Goal: Task Accomplishment & Management: Use online tool/utility

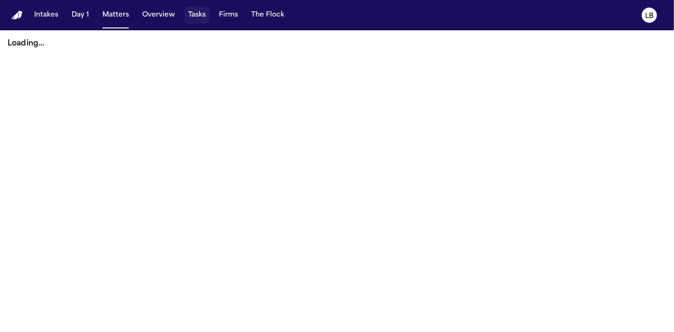
click at [198, 17] on button "Tasks" at bounding box center [196, 15] width 25 height 17
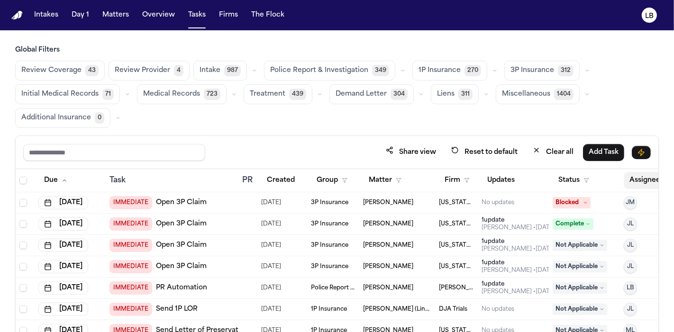
click at [649, 176] on button "Assignee" at bounding box center [650, 180] width 52 height 17
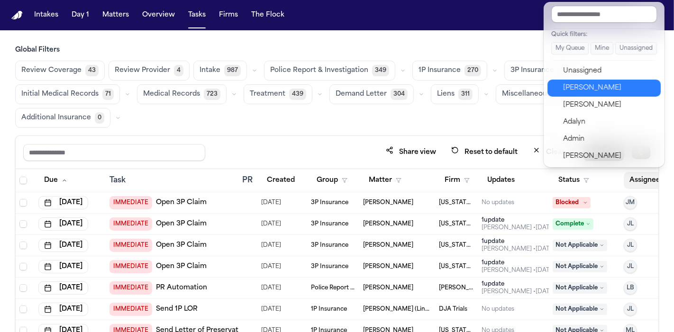
click at [617, 86] on div "Lina Becerra" at bounding box center [609, 88] width 92 height 11
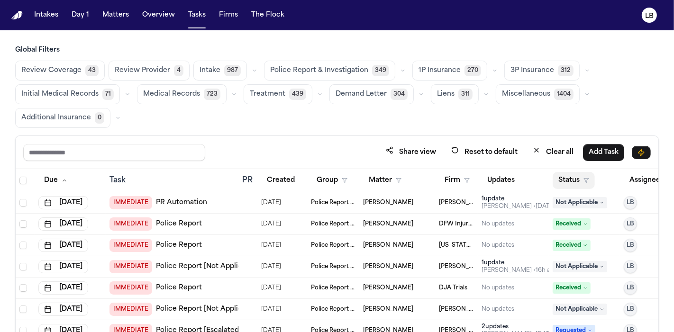
click at [580, 179] on button "Status" at bounding box center [574, 180] width 42 height 17
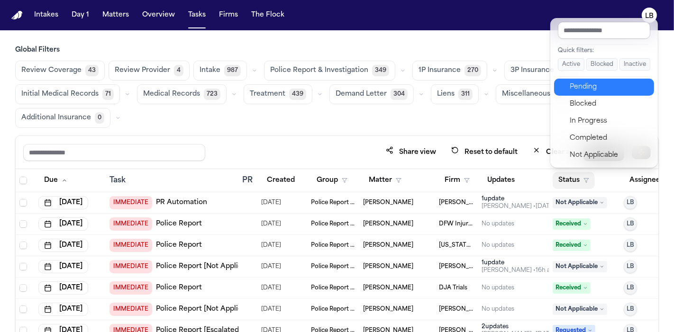
click at [594, 77] on div "Quick filters: Active Blocked Inactive Pending Blocked In Progress Completed No…" at bounding box center [605, 93] width 108 height 150
click at [596, 82] on div "Pending" at bounding box center [609, 87] width 79 height 11
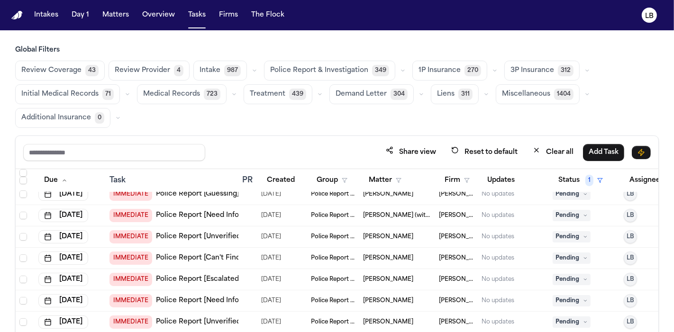
scroll to position [421, 0]
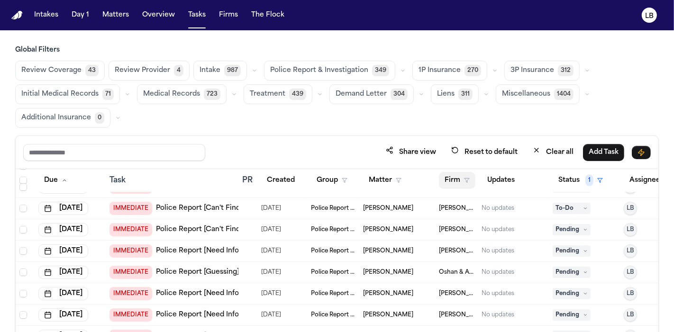
click at [468, 180] on icon "button" at bounding box center [467, 181] width 6 height 6
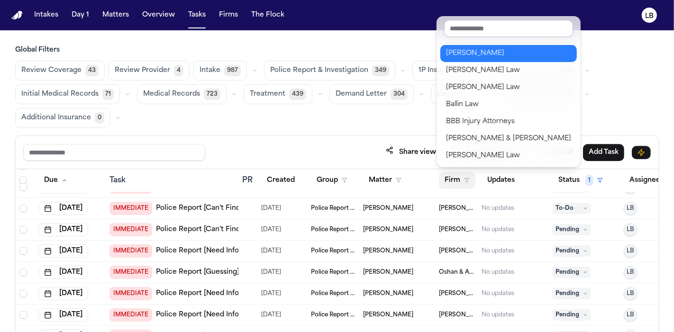
click at [475, 53] on div "Albert Le" at bounding box center [508, 53] width 125 height 11
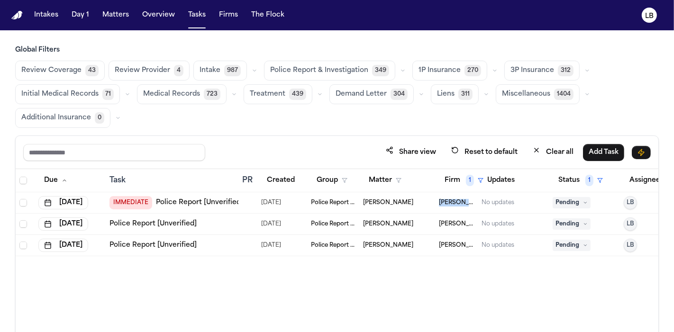
copy span "Albert Le"
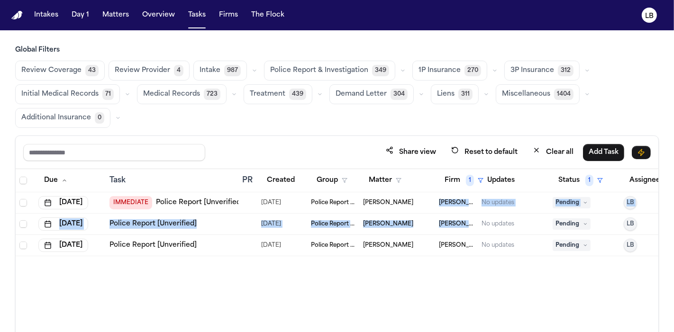
drag, startPoint x: 437, startPoint y: 200, endPoint x: 462, endPoint y: 226, distance: 36.9
click at [462, 226] on tbody "Sep 2, 2025 IMMEDIATE Police Report [Unverified] 09/01/2025 Police Report & Inv…" at bounding box center [351, 225] width 671 height 64
click at [227, 200] on link "Police Report [Unverified]" at bounding box center [199, 202] width 87 height 9
click at [475, 181] on button "Firm 1" at bounding box center [464, 180] width 50 height 17
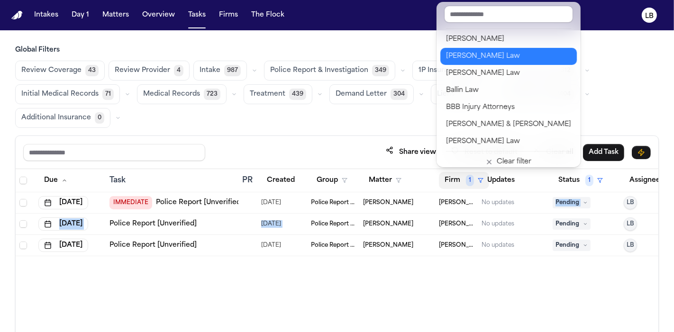
click at [481, 59] on div "Angell Law" at bounding box center [508, 56] width 125 height 11
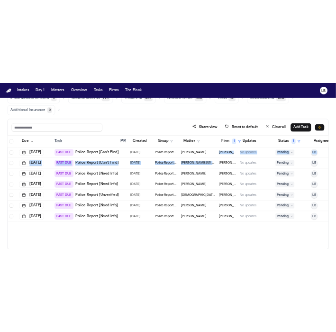
scroll to position [79, 0]
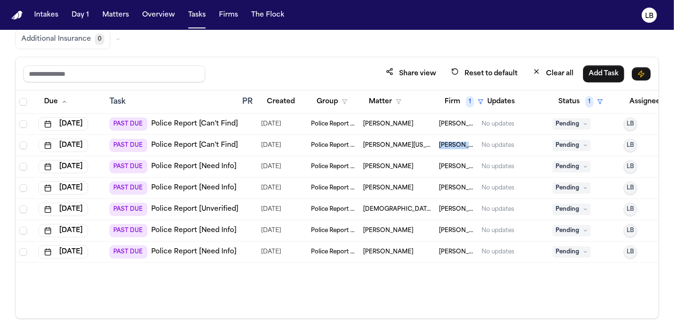
copy span "Angell Law"
drag, startPoint x: 471, startPoint y: 146, endPoint x: 438, endPoint y: 149, distance: 33.4
click at [438, 149] on td "Angell Law" at bounding box center [456, 145] width 43 height 21
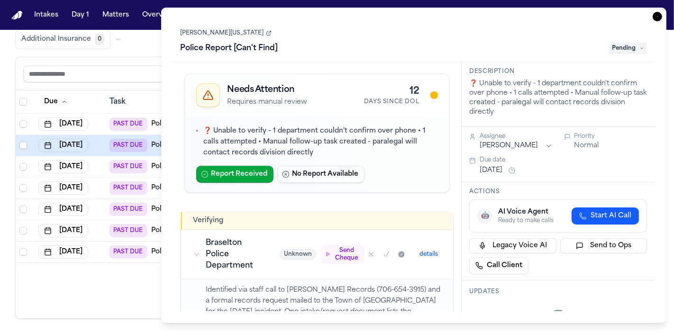
click at [220, 37] on div "Todd Washington Police Report [Can't Find] Pending" at bounding box center [414, 41] width 467 height 29
click at [222, 34] on link "Todd Washington" at bounding box center [226, 33] width 91 height 8
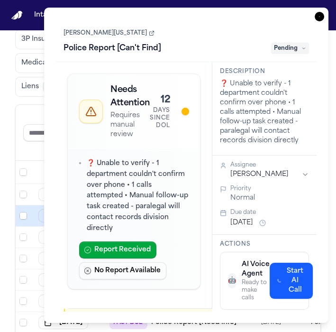
scroll to position [126, 0]
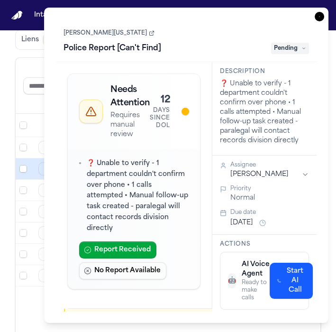
click at [322, 18] on icon "button" at bounding box center [319, 16] width 9 height 9
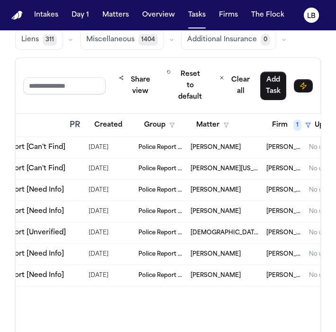
scroll to position [0, 175]
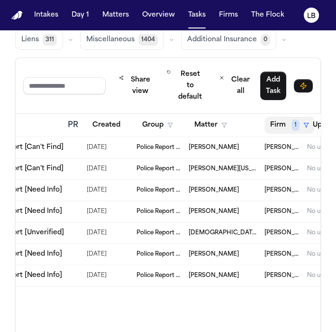
click at [270, 124] on button "Firm 1" at bounding box center [290, 125] width 50 height 17
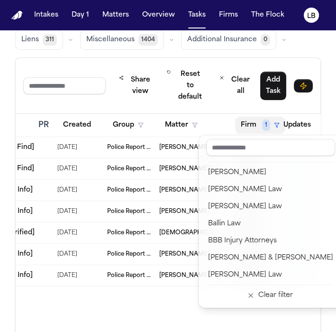
scroll to position [0, 205]
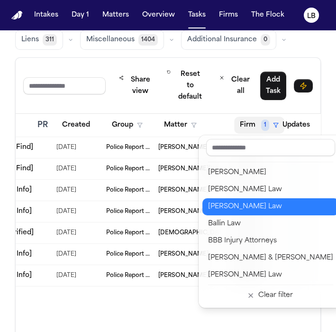
click at [249, 205] on div "Bader Law" at bounding box center [270, 206] width 125 height 11
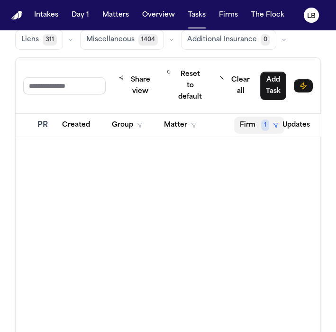
click at [273, 125] on icon "button" at bounding box center [276, 125] width 6 height 6
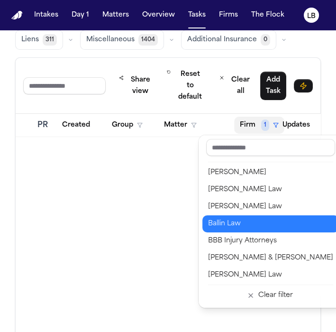
click at [268, 225] on div "Ballin Law" at bounding box center [270, 223] width 125 height 11
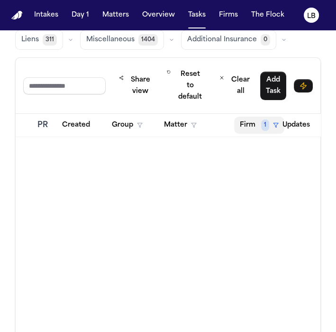
click at [260, 118] on button "Firm 1" at bounding box center [259, 125] width 50 height 17
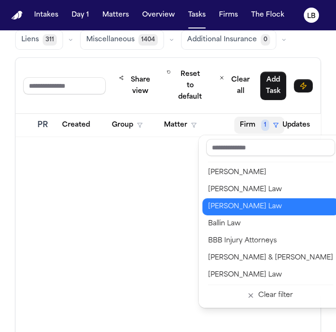
scroll to position [53, 0]
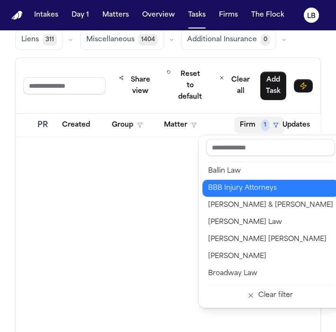
click at [277, 189] on div "BBB Injury Attorneys" at bounding box center [270, 188] width 125 height 11
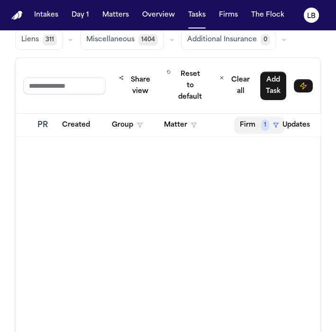
click at [263, 129] on button "Firm 1" at bounding box center [259, 125] width 50 height 17
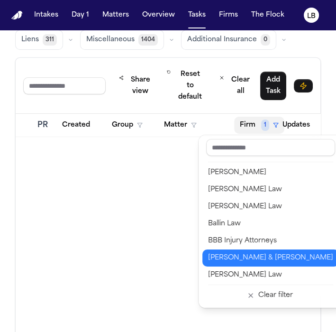
click at [264, 251] on button "Beck & Beck" at bounding box center [271, 257] width 137 height 17
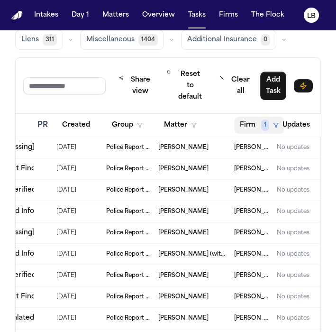
click at [250, 123] on button "Firm 1" at bounding box center [259, 125] width 50 height 17
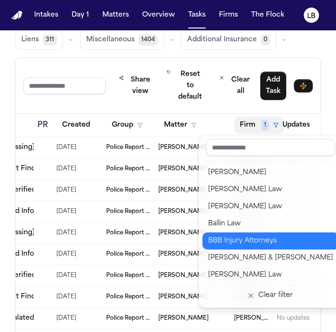
scroll to position [53, 0]
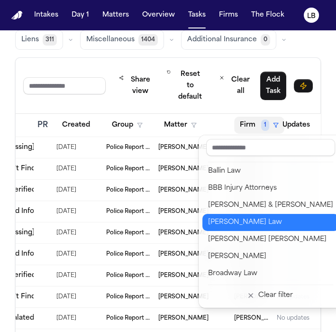
click at [270, 228] on button "Berry Law" at bounding box center [271, 222] width 137 height 17
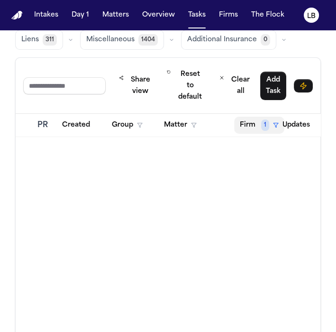
click at [261, 129] on button "Firm 1" at bounding box center [259, 125] width 50 height 17
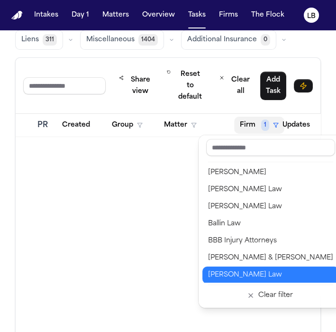
scroll to position [105, 0]
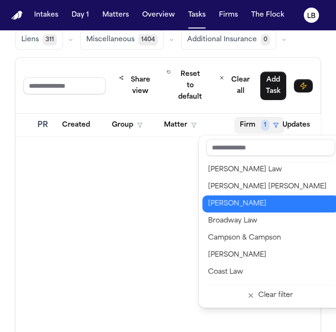
click at [256, 208] on div "Brandon White" at bounding box center [270, 203] width 125 height 11
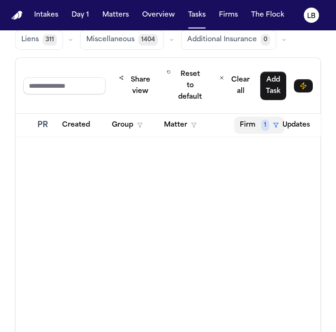
click at [244, 124] on button "Firm 1" at bounding box center [259, 125] width 50 height 17
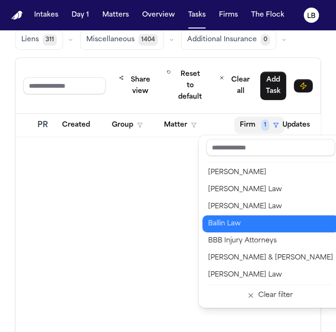
scroll to position [53, 0]
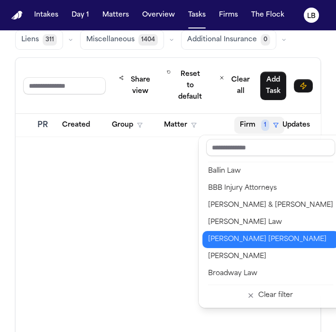
click at [279, 234] on div "Blaska Holm" at bounding box center [270, 239] width 125 height 11
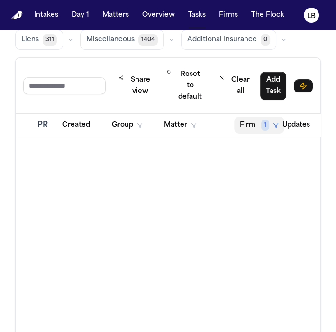
click at [258, 130] on button "Firm 1" at bounding box center [259, 125] width 50 height 17
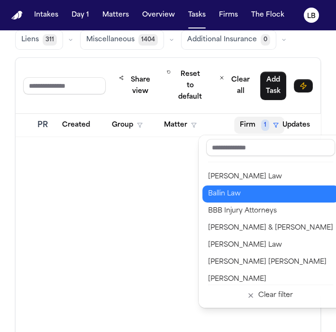
scroll to position [53, 0]
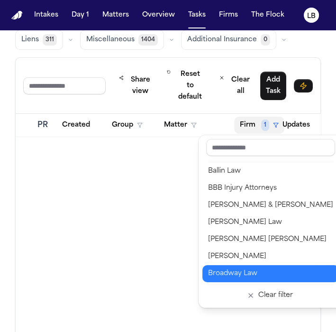
click at [266, 273] on div "Broadway Law" at bounding box center [270, 273] width 125 height 11
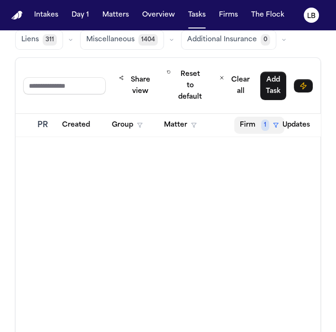
click at [247, 121] on button "Firm 1" at bounding box center [259, 125] width 50 height 17
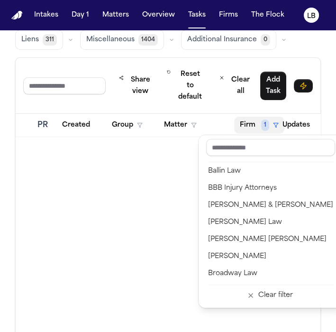
scroll to position [105, 0]
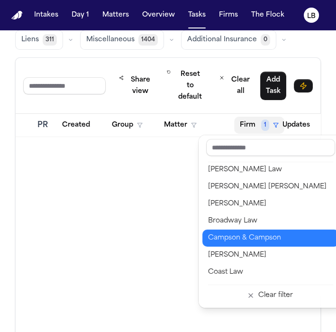
click at [263, 230] on button "Campson & Campson" at bounding box center [271, 238] width 137 height 17
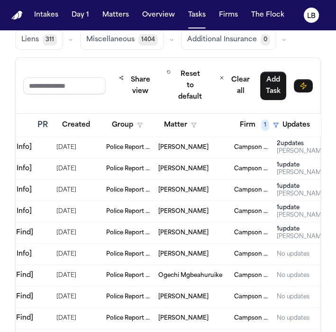
click at [103, 147] on td "Police Report & Investigation" at bounding box center [128, 147] width 52 height 21
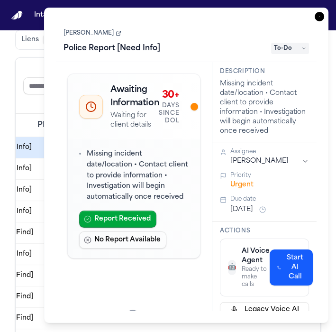
click at [98, 31] on link "Paul O'Donnell" at bounding box center [93, 33] width 58 height 8
click at [316, 20] on icon "button" at bounding box center [319, 16] width 9 height 9
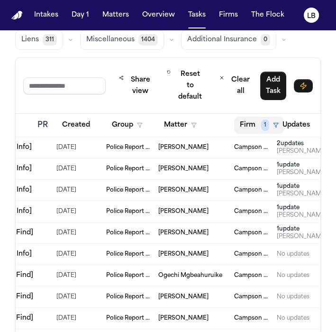
click at [246, 127] on button "Firm 1" at bounding box center [259, 125] width 50 height 17
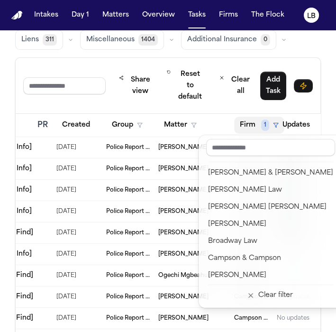
scroll to position [158, 0]
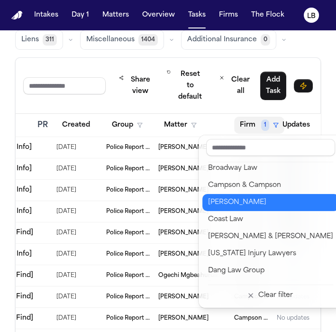
click at [267, 208] on div "Chandler Volta" at bounding box center [270, 202] width 125 height 11
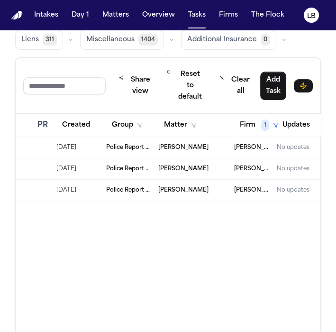
click at [188, 147] on span "Christie Simons" at bounding box center [183, 148] width 50 height 8
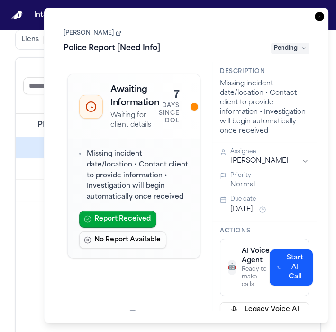
click at [97, 35] on link "Christie Simons" at bounding box center [93, 33] width 58 height 8
click at [318, 16] on icon "button" at bounding box center [319, 16] width 9 height 9
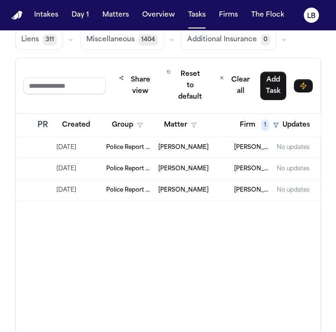
scroll to position [73, 0]
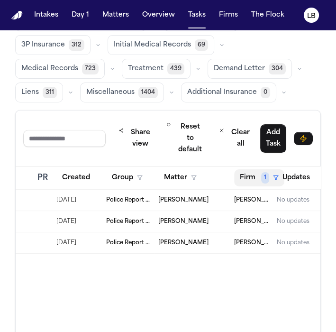
click at [239, 173] on button "Firm 1" at bounding box center [259, 177] width 50 height 17
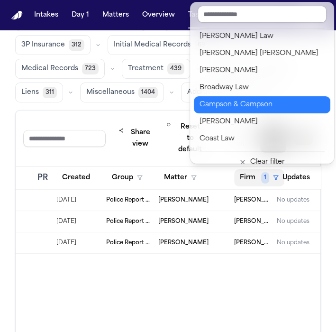
scroll to position [158, 0]
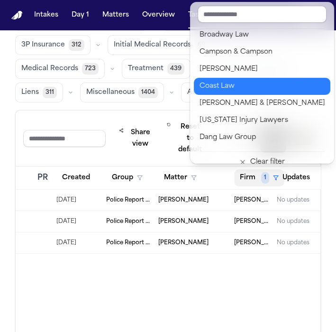
click at [269, 87] on div "Coast Law" at bounding box center [262, 86] width 125 height 11
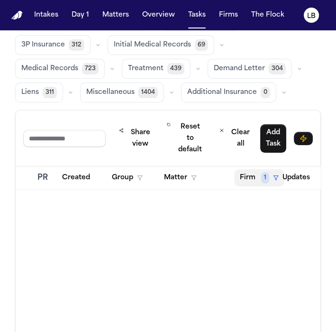
click at [263, 177] on span "1" at bounding box center [265, 177] width 8 height 11
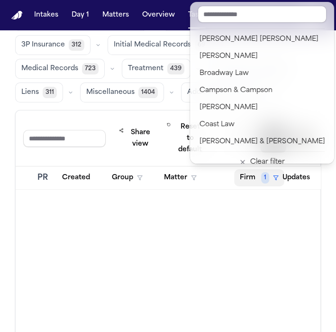
scroll to position [158, 0]
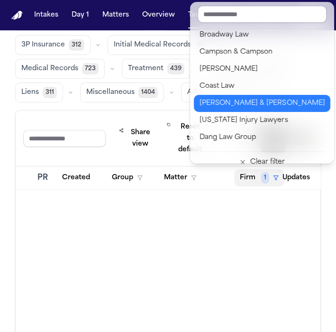
click at [258, 102] on div "Collins & Collins" at bounding box center [262, 103] width 125 height 11
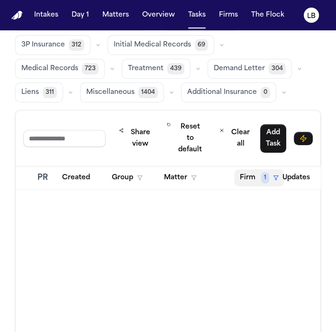
click at [263, 179] on span "1" at bounding box center [265, 177] width 8 height 11
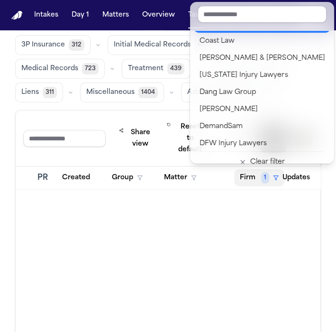
scroll to position [211, 0]
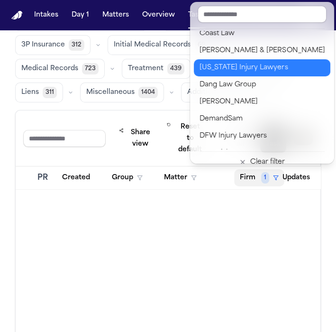
click at [262, 70] on div "Colorado Injury Lawyers" at bounding box center [262, 67] width 125 height 11
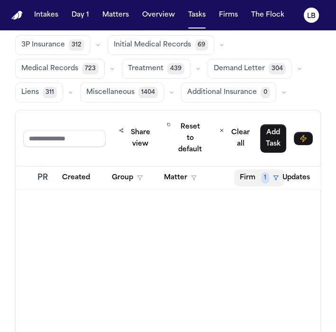
click at [253, 176] on button "Firm 1" at bounding box center [259, 177] width 50 height 17
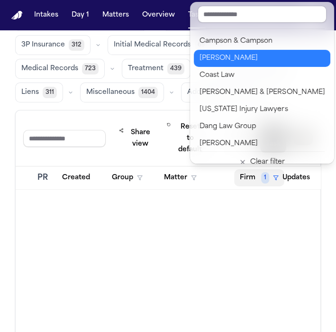
scroll to position [211, 0]
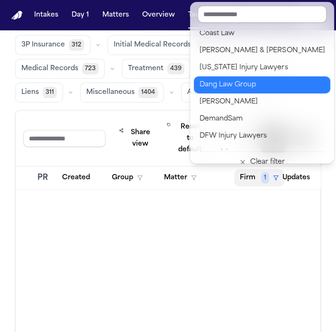
click at [265, 83] on div "Dang Law Group" at bounding box center [262, 84] width 125 height 11
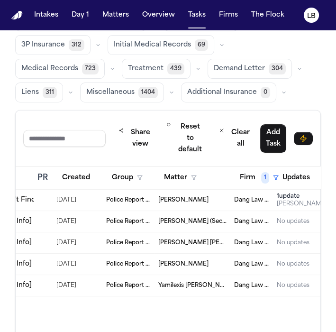
click at [135, 198] on span "Police Report & Investigation" at bounding box center [128, 200] width 45 height 8
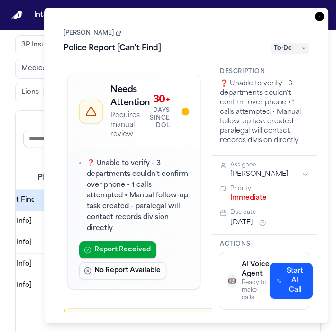
click at [86, 34] on link "Vidal Benitez Lopez" at bounding box center [93, 33] width 58 height 8
click at [318, 14] on icon "button" at bounding box center [319, 16] width 9 height 9
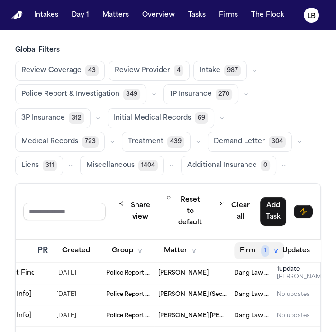
click at [250, 244] on button "Firm 1" at bounding box center [259, 250] width 50 height 17
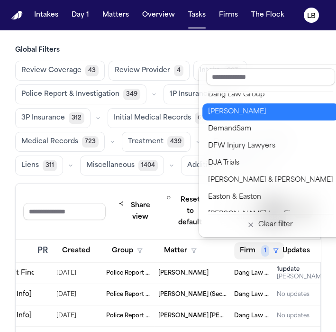
scroll to position [211, 0]
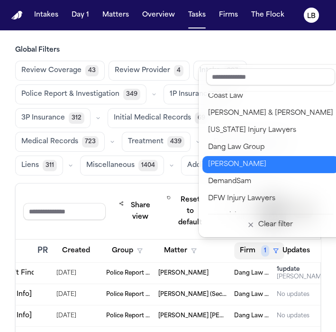
click at [268, 164] on div "David Lopez" at bounding box center [270, 164] width 125 height 11
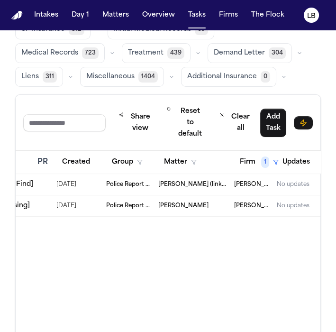
scroll to position [105, 0]
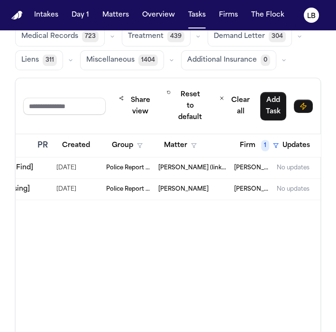
click at [143, 166] on span "Police Report & Investigation" at bounding box center [128, 168] width 45 height 8
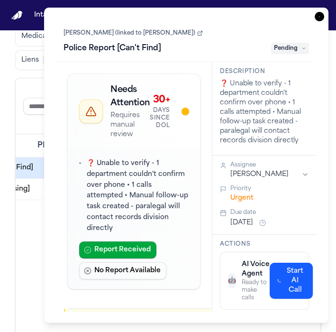
click at [114, 33] on link "Nya Ramos (linked to Van Ruiz)" at bounding box center [133, 33] width 139 height 8
click at [322, 13] on icon "button" at bounding box center [319, 16] width 9 height 9
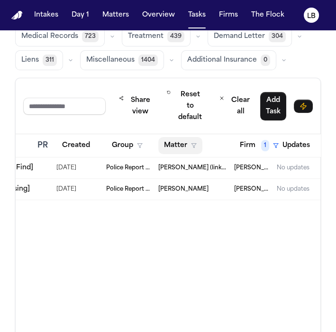
click at [186, 141] on button "Matter" at bounding box center [180, 145] width 44 height 17
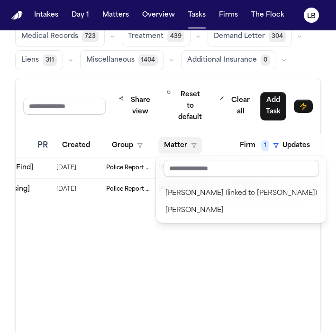
click at [260, 145] on table "Due Task PR Created Group Matter Firm 1 Updates Status 1 Assignee 1 Sep 16, 202…" at bounding box center [146, 167] width 671 height 66
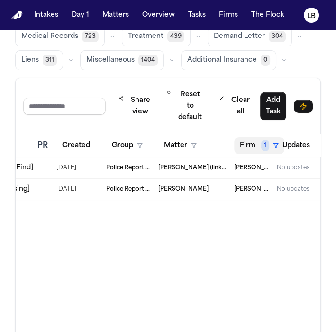
click at [261, 145] on span "1" at bounding box center [265, 145] width 8 height 11
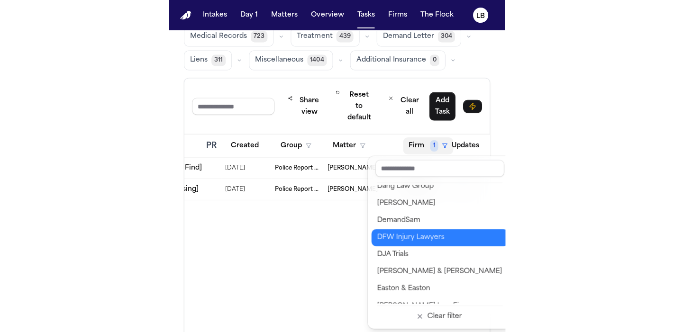
scroll to position [211, 0]
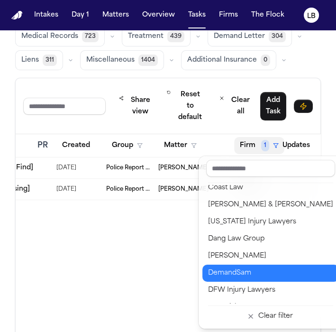
click at [280, 266] on button "DemandSam" at bounding box center [271, 273] width 137 height 17
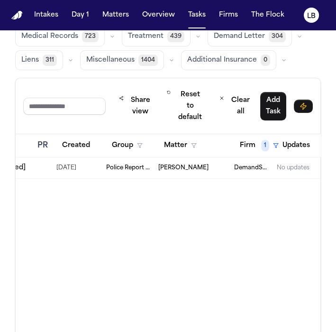
click at [76, 166] on span "09/30/2025" at bounding box center [66, 167] width 20 height 13
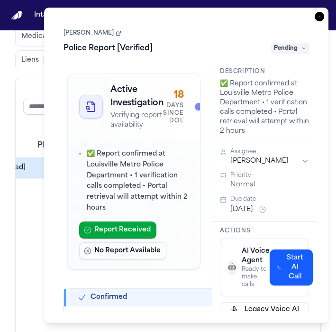
click at [104, 32] on link "Roscoe Mears" at bounding box center [93, 33] width 58 height 8
click at [86, 33] on link "Roscoe Mears" at bounding box center [93, 33] width 58 height 8
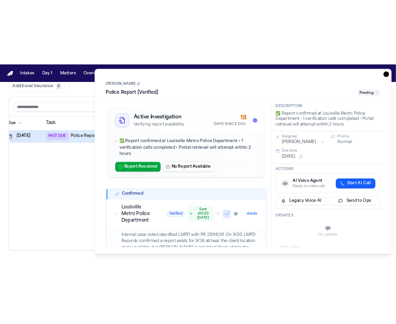
scroll to position [58, 0]
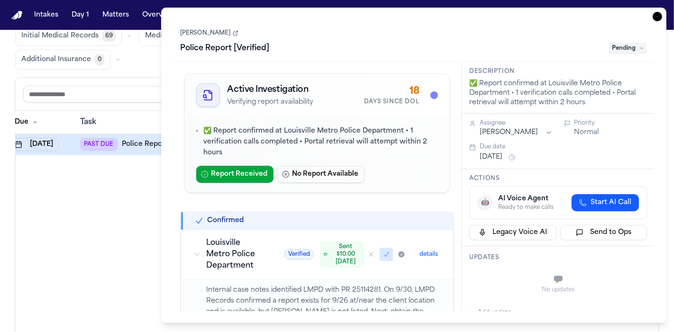
click at [196, 30] on link "Roscoe Mears" at bounding box center [210, 33] width 58 height 8
click at [213, 31] on link "Roscoe Mears" at bounding box center [210, 33] width 58 height 8
copy link "Roscoe Mears"
drag, startPoint x: 177, startPoint y: 31, endPoint x: 221, endPoint y: 34, distance: 43.8
click at [221, 34] on div "Roscoe Mears Police Report [Verified] Pending" at bounding box center [414, 40] width 482 height 43
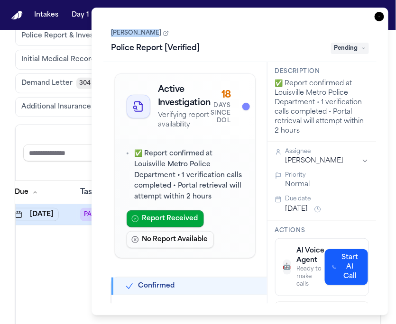
scroll to position [82, 0]
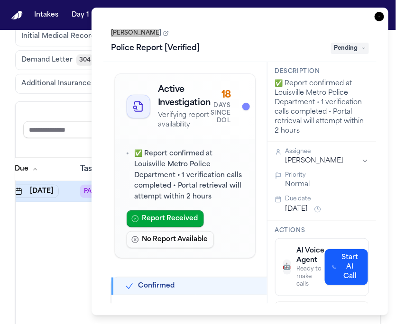
click at [375, 19] on icon "button" at bounding box center [379, 16] width 9 height 9
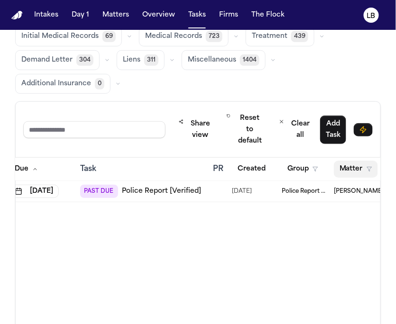
click at [351, 167] on button "Matter" at bounding box center [356, 169] width 44 height 17
click at [165, 260] on div "Due Task PR Created Group Matter Firm 1 Updates Status 1 Assignee 1 Oct 1, 2025…" at bounding box center [198, 268] width 365 height 220
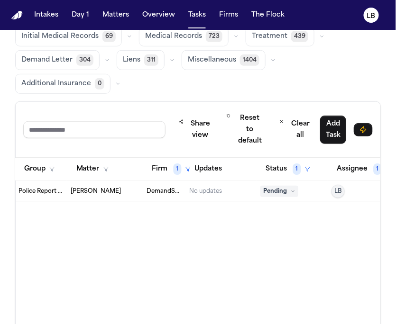
scroll to position [0, 307]
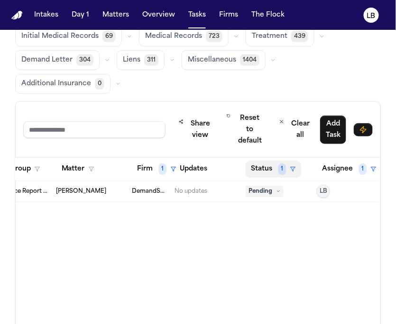
click at [260, 162] on button "Status 1" at bounding box center [274, 169] width 56 height 17
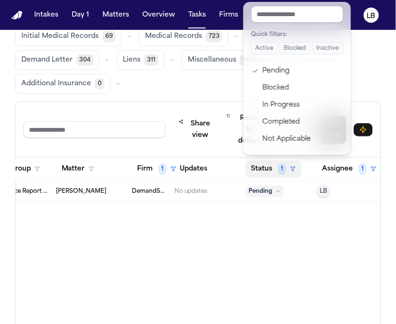
click at [251, 241] on div "Due Task PR Created Group Matter Firm 1 Updates Status 1 Assignee 1 Oct 1, 2025…" at bounding box center [198, 268] width 365 height 220
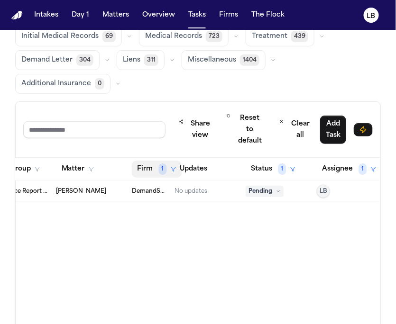
click at [153, 170] on button "Firm 1" at bounding box center [157, 169] width 50 height 17
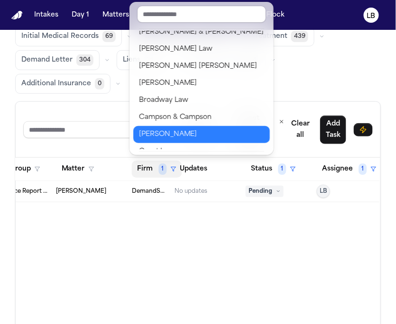
scroll to position [245, 0]
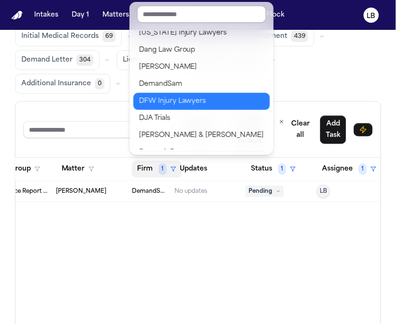
click at [188, 97] on div "DFW Injury Lawyers" at bounding box center [201, 101] width 125 height 11
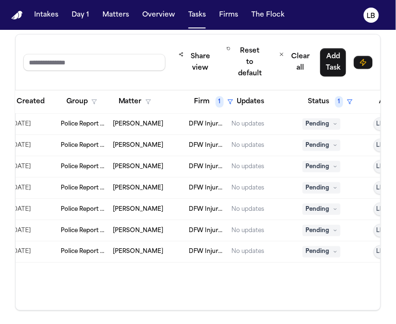
scroll to position [0, 250]
click at [153, 120] on span "Michael Green" at bounding box center [138, 124] width 50 height 8
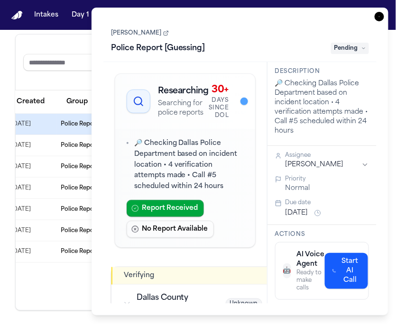
click at [138, 29] on link "Michael Green" at bounding box center [140, 33] width 58 height 8
click at [378, 15] on icon "button" at bounding box center [379, 16] width 9 height 9
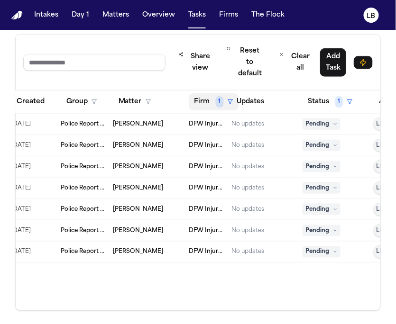
click at [209, 103] on button "Firm 1" at bounding box center [214, 101] width 50 height 17
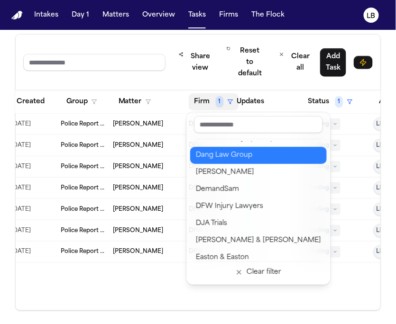
scroll to position [263, 0]
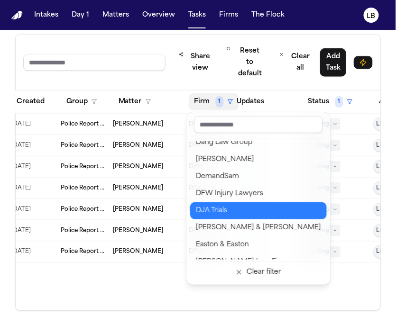
click at [273, 211] on div "DJA Trials" at bounding box center [258, 210] width 125 height 11
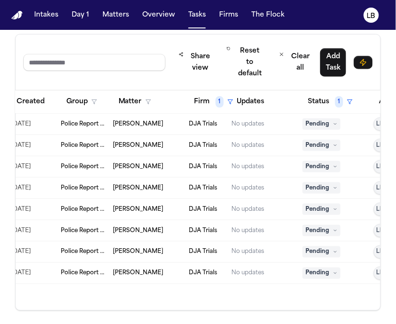
click at [185, 122] on td "DJA Trials" at bounding box center [206, 124] width 43 height 21
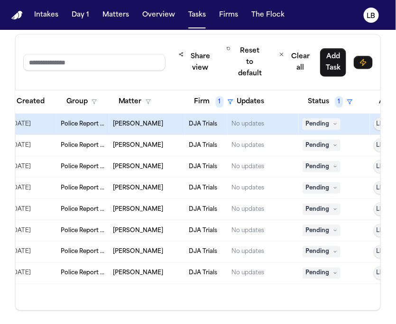
click at [85, 126] on td "Police Report & Investigation" at bounding box center [83, 124] width 52 height 21
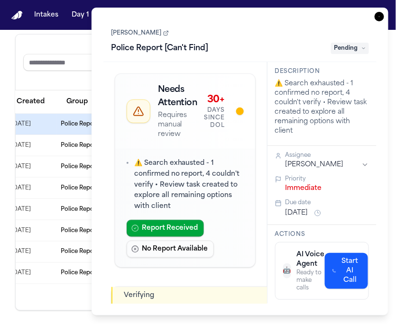
click at [129, 36] on link "Mckennah Kaplan" at bounding box center [140, 33] width 58 height 8
click at [377, 17] on icon "button" at bounding box center [379, 16] width 9 height 9
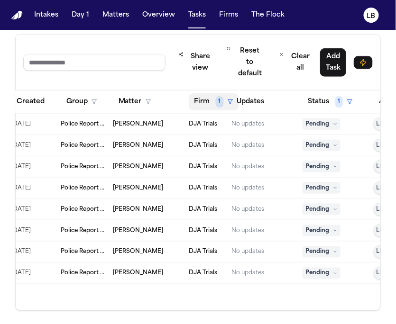
click at [193, 105] on button "Firm 1" at bounding box center [214, 101] width 50 height 17
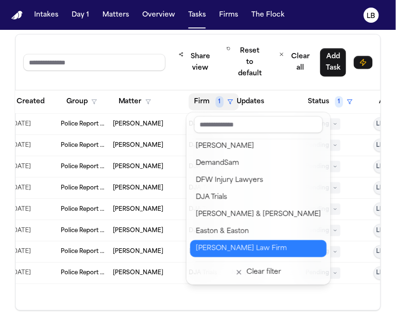
scroll to position [263, 0]
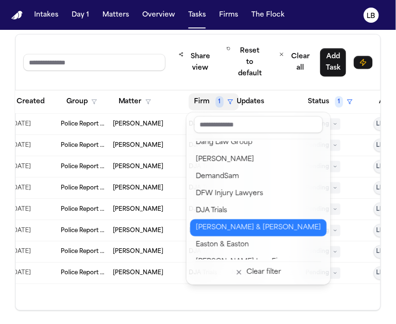
click at [269, 222] on div "Dunn & Panagotacos" at bounding box center [258, 227] width 125 height 11
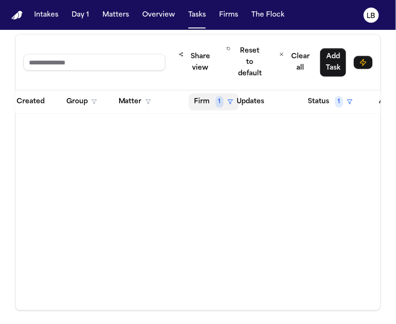
click at [221, 105] on span "1" at bounding box center [220, 101] width 8 height 11
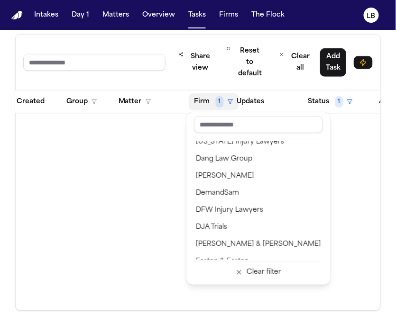
scroll to position [263, 0]
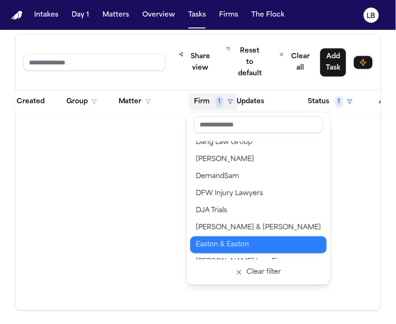
click at [273, 243] on div "Easton & Easton" at bounding box center [258, 245] width 125 height 11
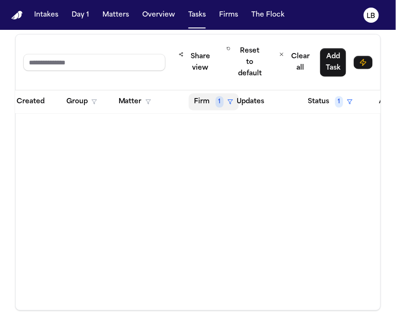
click at [226, 103] on button "Firm 1" at bounding box center [214, 101] width 50 height 17
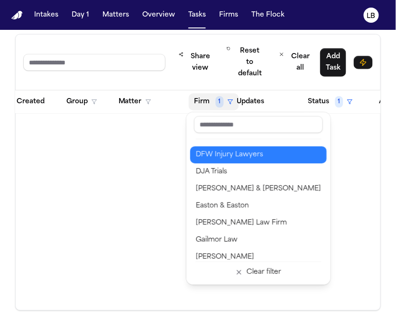
scroll to position [316, 0]
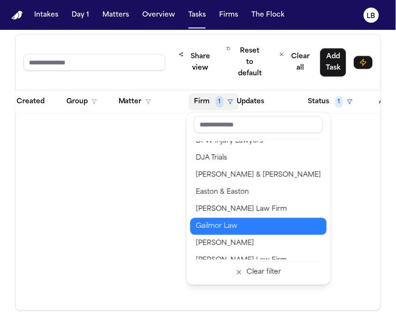
click at [261, 222] on div "Gailmor Law" at bounding box center [258, 226] width 125 height 11
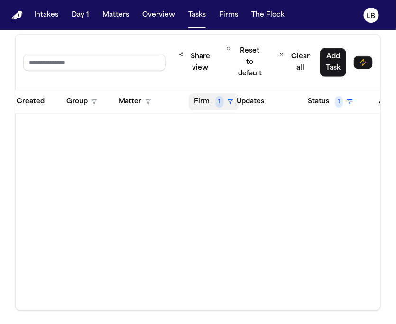
click at [213, 97] on button "Firm 1" at bounding box center [214, 101] width 50 height 17
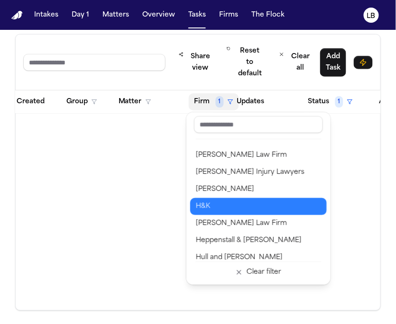
scroll to position [369, 0]
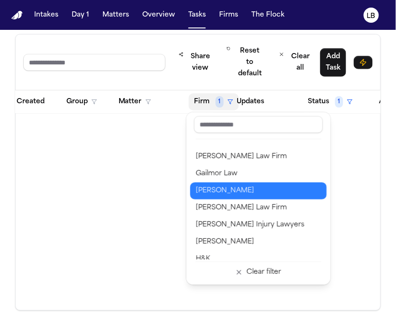
click at [242, 184] on button "Gammill" at bounding box center [258, 191] width 137 height 17
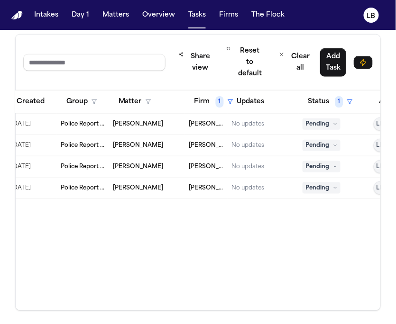
click at [73, 120] on span "Police Report & Investigation" at bounding box center [83, 124] width 45 height 8
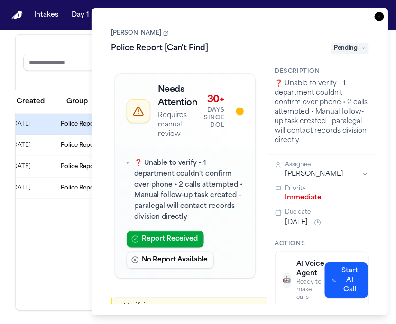
click at [142, 30] on link "LUCERO HUERTA" at bounding box center [140, 33] width 58 height 8
click at [379, 17] on icon "button" at bounding box center [379, 16] width 9 height 9
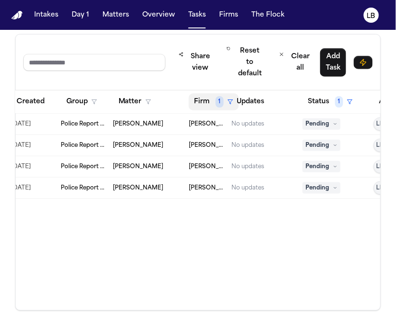
click at [202, 102] on button "Firm 1" at bounding box center [214, 101] width 50 height 17
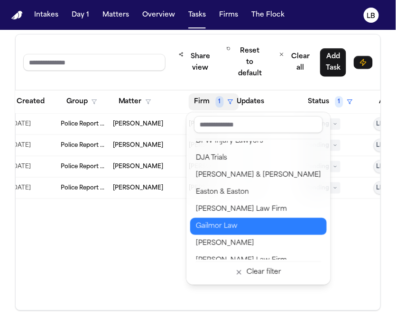
scroll to position [369, 0]
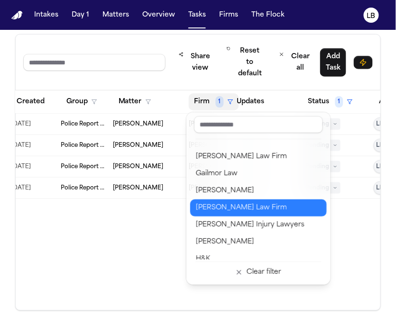
click at [259, 204] on div "Garcia Law Firm" at bounding box center [258, 208] width 125 height 11
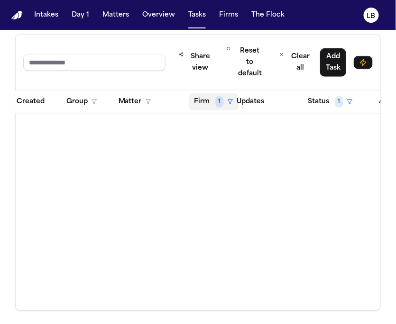
click at [201, 95] on button "Firm 1" at bounding box center [214, 101] width 50 height 17
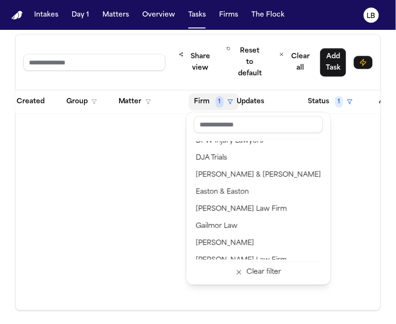
scroll to position [421, 0]
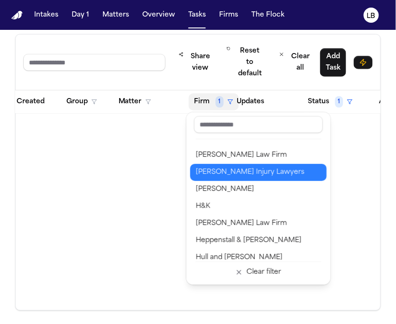
click at [263, 173] on div "George Sink Injury Lawyers" at bounding box center [258, 172] width 125 height 11
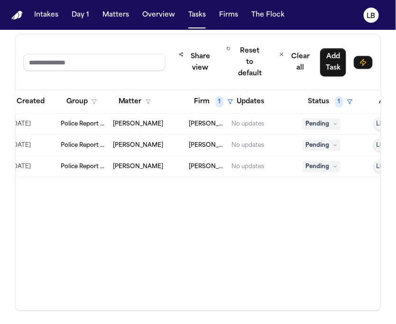
click at [103, 120] on span "Police Report & Investigation" at bounding box center [83, 124] width 45 height 8
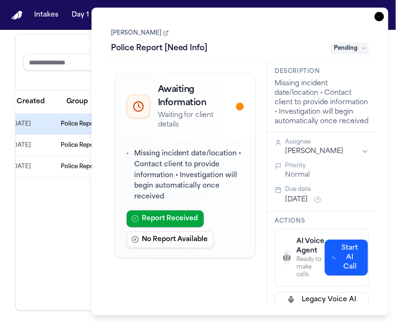
click at [163, 33] on icon at bounding box center [166, 33] width 6 height 6
click at [49, 162] on div "10/13/2025" at bounding box center [32, 166] width 42 height 13
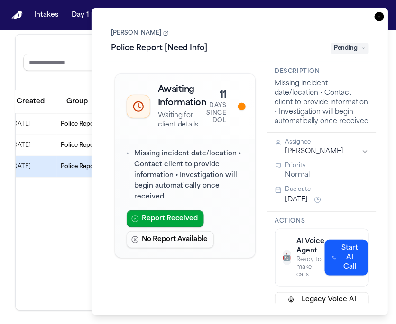
click at [146, 35] on link "Brandy Townsend" at bounding box center [140, 33] width 58 height 8
click at [382, 16] on icon "button" at bounding box center [379, 16] width 9 height 9
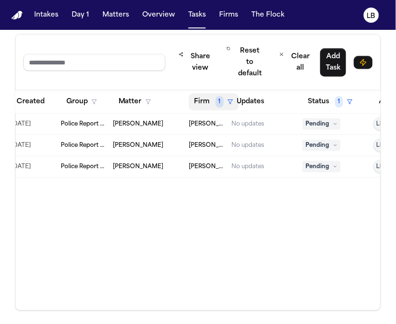
click at [218, 96] on span "1" at bounding box center [220, 101] width 8 height 11
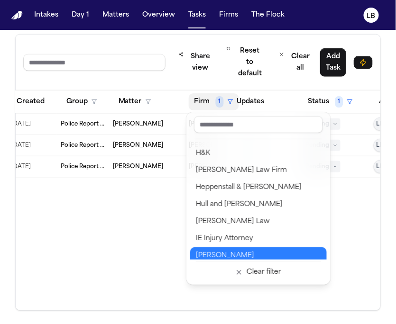
scroll to position [421, 0]
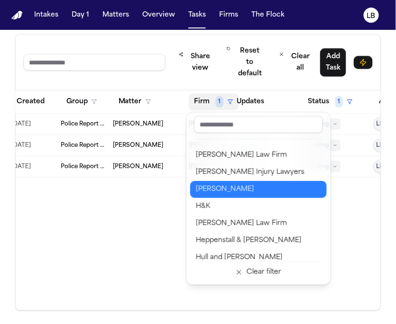
click at [262, 191] on div "Graves McLain" at bounding box center [258, 189] width 125 height 11
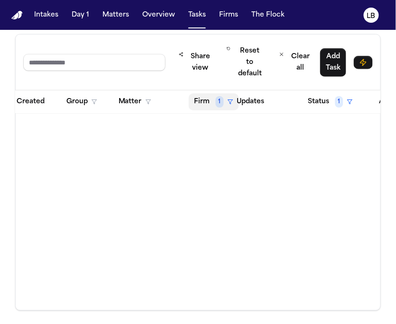
click at [217, 100] on span "1" at bounding box center [220, 101] width 8 height 11
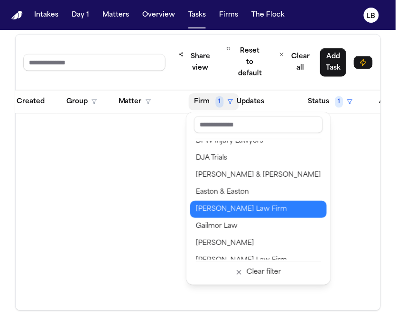
scroll to position [421, 0]
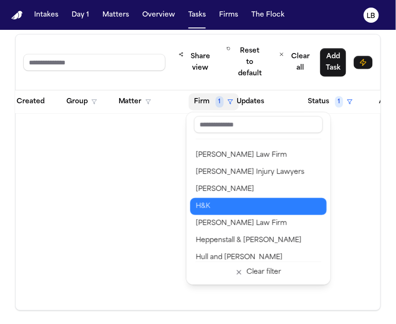
click at [234, 199] on button "H&K" at bounding box center [258, 206] width 137 height 17
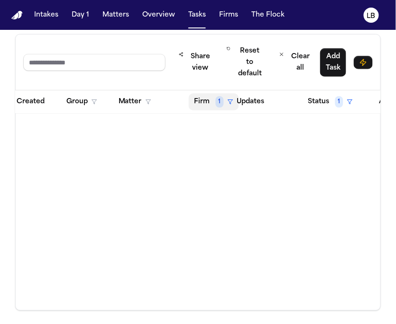
drag, startPoint x: 214, startPoint y: 101, endPoint x: 212, endPoint y: 105, distance: 5.0
click at [215, 101] on button "Firm 1" at bounding box center [214, 101] width 50 height 17
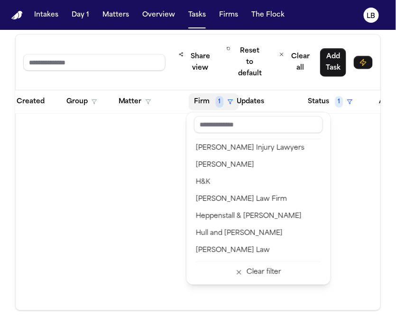
scroll to position [474, 0]
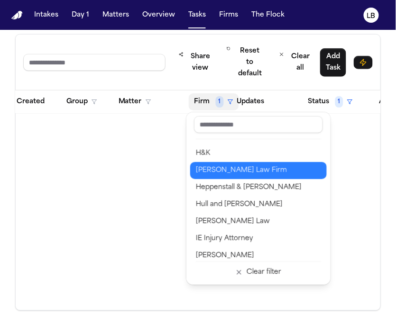
click at [238, 170] on div "Hecht Law Firm" at bounding box center [258, 170] width 125 height 11
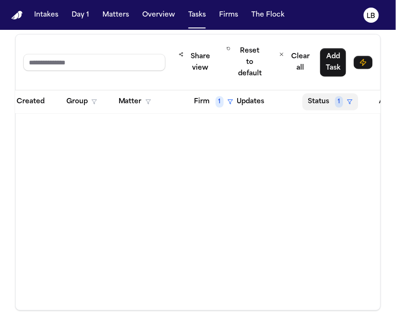
click at [342, 94] on button "Status 1" at bounding box center [331, 101] width 56 height 17
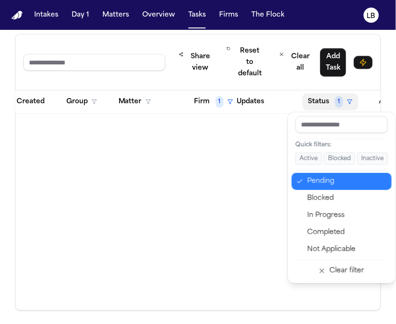
click at [335, 183] on div "Pending" at bounding box center [346, 181] width 79 height 11
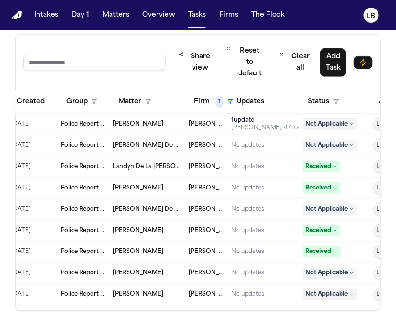
click at [130, 144] on span "Tara De La Cruz" at bounding box center [147, 146] width 68 height 8
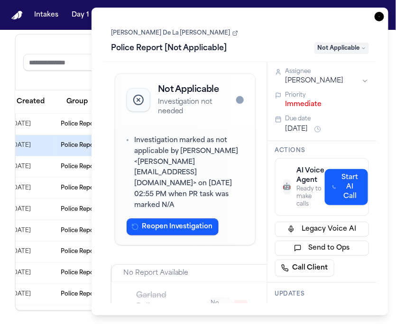
click at [135, 34] on link "[PERSON_NAME] De La [PERSON_NAME]" at bounding box center [174, 33] width 127 height 8
click at [379, 20] on icon "button" at bounding box center [379, 16] width 9 height 9
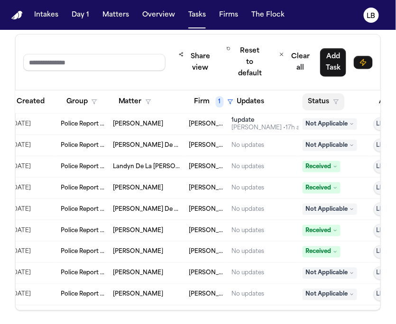
click at [342, 98] on button "Status" at bounding box center [324, 101] width 42 height 17
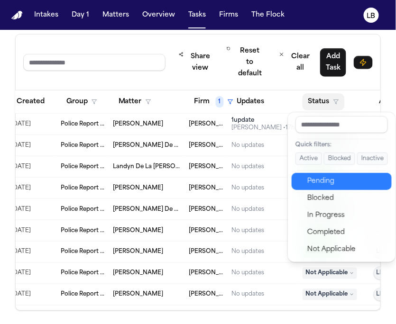
click at [332, 177] on div "Pending" at bounding box center [346, 181] width 79 height 11
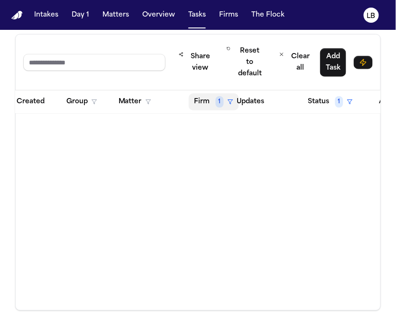
click at [221, 101] on span "1" at bounding box center [220, 101] width 8 height 11
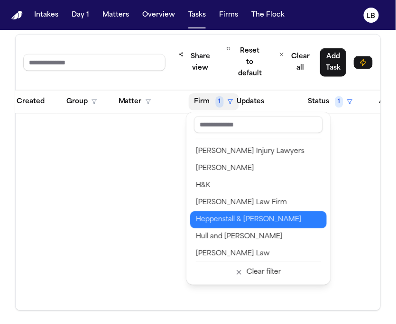
scroll to position [458, 0]
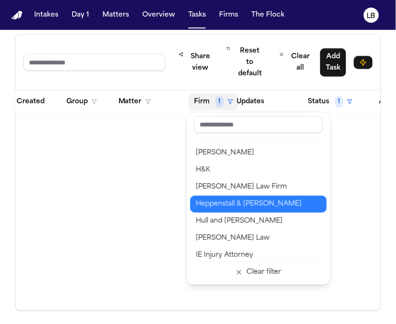
click at [260, 205] on div "Heppenstall & Schultz" at bounding box center [258, 204] width 125 height 11
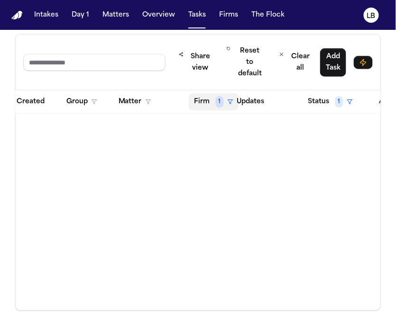
click at [218, 101] on span "1" at bounding box center [220, 101] width 8 height 11
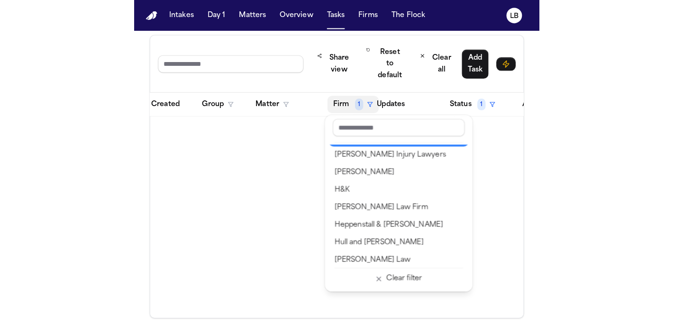
scroll to position [474, 0]
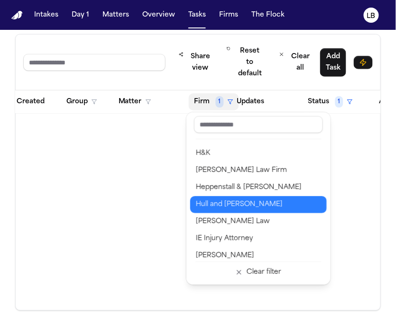
click at [259, 203] on div "Hull and Zimmerman" at bounding box center [258, 204] width 125 height 11
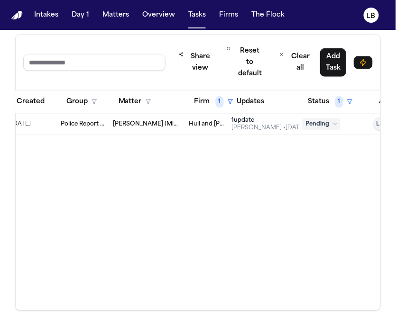
click at [219, 120] on span "Hull and Zimmerman" at bounding box center [206, 124] width 35 height 8
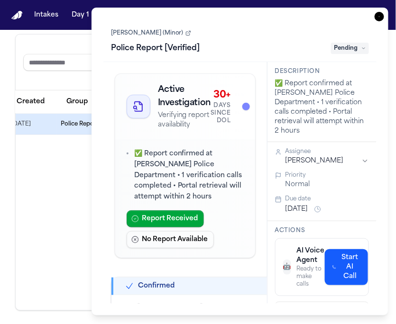
click at [164, 33] on link "Zoie Bree Queneau (Minor)" at bounding box center [151, 33] width 80 height 8
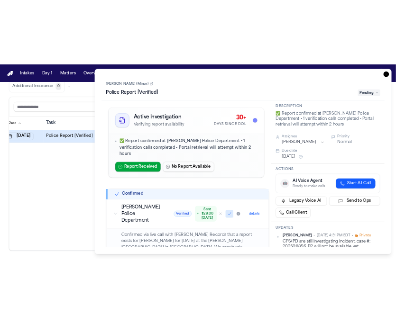
scroll to position [79, 0]
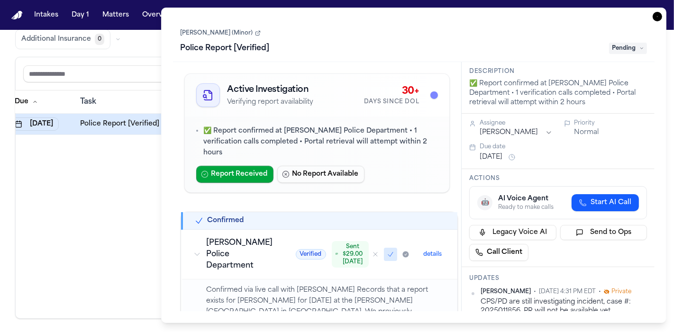
click at [249, 29] on link "Zoie Bree Queneau (Minor)" at bounding box center [221, 33] width 80 height 8
click at [249, 37] on link "Zoie Bree Queneau (Minor)" at bounding box center [221, 33] width 80 height 8
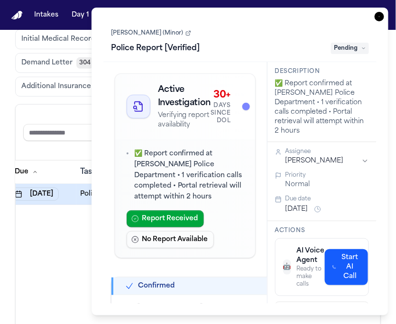
scroll to position [149, 0]
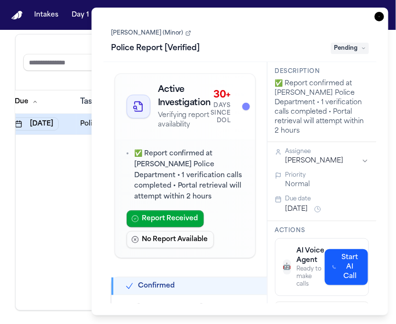
click at [378, 16] on icon "button" at bounding box center [379, 16] width 9 height 9
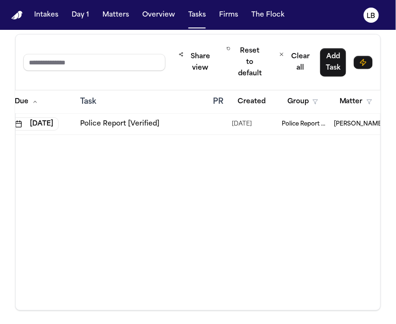
scroll to position [0, 147]
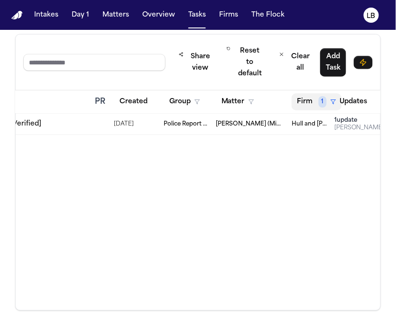
click at [315, 100] on button "Firm 1" at bounding box center [317, 101] width 50 height 17
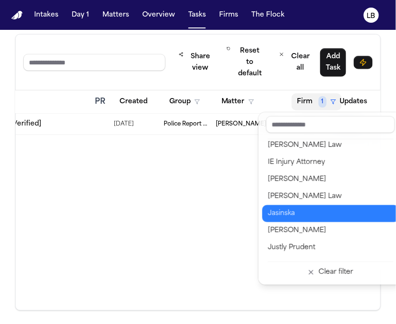
scroll to position [527, 0]
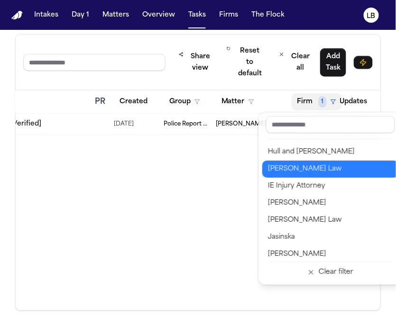
click at [326, 173] on div "Hultin Law" at bounding box center [330, 169] width 125 height 11
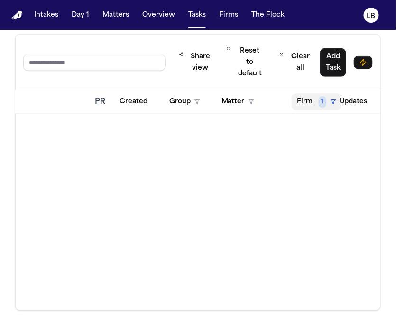
click at [317, 104] on button "Firm 1" at bounding box center [317, 101] width 50 height 17
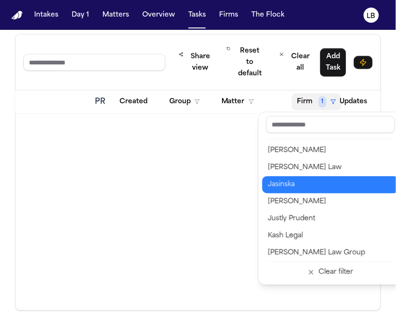
scroll to position [474, 0]
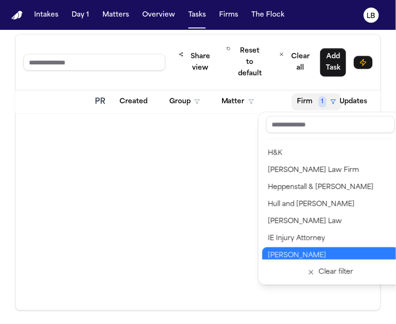
click at [343, 257] on button "J. Alexander Law" at bounding box center [330, 256] width 137 height 17
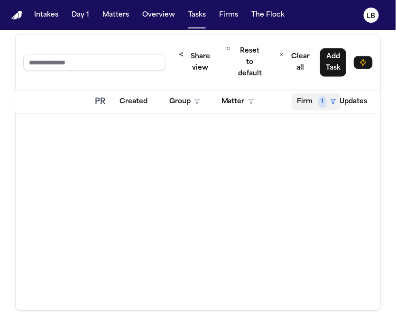
click at [321, 102] on span "1" at bounding box center [323, 101] width 8 height 11
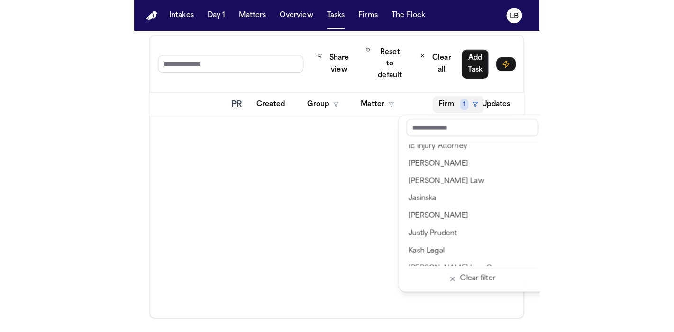
scroll to position [580, 0]
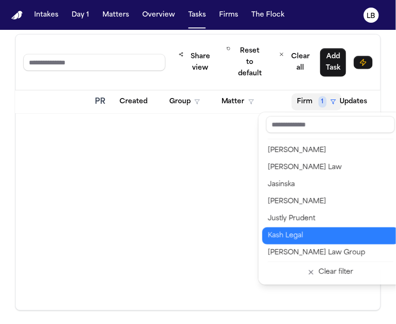
click at [345, 233] on div "Kash Legal" at bounding box center [330, 235] width 125 height 11
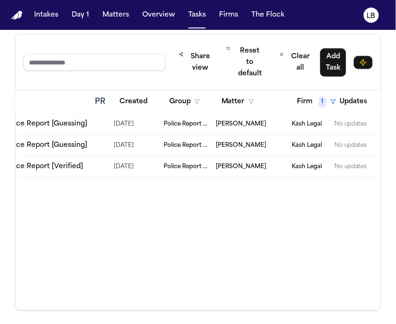
click at [86, 143] on div "PAST DUE Police Report [Guessing]" at bounding box center [24, 145] width 125 height 13
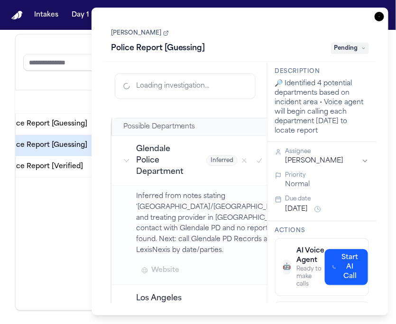
click at [57, 162] on link "Police Report [Verified]" at bounding box center [43, 166] width 79 height 9
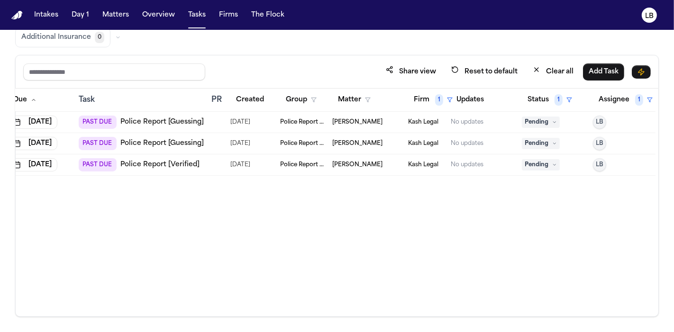
scroll to position [79, 0]
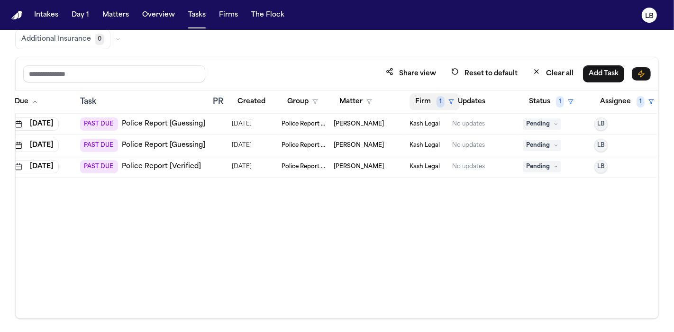
click at [433, 105] on button "Firm 1" at bounding box center [435, 101] width 50 height 17
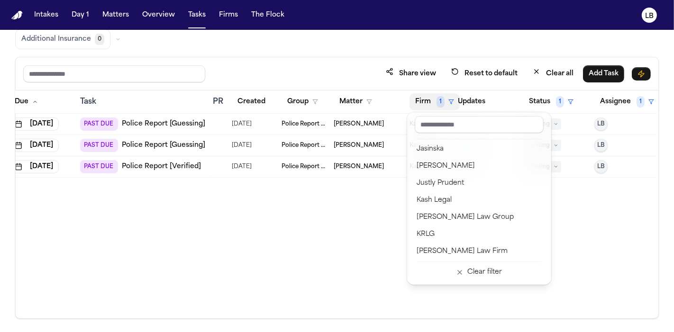
scroll to position [630, 0]
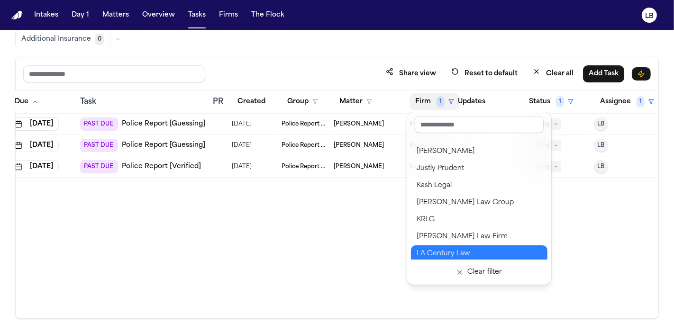
click at [503, 249] on div "LA Century Law" at bounding box center [479, 254] width 125 height 11
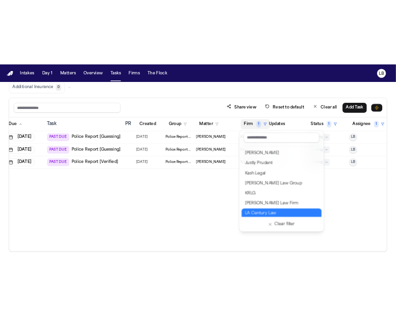
scroll to position [0, 0]
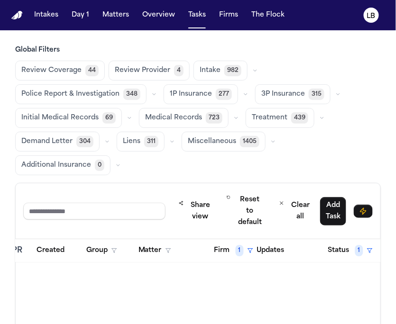
scroll to position [0, 307]
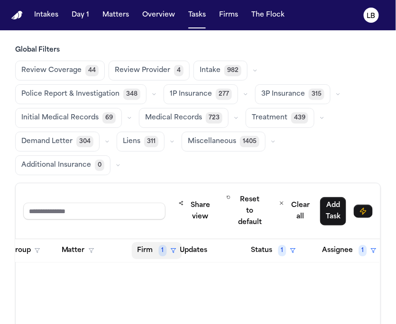
click at [166, 244] on button "Firm 1" at bounding box center [157, 250] width 50 height 17
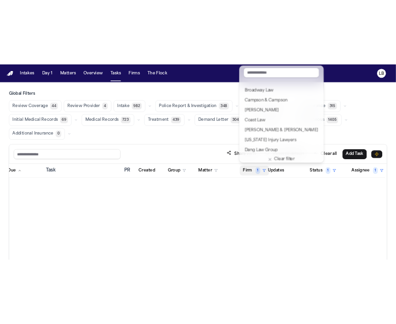
scroll to position [0, 29]
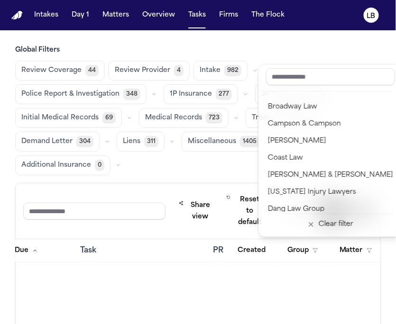
click at [312, 45] on main "Global Filters Review Coverage 44 Review Provider 4 Intake 982 Police Report & …" at bounding box center [198, 177] width 396 height 294
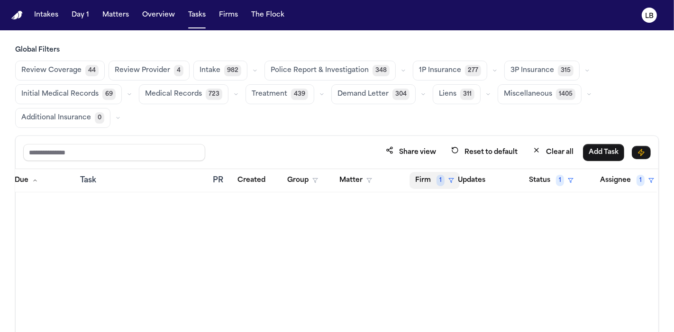
click at [425, 181] on button "Firm 1" at bounding box center [435, 180] width 50 height 17
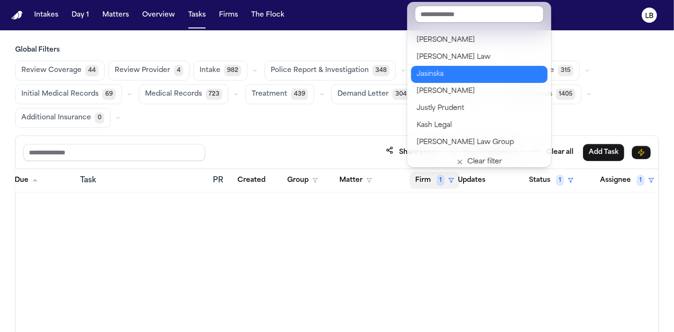
scroll to position [632, 0]
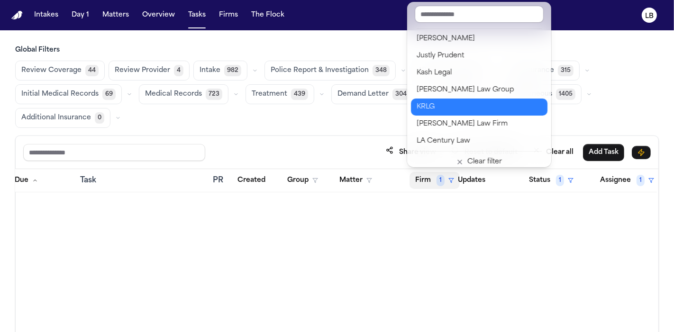
click at [490, 99] on button "KRLG" at bounding box center [479, 107] width 137 height 17
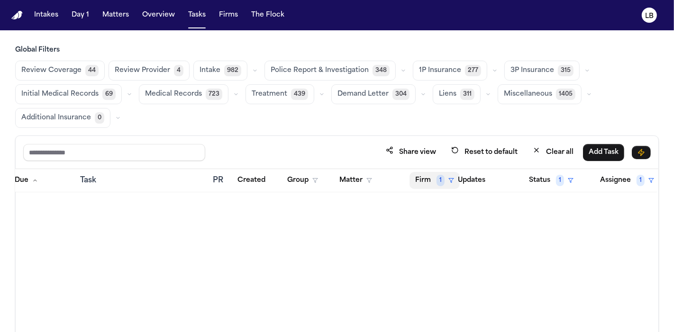
click at [442, 178] on span "1" at bounding box center [441, 180] width 8 height 11
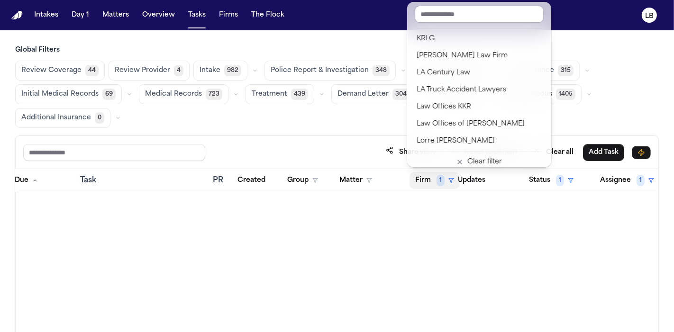
scroll to position [685, 0]
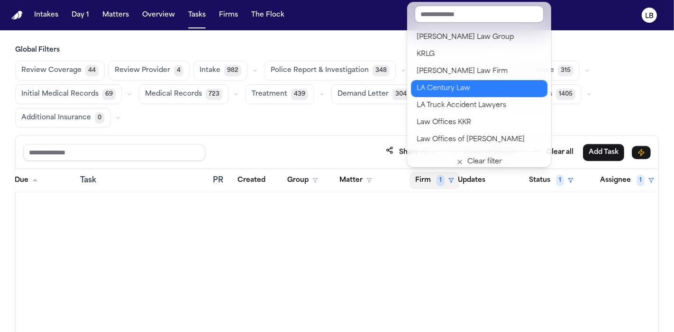
click at [483, 92] on div "LA Century Law" at bounding box center [479, 88] width 125 height 11
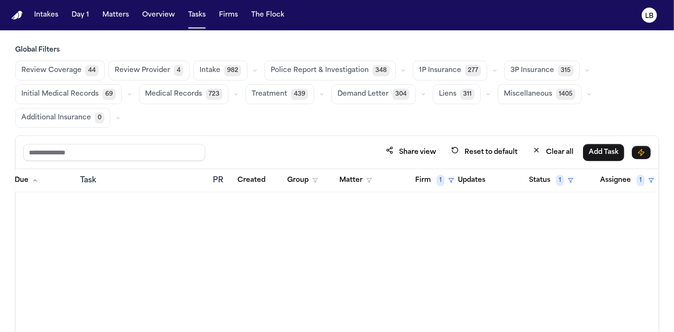
click at [437, 178] on span "1" at bounding box center [441, 180] width 8 height 11
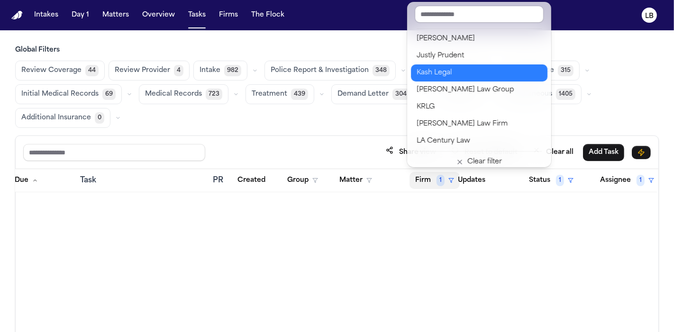
scroll to position [685, 0]
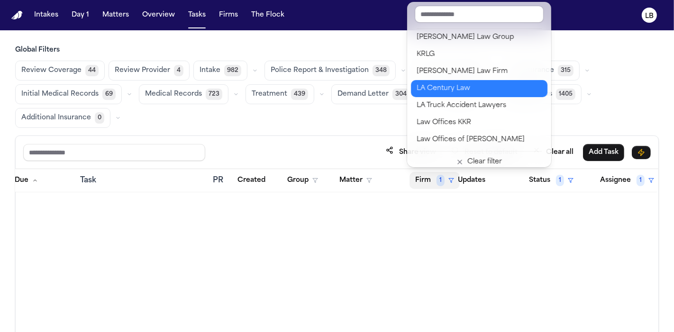
click at [493, 84] on div "LA Century Law" at bounding box center [479, 88] width 125 height 11
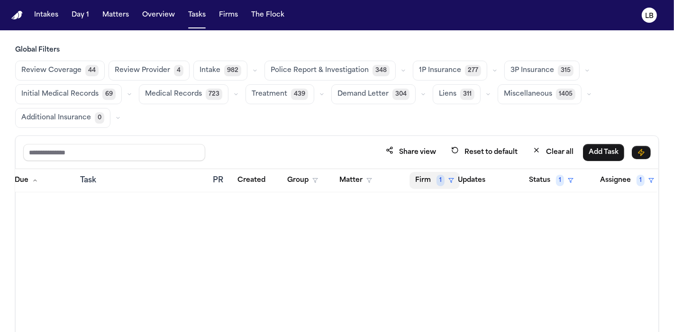
click at [434, 174] on button "Firm 1" at bounding box center [435, 180] width 50 height 17
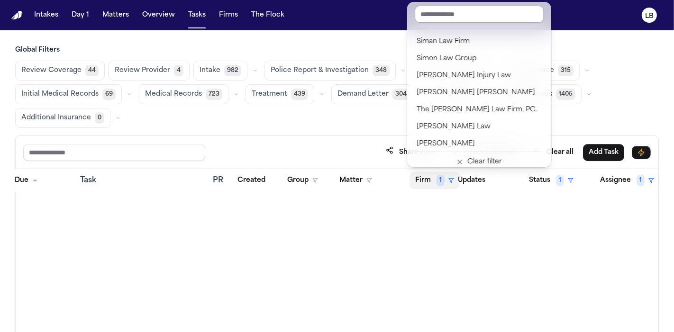
scroll to position [1143, 0]
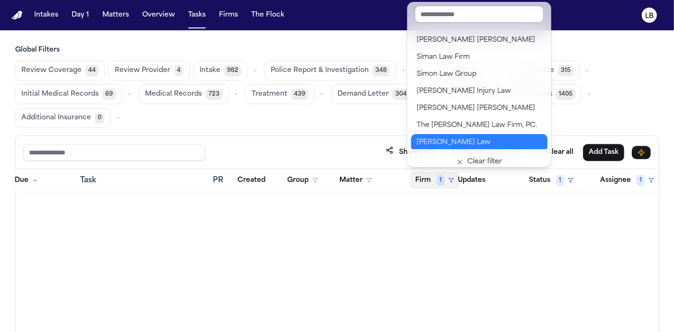
click at [494, 141] on div "Ugwonali Law" at bounding box center [479, 142] width 125 height 11
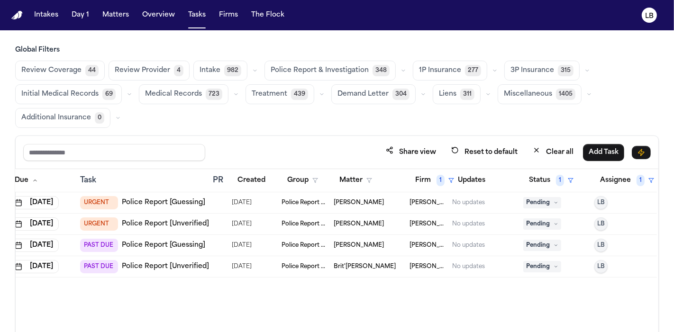
click at [422, 202] on span "Ugwonali Law" at bounding box center [427, 203] width 35 height 8
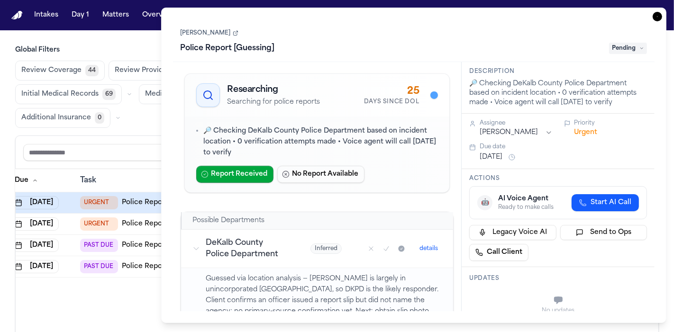
click at [215, 32] on link "Travis Brown" at bounding box center [210, 33] width 58 height 8
click at [659, 15] on icon "button" at bounding box center [657, 16] width 9 height 9
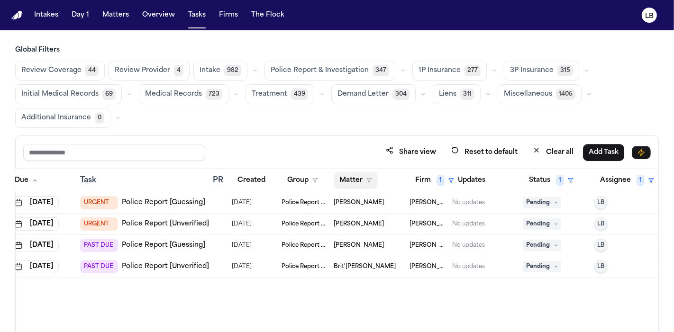
click at [369, 179] on polygon "button" at bounding box center [369, 181] width 5 height 4
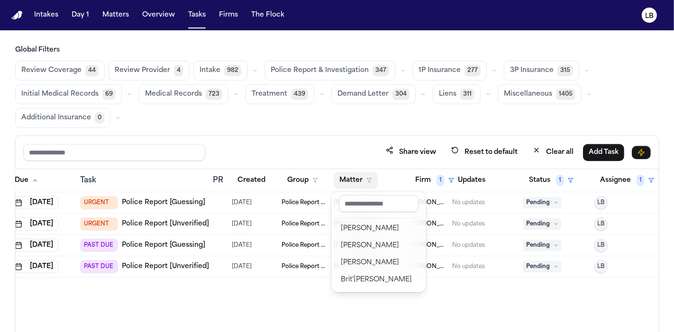
click at [446, 175] on table "Due Task PR Created Group Matter Firm 1 Updates Status 1 Assignee 1 Sep 20, 202…" at bounding box center [321, 223] width 671 height 109
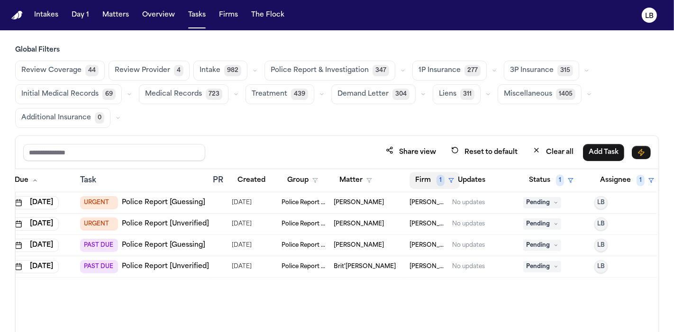
click at [437, 181] on span "1" at bounding box center [441, 180] width 8 height 11
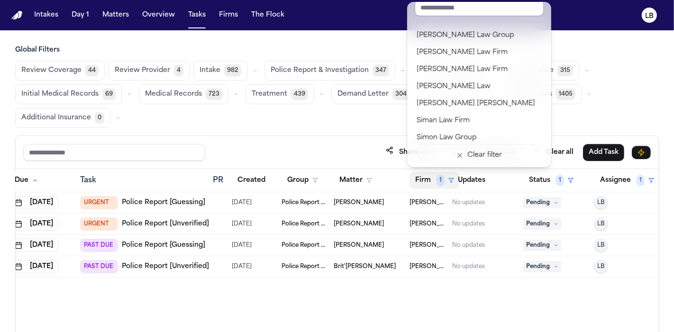
scroll to position [1196, 0]
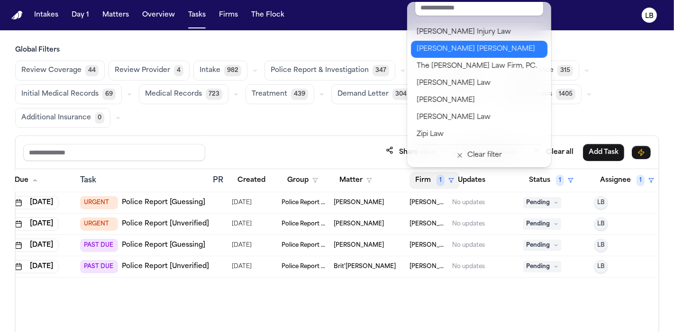
click at [480, 44] on div "[PERSON_NAME] [PERSON_NAME]" at bounding box center [479, 49] width 125 height 11
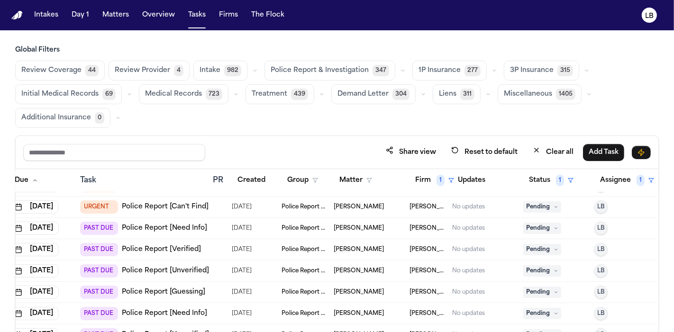
scroll to position [208, 29]
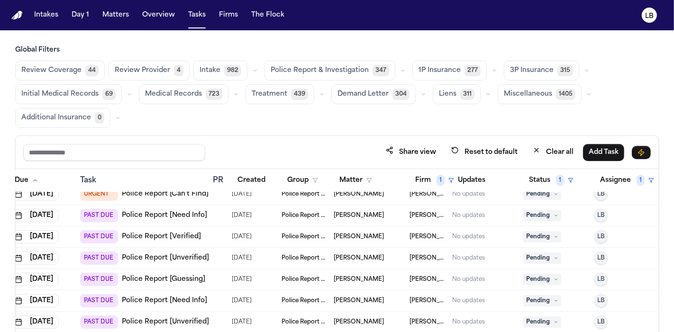
click at [246, 231] on span "09/25/2025" at bounding box center [242, 236] width 20 height 13
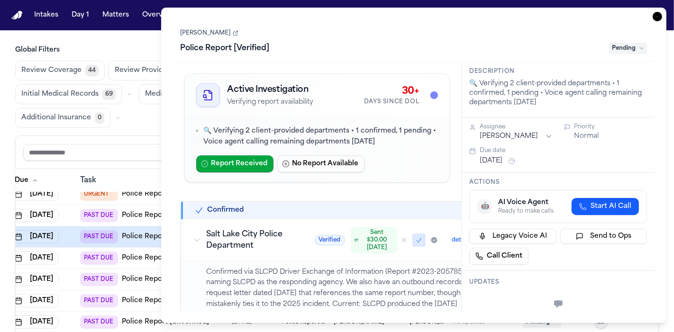
click at [653, 20] on icon "button" at bounding box center [657, 16] width 9 height 9
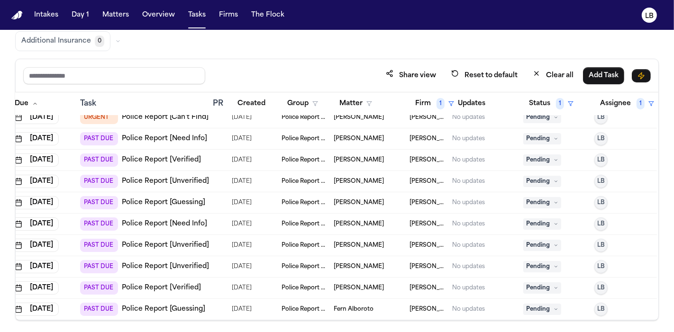
scroll to position [79, 0]
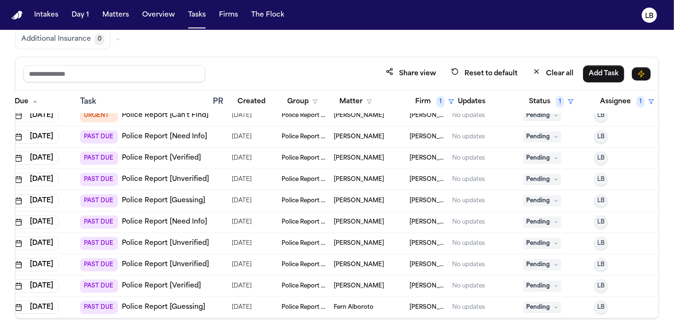
click at [266, 280] on div "10/08/2025" at bounding box center [253, 286] width 42 height 13
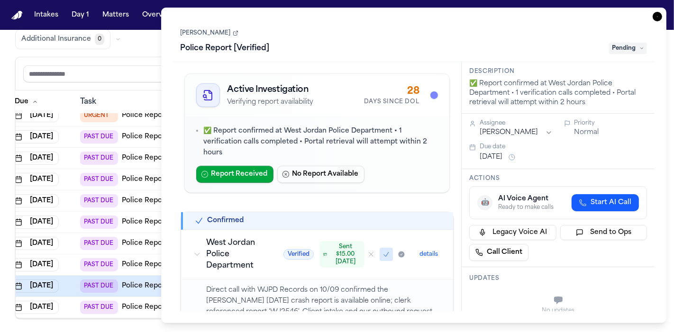
click at [205, 36] on link "Amber Williams" at bounding box center [210, 33] width 58 height 8
click at [214, 29] on div "Amber Williams Police Report [Verified] Pending" at bounding box center [414, 41] width 467 height 29
click at [215, 29] on link "Amber Williams" at bounding box center [210, 33] width 58 height 8
click at [187, 33] on link "Amber Williams" at bounding box center [210, 33] width 58 height 8
click at [220, 34] on link "Amber Williams" at bounding box center [210, 33] width 58 height 8
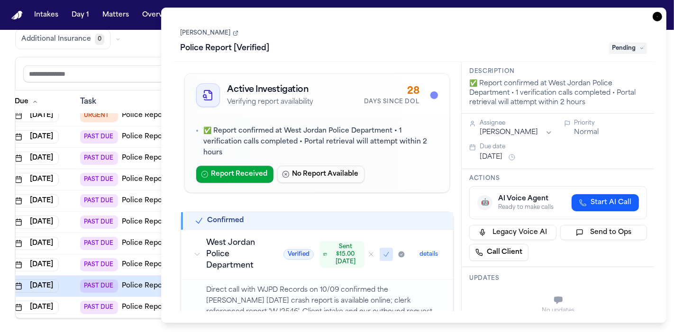
click at [226, 31] on link "Amber Williams" at bounding box center [210, 33] width 58 height 8
click at [218, 37] on div "Amber Williams Police Report [Verified] Pending" at bounding box center [414, 41] width 467 height 29
click at [221, 29] on div "Amber Williams Police Report [Verified] Pending" at bounding box center [414, 41] width 467 height 29
click at [220, 34] on link "Amber Williams" at bounding box center [210, 33] width 58 height 8
click at [660, 16] on icon "button" at bounding box center [657, 16] width 9 height 9
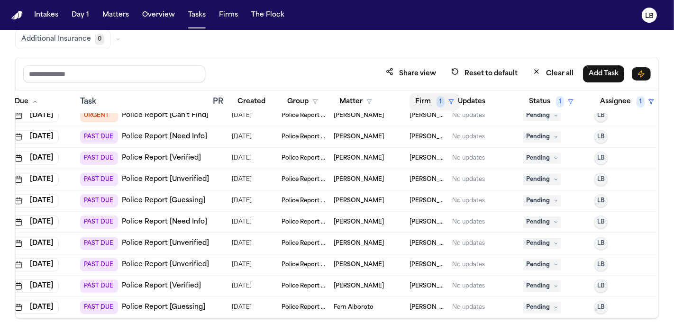
click at [431, 105] on button "Firm 1" at bounding box center [435, 101] width 50 height 17
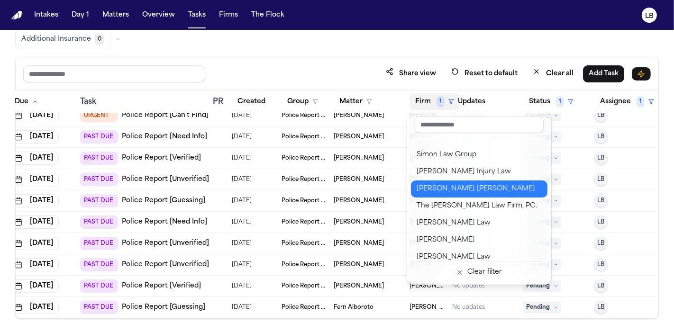
scroll to position [1196, 0]
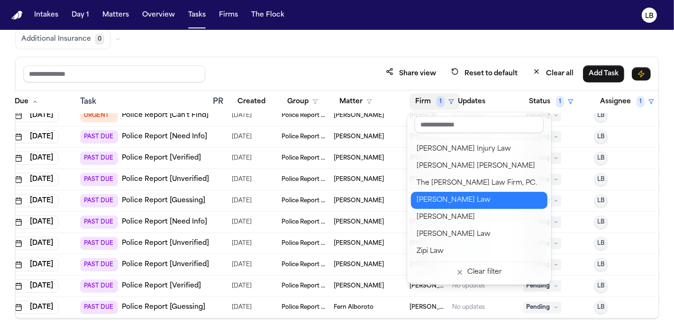
click at [467, 195] on div "Ugwonali Law" at bounding box center [479, 200] width 125 height 11
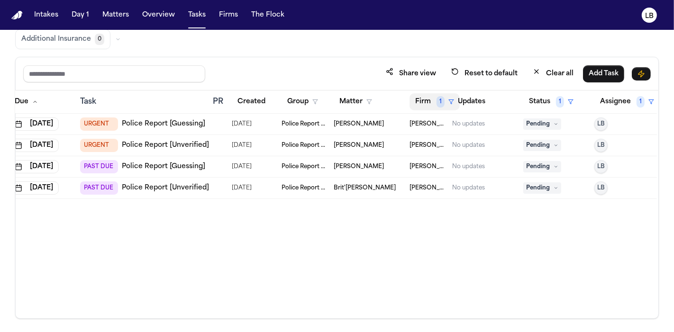
scroll to position [0, 29]
click at [436, 94] on button "Firm 1" at bounding box center [435, 101] width 50 height 17
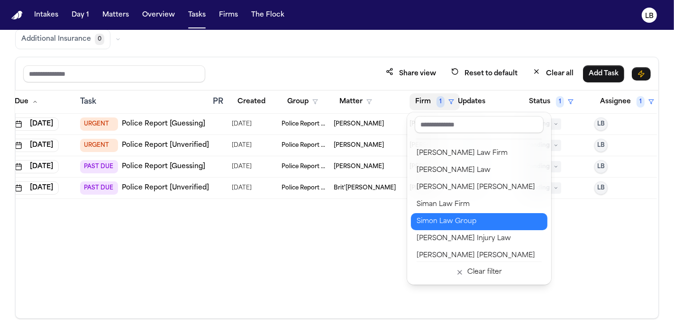
scroll to position [1090, 0]
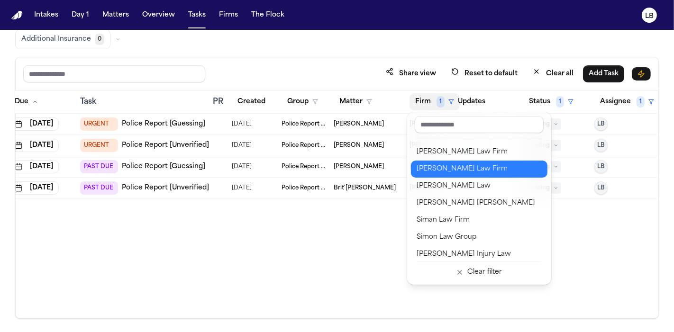
click at [465, 173] on div "Ruy Mireles Law Firm" at bounding box center [479, 169] width 125 height 11
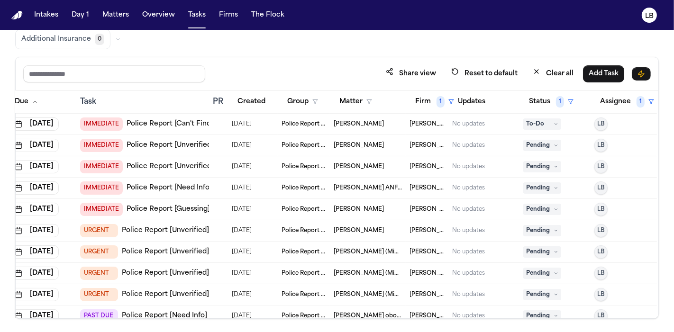
scroll to position [53, 29]
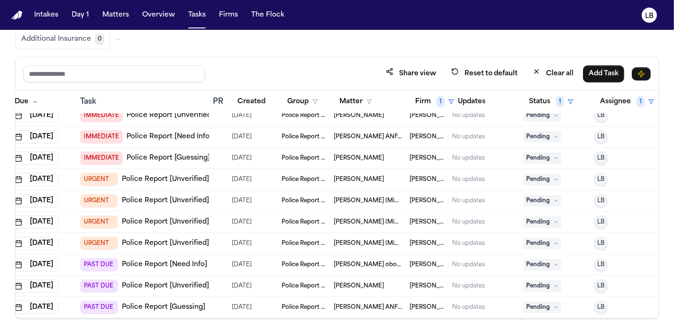
click at [187, 185] on td "URGENT Police Report [Unverified]" at bounding box center [142, 179] width 133 height 21
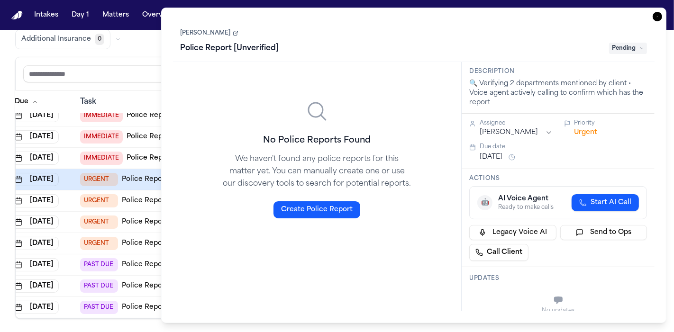
click at [206, 36] on link "Christopher Jones" at bounding box center [210, 33] width 58 height 8
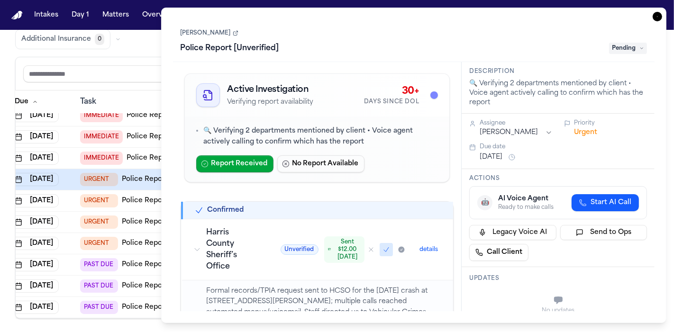
click at [655, 15] on icon "button" at bounding box center [657, 16] width 9 height 9
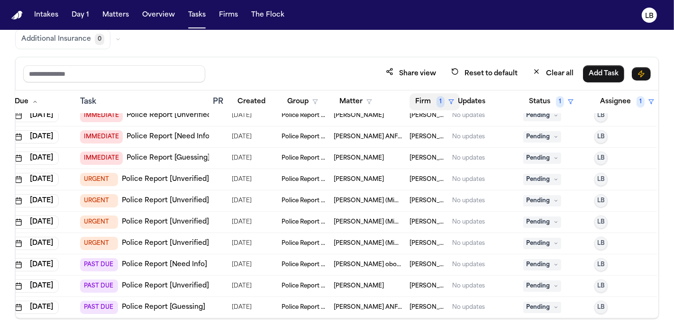
click at [438, 98] on span "1" at bounding box center [441, 101] width 8 height 11
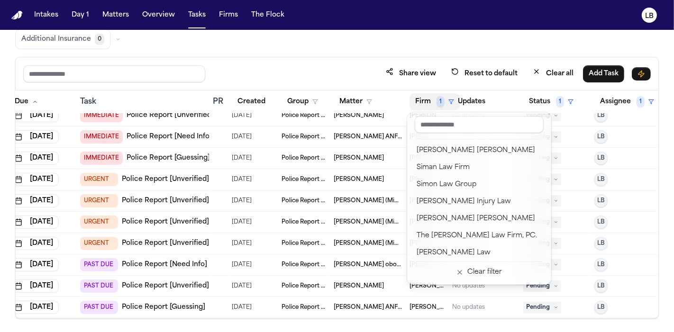
scroll to position [1038, 0]
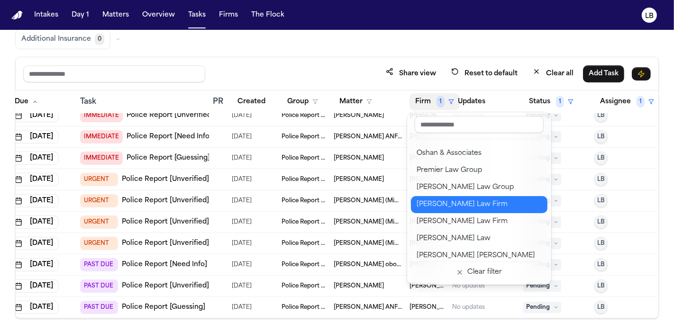
click at [459, 206] on div "[PERSON_NAME] Law Firm" at bounding box center [479, 204] width 125 height 11
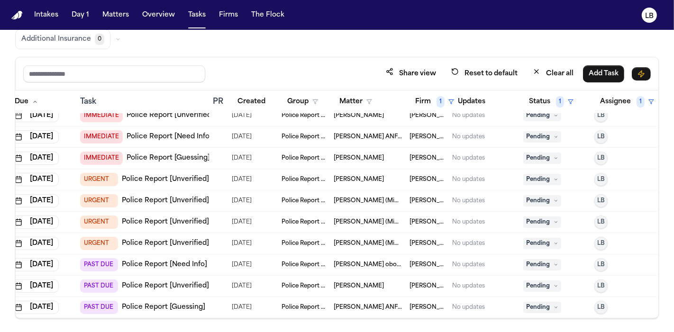
scroll to position [0, 29]
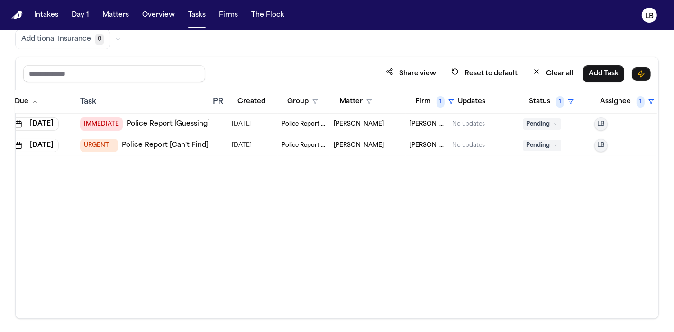
click at [428, 121] on span "[PERSON_NAME] Law Firm" at bounding box center [427, 124] width 35 height 8
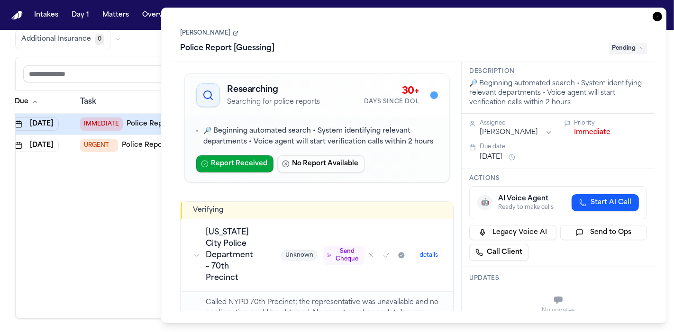
scroll to position [53, 0]
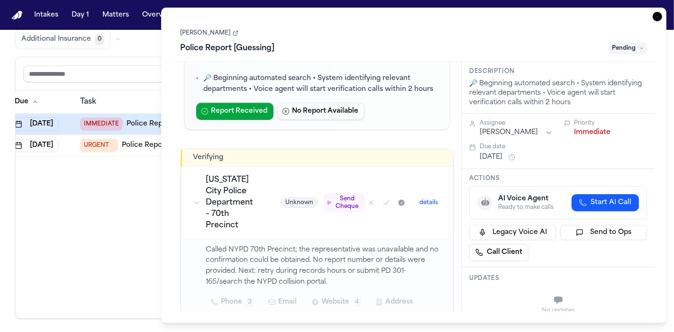
click at [214, 40] on div "Angela Gazeda Police Report [Guessing] Pending" at bounding box center [414, 41] width 467 height 29
click at [214, 35] on link "[PERSON_NAME]" at bounding box center [210, 33] width 58 height 8
click at [656, 19] on icon "button" at bounding box center [657, 16] width 9 height 9
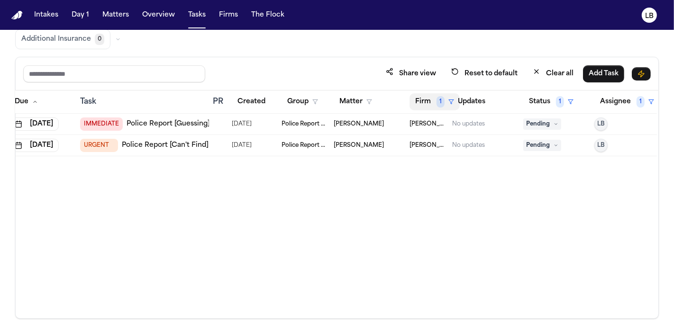
click at [437, 97] on span "1" at bounding box center [441, 101] width 8 height 11
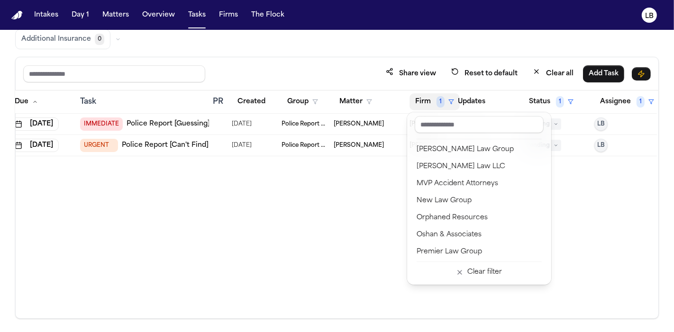
scroll to position [940, 0]
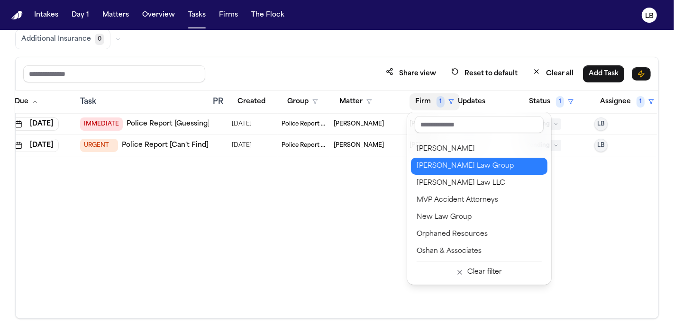
click at [497, 166] on div "[PERSON_NAME] Law Group" at bounding box center [479, 166] width 125 height 11
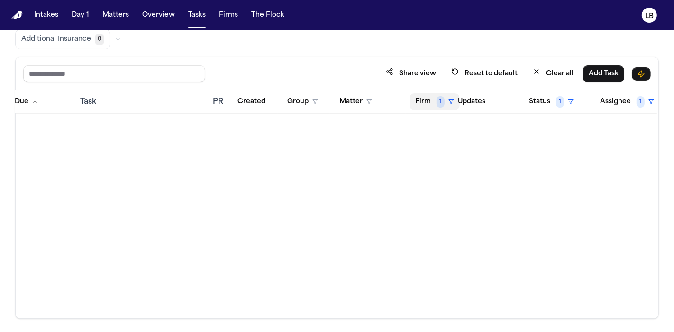
click at [439, 101] on span "1" at bounding box center [441, 101] width 8 height 11
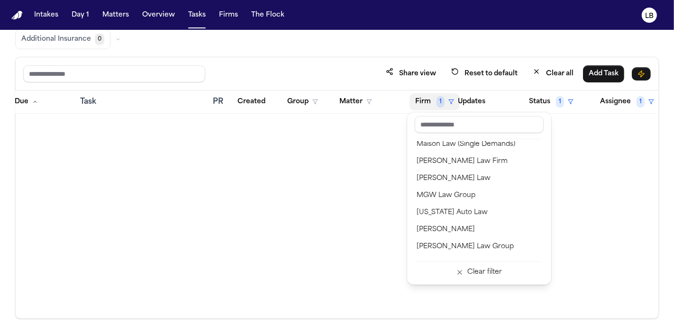
scroll to position [912, 0]
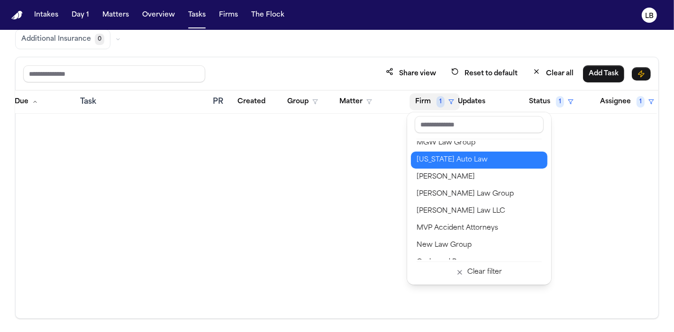
click at [488, 161] on div "[US_STATE] Auto Law" at bounding box center [479, 160] width 125 height 11
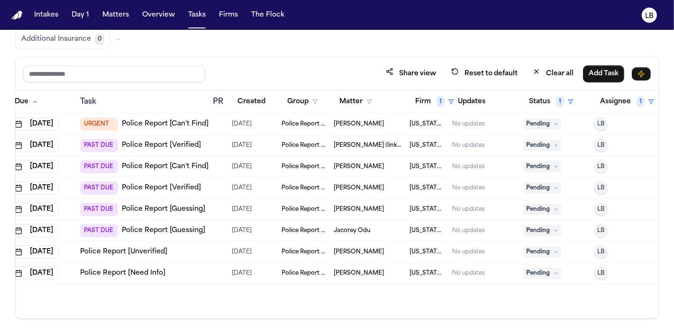
click at [161, 148] on link "Police Report [Verified]" at bounding box center [161, 145] width 79 height 9
click at [190, 143] on link "Police Report [Verified]" at bounding box center [161, 145] width 79 height 9
click at [169, 187] on link "Police Report [Verified]" at bounding box center [161, 188] width 79 height 9
click at [160, 205] on link "Police Report [Guessing]" at bounding box center [163, 209] width 83 height 9
click at [188, 118] on div "URGENT Police Report [Can't Find]" at bounding box center [144, 124] width 129 height 13
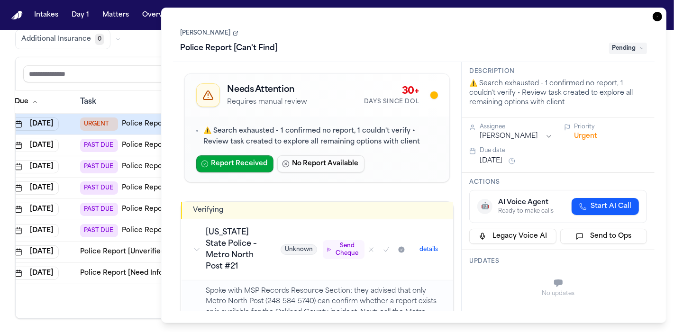
scroll to position [53, 0]
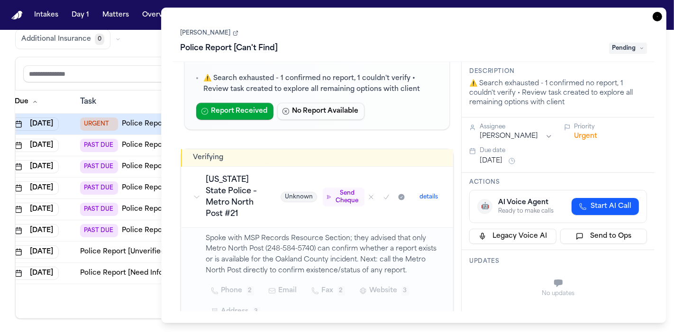
click at [658, 15] on icon "button" at bounding box center [657, 16] width 9 height 9
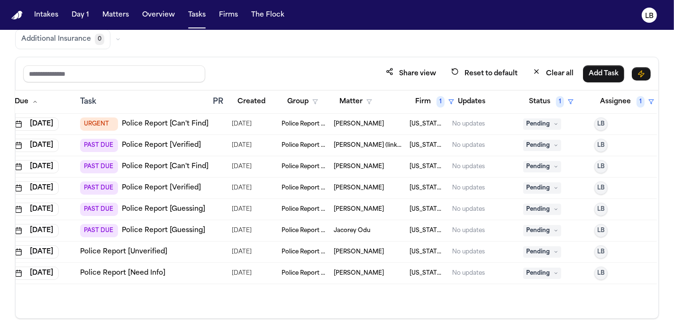
click at [185, 206] on link "Police Report [Guessing]" at bounding box center [163, 209] width 83 height 9
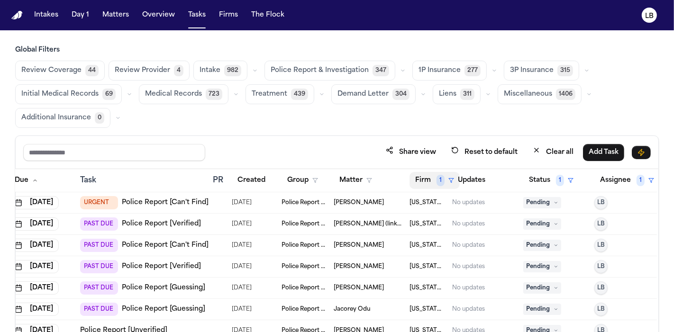
click at [429, 178] on button "Firm 1" at bounding box center [435, 180] width 50 height 17
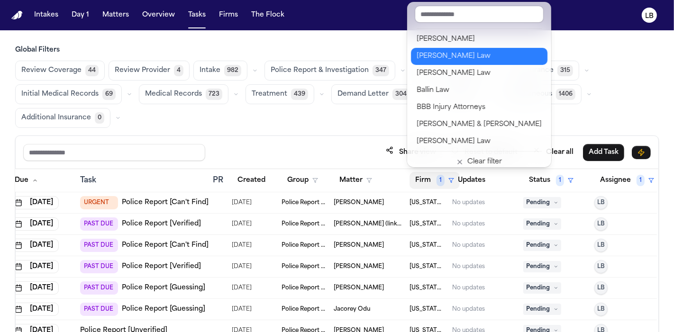
click at [472, 59] on div "[PERSON_NAME] Law" at bounding box center [479, 56] width 125 height 11
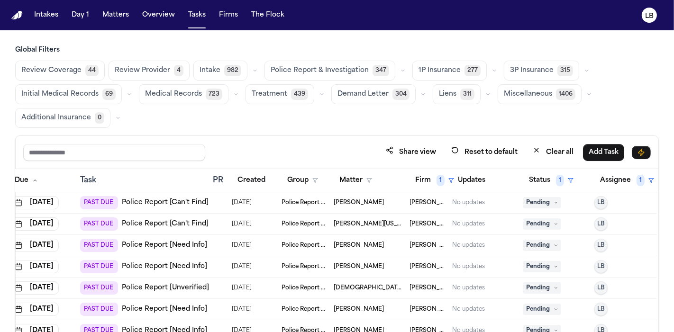
scroll to position [79, 0]
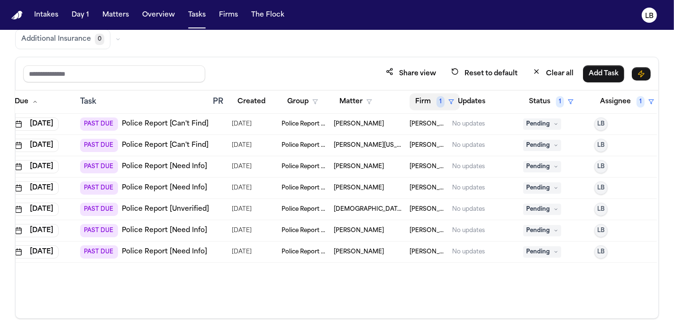
click at [430, 93] on button "Firm 1" at bounding box center [435, 101] width 50 height 17
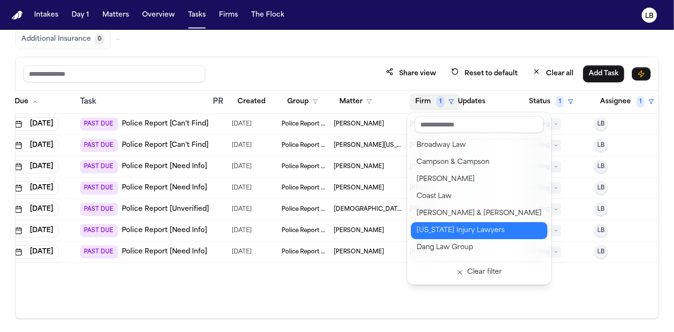
scroll to position [211, 0]
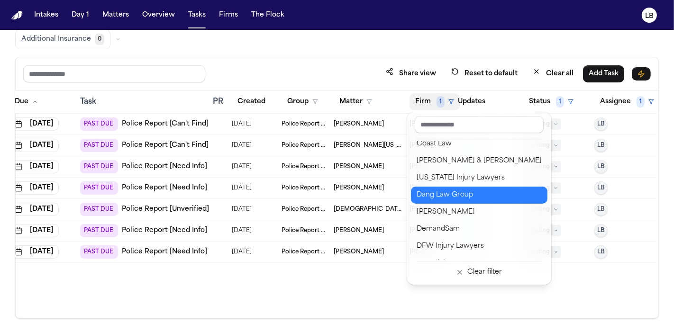
drag, startPoint x: 497, startPoint y: 206, endPoint x: 498, endPoint y: 191, distance: 15.3
click at [498, 191] on div "Albert Le Angell Law Bader Law Ballin Law BBB Injury Attorneys Beck & Beck Berr…" at bounding box center [479, 200] width 137 height 119
click at [498, 191] on div "Dang Law Group" at bounding box center [479, 195] width 125 height 11
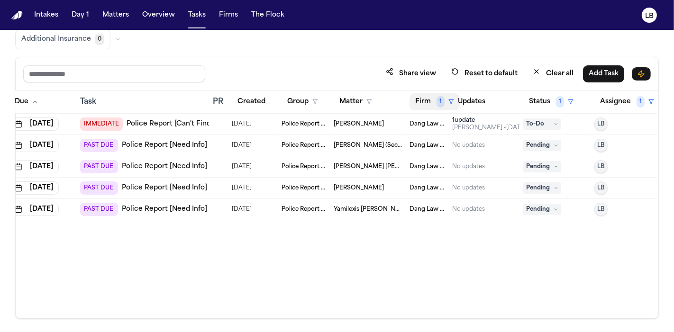
click at [437, 99] on span "1" at bounding box center [441, 101] width 8 height 11
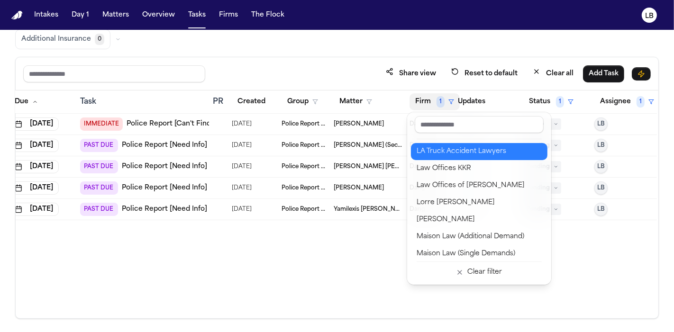
scroll to position [786, 0]
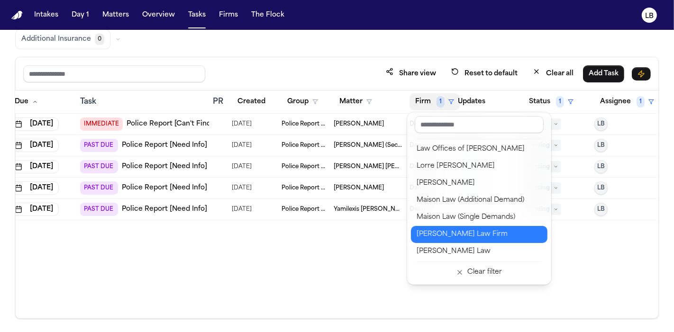
click at [497, 226] on button "Martello Law Firm" at bounding box center [479, 234] width 137 height 17
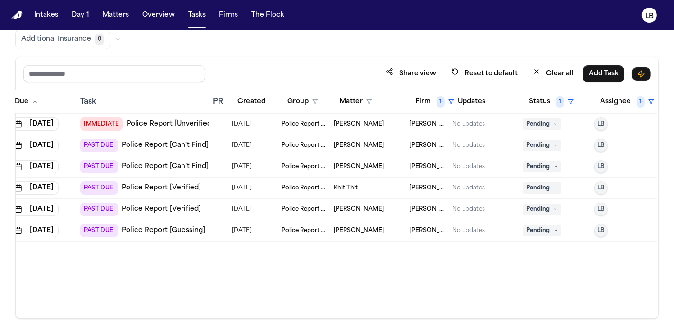
click at [423, 109] on th "Firm 1" at bounding box center [427, 102] width 43 height 23
click at [424, 105] on button "Firm 1" at bounding box center [435, 101] width 50 height 17
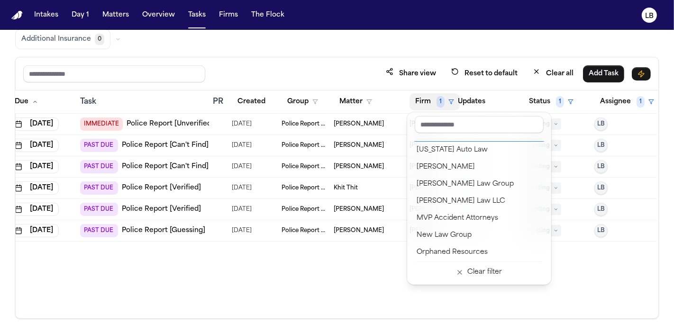
scroll to position [925, 0]
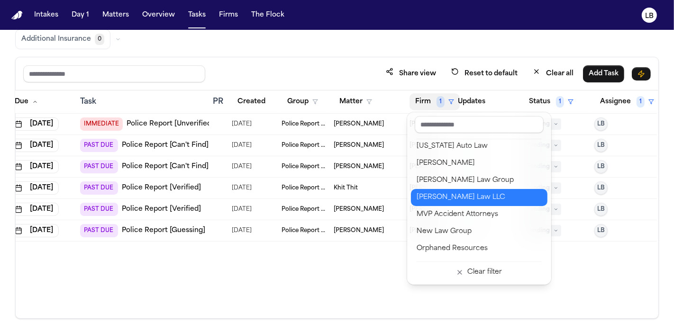
click at [489, 189] on button "Morse Law LLC" at bounding box center [479, 197] width 137 height 17
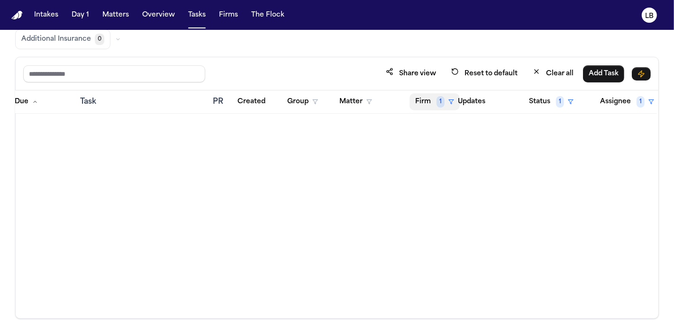
click at [430, 98] on button "Firm 1" at bounding box center [435, 101] width 50 height 17
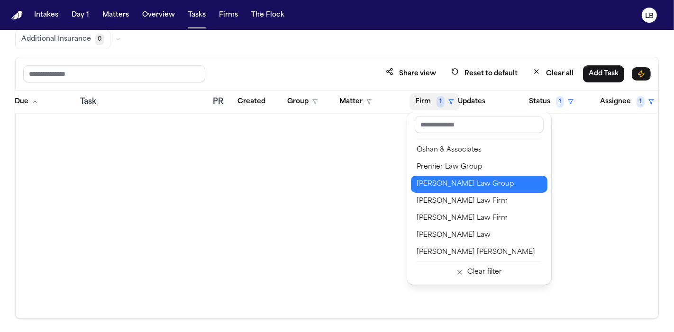
scroll to position [1054, 0]
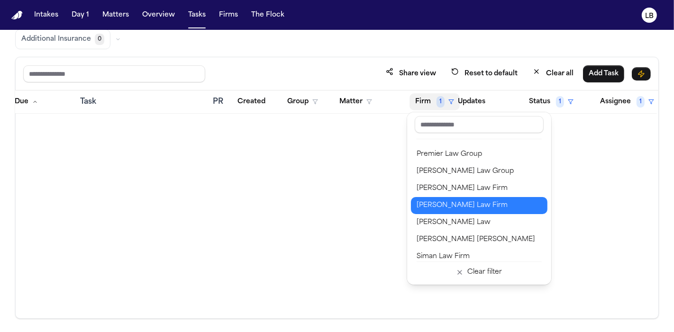
click at [494, 205] on div "[PERSON_NAME] Law Firm" at bounding box center [479, 205] width 125 height 11
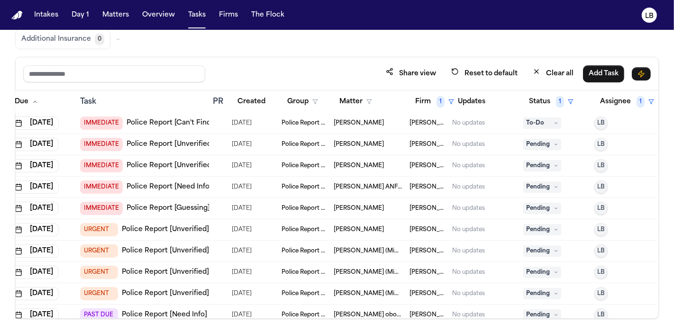
scroll to position [0, 29]
click at [437, 104] on span "1" at bounding box center [441, 101] width 8 height 11
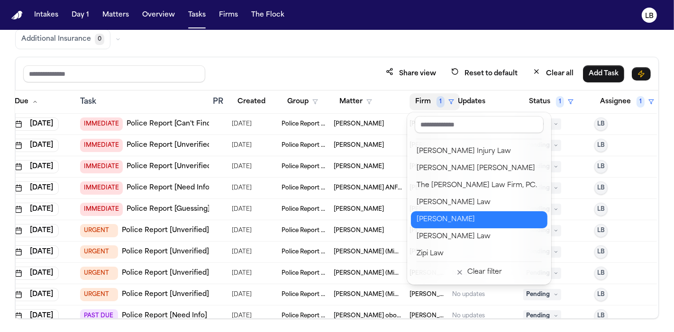
scroll to position [1196, 0]
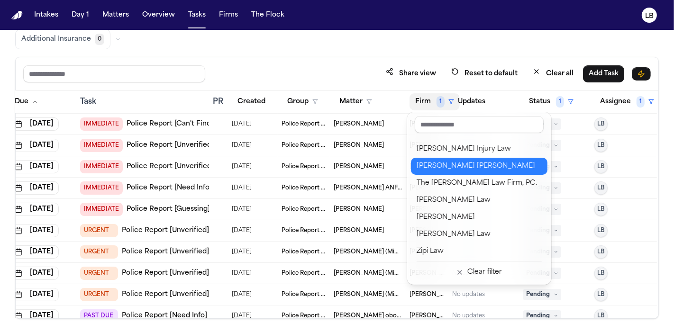
click at [467, 172] on button "[PERSON_NAME] [PERSON_NAME]" at bounding box center [479, 166] width 137 height 17
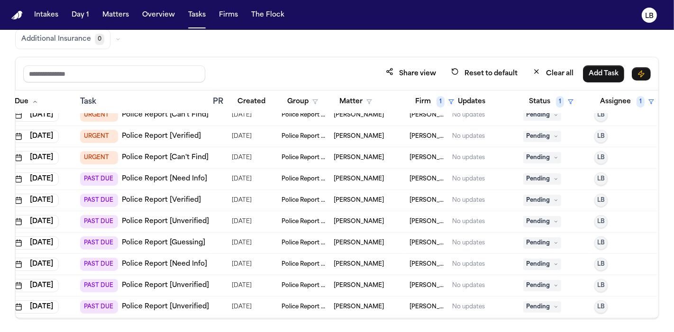
scroll to position [155, 29]
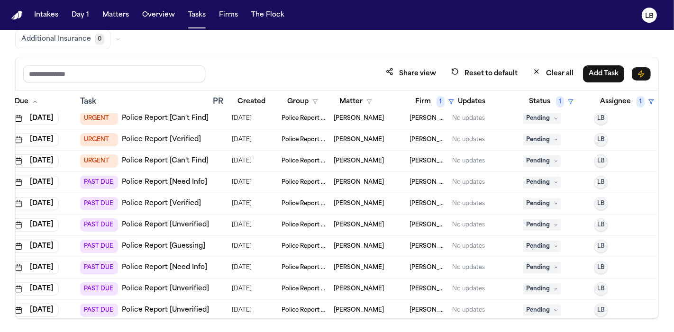
click at [178, 201] on link "Police Report [Verified]" at bounding box center [161, 203] width 79 height 9
click at [435, 100] on button "Firm 1" at bounding box center [435, 101] width 50 height 17
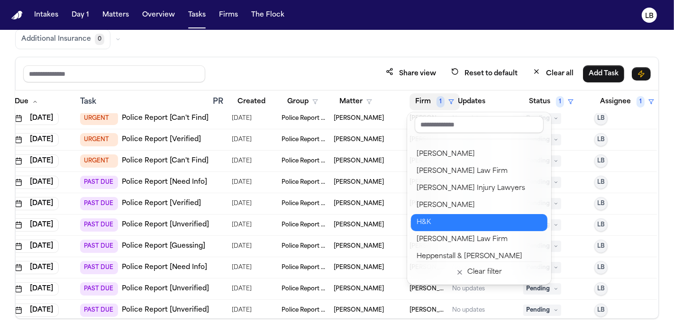
scroll to position [421, 0]
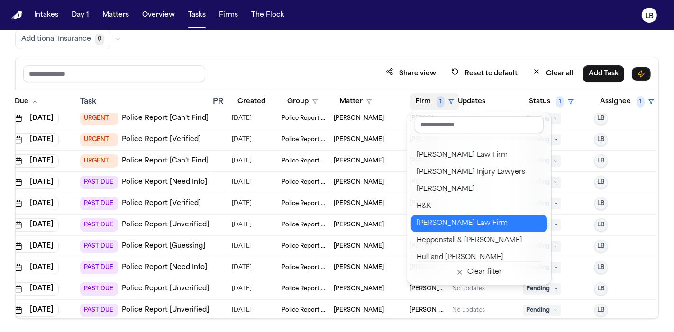
click at [512, 220] on div "Hecht Law Firm" at bounding box center [479, 223] width 125 height 11
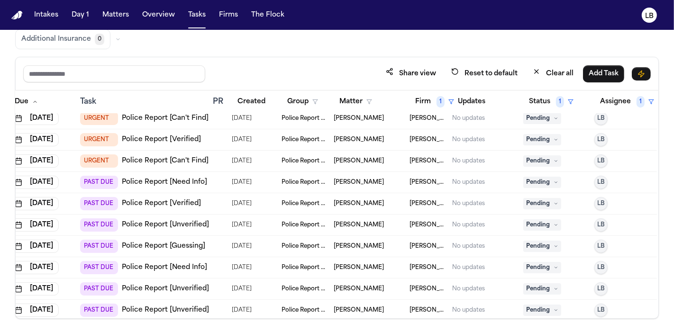
scroll to position [0, 29]
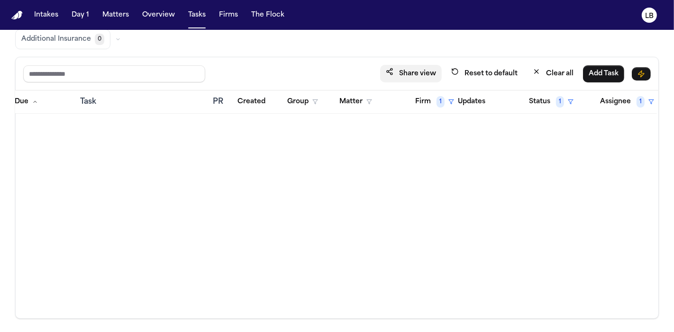
click at [429, 91] on th "Firm 1" at bounding box center [427, 102] width 43 height 23
click at [439, 110] on th "Firm 1" at bounding box center [427, 102] width 43 height 23
click at [424, 103] on button "Firm 1" at bounding box center [435, 101] width 50 height 17
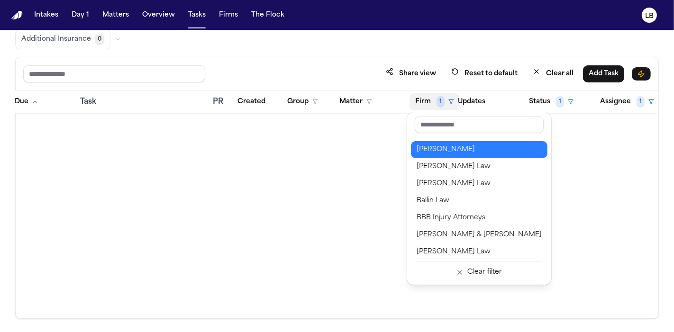
click at [477, 152] on div "Albert Le" at bounding box center [479, 149] width 125 height 11
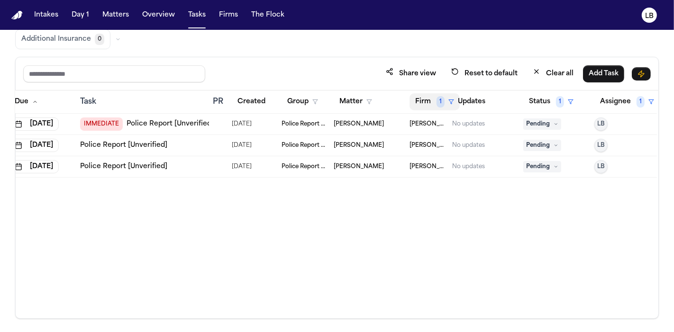
click at [439, 98] on span "1" at bounding box center [441, 101] width 8 height 11
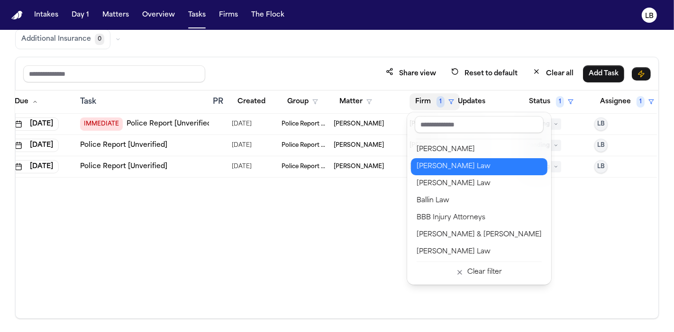
click at [457, 166] on div "[PERSON_NAME] Law" at bounding box center [479, 166] width 125 height 11
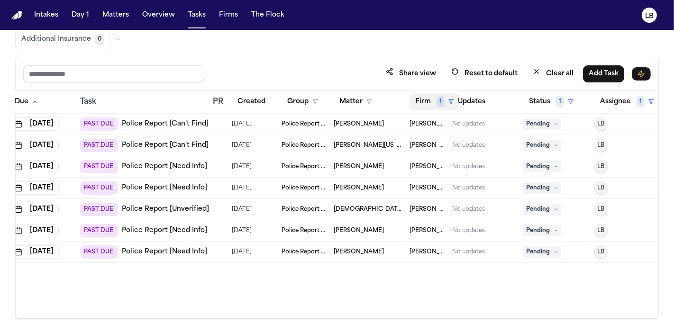
click at [440, 102] on span "1" at bounding box center [441, 101] width 8 height 11
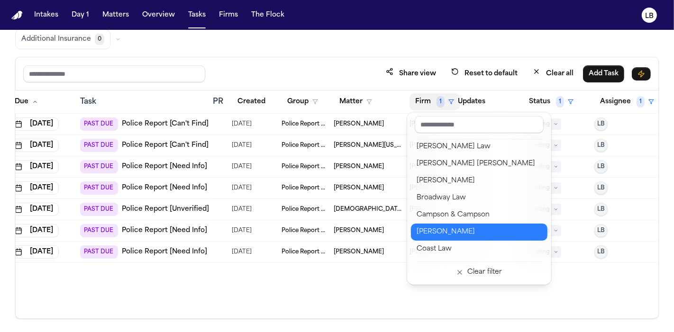
scroll to position [211, 0]
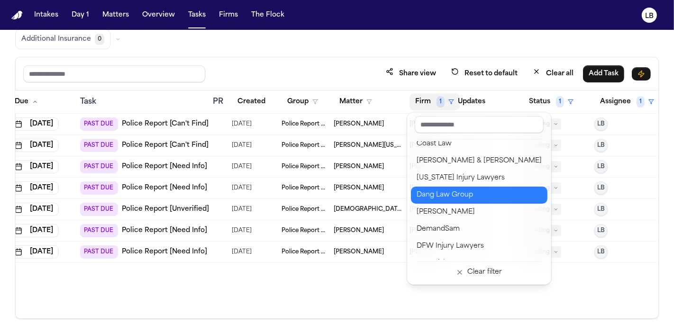
click at [454, 188] on button "Dang Law Group" at bounding box center [479, 195] width 137 height 17
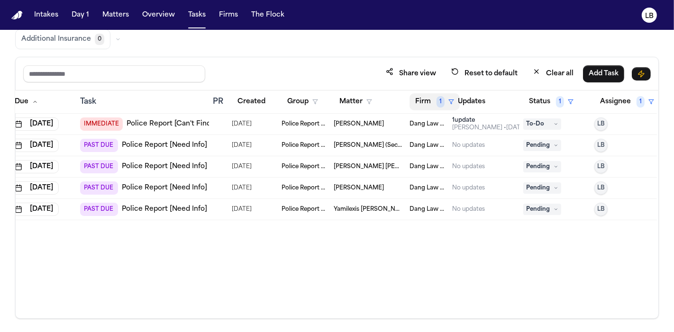
click at [423, 105] on button "Firm 1" at bounding box center [435, 101] width 50 height 17
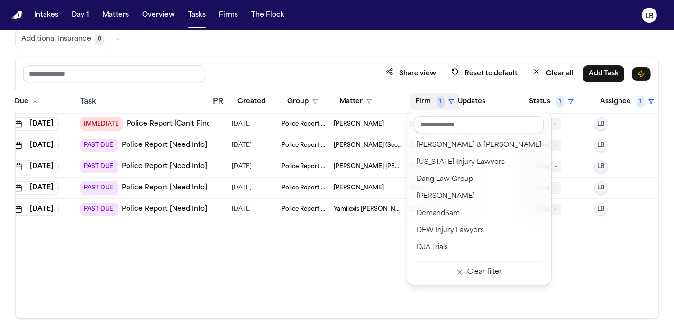
scroll to position [263, 0]
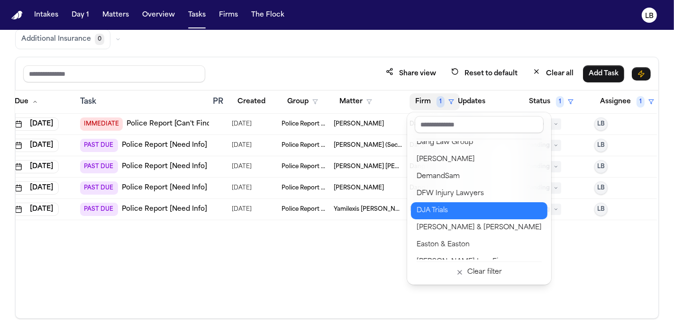
click at [465, 203] on button "DJA Trials" at bounding box center [479, 211] width 137 height 17
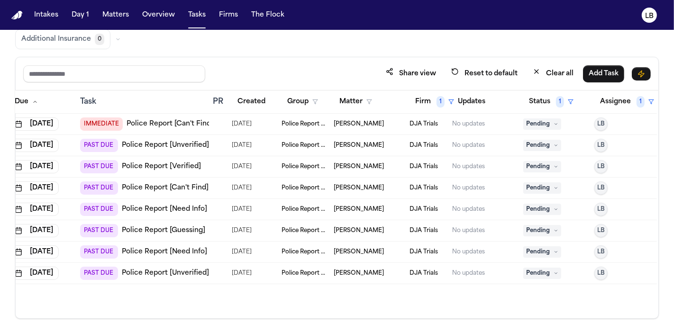
click at [169, 169] on link "Police Report [Verified]" at bounding box center [161, 166] width 79 height 9
click at [417, 103] on button "Firm 1" at bounding box center [435, 101] width 50 height 17
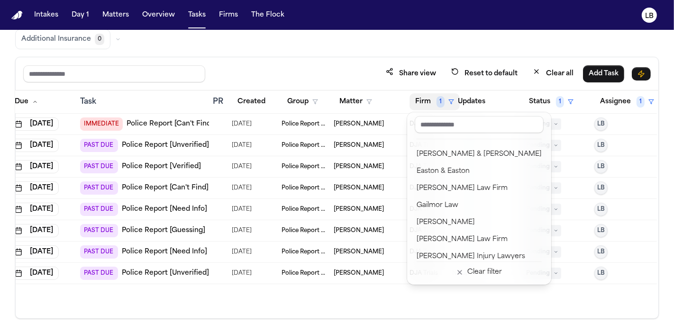
scroll to position [369, 0]
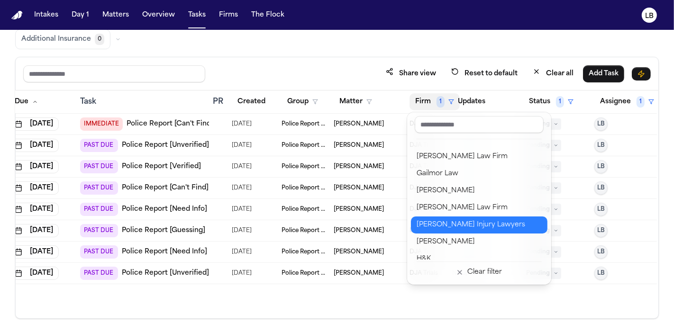
click at [469, 222] on div "George Sink Injury Lawyers" at bounding box center [479, 225] width 125 height 11
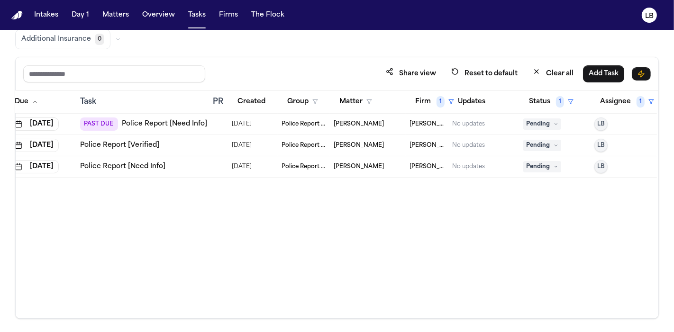
click at [130, 162] on link "Police Report [Need Info]" at bounding box center [122, 166] width 85 height 9
click at [437, 102] on span "1" at bounding box center [441, 101] width 8 height 11
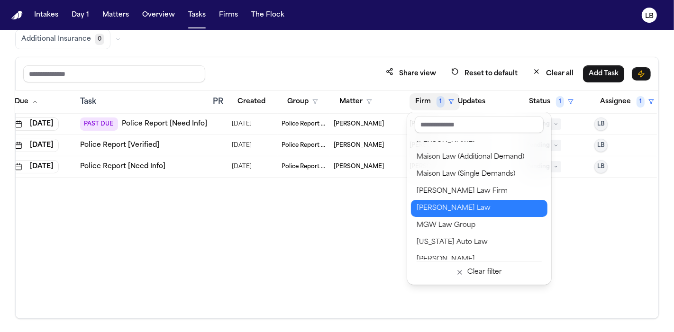
scroll to position [843, 0]
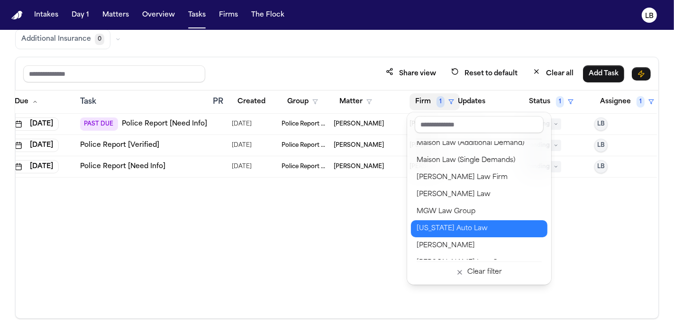
click at [471, 231] on div "Michigan Auto Law" at bounding box center [479, 228] width 125 height 11
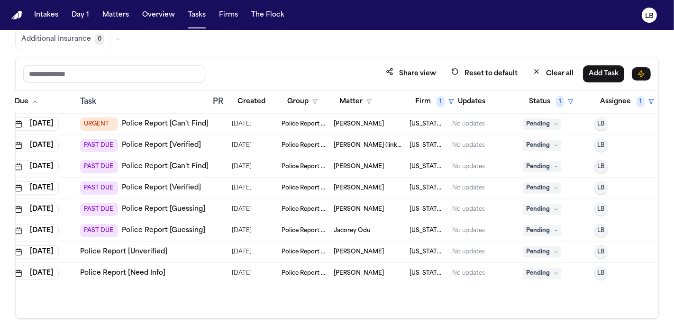
click at [191, 184] on link "Police Report [Verified]" at bounding box center [161, 188] width 79 height 9
click at [148, 252] on link "Police Report [Unverified]" at bounding box center [123, 252] width 87 height 9
click at [192, 226] on link "Police Report [Guessing]" at bounding box center [163, 230] width 83 height 9
drag, startPoint x: 423, startPoint y: 97, endPoint x: 428, endPoint y: 97, distance: 5.2
click at [428, 97] on button "Firm 1" at bounding box center [435, 101] width 50 height 17
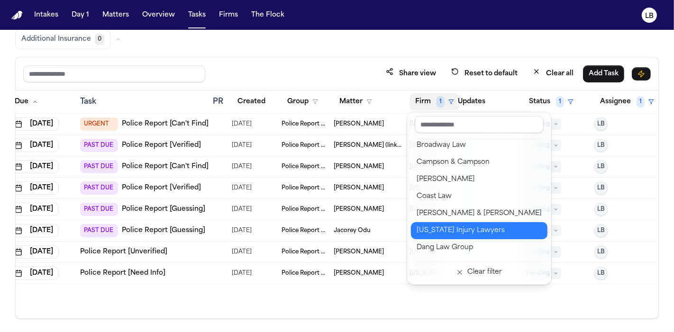
scroll to position [263, 0]
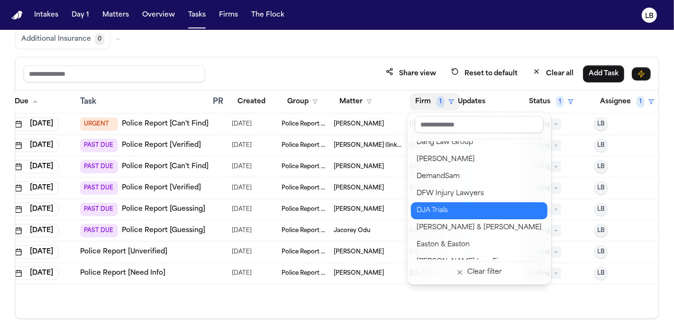
click at [475, 217] on button "DJA Trials" at bounding box center [479, 211] width 137 height 17
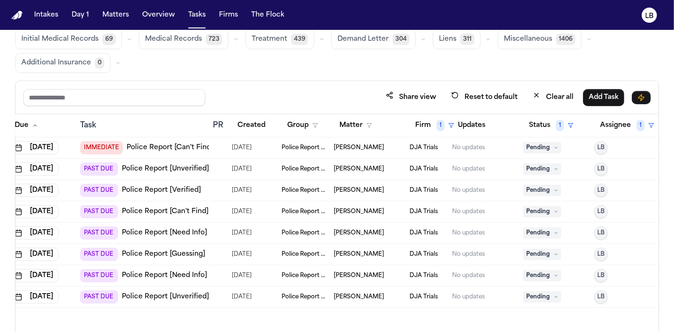
scroll to position [79, 0]
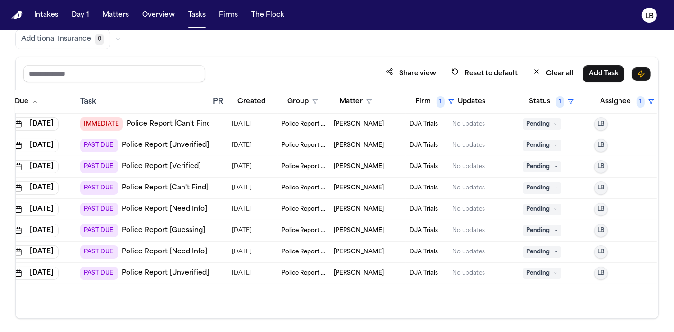
click at [161, 252] on link "Police Report [Need Info]" at bounding box center [164, 252] width 85 height 9
click at [425, 109] on th "Firm 1" at bounding box center [427, 102] width 43 height 23
click at [426, 103] on button "Firm 1" at bounding box center [435, 101] width 50 height 17
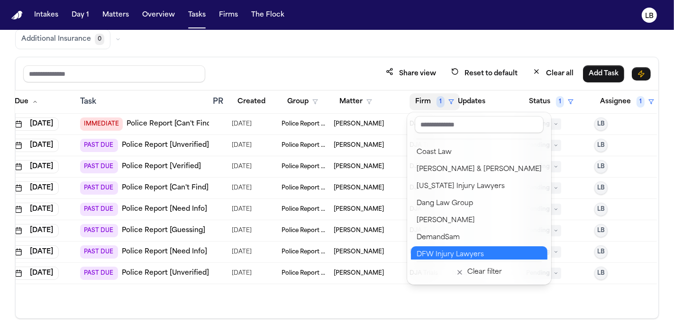
scroll to position [211, 0]
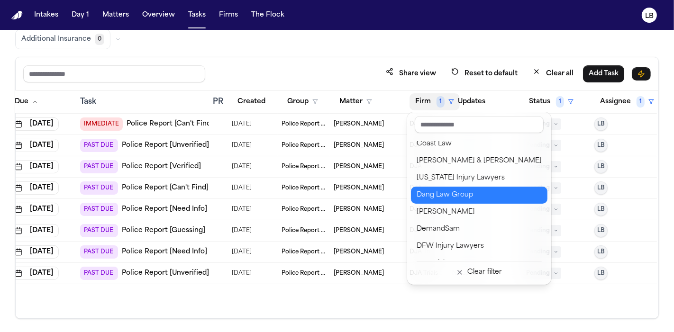
click at [476, 201] on button "Dang Law Group" at bounding box center [479, 195] width 137 height 17
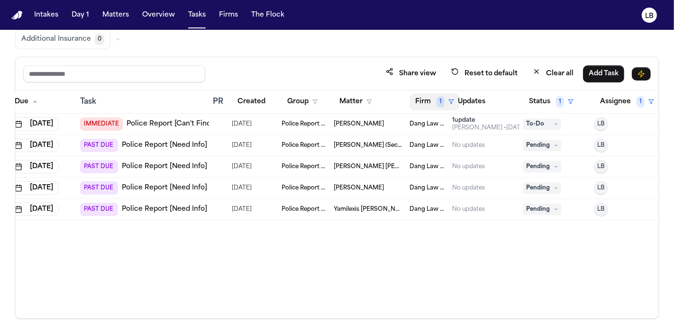
click at [435, 101] on button "Firm 1" at bounding box center [435, 101] width 50 height 17
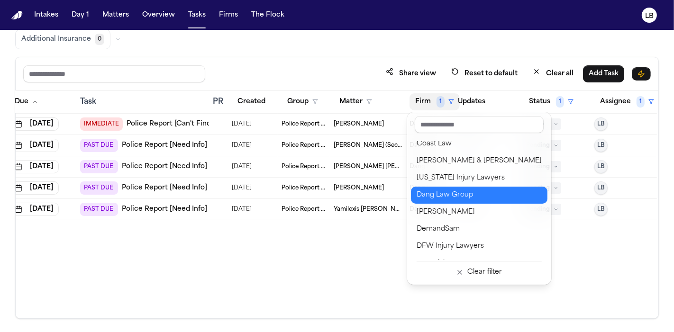
scroll to position [263, 0]
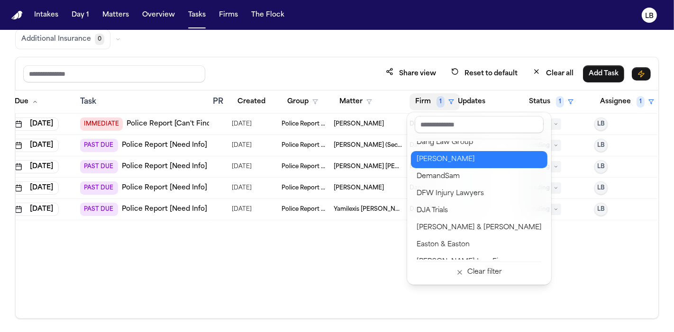
click at [454, 161] on div "David Lopez" at bounding box center [479, 159] width 125 height 11
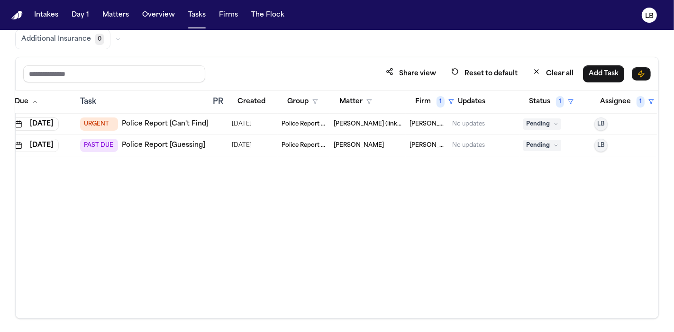
click at [181, 148] on link "Police Report [Guessing]" at bounding box center [163, 145] width 83 height 9
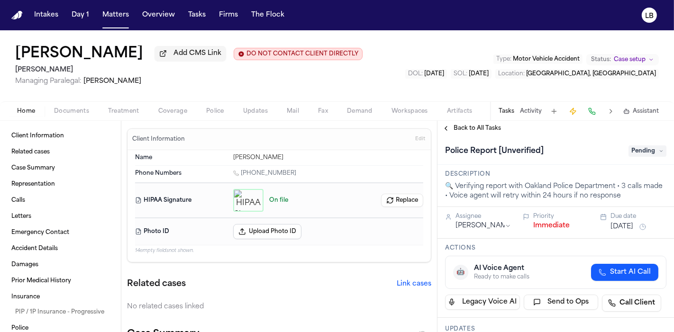
drag, startPoint x: 145, startPoint y: 76, endPoint x: 86, endPoint y: 81, distance: 58.5
click at [86, 81] on span "Managing Paralegal: Michelle Landazabal" at bounding box center [189, 81] width 348 height 9
copy span "Michelle Landazabal"
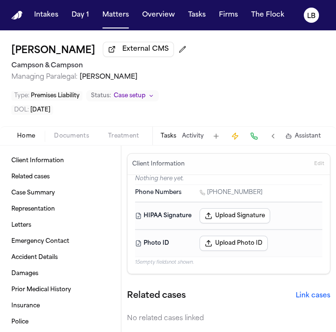
drag, startPoint x: 166, startPoint y: 76, endPoint x: 78, endPoint y: 79, distance: 88.3
click at [78, 79] on span "Managing Paralegal: Jacqueline Maldonado" at bounding box center [167, 77] width 313 height 9
copy span "Jacqueline Maldonado"
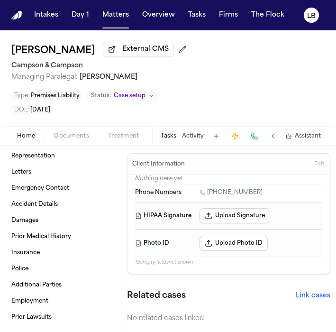
click at [72, 136] on span "Documents" at bounding box center [71, 136] width 35 height 8
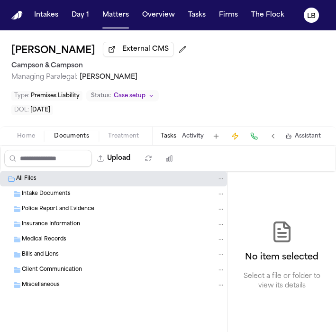
click at [45, 135] on button "Documents" at bounding box center [72, 135] width 54 height 11
click at [30, 136] on span "Home" at bounding box center [26, 136] width 18 height 8
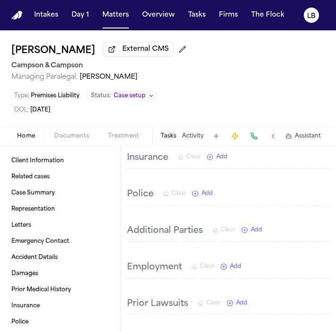
scroll to position [812, 0]
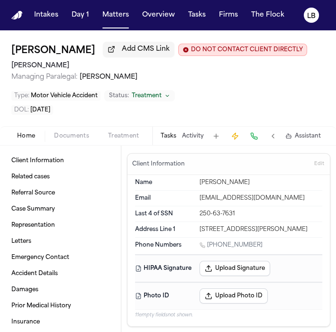
copy h2 "[PERSON_NAME]"
drag, startPoint x: 11, startPoint y: 64, endPoint x: 61, endPoint y: 63, distance: 49.8
click at [61, 63] on div "[PERSON_NAME] Add CMS Link DO NOT CONTACT CLIENT DIRECTLY DO NOT CONTACT [PERSO…" at bounding box center [168, 78] width 336 height 96
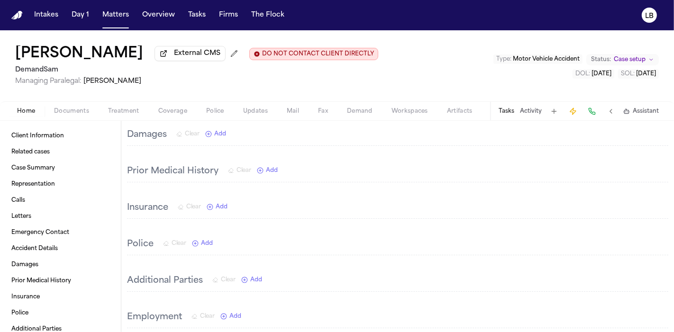
scroll to position [954, 0]
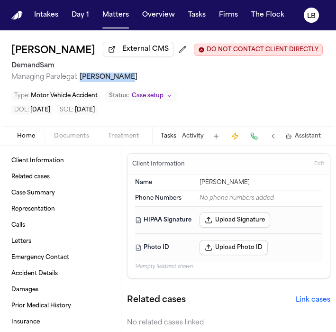
drag, startPoint x: 79, startPoint y: 75, endPoint x: 129, endPoint y: 73, distance: 50.3
click at [129, 73] on span "Managing Paralegal: Megan Muller" at bounding box center [167, 77] width 313 height 9
copy span "[PERSON_NAME]"
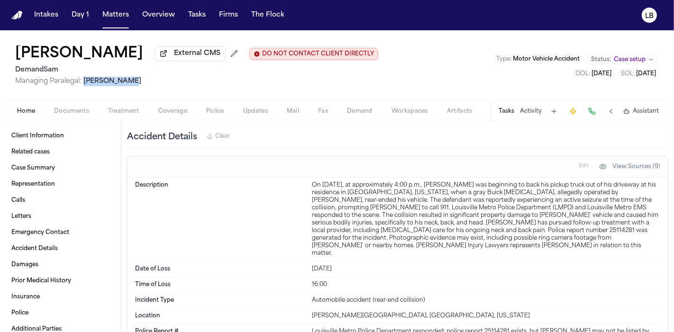
scroll to position [843, 0]
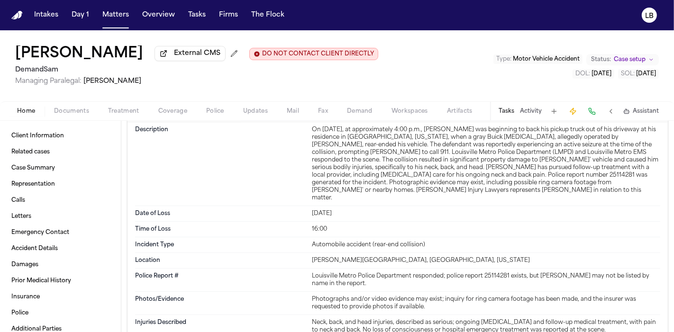
click at [336, 273] on div "Louisville Metro Police Department responded; police report 25114281 exists, bu…" at bounding box center [486, 280] width 349 height 15
copy div "25114281"
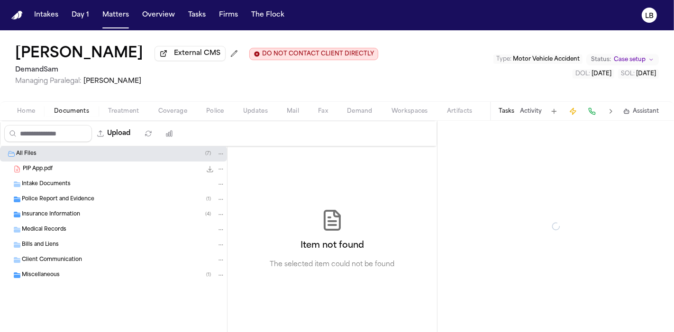
click at [78, 110] on span "Documents" at bounding box center [71, 112] width 35 height 8
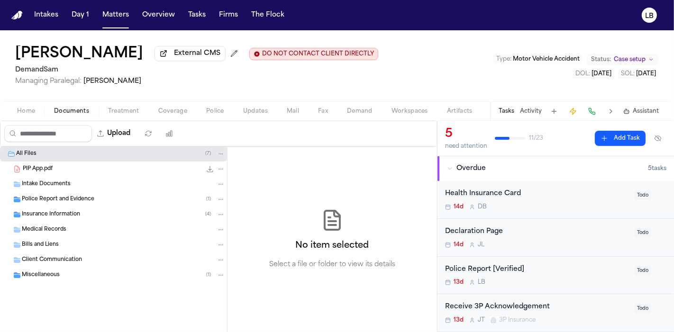
click at [57, 181] on span "Intake Documents" at bounding box center [46, 185] width 49 height 8
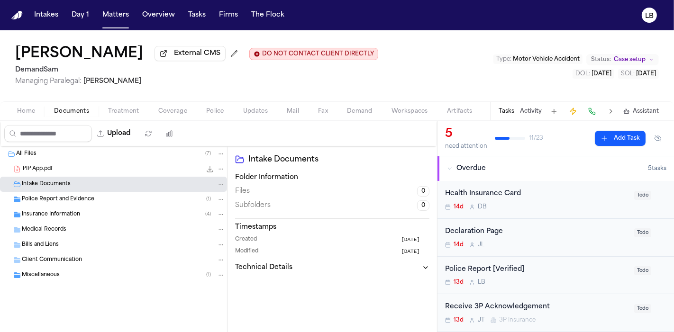
click at [31, 107] on button "Home" at bounding box center [26, 111] width 37 height 11
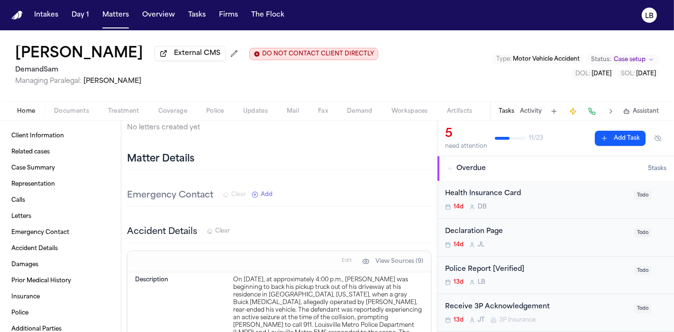
scroll to position [843, 0]
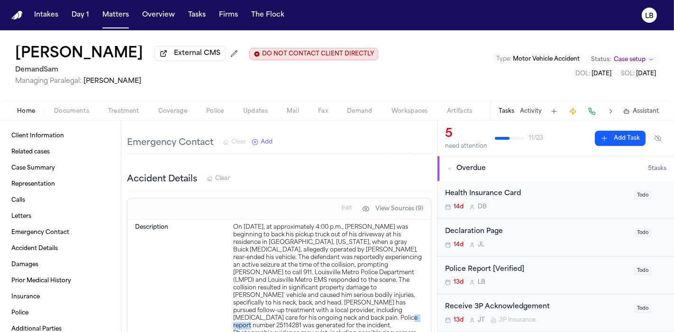
drag, startPoint x: 316, startPoint y: 303, endPoint x: 294, endPoint y: 301, distance: 22.4
click at [294, 301] on div "On September 26, 2025, at approximately 4:00 p.m., Roscoe Mears was beginning t…" at bounding box center [328, 292] width 190 height 137
copy div "25114281"
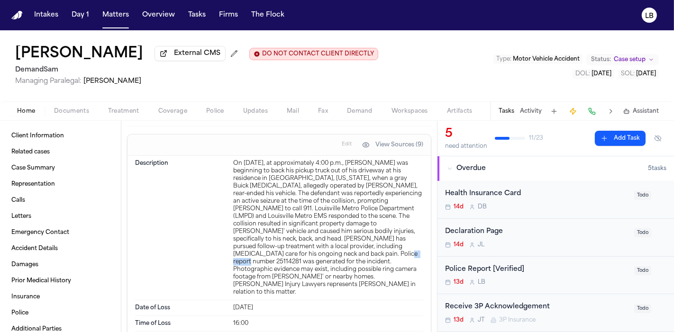
scroll to position [835, 0]
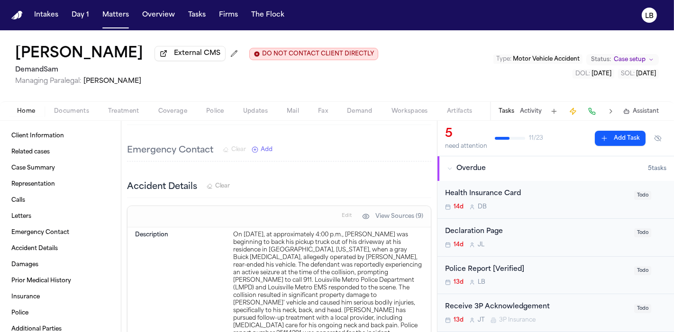
click at [317, 240] on div "On September 26, 2025, at approximately 4:00 p.m., Roscoe Mears was beginning t…" at bounding box center [328, 299] width 190 height 137
click at [318, 240] on div "On September 26, 2025, at approximately 4:00 p.m., Roscoe Mears was beginning t…" at bounding box center [328, 299] width 190 height 137
copy div "Sutton"
click at [72, 108] on span "Documents" at bounding box center [71, 112] width 35 height 8
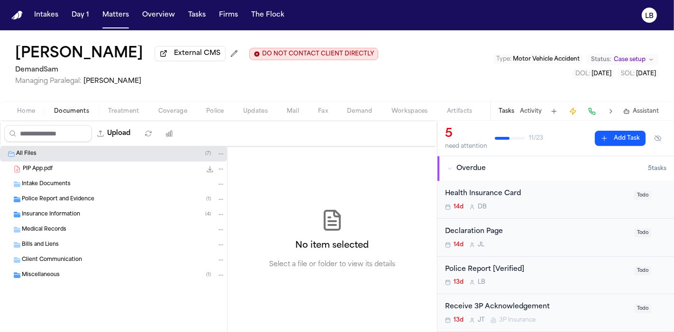
click at [78, 200] on span "Police Report and Evidence" at bounding box center [58, 200] width 73 height 8
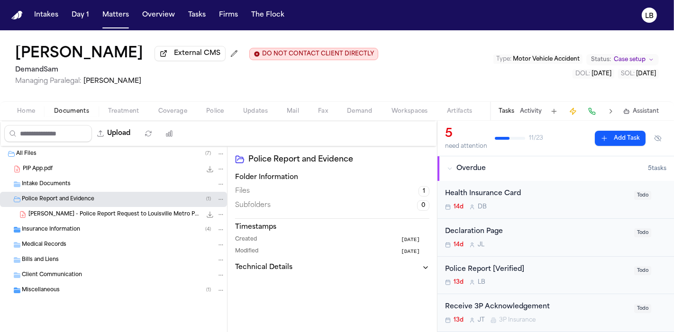
click at [125, 220] on div "R. Mears - Police Report Request to Louisville Metro PD - 10.10.25 132.2 KB • P…" at bounding box center [113, 214] width 227 height 15
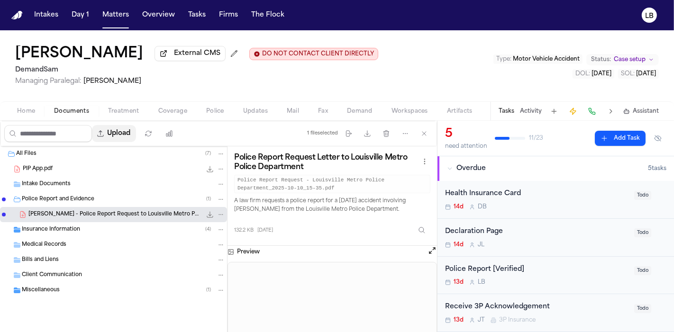
click at [136, 137] on button "Upload" at bounding box center [114, 133] width 44 height 17
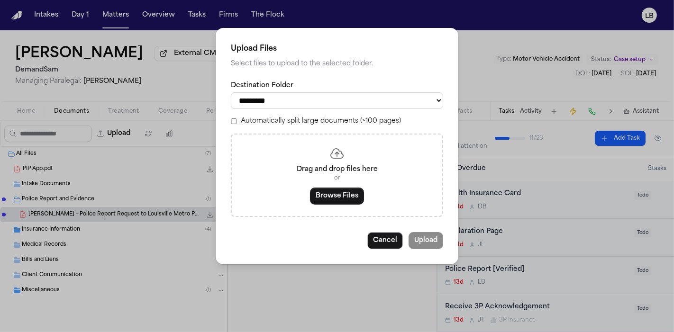
click at [330, 105] on select "**********" at bounding box center [337, 100] width 212 height 17
select select "**********"
click at [231, 92] on select "**********" at bounding box center [337, 100] width 212 height 17
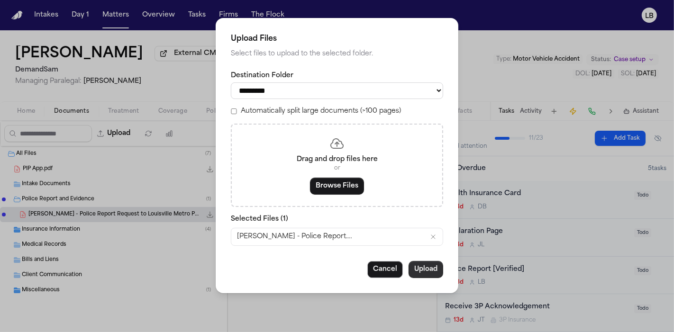
click at [430, 267] on button "Upload" at bounding box center [426, 269] width 35 height 17
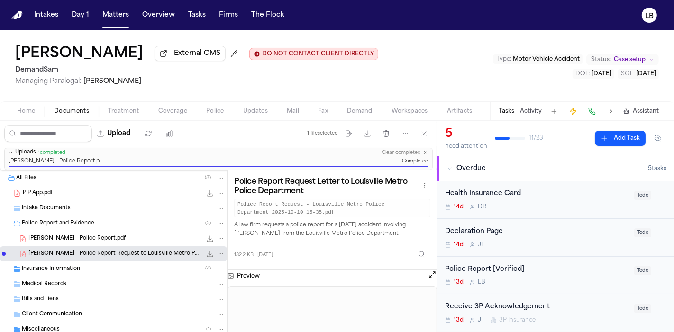
click at [622, 275] on div "Police Report [Verified] 13d L B Todo" at bounding box center [555, 276] width 221 height 22
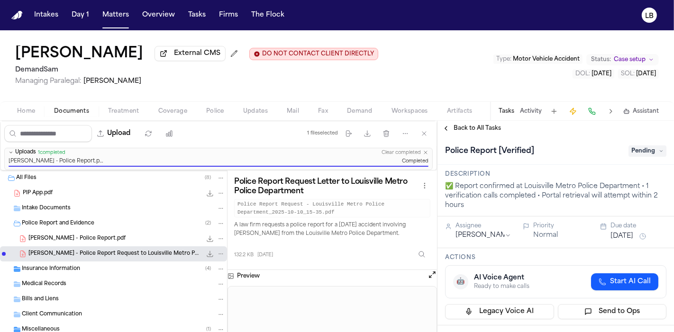
click at [631, 156] on span "Pending" at bounding box center [648, 151] width 38 height 11
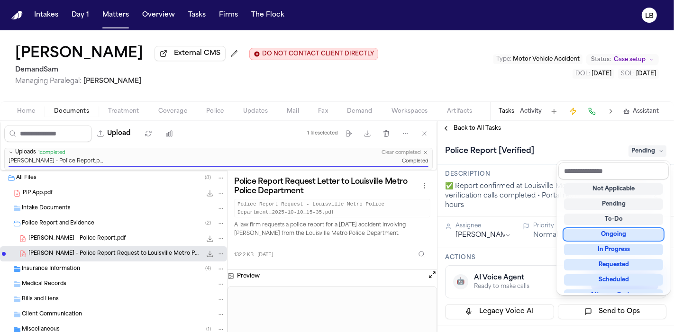
scroll to position [147, 0]
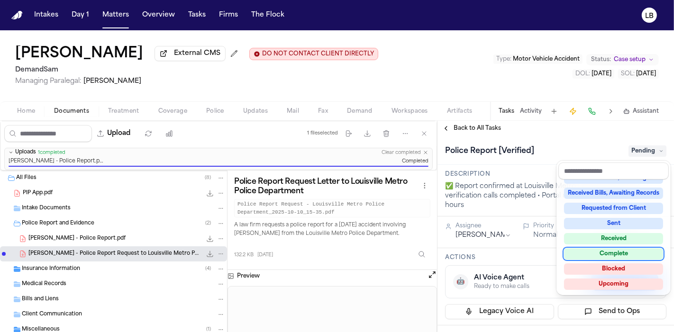
click at [630, 256] on div "Complete" at bounding box center [613, 254] width 99 height 11
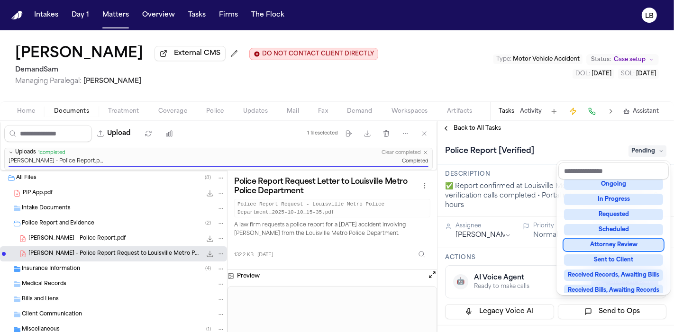
scroll to position [31, 0]
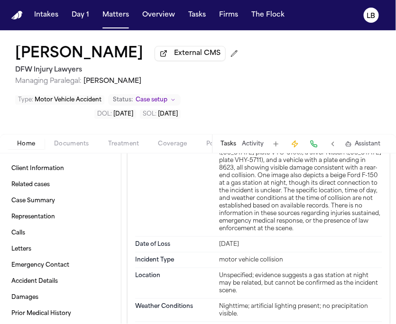
scroll to position [1001, 0]
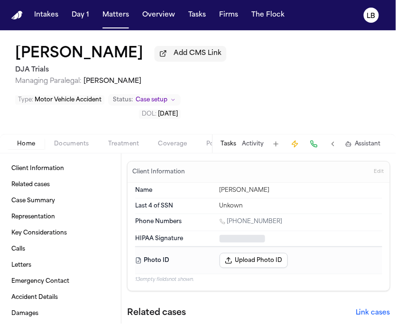
type textarea "*"
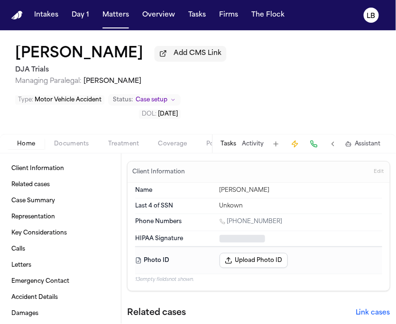
type textarea "*"
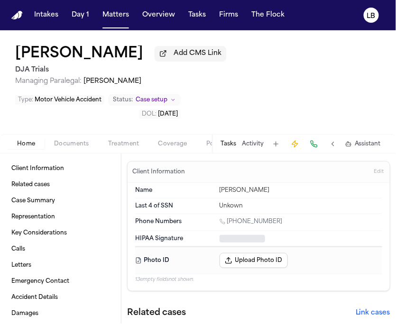
type textarea "*"
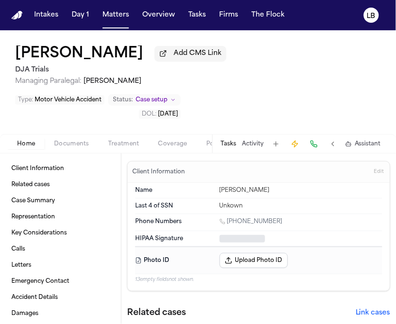
type textarea "*"
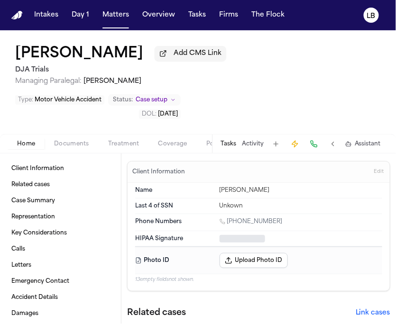
type textarea "*"
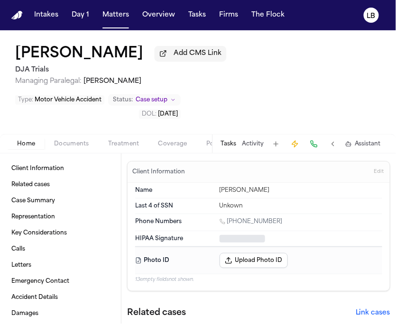
type textarea "*"
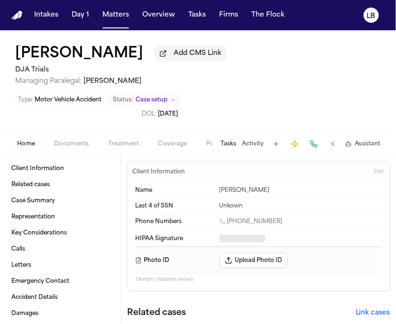
type textarea "*"
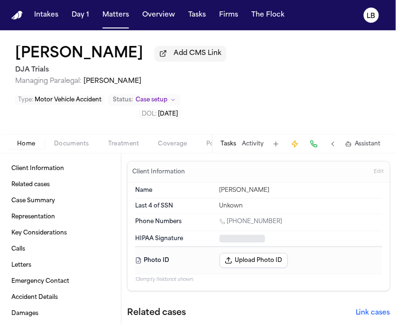
type textarea "*"
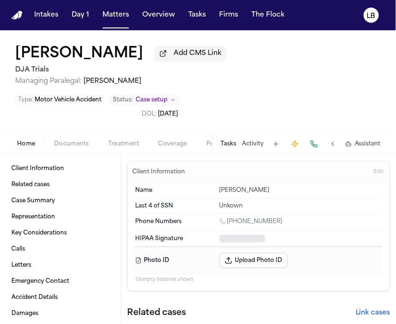
type textarea "*"
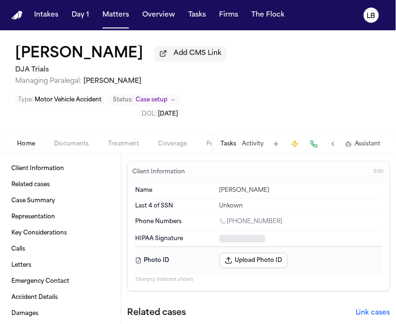
type textarea "*"
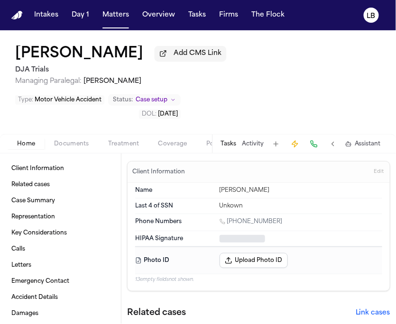
type textarea "*"
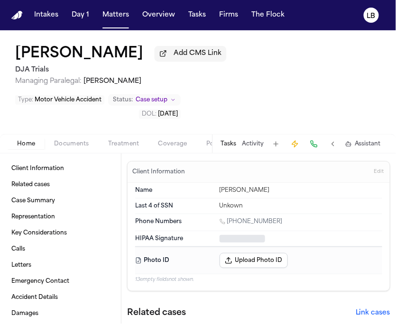
type textarea "*"
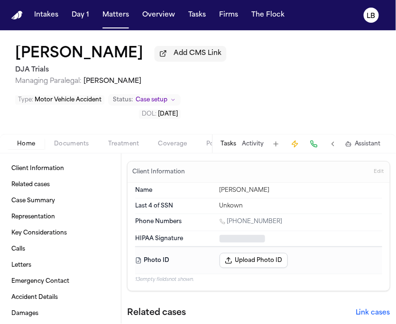
type textarea "*"
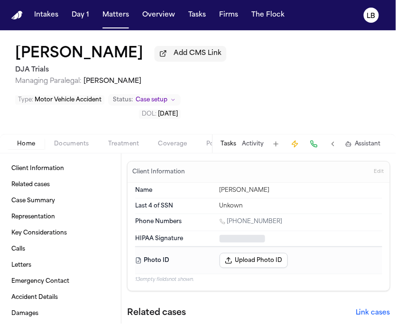
type textarea "*"
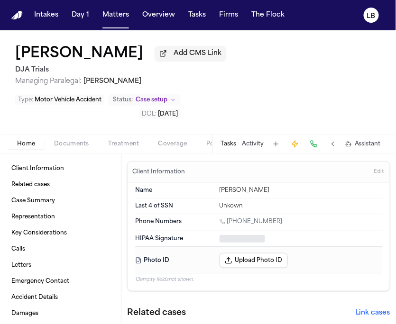
type textarea "*"
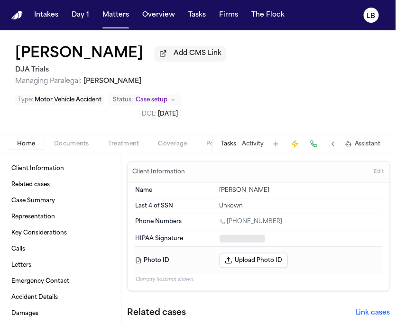
type textarea "*"
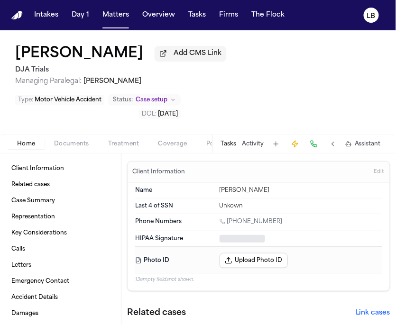
type textarea "*"
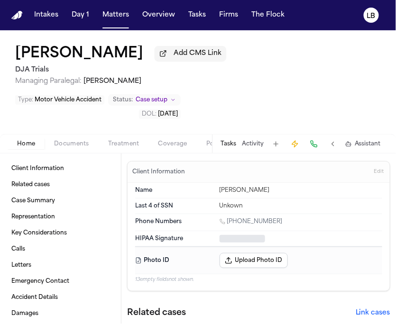
type textarea "*"
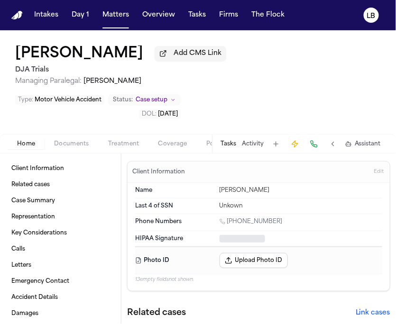
type textarea "*"
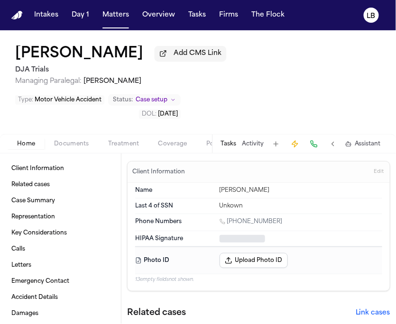
type textarea "*"
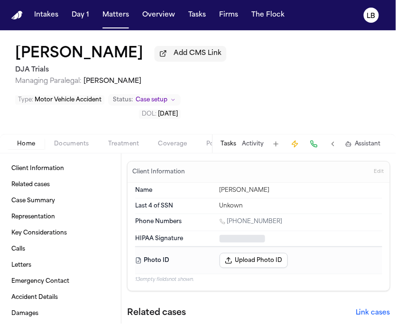
type textarea "*"
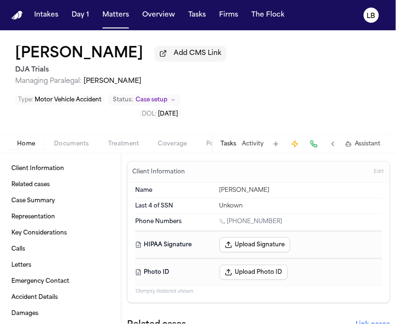
type textarea "*"
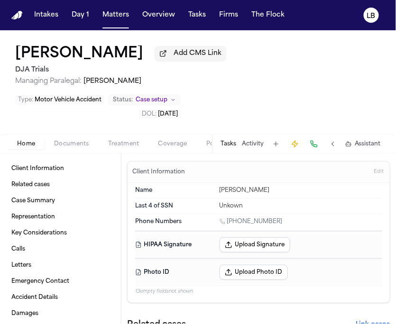
type textarea "*"
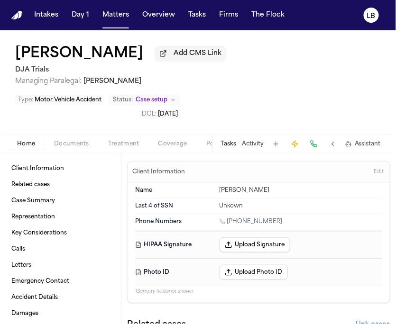
type textarea "*"
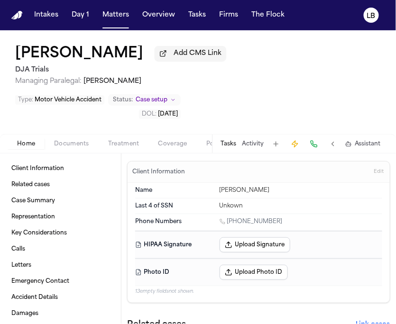
type textarea "*"
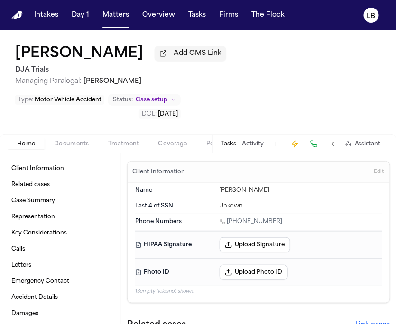
type textarea "*"
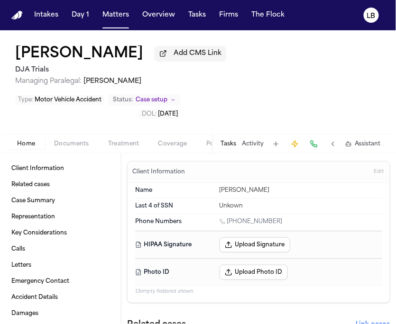
type textarea "*"
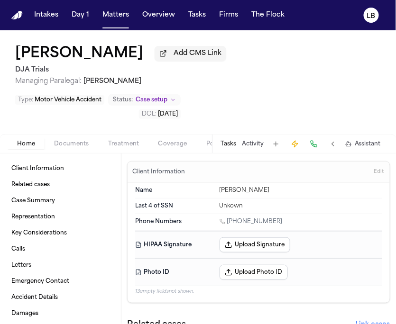
type textarea "*"
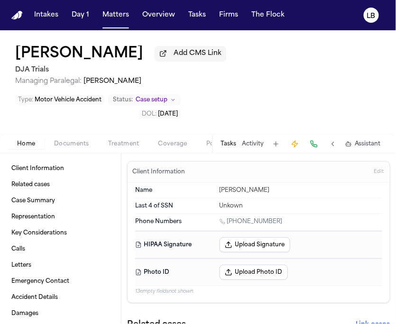
type textarea "*"
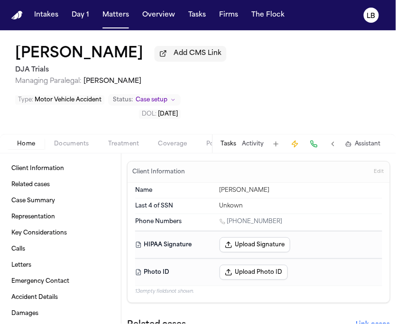
type textarea "*"
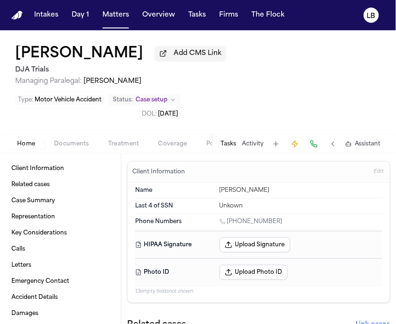
type textarea "*"
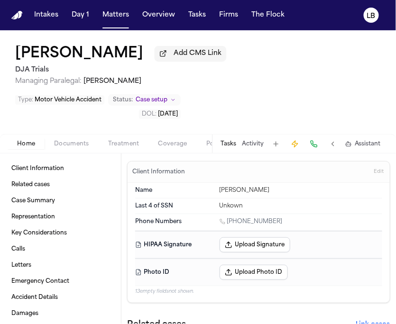
type textarea "*"
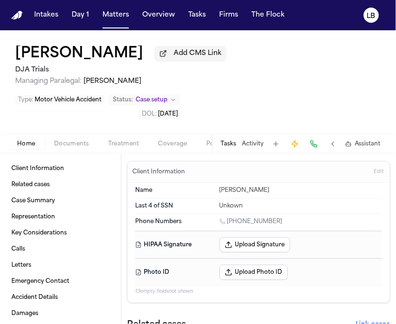
type textarea "*"
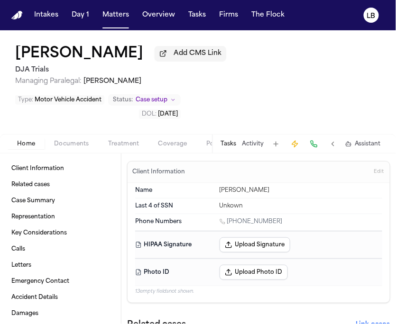
type textarea "*"
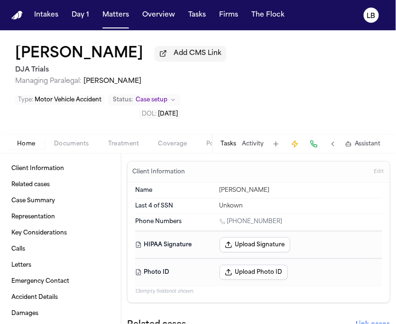
type textarea "*"
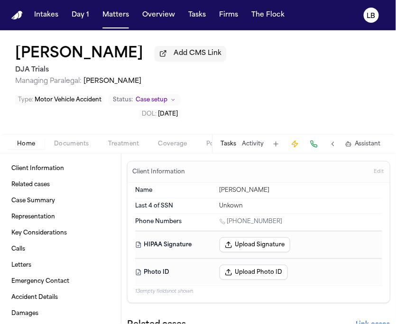
type textarea "*"
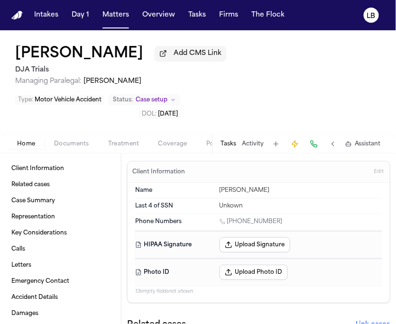
type textarea "*"
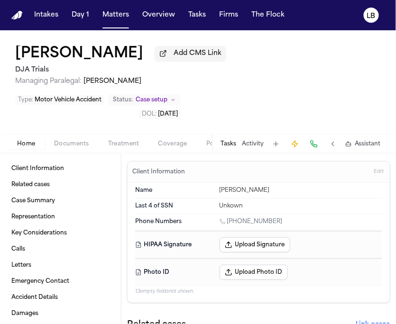
type textarea "*"
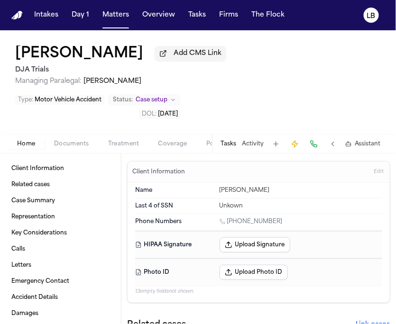
type textarea "*"
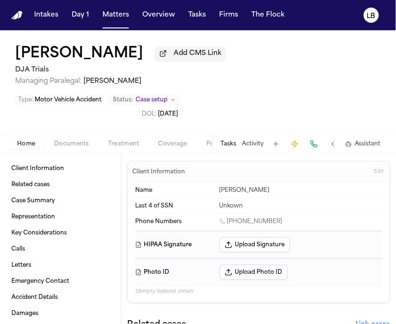
type textarea "*"
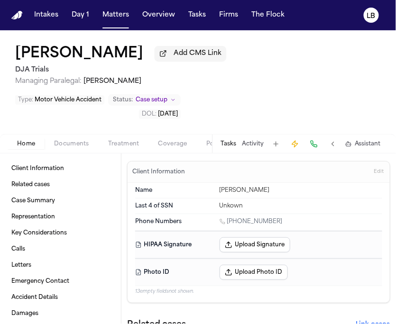
type textarea "*"
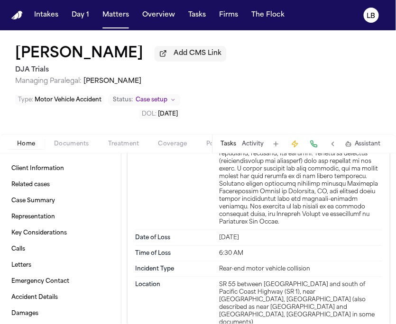
scroll to position [1897, 0]
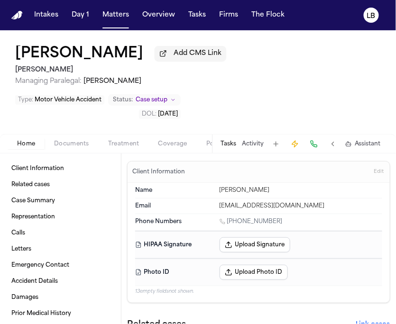
drag, startPoint x: 161, startPoint y: 81, endPoint x: 85, endPoint y: 79, distance: 75.9
click at [85, 79] on span "Managing Paralegal: [PERSON_NAME]" at bounding box center [120, 81] width 211 height 9
copy span "[PERSON_NAME]"
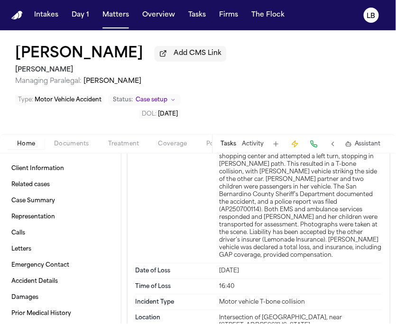
scroll to position [2635, 0]
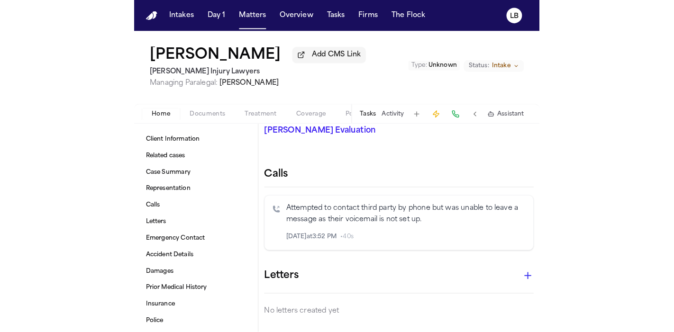
scroll to position [232, 0]
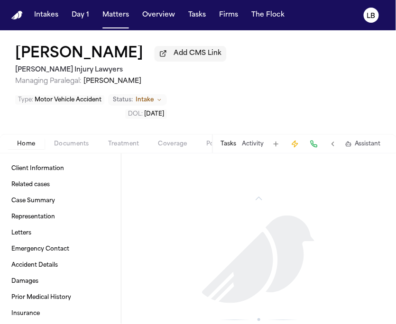
scroll to position [1307, 0]
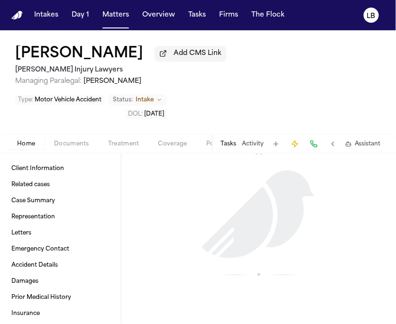
click at [51, 144] on button "Documents" at bounding box center [72, 143] width 54 height 11
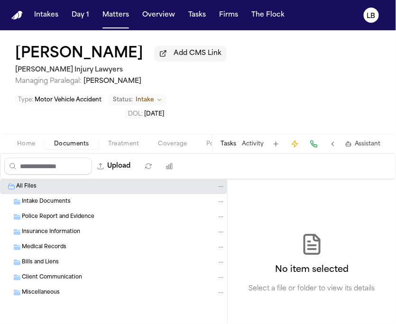
click at [36, 141] on button "Home" at bounding box center [26, 143] width 37 height 11
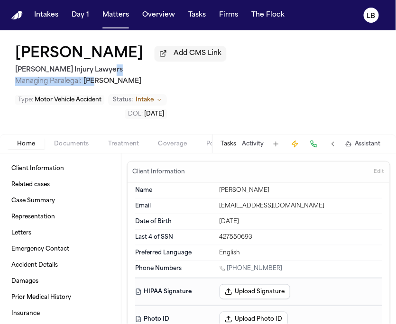
drag, startPoint x: 165, startPoint y: 75, endPoint x: 93, endPoint y: 83, distance: 71.6
click at [93, 83] on div "[PERSON_NAME] Injury Lawyers Managing Paralegal: [PERSON_NAME]" at bounding box center [120, 75] width 211 height 22
click at [207, 79] on span "Managing Paralegal: [PERSON_NAME]" at bounding box center [120, 81] width 211 height 9
drag, startPoint x: 84, startPoint y: 82, endPoint x: 136, endPoint y: 82, distance: 51.2
click at [136, 82] on span "Managing Paralegal: [PERSON_NAME]" at bounding box center [120, 81] width 211 height 9
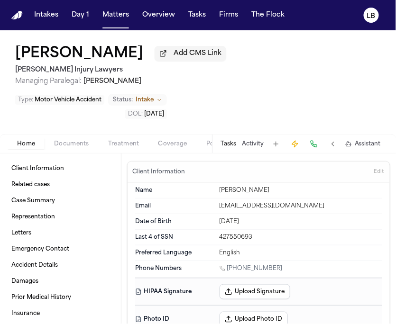
copy span "[PERSON_NAME]"
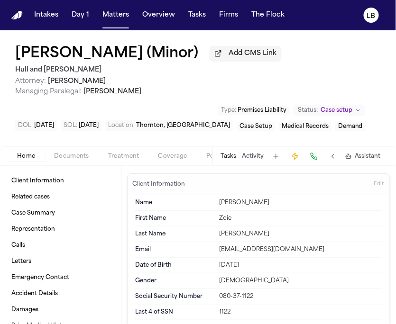
click at [74, 66] on h2 "Hull and [PERSON_NAME]" at bounding box center [148, 69] width 266 height 11
click at [76, 65] on h2 "Hull and [PERSON_NAME]" at bounding box center [148, 69] width 266 height 11
click at [78, 74] on h2 "Hull and [PERSON_NAME]" at bounding box center [148, 69] width 266 height 11
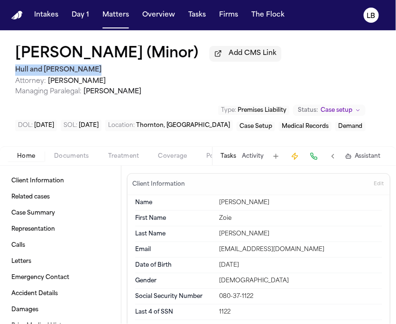
click at [78, 74] on h2 "Hull and [PERSON_NAME]" at bounding box center [148, 69] width 266 height 11
click at [81, 157] on span "Documents" at bounding box center [71, 157] width 35 height 8
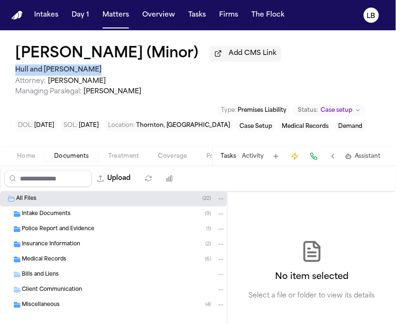
click at [65, 226] on span "Police Report and Evidence" at bounding box center [58, 230] width 73 height 8
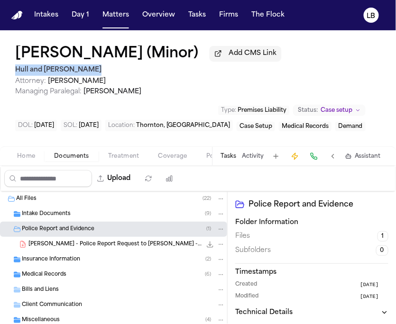
click at [120, 157] on span "Treatment" at bounding box center [123, 157] width 31 height 8
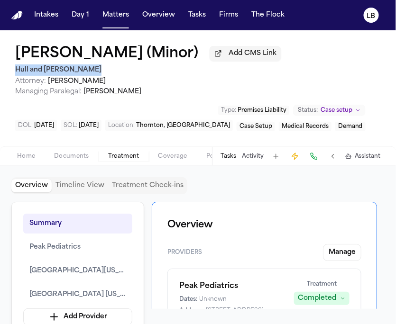
click at [79, 160] on button "Documents" at bounding box center [72, 156] width 54 height 11
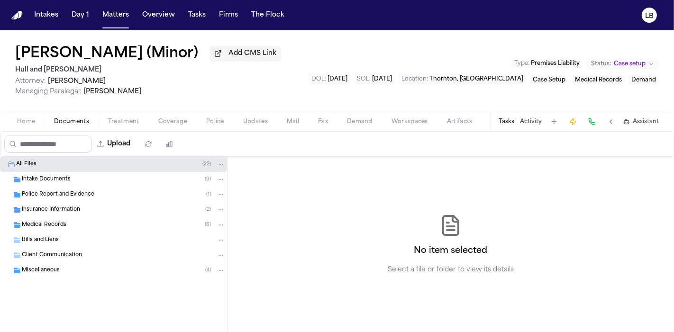
click at [28, 114] on div "Home Documents Treatment Coverage Police Updates Mail Fax Demand Workspaces Art…" at bounding box center [337, 121] width 674 height 19
click at [31, 119] on span "Home" at bounding box center [26, 122] width 18 height 8
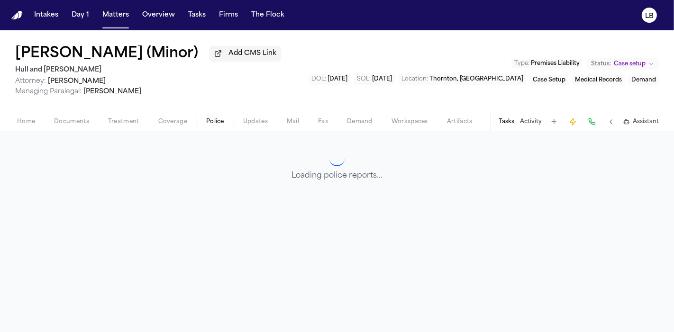
click at [216, 116] on button "Police" at bounding box center [215, 121] width 37 height 11
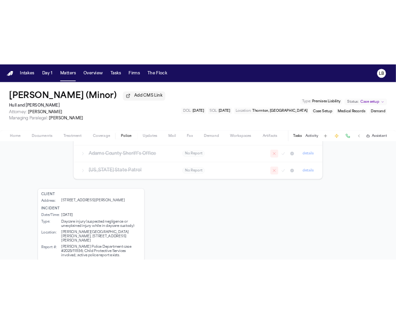
scroll to position [354, 0]
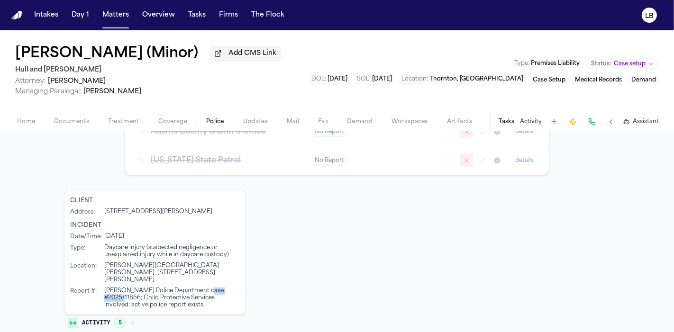
drag, startPoint x: 202, startPoint y: 278, endPoint x: 233, endPoint y: 280, distance: 31.3
click at [233, 288] on div "Thornton Police Department case #2025/11856; Child Protective Services involved…" at bounding box center [172, 298] width 136 height 21
copy div "2025/11856"
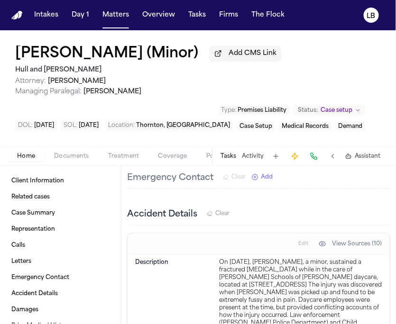
scroll to position [854, 0]
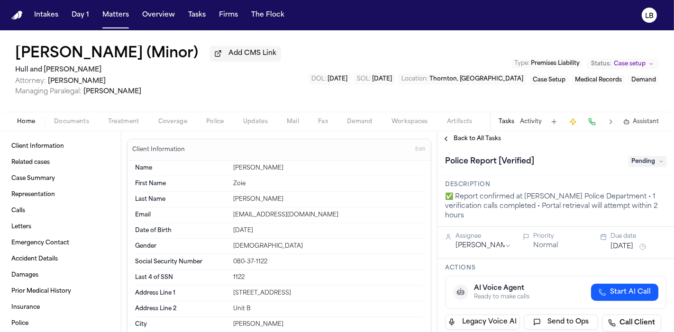
drag, startPoint x: 83, startPoint y: 92, endPoint x: 138, endPoint y: 94, distance: 54.1
click at [138, 94] on span "[PERSON_NAME]" at bounding box center [112, 91] width 58 height 7
copy span "[PERSON_NAME]"
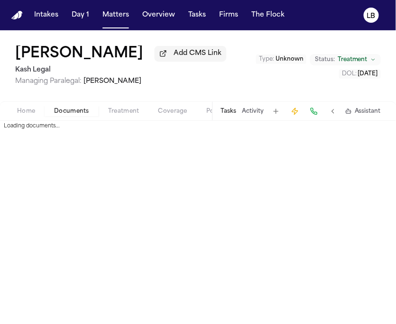
click at [78, 108] on span "Documents" at bounding box center [71, 112] width 35 height 8
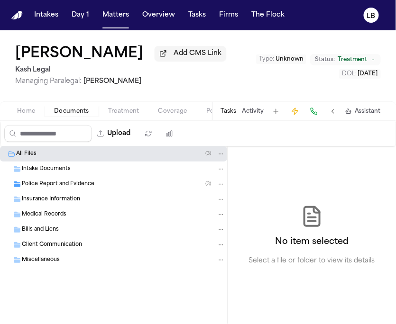
click at [75, 181] on span "Police Report and Evidence" at bounding box center [58, 185] width 73 height 8
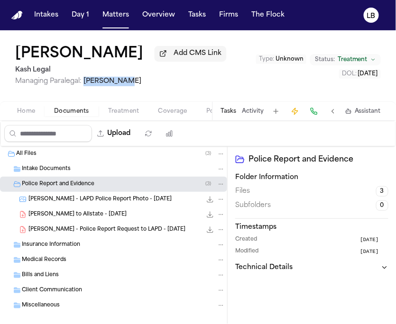
copy span "[PERSON_NAME]"
drag, startPoint x: 130, startPoint y: 78, endPoint x: 85, endPoint y: 87, distance: 46.5
click at [85, 87] on div "[PERSON_NAME] Add CMS Link Kash Legal Managing Paralegal: [PERSON_NAME] Type : …" at bounding box center [198, 65] width 396 height 71
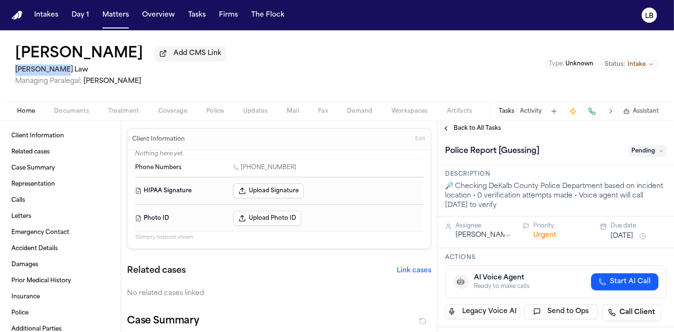
drag, startPoint x: 70, startPoint y: 75, endPoint x: 0, endPoint y: 68, distance: 70.1
click at [0, 68] on div "Travis Brown Add CMS Link Ugwonali Law Managing Paralegal: Denise Biggs Type : …" at bounding box center [337, 65] width 674 height 71
copy h2 "Ugwonali Law"
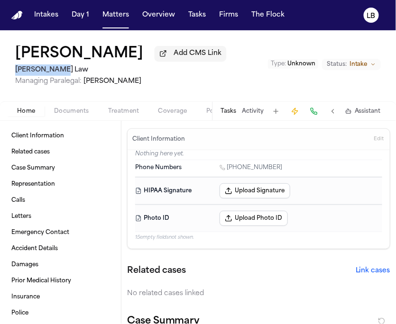
click at [197, 72] on div "Travis Brown Add CMS Link Ugwonali Law Managing Paralegal: Denise Biggs Type : …" at bounding box center [198, 65] width 396 height 71
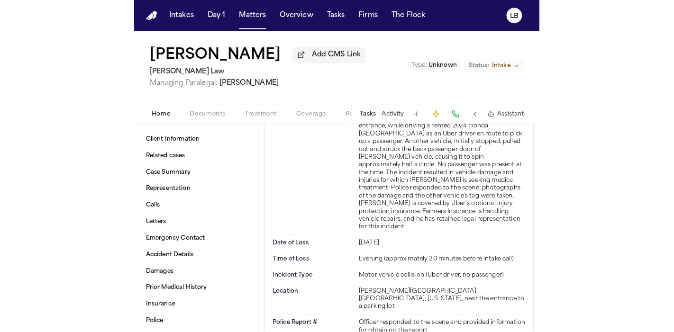
scroll to position [685, 0]
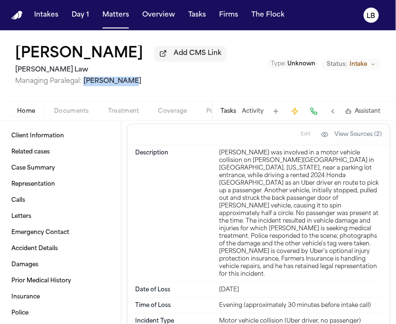
drag, startPoint x: 122, startPoint y: 80, endPoint x: 84, endPoint y: 82, distance: 37.5
click at [84, 82] on span "Managing Paralegal: Denise Biggs" at bounding box center [120, 81] width 211 height 9
copy span "Denise Biggs"
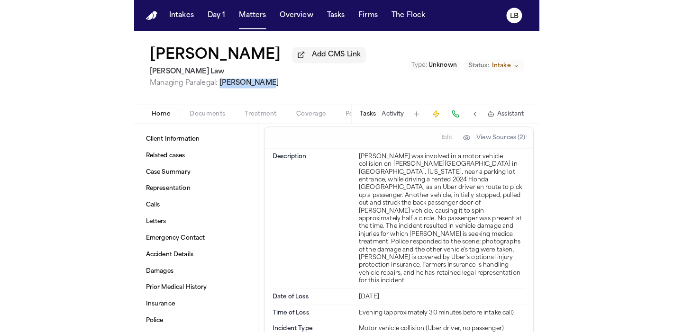
scroll to position [631, 0]
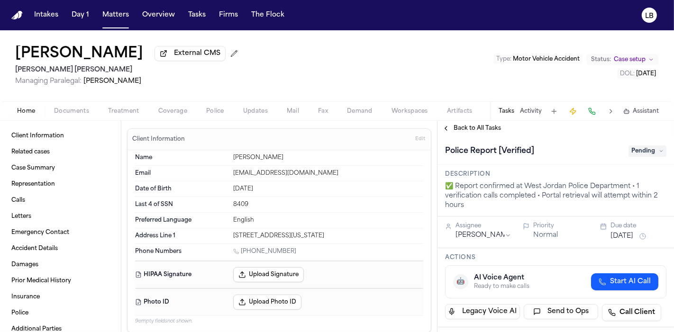
drag, startPoint x: 68, startPoint y: 55, endPoint x: 115, endPoint y: 53, distance: 46.5
click at [115, 53] on h1 "[PERSON_NAME]" at bounding box center [79, 54] width 128 height 17
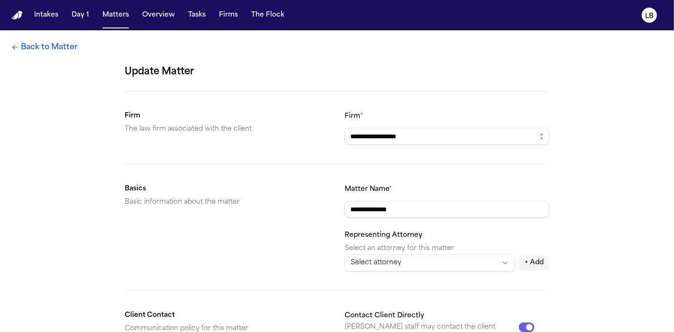
click at [55, 51] on link "Back to Matter" at bounding box center [44, 47] width 66 height 11
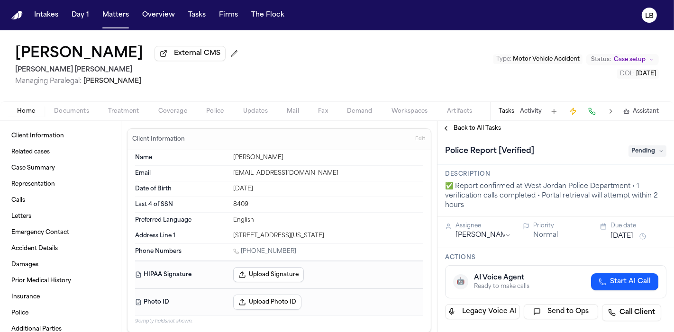
click at [230, 108] on button "Police" at bounding box center [215, 111] width 37 height 11
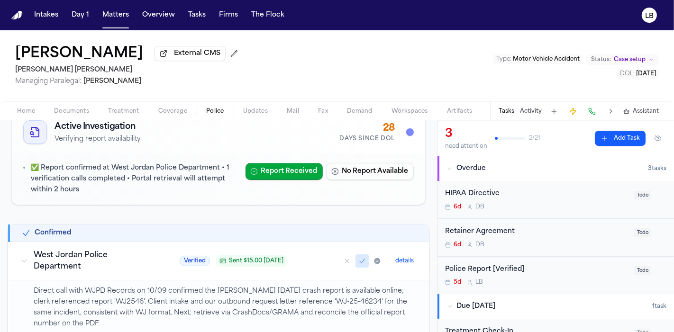
scroll to position [105, 0]
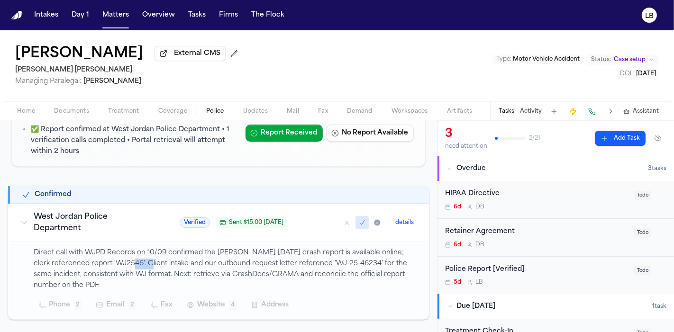
drag, startPoint x: 114, startPoint y: 261, endPoint x: 139, endPoint y: 258, distance: 25.2
click at [139, 258] on p "Direct call with WJPD Records on 10/09 confirmed the [PERSON_NAME] [DATE] crash…" at bounding box center [226, 269] width 384 height 43
copy p "WJ2546"
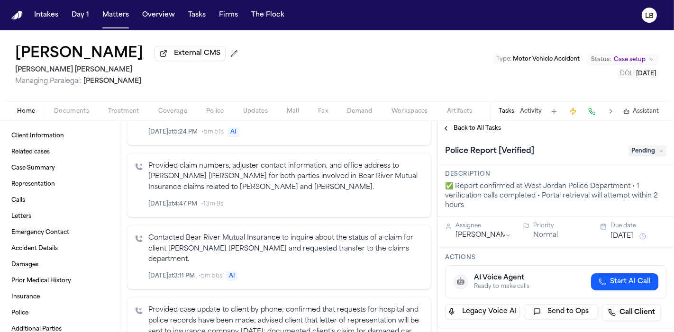
click at [216, 116] on span "button" at bounding box center [215, 116] width 29 height 1
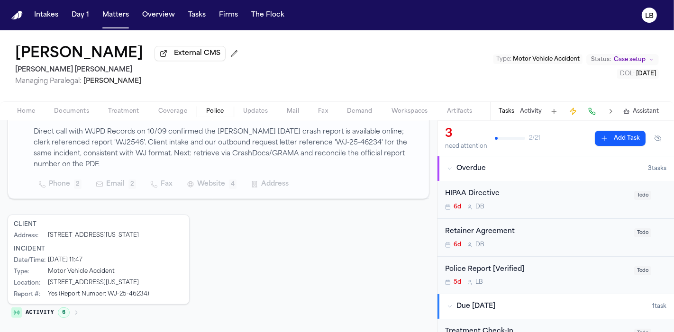
scroll to position [230, 0]
drag, startPoint x: 119, startPoint y: 294, endPoint x: 146, endPoint y: 296, distance: 27.1
click at [146, 296] on div "Yes (Report Number: WJ-25-46234)" at bounding box center [98, 295] width 101 height 8
copy div "25-46234"
drag, startPoint x: 49, startPoint y: 282, endPoint x: 115, endPoint y: 283, distance: 65.9
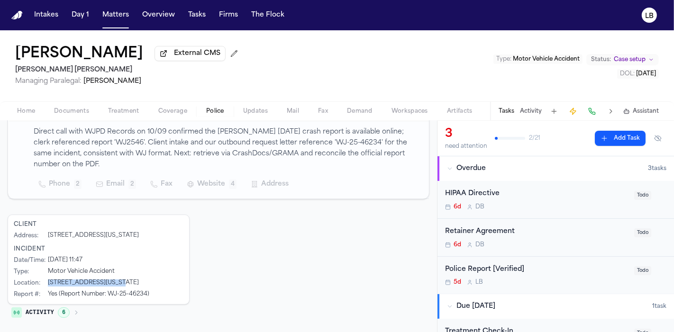
click at [115, 283] on div "[STREET_ADDRESS][US_STATE]" at bounding box center [93, 284] width 91 height 8
copy div "8500 South Grizzly Way"
drag, startPoint x: 112, startPoint y: 150, endPoint x: 257, endPoint y: 153, distance: 144.2
click at [257, 153] on p "Direct call with WJPD Records on 10/09 confirmed the Amber Williams 9/16/2025 c…" at bounding box center [226, 148] width 384 height 43
drag, startPoint x: 108, startPoint y: 295, endPoint x: 144, endPoint y: 297, distance: 35.6
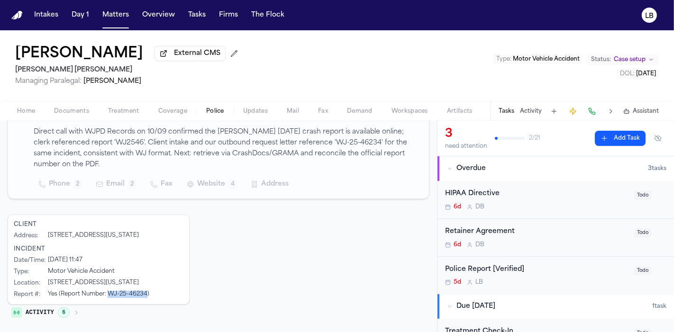
click at [144, 297] on div "Yes (Report Number: WJ-25-46234)" at bounding box center [98, 295] width 101 height 8
copy div "WJ-25-4623"
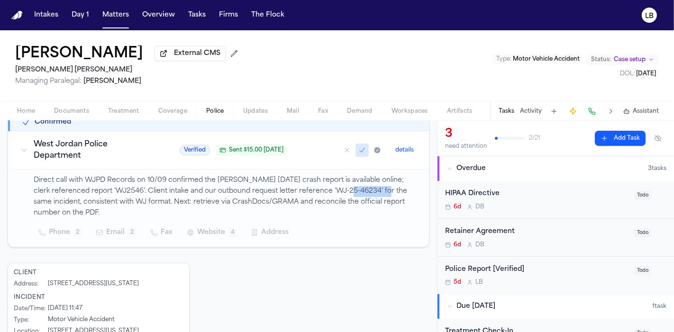
drag, startPoint x: 330, startPoint y: 189, endPoint x: 374, endPoint y: 188, distance: 44.6
click at [374, 188] on p "Direct call with WJPD Records on 10/09 confirmed the Amber Williams 9/16/2025 c…" at bounding box center [226, 196] width 384 height 43
copy p "WJ-25-46234"
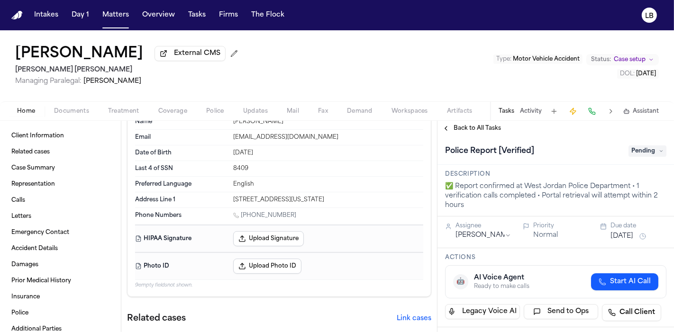
scroll to position [53, 0]
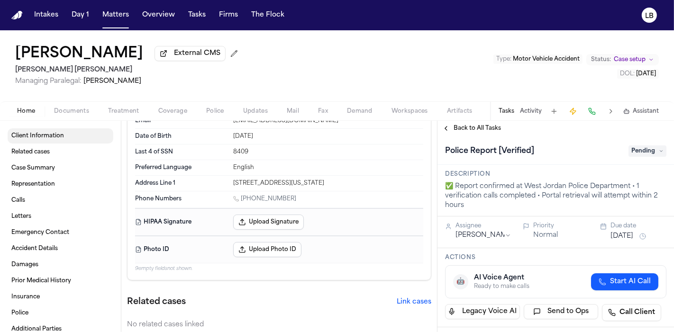
click at [81, 110] on span "Documents" at bounding box center [71, 112] width 35 height 8
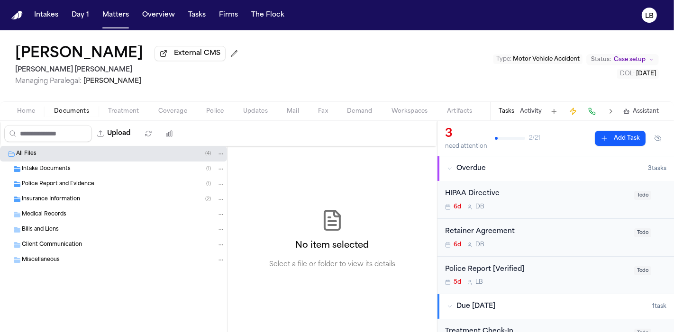
click at [88, 184] on span "Police Report and Evidence" at bounding box center [58, 185] width 73 height 8
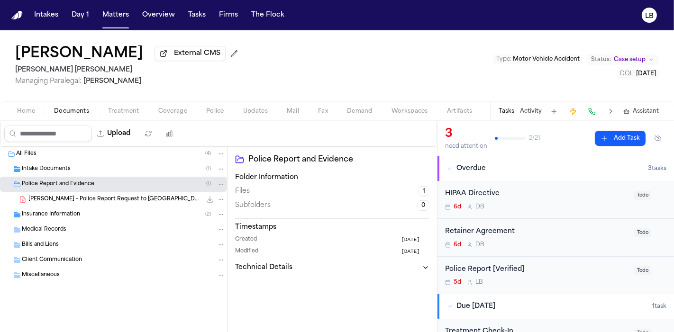
click at [29, 106] on button "Home" at bounding box center [26, 111] width 37 height 11
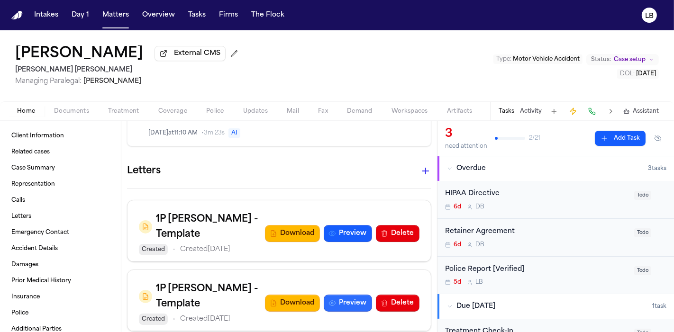
scroll to position [737, 0]
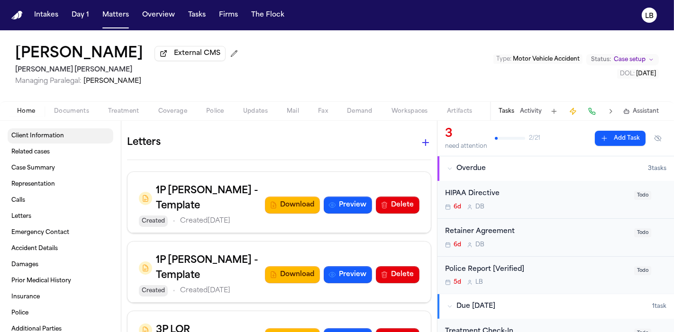
click at [58, 138] on span "Client Information" at bounding box center [37, 136] width 53 height 8
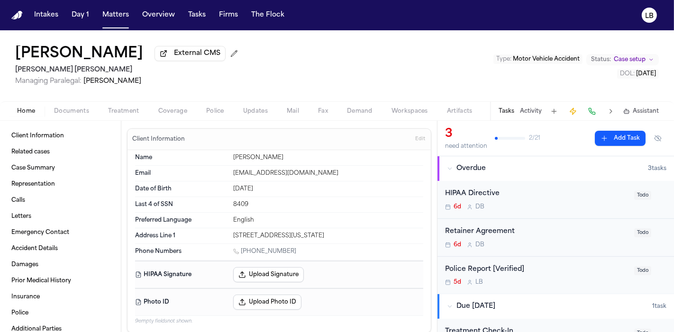
click at [73, 115] on button "Documents" at bounding box center [72, 111] width 54 height 11
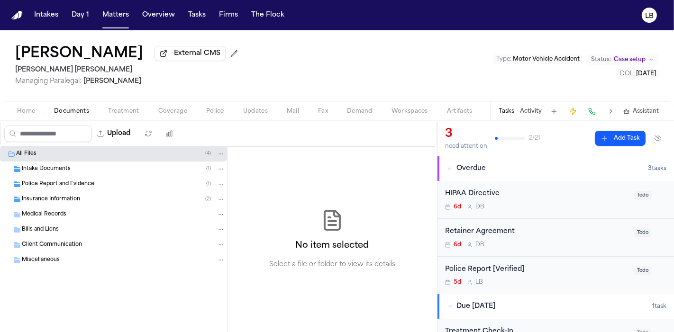
click at [65, 163] on div "Intake Documents ( 1 )" at bounding box center [113, 169] width 227 height 15
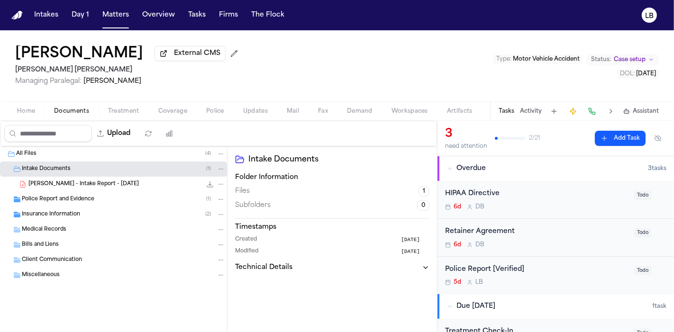
click at [67, 183] on span "A. Williams - Intake Report - 9.25.25" at bounding box center [83, 185] width 111 height 8
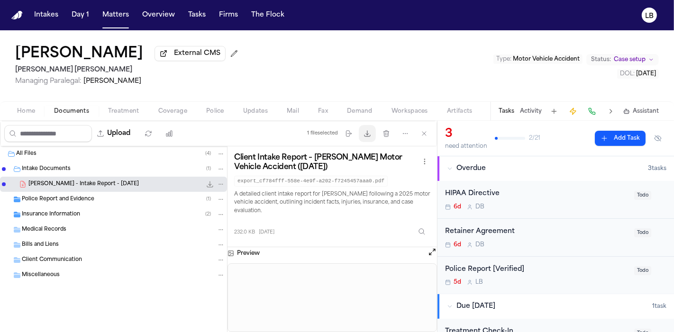
click at [371, 138] on button "Download files" at bounding box center [367, 133] width 17 height 17
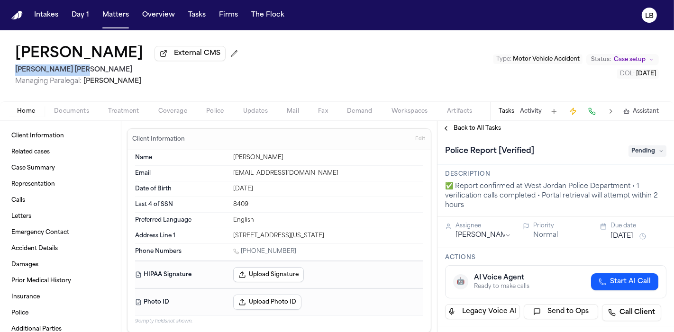
drag, startPoint x: 8, startPoint y: 67, endPoint x: 88, endPoint y: 71, distance: 80.2
click at [88, 71] on div "Amber Williams External CMS Steele Adams Hosman Managing Paralegal: Jacqueline …" at bounding box center [337, 65] width 674 height 71
drag, startPoint x: 93, startPoint y: 71, endPoint x: 16, endPoint y: 70, distance: 77.3
click at [16, 70] on h2 "[PERSON_NAME] [PERSON_NAME]" at bounding box center [128, 69] width 227 height 11
copy h2 "[PERSON_NAME] [PERSON_NAME]"
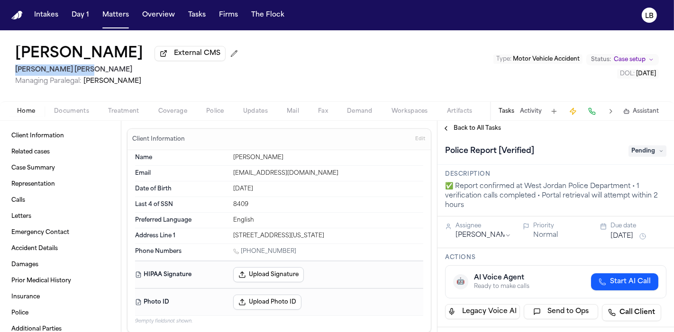
drag, startPoint x: 175, startPoint y: 83, endPoint x: 85, endPoint y: 85, distance: 90.6
click at [85, 85] on span "Managing Paralegal: Jacqueline Maldonado" at bounding box center [128, 81] width 227 height 9
copy span "[PERSON_NAME]"
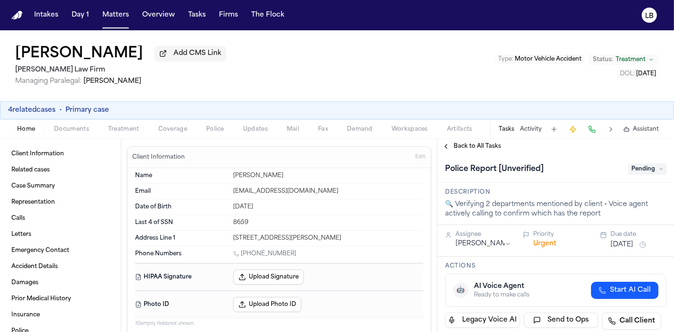
drag, startPoint x: 0, startPoint y: 49, endPoint x: 151, endPoint y: 55, distance: 151.4
click at [151, 55] on div "[PERSON_NAME] Add CMS Link [PERSON_NAME] Law Firm Managing Paralegal: [PERSON_N…" at bounding box center [337, 65] width 674 height 71
drag, startPoint x: 90, startPoint y: 68, endPoint x: 0, endPoint y: 67, distance: 90.1
click at [0, 67] on div "Christopher Jones Add CMS Link Ruy Mireles Law Firm Managing Paralegal: Jessica…" at bounding box center [337, 65] width 674 height 71
copy h2 "Ruy Mireles Law Firm"
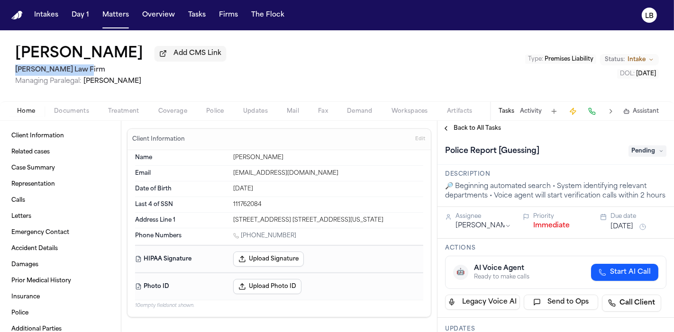
drag, startPoint x: 7, startPoint y: 71, endPoint x: 87, endPoint y: 73, distance: 80.6
click at [87, 73] on div "[PERSON_NAME] Add CMS [PERSON_NAME] Law Firm Managing Paralegal: [PERSON_NAME] …" at bounding box center [337, 65] width 674 height 71
copy h2 "[PERSON_NAME] Law Firm"
drag, startPoint x: 84, startPoint y: 82, endPoint x: 165, endPoint y: 83, distance: 80.6
click at [165, 83] on span "Managing Paralegal: [PERSON_NAME]" at bounding box center [120, 81] width 211 height 9
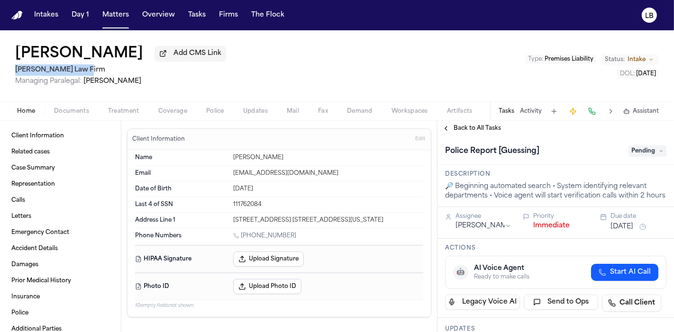
copy span "[PERSON_NAME]"
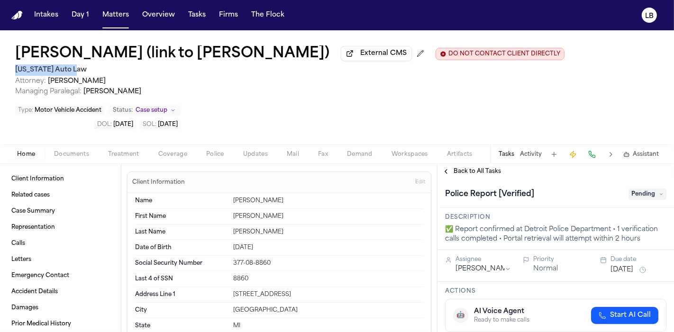
drag, startPoint x: 104, startPoint y: 70, endPoint x: 15, endPoint y: 68, distance: 89.2
click at [15, 68] on h2 "[US_STATE] Auto Law" at bounding box center [290, 69] width 550 height 11
copy h2 "[US_STATE] Auto Law"
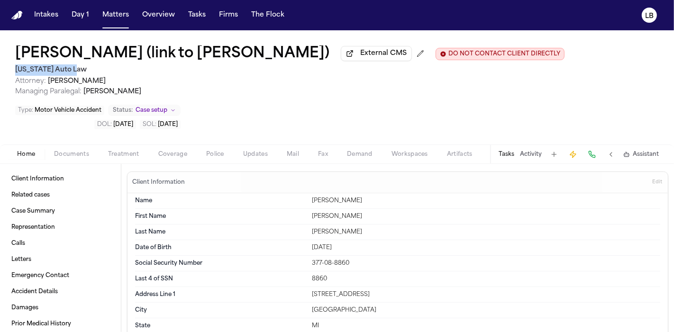
click at [72, 159] on button "Documents" at bounding box center [72, 154] width 54 height 11
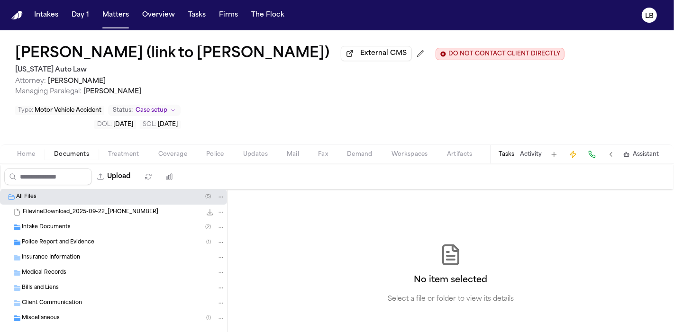
click at [93, 235] on div "Police Report and Evidence ( 1 )" at bounding box center [113, 242] width 227 height 15
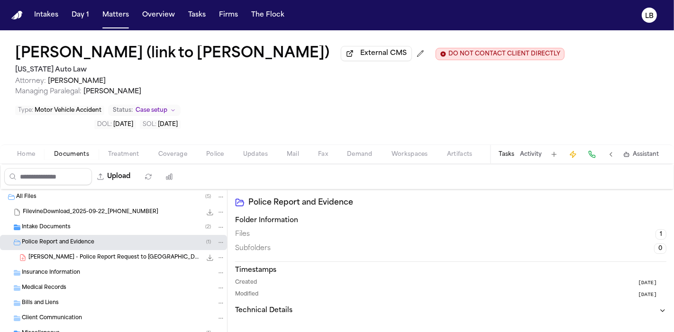
click at [123, 256] on span "G. Mathis - Police Report Request to Detroit PD - 10.10.25" at bounding box center [114, 258] width 173 height 8
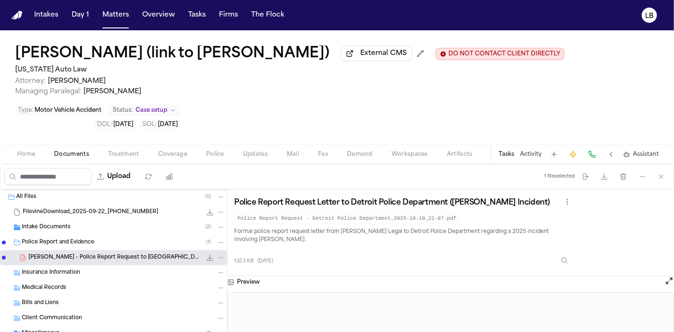
click at [214, 155] on span "Police" at bounding box center [215, 155] width 18 height 8
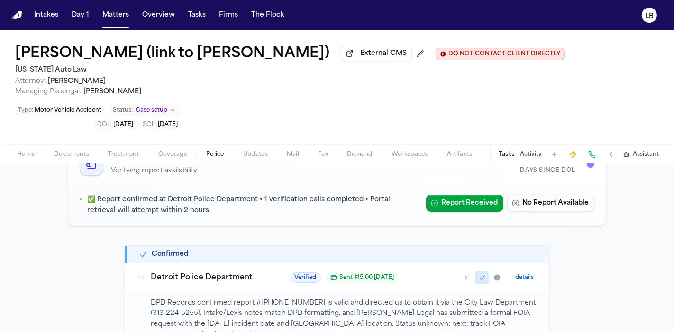
scroll to position [105, 0]
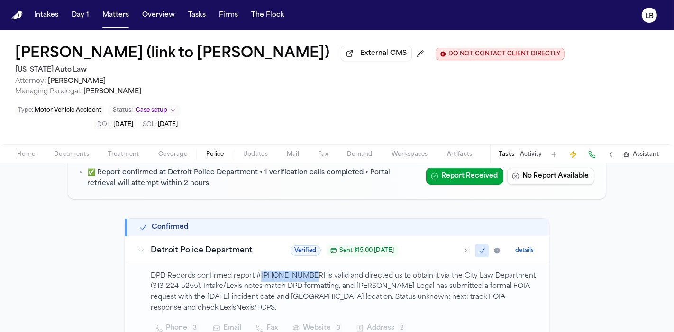
drag, startPoint x: 257, startPoint y: 274, endPoint x: 302, endPoint y: 271, distance: 45.2
click at [302, 271] on p "DPD Records confirmed report #250-624-0159 is valid and directed us to obtain i…" at bounding box center [344, 292] width 387 height 43
copy p "250-624-0159"
drag, startPoint x: 75, startPoint y: 56, endPoint x: 137, endPoint y: 63, distance: 62.0
click at [137, 63] on div "Gregory Mathis (link to Marlon Westbrook) External CMS DO NOT CONTACT CLIENT DI…" at bounding box center [290, 71] width 550 height 51
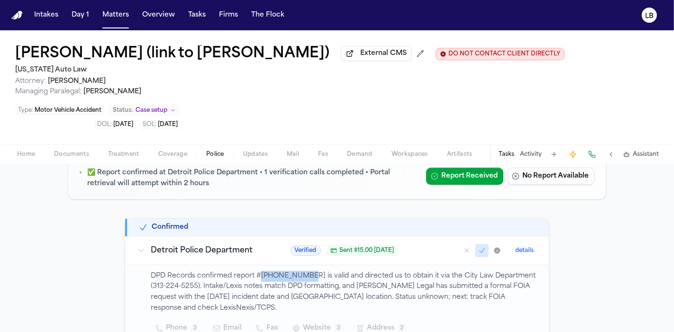
drag, startPoint x: 129, startPoint y: 61, endPoint x: 115, endPoint y: 89, distance: 31.4
click at [78, 68] on div "Gregory Mathis (link to Marlon Westbrook) External CMS DO NOT CONTACT CLIENT DI…" at bounding box center [290, 71] width 550 height 51
click at [86, 147] on div "Home Documents Treatment Coverage Police Updates Mail Fax Demand Workspaces Art…" at bounding box center [337, 154] width 674 height 19
click at [87, 152] on span "Documents" at bounding box center [71, 155] width 35 height 8
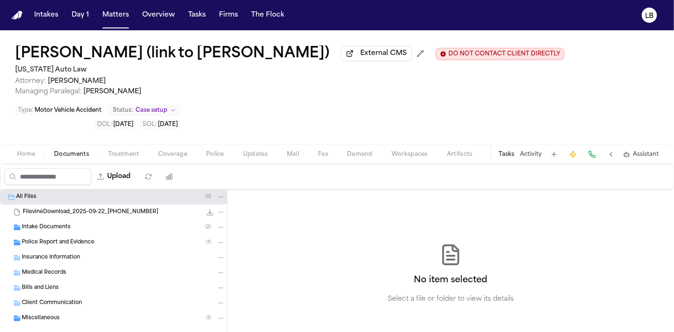
click at [94, 232] on div "Intake Documents ( 2 )" at bounding box center [113, 227] width 227 height 15
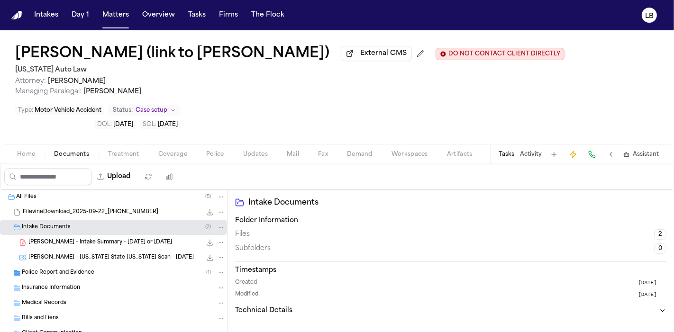
click at [139, 244] on span "G. Mathis - Intake Summary - 6.24.25 or 6.25.25" at bounding box center [100, 243] width 144 height 8
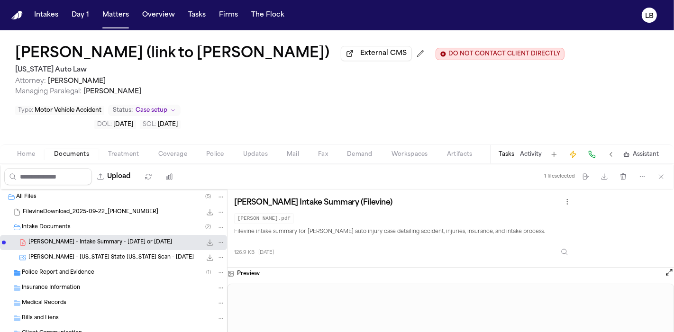
click at [91, 260] on span "G. Mathis - Michigan State ID Scan - 10.26.22" at bounding box center [111, 258] width 166 height 8
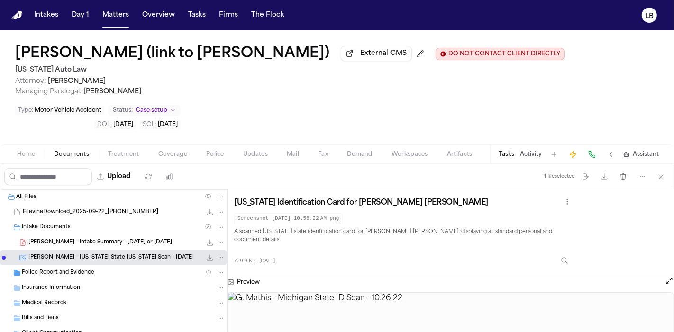
click at [436, 304] on img at bounding box center [451, 325] width 446 height 64
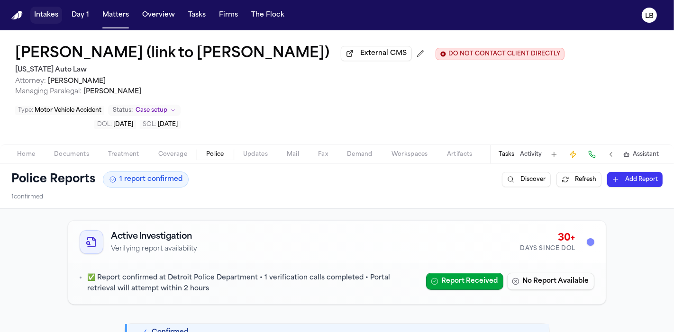
scroll to position [4, 0]
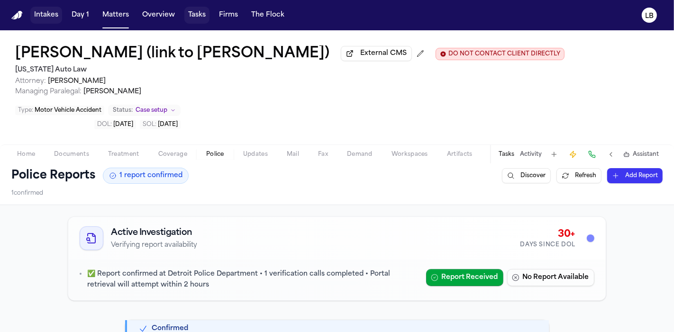
click at [189, 17] on button "Tasks" at bounding box center [196, 15] width 25 height 17
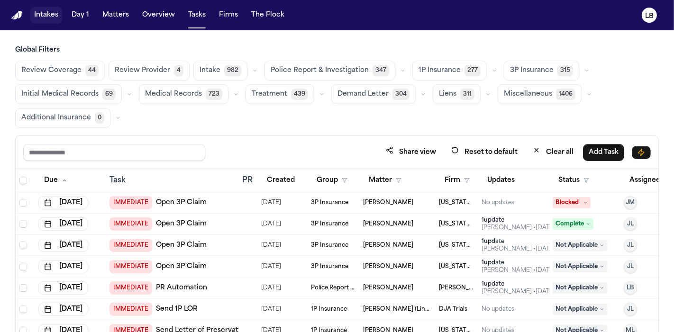
click at [599, 184] on div "Status" at bounding box center [585, 180] width 64 height 17
click at [592, 185] on button "Status" at bounding box center [574, 180] width 42 height 17
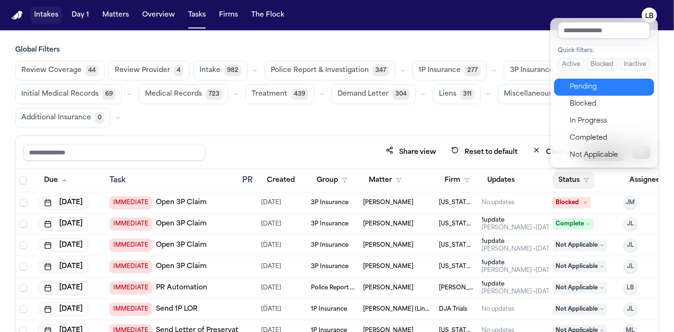
click at [602, 83] on div "Pending" at bounding box center [609, 87] width 79 height 11
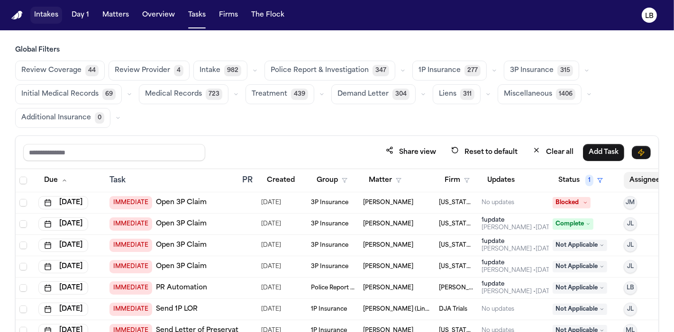
click at [637, 182] on button "Assignee" at bounding box center [650, 180] width 52 height 17
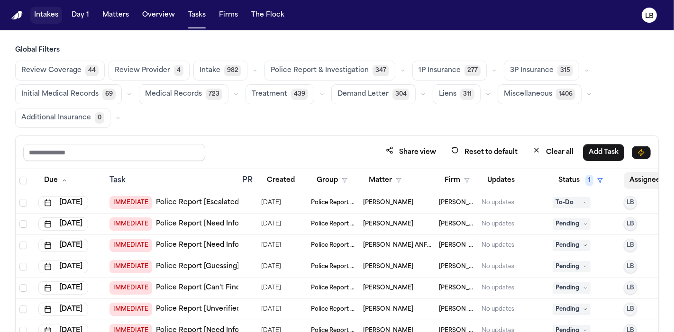
click at [637, 174] on button "Assignee" at bounding box center [650, 180] width 52 height 17
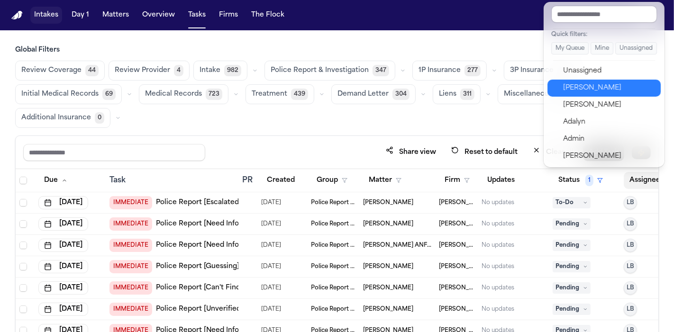
click at [613, 88] on div "[PERSON_NAME]" at bounding box center [609, 88] width 92 height 11
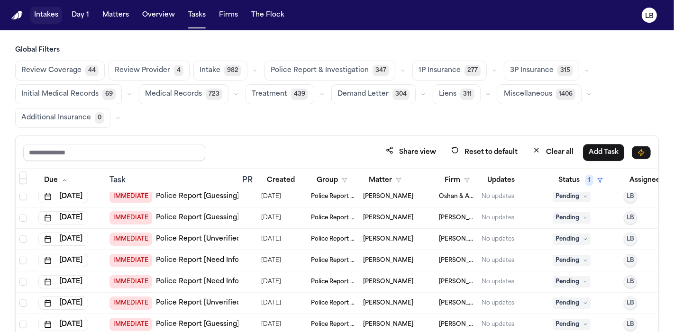
scroll to position [685, 0]
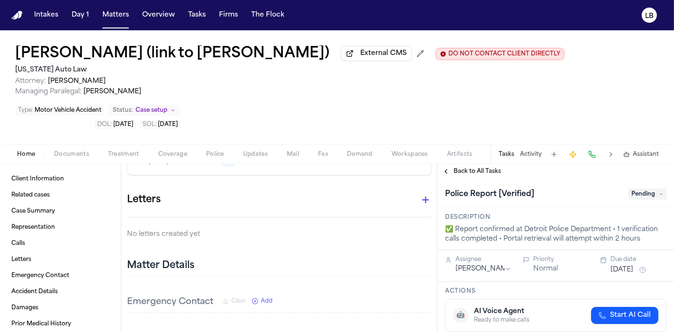
scroll to position [790, 0]
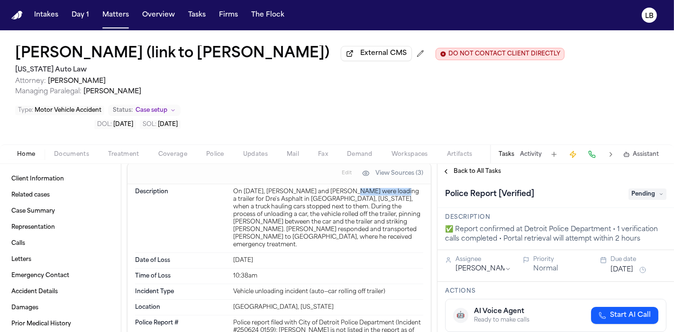
drag, startPoint x: 340, startPoint y: 175, endPoint x: 391, endPoint y: 178, distance: 51.3
click at [391, 188] on div "On [DATE], [PERSON_NAME] and [PERSON_NAME] were loading a trailer for Dre's Asp…" at bounding box center [328, 218] width 190 height 61
copy div "[PERSON_NAME]"
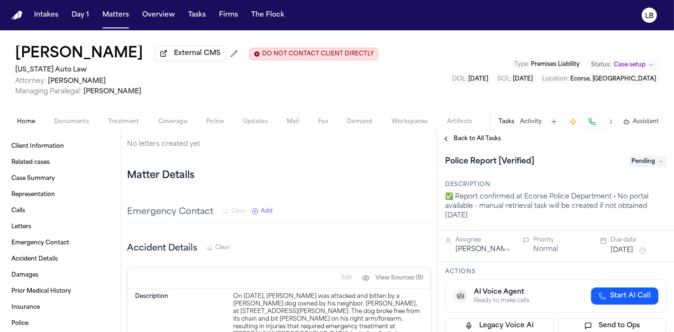
scroll to position [737, 0]
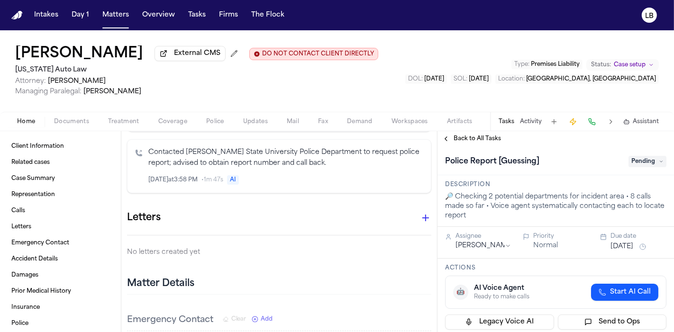
scroll to position [1475, 0]
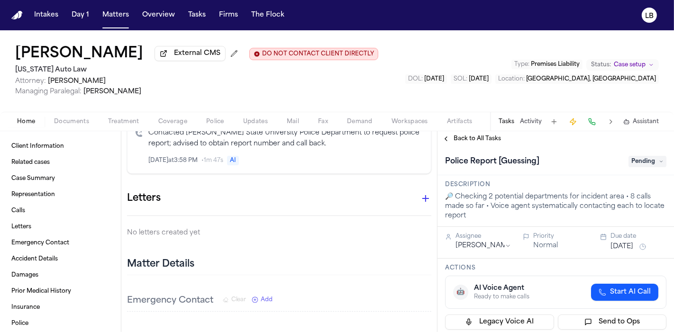
scroll to position [1528, 0]
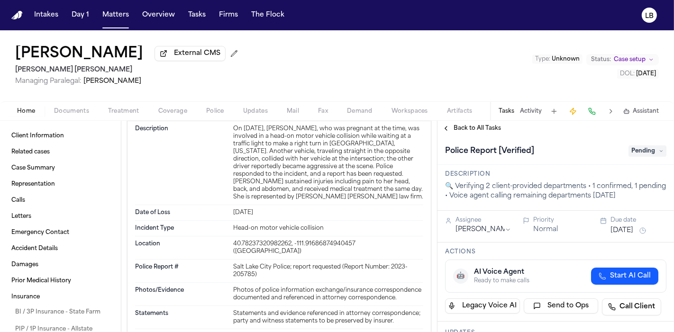
scroll to position [1454, 0]
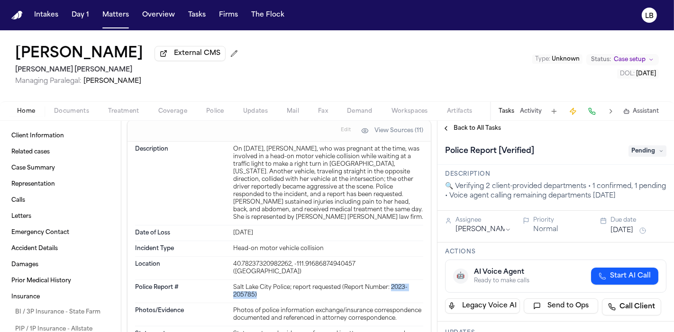
drag, startPoint x: 389, startPoint y: 273, endPoint x: 394, endPoint y: 281, distance: 9.4
click at [394, 284] on div "Salt Lake City Police; report requested (Report Number: 2023-205785)" at bounding box center [328, 291] width 190 height 15
copy div "2023-205785)"
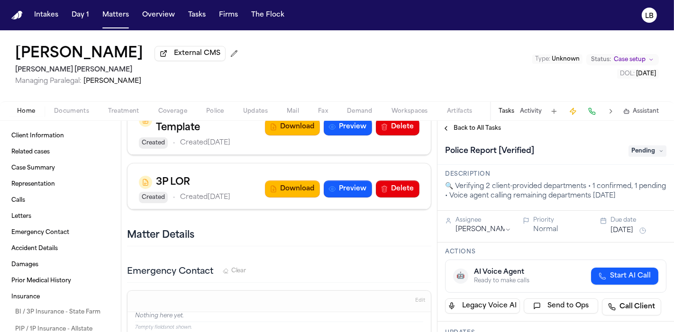
scroll to position [1032, 0]
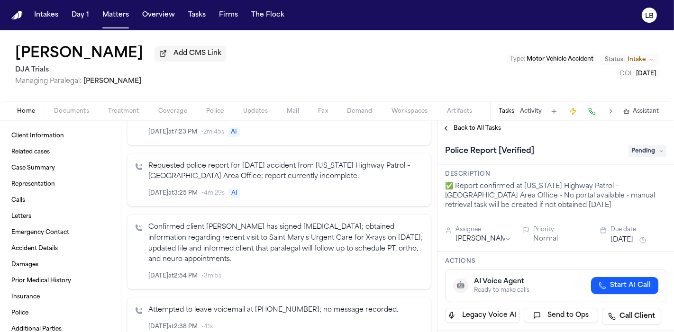
scroll to position [737, 0]
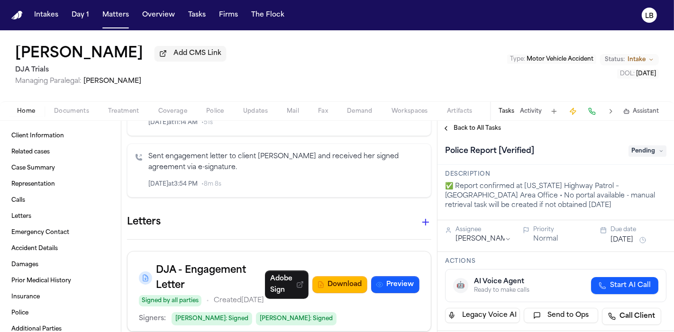
click at [430, 221] on div "Client Information Edit Name Cynthia Castera Email Ccastera@yahoo.com Date of B…" at bounding box center [279, 227] width 316 height 212
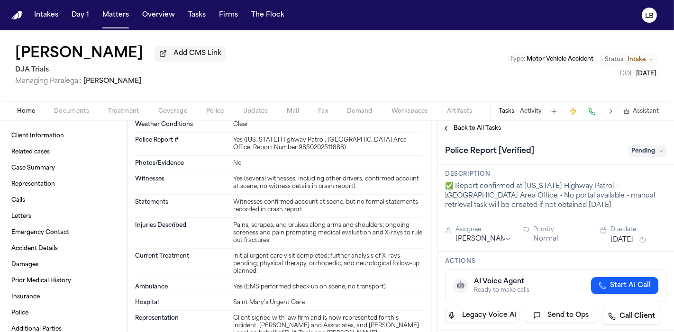
scroll to position [1424, 0]
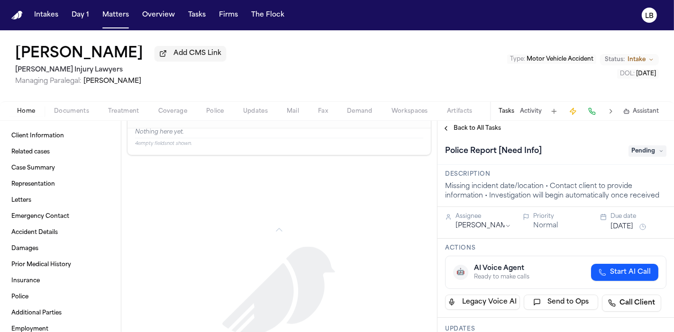
scroll to position [1272, 0]
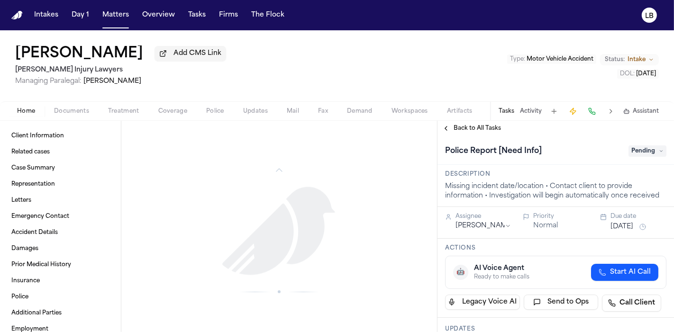
click at [71, 111] on span "Documents" at bounding box center [71, 112] width 35 height 8
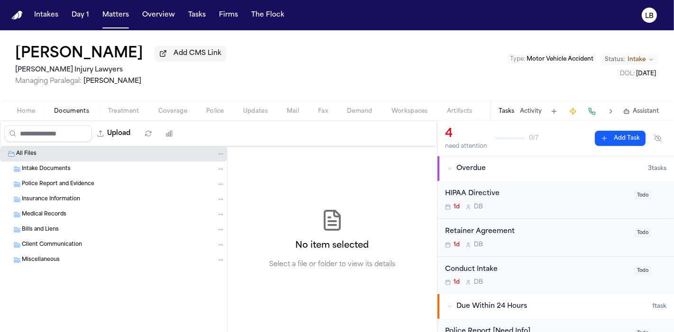
click at [84, 176] on div "All Files Intake Documents Police Report and Evidence Insurance Information Med…" at bounding box center [113, 231] width 227 height 169
click at [194, 16] on button "Tasks" at bounding box center [196, 15] width 25 height 17
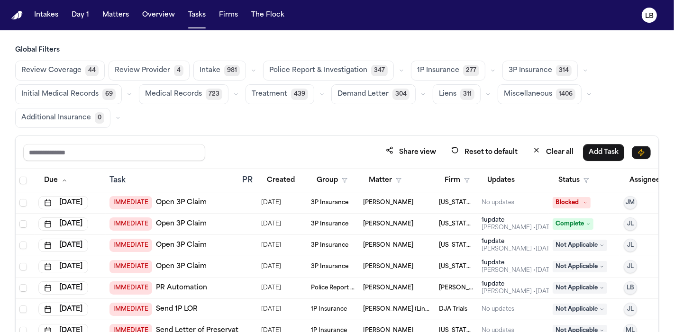
scroll to position [0, 35]
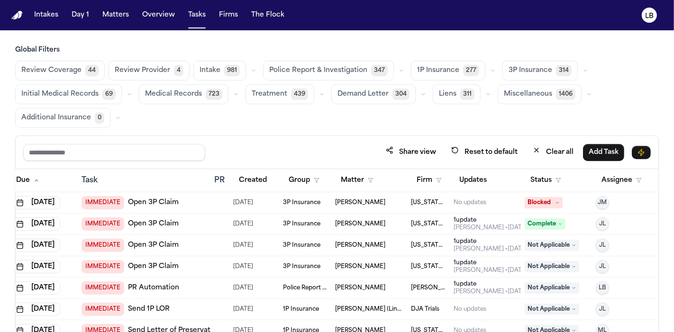
click at [617, 185] on button "Assignee" at bounding box center [622, 180] width 52 height 17
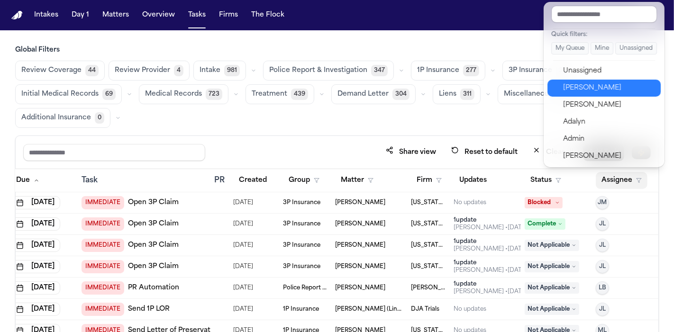
click at [583, 91] on div "[PERSON_NAME]" at bounding box center [609, 88] width 92 height 11
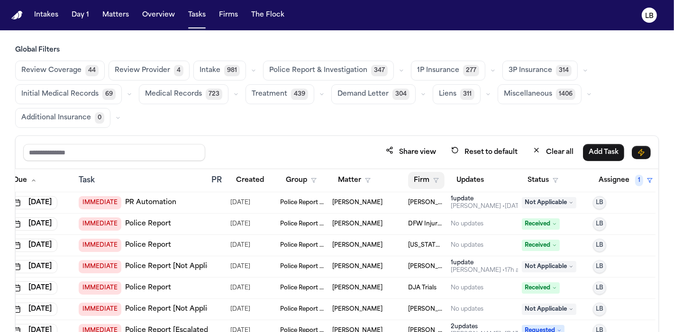
click at [423, 180] on button "Firm" at bounding box center [426, 180] width 37 height 17
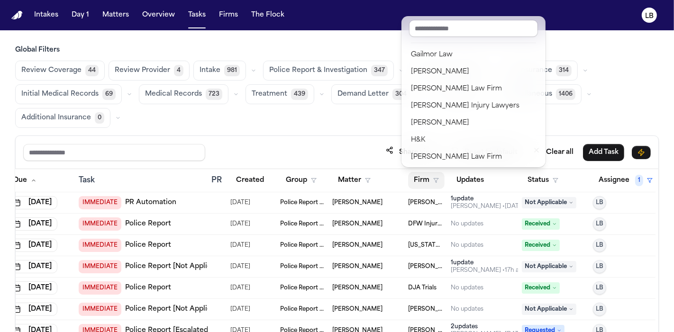
scroll to position [421, 0]
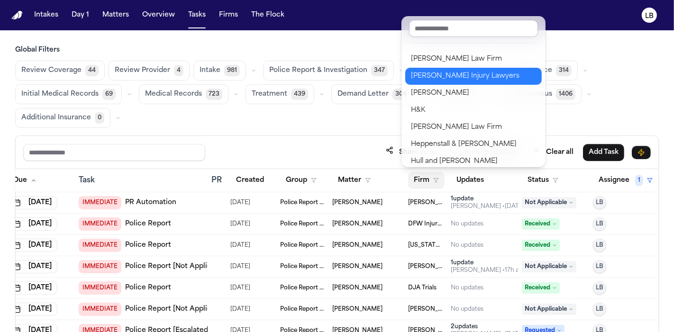
click at [504, 76] on div "George Sink Injury Lawyers" at bounding box center [473, 76] width 125 height 11
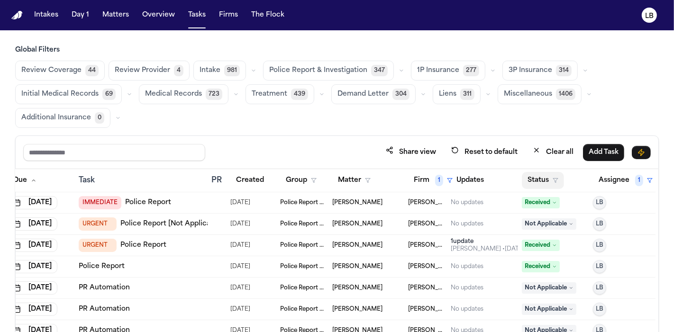
click at [534, 181] on button "Status" at bounding box center [543, 180] width 42 height 17
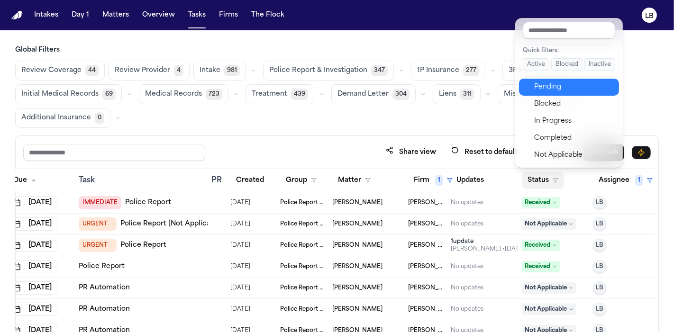
click at [562, 91] on div "Pending" at bounding box center [573, 87] width 79 height 11
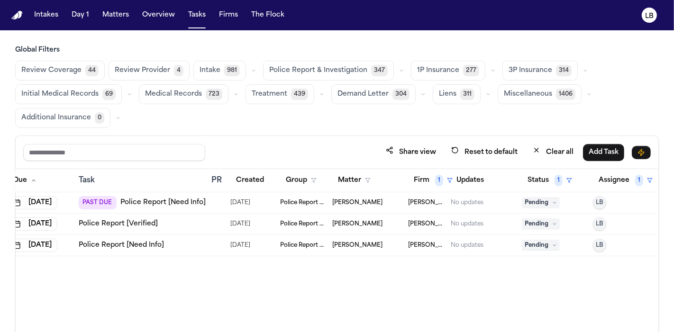
scroll to position [0, 29]
click at [145, 242] on link "Police Report [Need Info]" at bounding box center [122, 245] width 85 height 9
click at [415, 177] on button "Firm 1" at bounding box center [435, 180] width 50 height 17
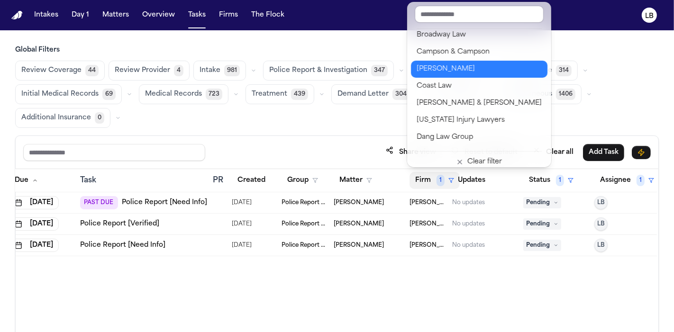
scroll to position [211, 0]
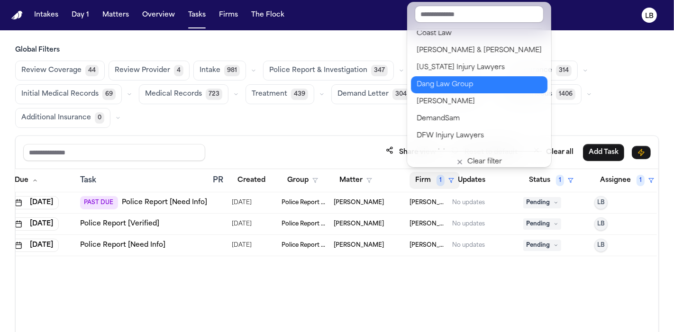
click at [487, 79] on div "Dang Law Group" at bounding box center [479, 84] width 125 height 11
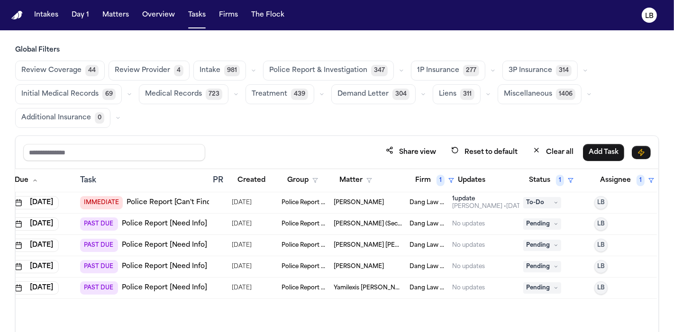
scroll to position [53, 0]
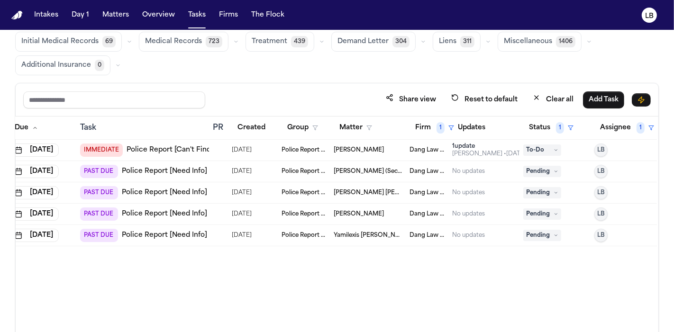
click at [193, 188] on link "Police Report [Need Info]" at bounding box center [164, 192] width 85 height 9
click at [425, 129] on button "Firm 1" at bounding box center [435, 128] width 50 height 17
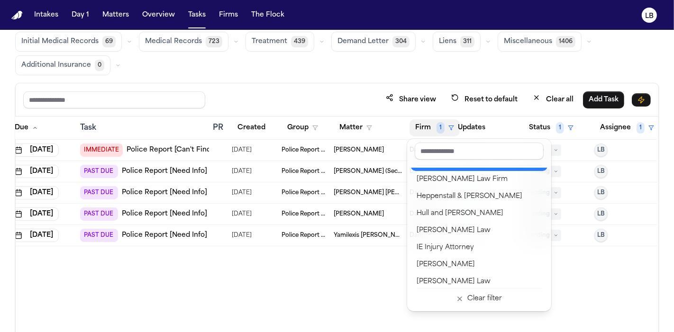
scroll to position [527, 0]
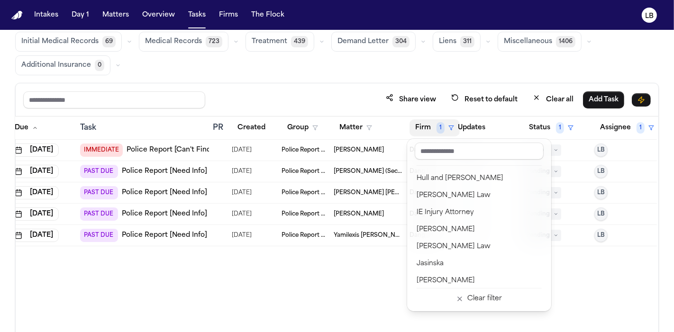
click at [418, 129] on button "Firm 1" at bounding box center [435, 128] width 50 height 17
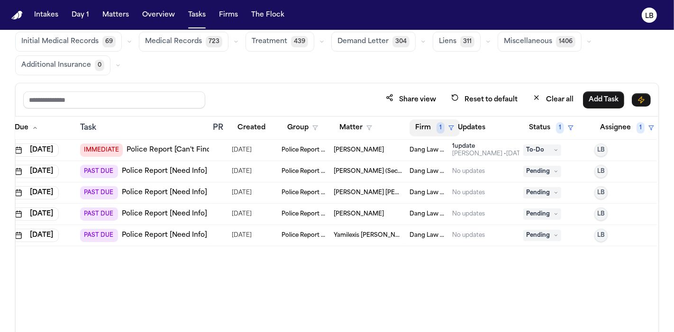
click at [418, 129] on button "Firm 1" at bounding box center [435, 128] width 50 height 17
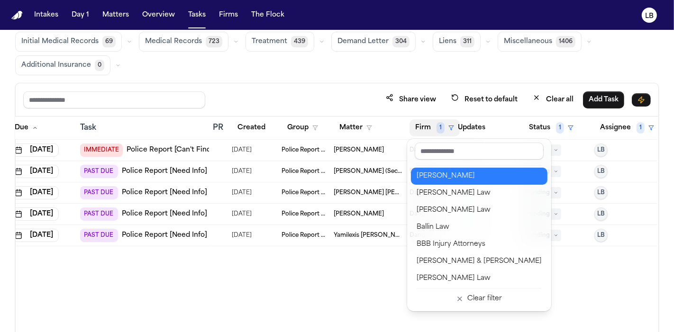
click at [451, 179] on div "[PERSON_NAME]" at bounding box center [479, 176] width 125 height 11
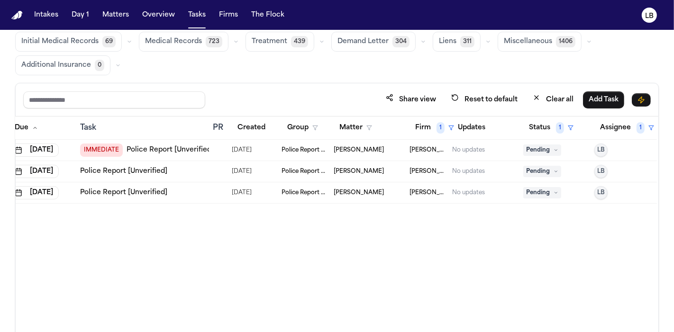
click at [179, 155] on td "IMMEDIATE Police Report [Unverified]" at bounding box center [142, 150] width 133 height 21
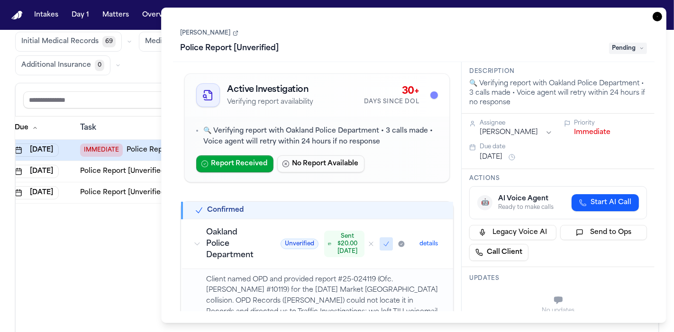
scroll to position [53, 0]
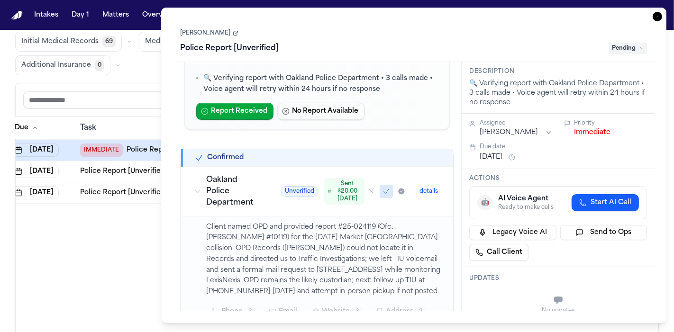
click at [655, 16] on icon "button" at bounding box center [657, 16] width 9 height 9
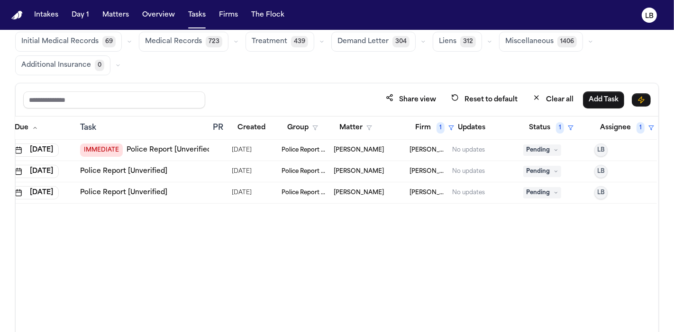
click at [295, 176] on td "Police Report & Investigation" at bounding box center [304, 171] width 52 height 21
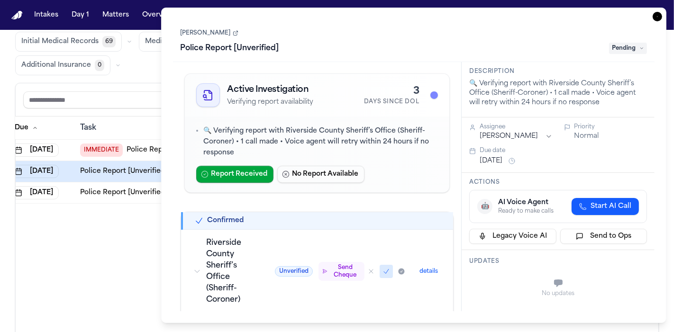
click at [214, 37] on div "Saroj Taengkaew Police Report [Unverified] Pending" at bounding box center [414, 41] width 467 height 29
click at [216, 32] on link "[PERSON_NAME]" at bounding box center [210, 33] width 58 height 8
click at [659, 17] on icon "button" at bounding box center [657, 16] width 9 height 9
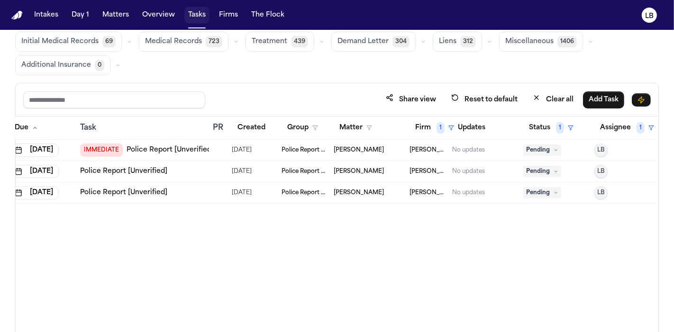
click at [191, 16] on button "Tasks" at bounding box center [196, 15] width 25 height 17
click at [184, 13] on button "Tasks" at bounding box center [196, 15] width 25 height 17
click at [355, 190] on span "Chantana Supachoknirun" at bounding box center [359, 193] width 50 height 8
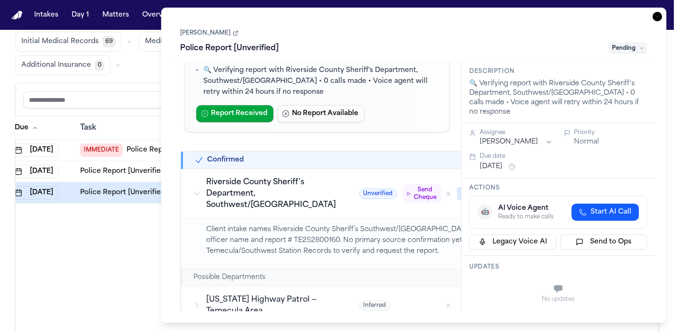
scroll to position [105, 0]
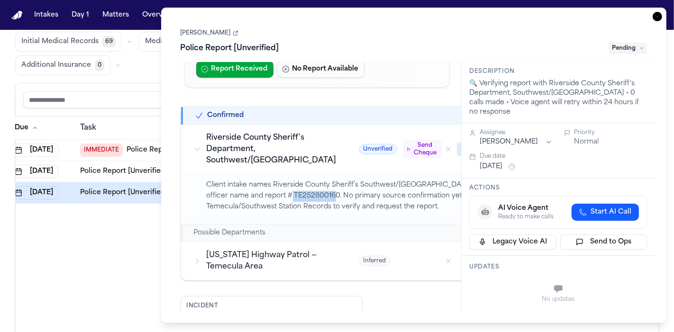
drag, startPoint x: 368, startPoint y: 218, endPoint x: 323, endPoint y: 218, distance: 44.1
click at [323, 212] on p "Client intake names Riverside County Sheriff’s Southwest/Temecula Station, prov…" at bounding box center [363, 196] width 313 height 32
copy p "TE252800160"
click at [663, 14] on div "Task Details Chantana Supachoknirun Police Report [Unverified] Pending Active I…" at bounding box center [414, 166] width 506 height 316
click at [658, 16] on icon "button" at bounding box center [657, 16] width 9 height 9
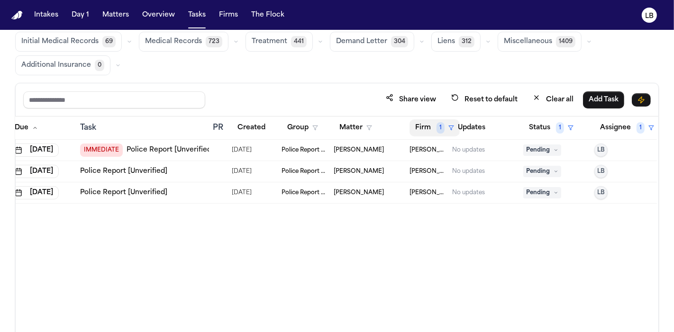
click at [426, 127] on button "Firm 1" at bounding box center [435, 128] width 50 height 17
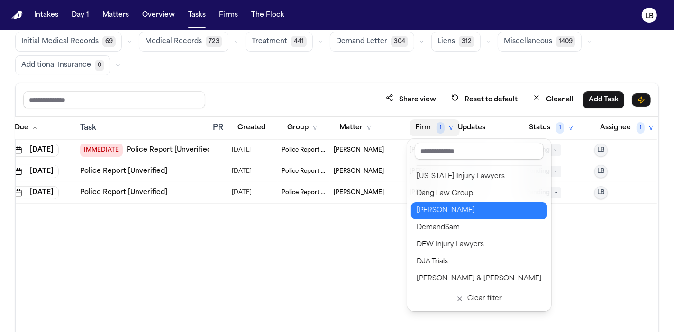
scroll to position [211, 0]
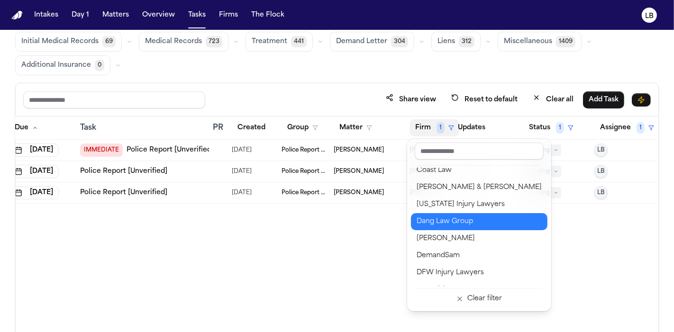
click at [461, 214] on button "Dang Law Group" at bounding box center [479, 221] width 137 height 17
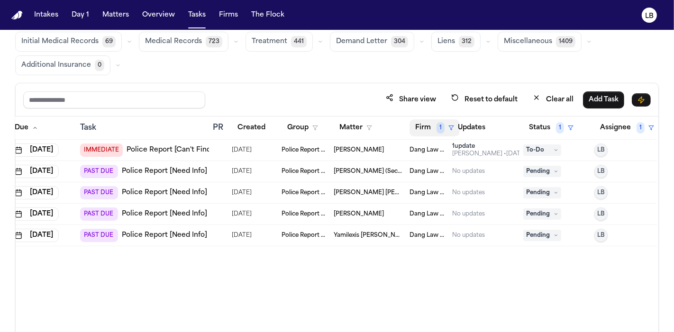
click at [439, 126] on span "1" at bounding box center [441, 127] width 8 height 11
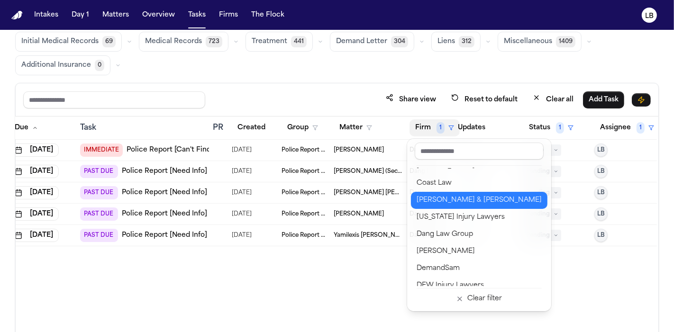
scroll to position [211, 0]
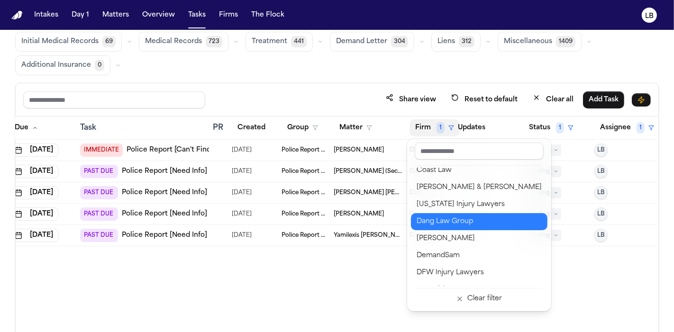
click at [466, 223] on div "Dang Law Group" at bounding box center [479, 221] width 125 height 11
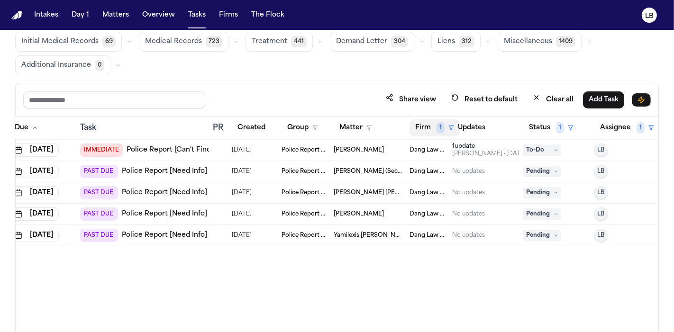
click at [429, 120] on button "Firm 1" at bounding box center [435, 128] width 50 height 17
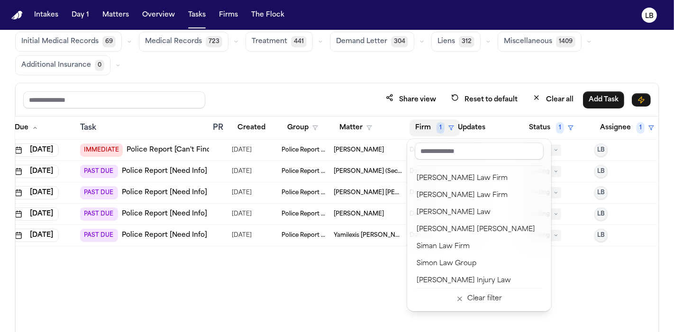
scroll to position [1038, 0]
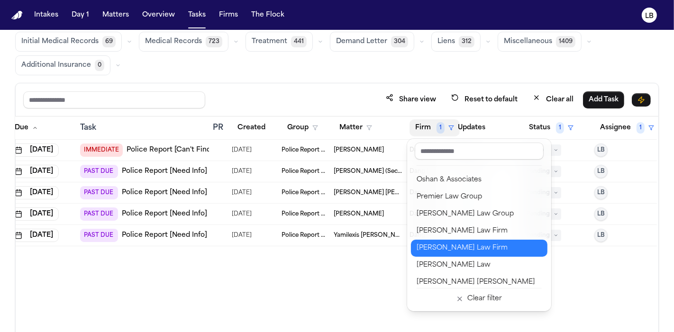
click at [485, 244] on div "Ruy Mireles Law Firm" at bounding box center [479, 248] width 125 height 11
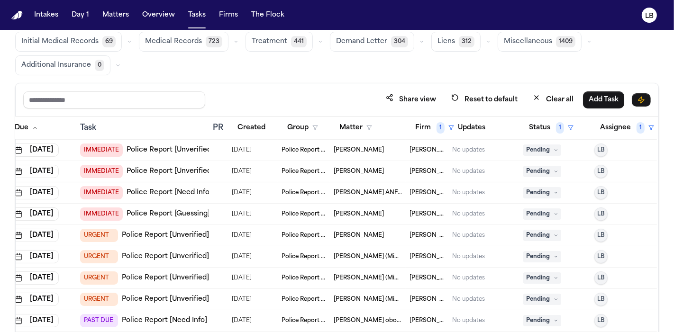
scroll to position [5, 29]
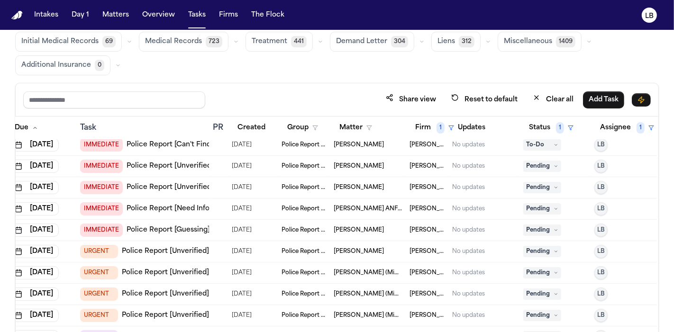
click at [348, 186] on span "Celine Figueroa" at bounding box center [359, 188] width 50 height 8
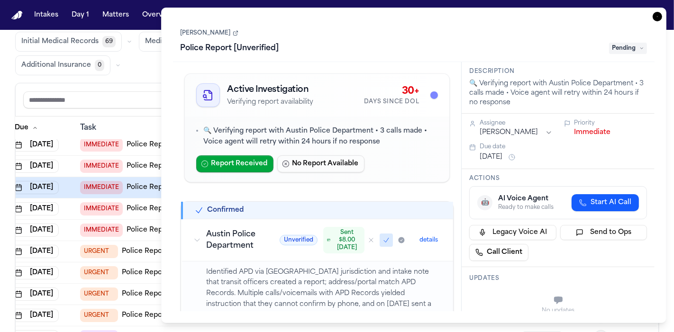
scroll to position [53, 0]
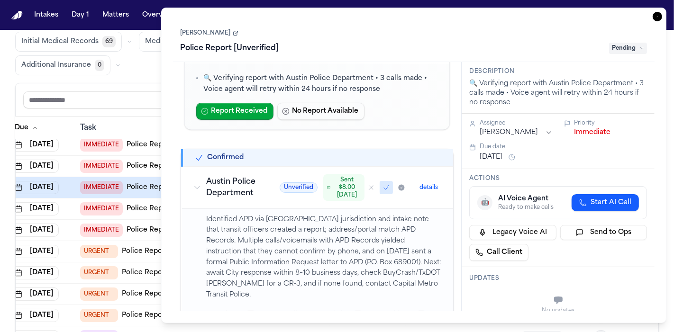
drag, startPoint x: 176, startPoint y: 34, endPoint x: 226, endPoint y: 36, distance: 50.3
click at [226, 36] on div "Celine Figueroa Police Report [Unverified] Pending" at bounding box center [414, 40] width 482 height 43
click at [129, 87] on div "Share view Reset to default Clear all Add Task" at bounding box center [337, 99] width 643 height 33
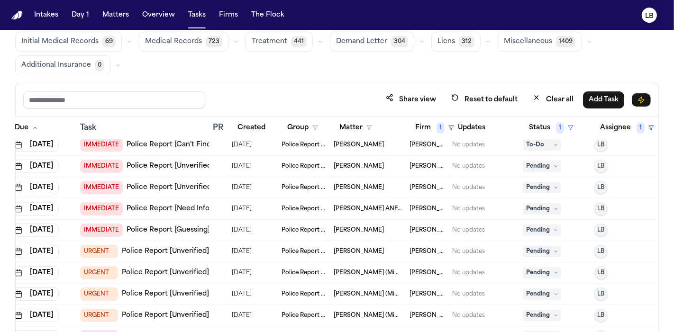
click at [374, 165] on span "Joseph Figueroa Jr." at bounding box center [359, 167] width 50 height 8
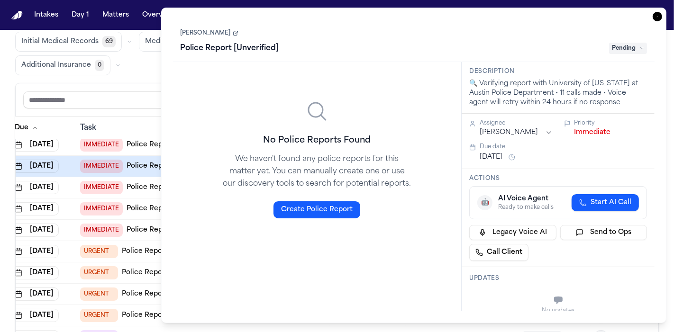
click at [232, 38] on div "Joseph Figueroa Jr. Police Report [Unverified] Pending" at bounding box center [414, 41] width 467 height 29
click at [226, 31] on link "Joseph Figueroa Jr." at bounding box center [210, 33] width 58 height 8
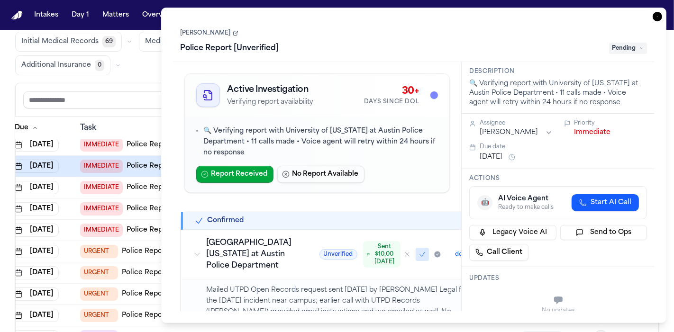
click at [655, 13] on icon "button" at bounding box center [657, 16] width 9 height 9
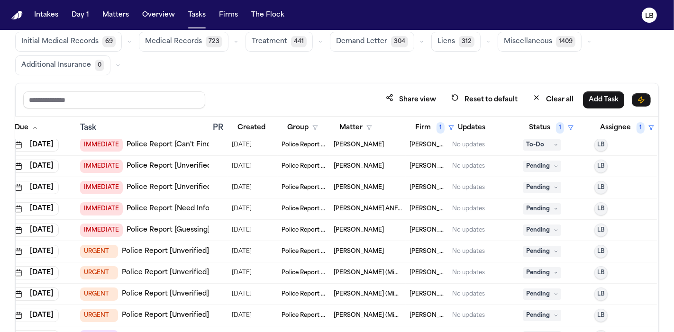
scroll to position [0, 29]
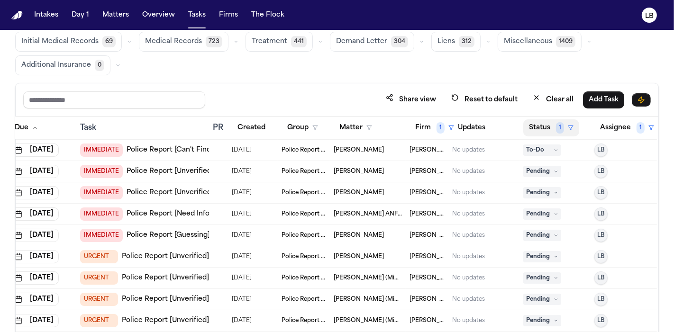
click at [559, 125] on span "1" at bounding box center [560, 127] width 8 height 11
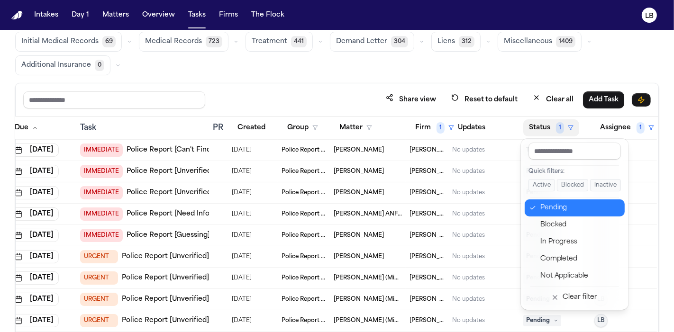
click at [565, 203] on div "Pending" at bounding box center [580, 208] width 79 height 11
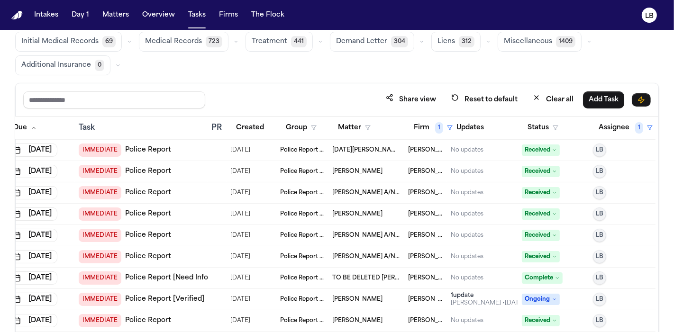
scroll to position [0, 37]
click at [537, 127] on button "Status" at bounding box center [543, 128] width 42 height 17
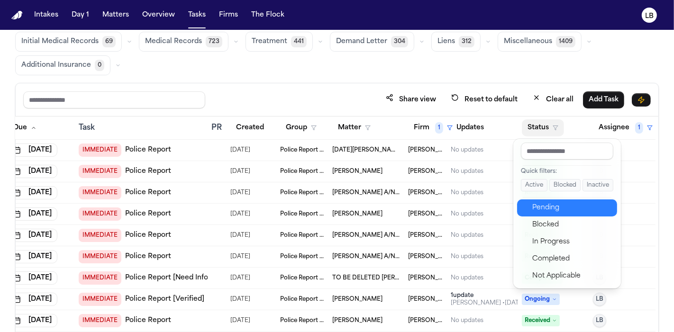
click at [580, 203] on div "Pending" at bounding box center [572, 208] width 79 height 11
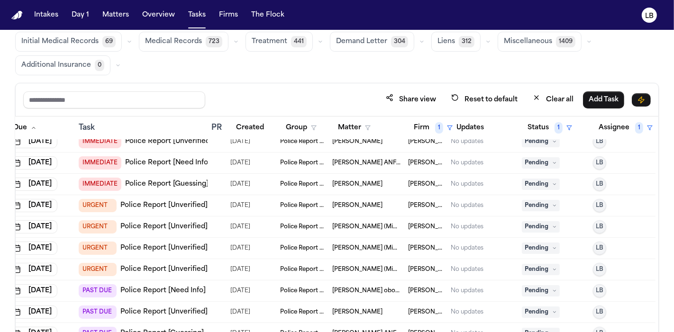
scroll to position [79, 0]
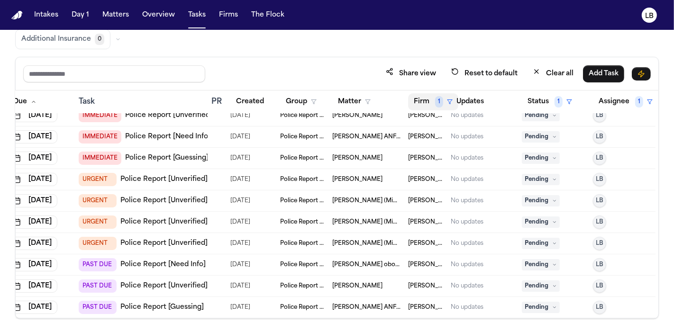
click at [435, 96] on span "1" at bounding box center [439, 101] width 8 height 11
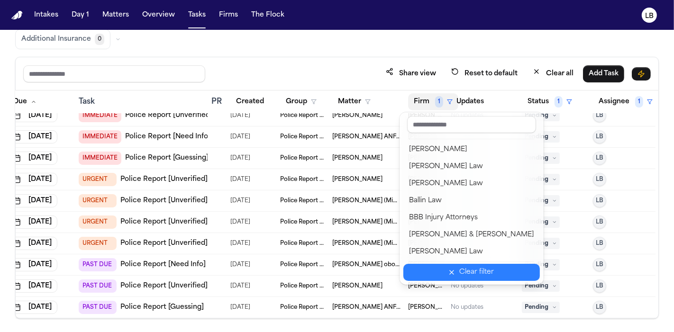
click at [466, 273] on div "Clear filter" at bounding box center [477, 272] width 35 height 11
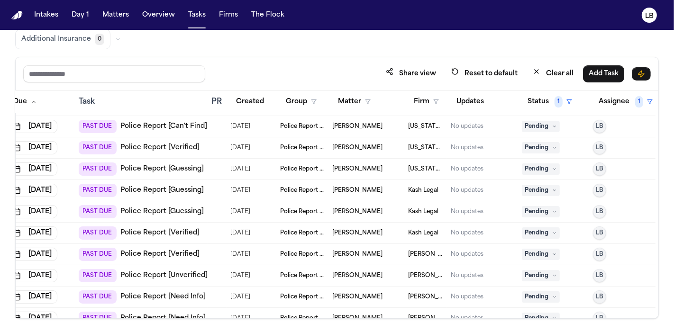
scroll to position [2899, 37]
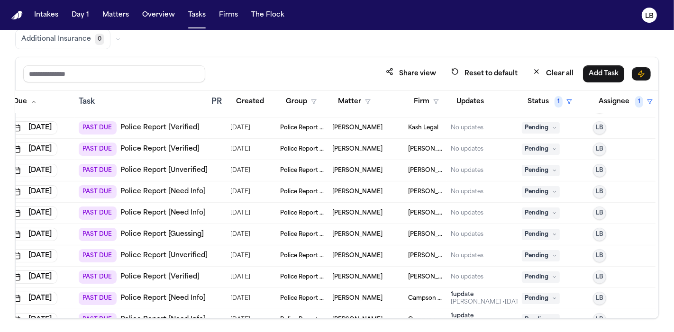
click at [159, 276] on link "Police Report [Verified]" at bounding box center [159, 277] width 79 height 9
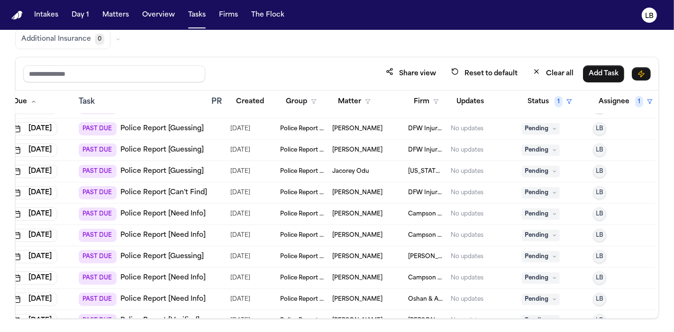
scroll to position [4005, 37]
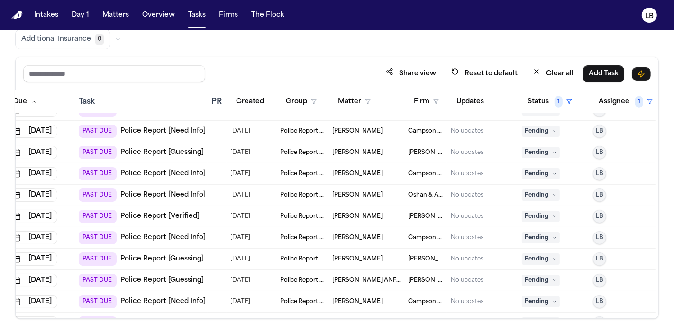
click at [159, 212] on link "Police Report [Verified]" at bounding box center [159, 216] width 79 height 9
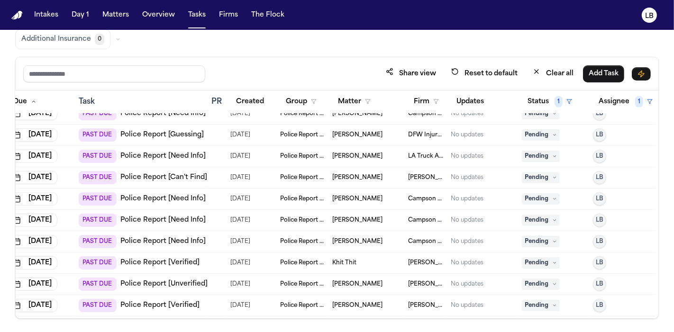
scroll to position [4374, 37]
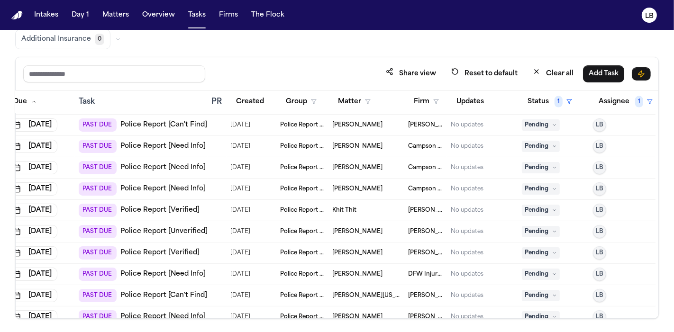
click at [174, 212] on link "Police Report [Verified]" at bounding box center [159, 210] width 79 height 9
click at [176, 207] on link "Police Report [Verified]" at bounding box center [159, 210] width 79 height 9
click at [162, 209] on link "Police Report [Verified]" at bounding box center [159, 210] width 79 height 9
click at [165, 249] on link "Police Report [Verified]" at bounding box center [159, 253] width 79 height 9
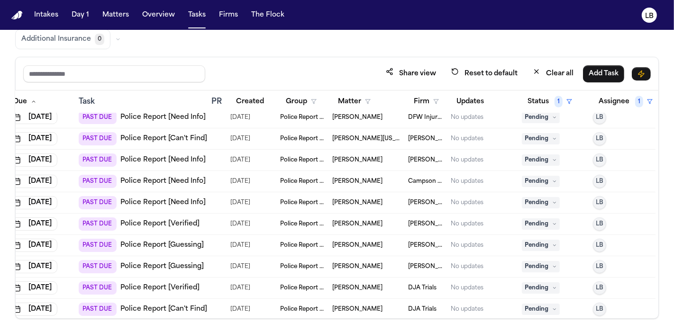
scroll to position [4533, 37]
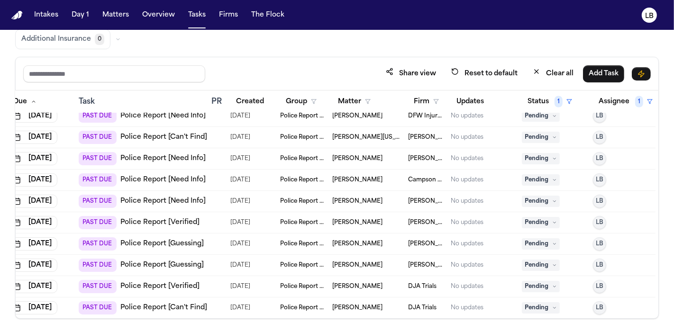
click at [173, 282] on link "Police Report [Verified]" at bounding box center [159, 286] width 79 height 9
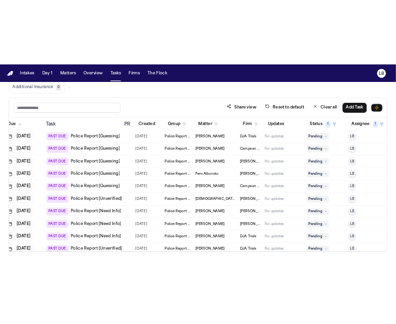
scroll to position [5113, 37]
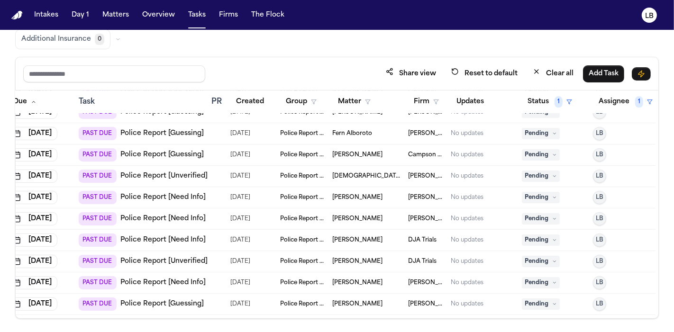
click at [178, 238] on link "Police Report [Need Info]" at bounding box center [162, 240] width 85 height 9
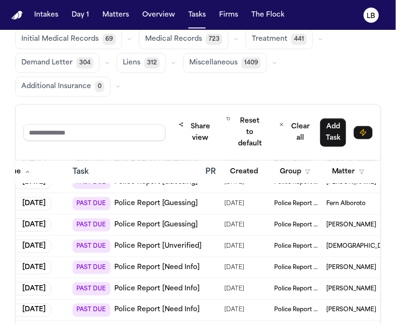
scroll to position [126, 0]
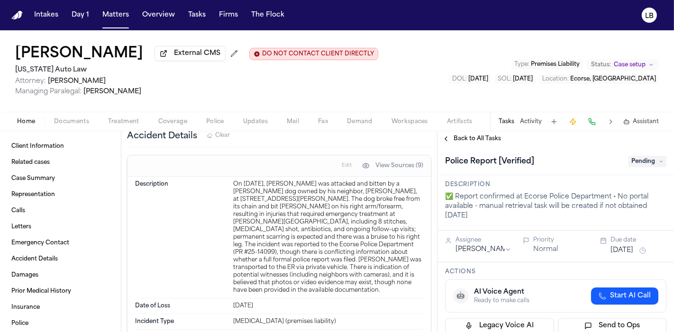
scroll to position [843, 0]
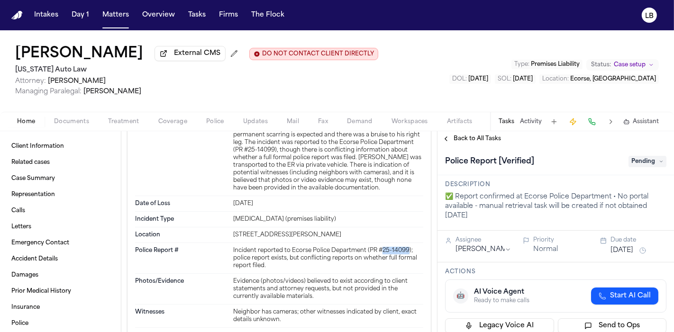
drag, startPoint x: 380, startPoint y: 235, endPoint x: 404, endPoint y: 233, distance: 23.8
click at [404, 247] on div "Incident reported to Ecorse Police Department (PR #25-14099); police report exi…" at bounding box center [328, 258] width 190 height 23
copy div "25-14099"
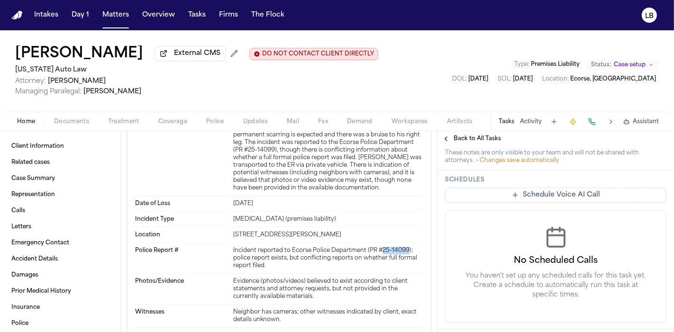
scroll to position [444, 0]
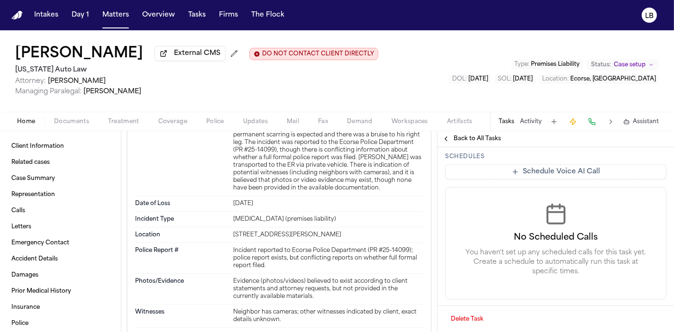
click at [65, 113] on div "Home Documents Treatment Coverage Police Updates Mail Fax Demand Workspaces Art…" at bounding box center [337, 121] width 674 height 19
click at [66, 117] on button "Documents" at bounding box center [72, 121] width 54 height 11
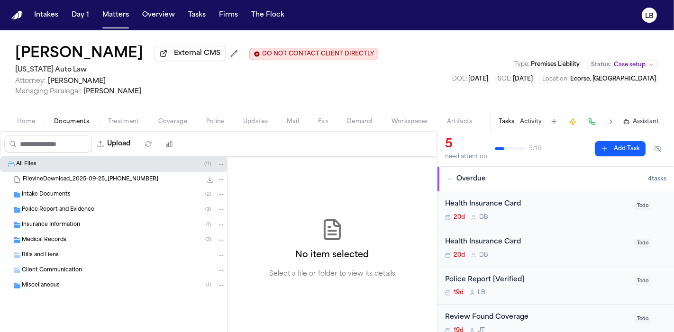
click at [72, 191] on div "Intake Documents ( 2 )" at bounding box center [123, 195] width 203 height 9
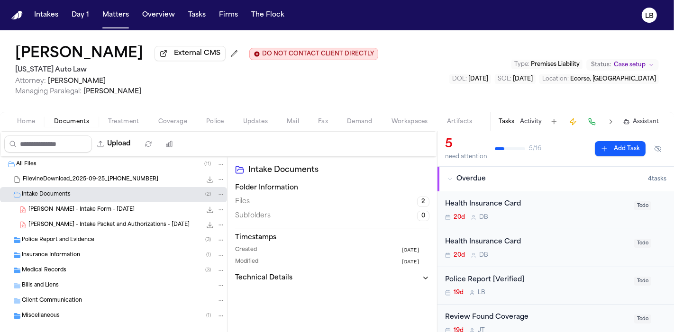
click at [83, 234] on div "Police Report and Evidence ( 3 )" at bounding box center [113, 240] width 227 height 15
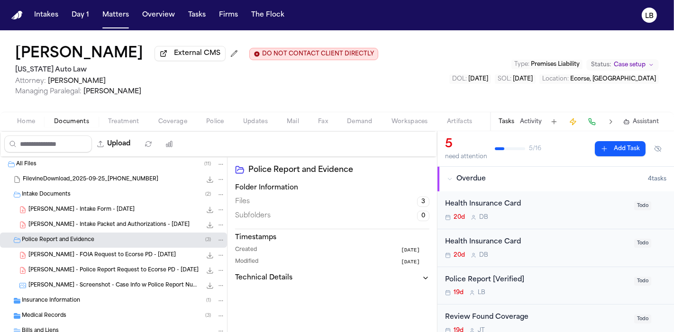
click at [129, 252] on span "J. Giles - FOIA Request to Ecorse PD - 10.9.25" at bounding box center [101, 256] width 147 height 8
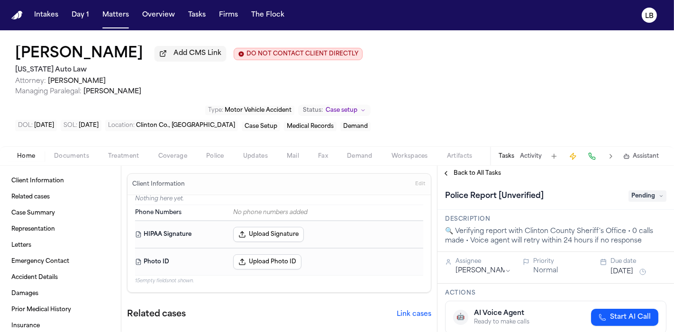
click at [65, 157] on span "Documents" at bounding box center [71, 157] width 35 height 8
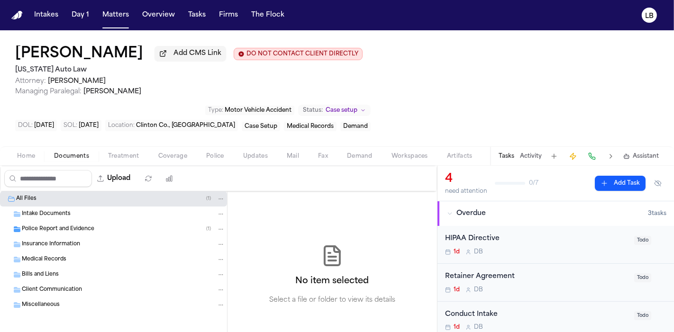
click at [69, 219] on div "Intake Documents" at bounding box center [113, 214] width 227 height 15
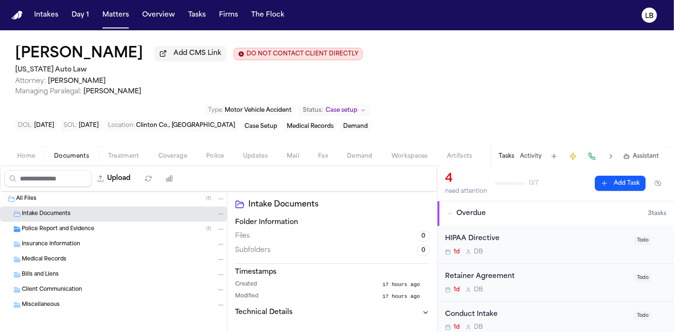
click at [73, 227] on span "Police Report and Evidence" at bounding box center [58, 230] width 73 height 8
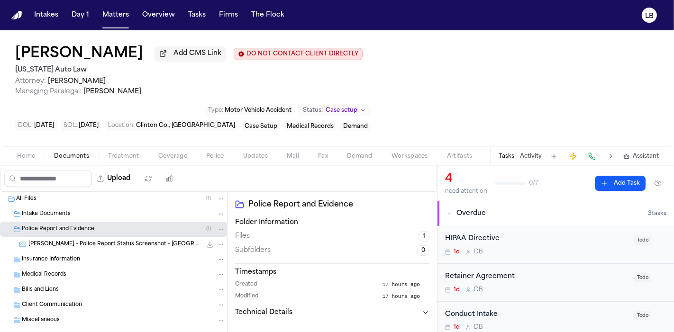
click at [78, 244] on span "[PERSON_NAME] - Police Report Status Screenshot - [GEOGRAPHIC_DATA] SO - [DATE]" at bounding box center [114, 245] width 173 height 8
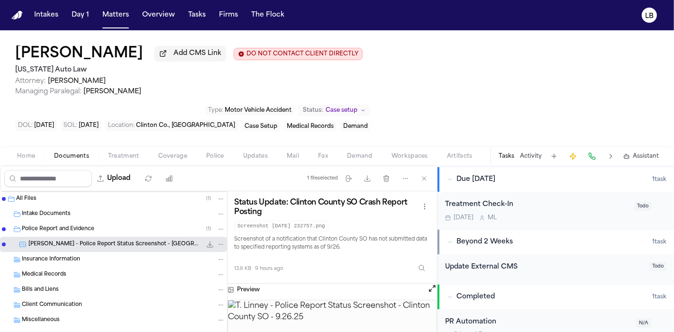
scroll to position [248, 0]
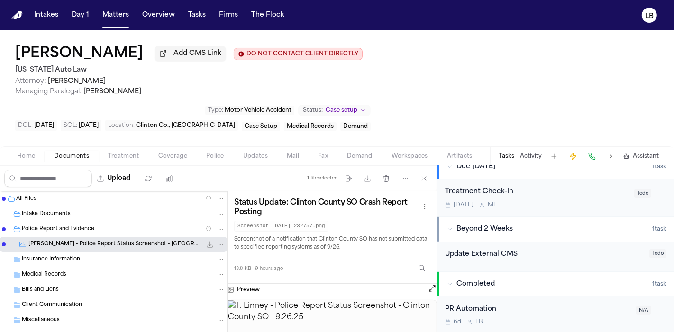
drag, startPoint x: 74, startPoint y: 54, endPoint x: 133, endPoint y: 57, distance: 58.5
click at [133, 57] on div "Thomas Linney Add CMS Link DO NOT CONTACT CLIENT DIRECTLY DO NOT CONTACT" at bounding box center [189, 54] width 348 height 17
drag, startPoint x: 123, startPoint y: 55, endPoint x: 75, endPoint y: 48, distance: 48.3
click at [75, 48] on div "Thomas Linney Add CMS Link DO NOT CONTACT CLIENT DIRECTLY DO NOT CONTACT" at bounding box center [189, 54] width 348 height 17
copy h1 "Linney"
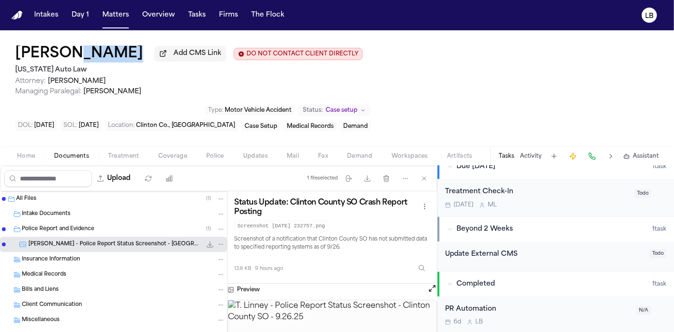
click at [29, 154] on span "Home" at bounding box center [26, 157] width 18 height 8
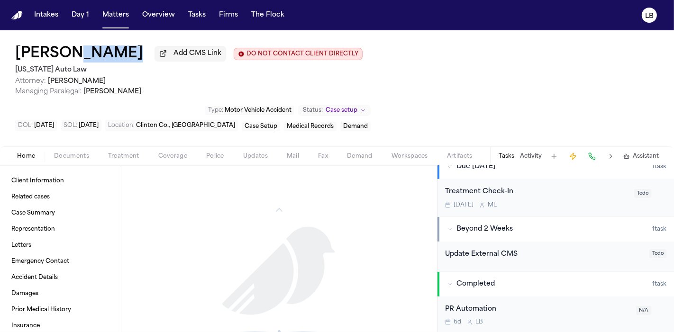
scroll to position [794, 0]
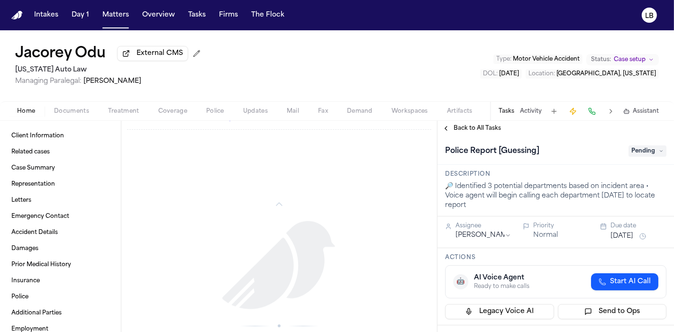
scroll to position [808, 0]
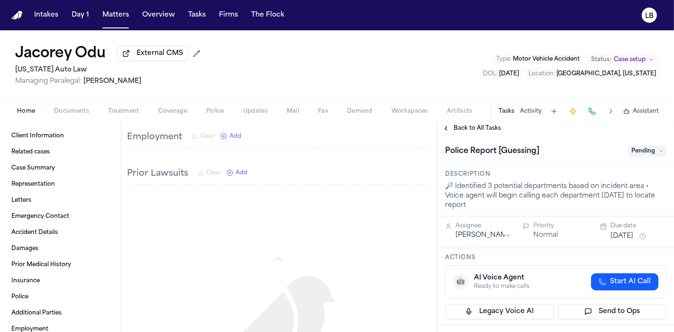
click at [74, 113] on span "Documents" at bounding box center [71, 112] width 35 height 8
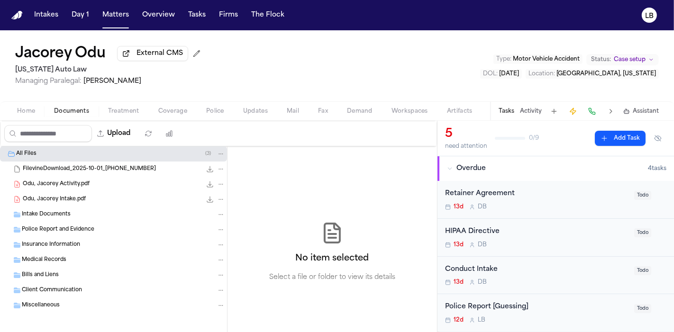
click at [85, 186] on span "Odu, Jacorey Activity.pdf" at bounding box center [56, 185] width 67 height 8
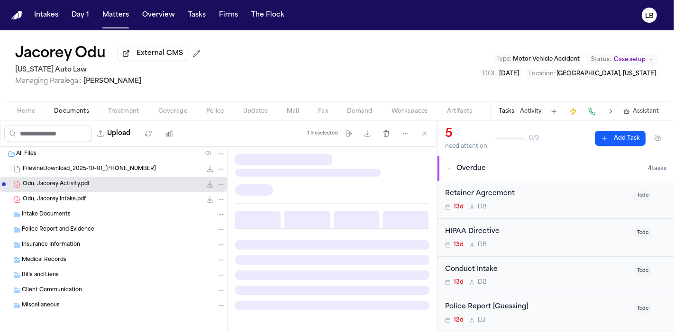
click at [85, 203] on div "Odu, Jacorey Intake.pdf 101.7 KB • PDF" at bounding box center [124, 199] width 203 height 9
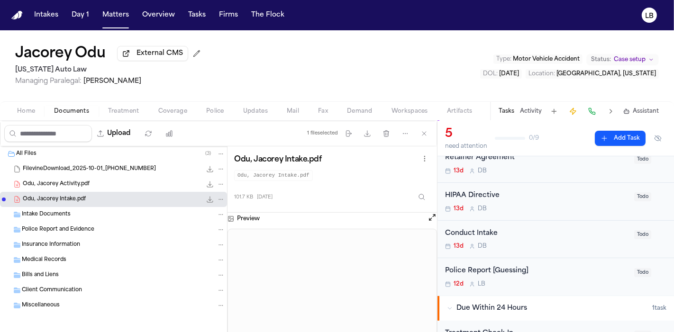
scroll to position [53, 0]
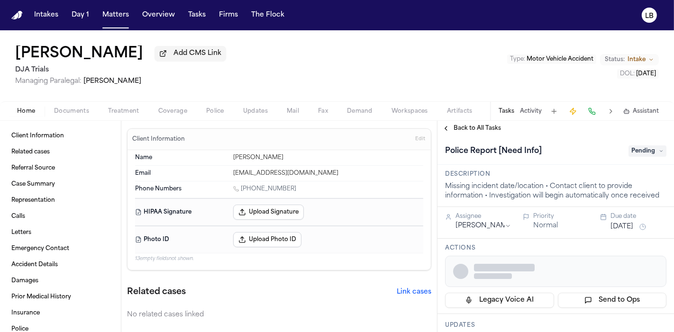
click at [64, 113] on span "Documents" at bounding box center [71, 112] width 35 height 8
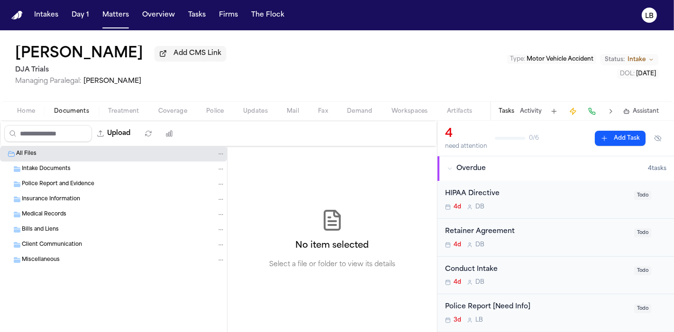
click at [41, 114] on button "Home" at bounding box center [26, 111] width 37 height 11
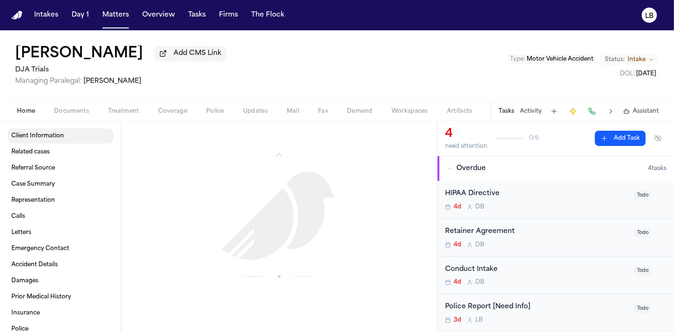
click at [46, 134] on span "Client Information" at bounding box center [37, 136] width 53 height 8
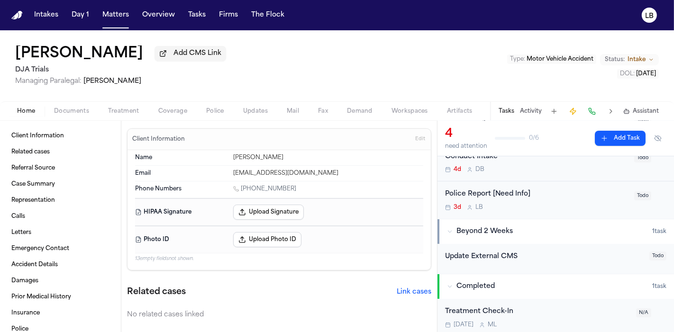
scroll to position [115, 0]
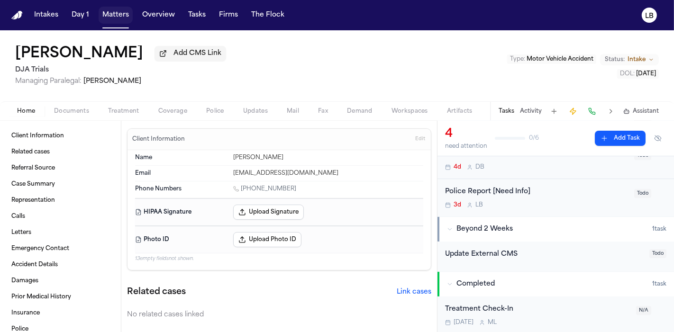
click at [116, 16] on button "Matters" at bounding box center [116, 15] width 34 height 17
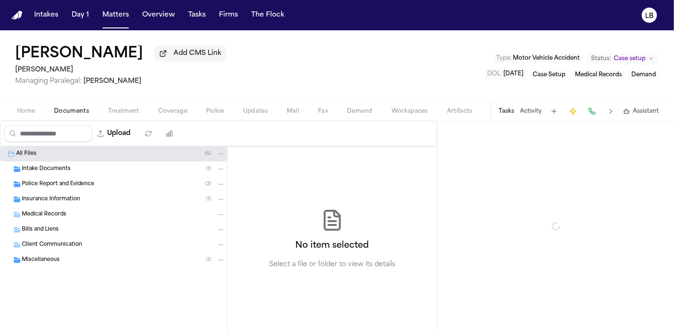
click at [76, 113] on span "Documents" at bounding box center [71, 112] width 35 height 8
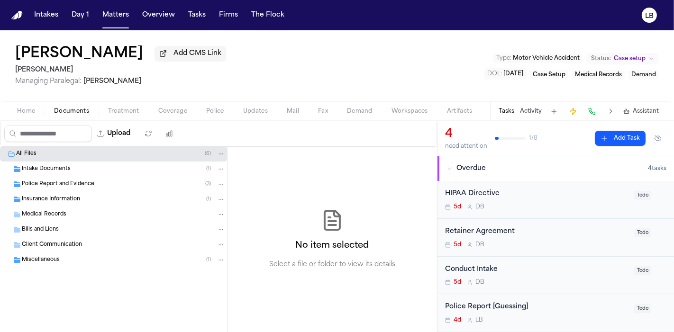
click at [96, 188] on div "Police Report and Evidence ( 3 )" at bounding box center [113, 184] width 227 height 15
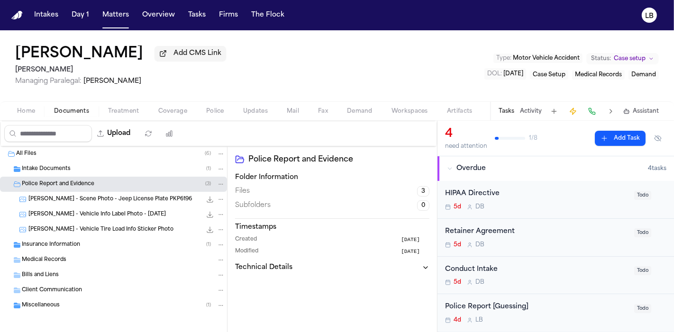
click at [139, 198] on span "K. Blake - Scene Photo - Jeep License Plate PKP6196" at bounding box center [110, 200] width 164 height 8
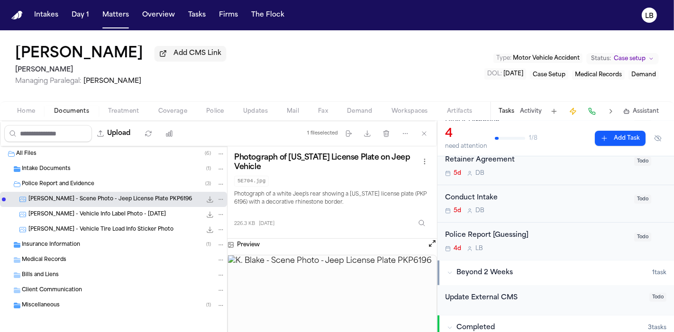
scroll to position [105, 0]
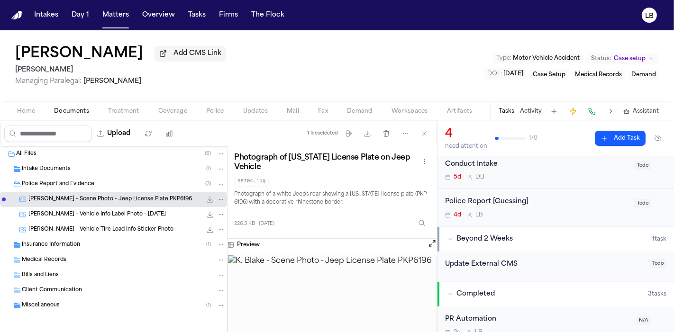
drag, startPoint x: 0, startPoint y: 61, endPoint x: 113, endPoint y: 54, distance: 113.5
click at [113, 54] on div "Kerrylyn Blake Add CMS Link David Lopez Managing Paralegal: Jacqueline Maldonad…" at bounding box center [337, 65] width 674 height 71
copy h1 "[PERSON_NAME]"
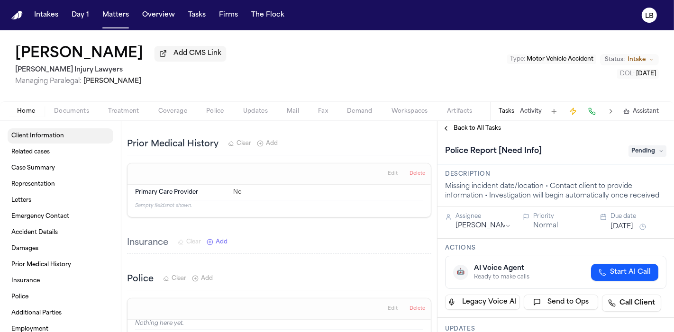
click at [80, 130] on link "Client Information" at bounding box center [61, 136] width 106 height 15
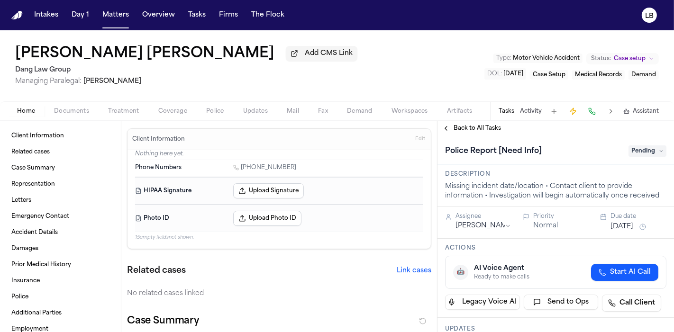
click at [85, 101] on div "[PERSON_NAME] [PERSON_NAME] Add CMS Link Dang Law Group Managing Paralegal: [PE…" at bounding box center [337, 65] width 674 height 71
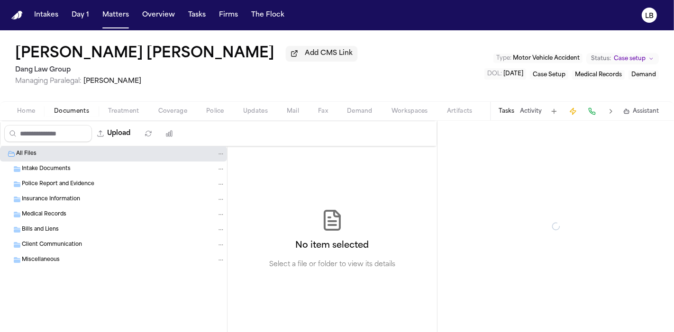
click at [77, 109] on span "Documents" at bounding box center [71, 112] width 35 height 8
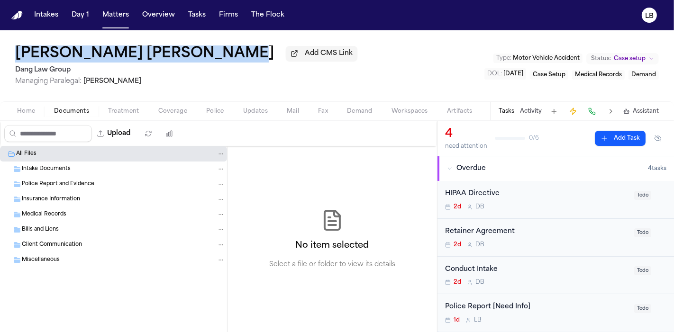
drag, startPoint x: 116, startPoint y: 46, endPoint x: 219, endPoint y: 53, distance: 102.7
click at [220, 53] on div "[PERSON_NAME] [PERSON_NAME] Add CMS Link Dang Law Group Managing Paralegal: [PE…" at bounding box center [337, 65] width 674 height 71
copy h1 "[PERSON_NAME] [PERSON_NAME]"
click at [32, 108] on span "Home" at bounding box center [26, 112] width 18 height 8
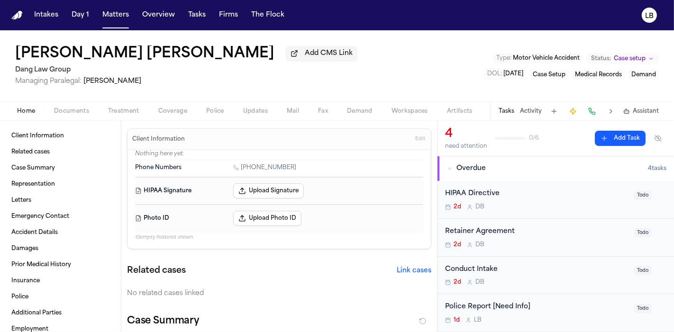
click at [209, 16] on div "Intakes Day 1 Matters Overview Tasks Firms The Flock" at bounding box center [159, 15] width 258 height 17
click at [199, 15] on button "Tasks" at bounding box center [196, 15] width 25 height 17
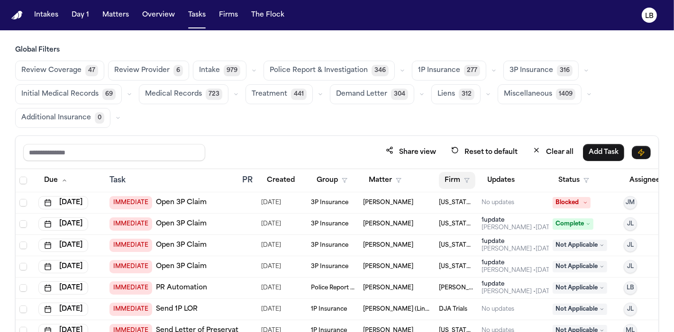
click at [470, 178] on button "Firm" at bounding box center [457, 180] width 37 height 17
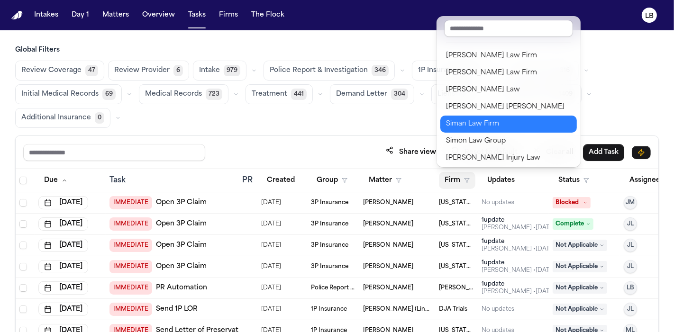
scroll to position [1038, 0]
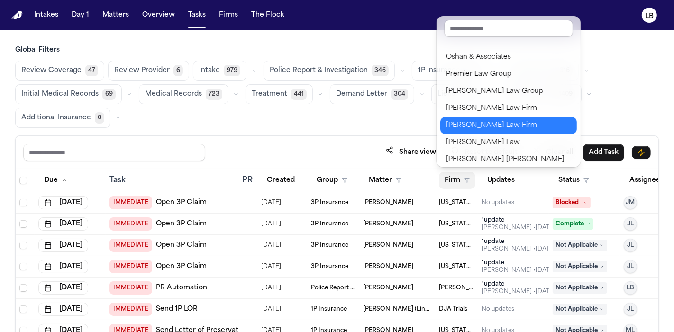
click at [517, 125] on div "Ruy Mireles Law Firm" at bounding box center [508, 125] width 125 height 11
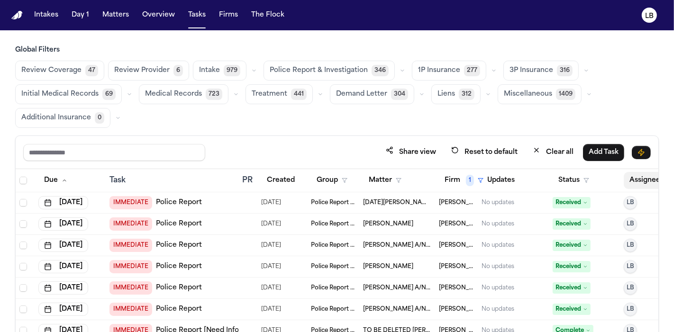
click at [633, 181] on button "Assignee" at bounding box center [650, 180] width 52 height 17
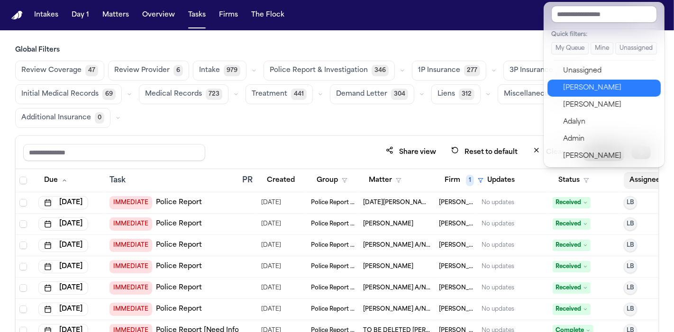
click at [584, 86] on div "[PERSON_NAME]" at bounding box center [609, 88] width 92 height 11
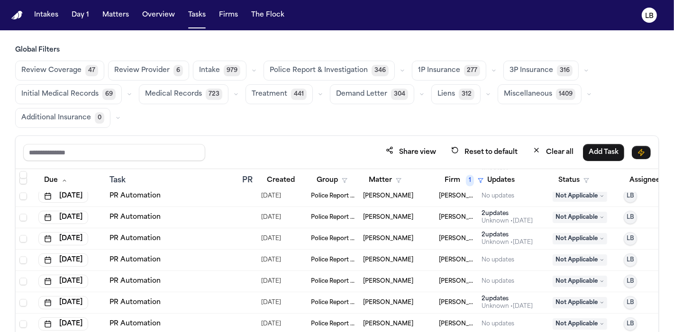
scroll to position [1845, 0]
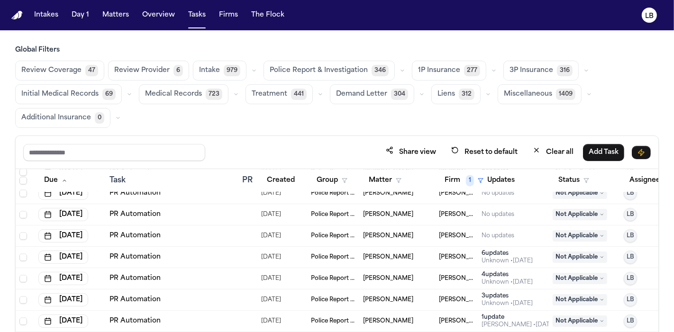
click at [603, 184] on div "Status" at bounding box center [585, 180] width 64 height 17
click at [597, 175] on div "Status" at bounding box center [585, 180] width 64 height 17
click at [592, 174] on button "Status" at bounding box center [574, 180] width 42 height 17
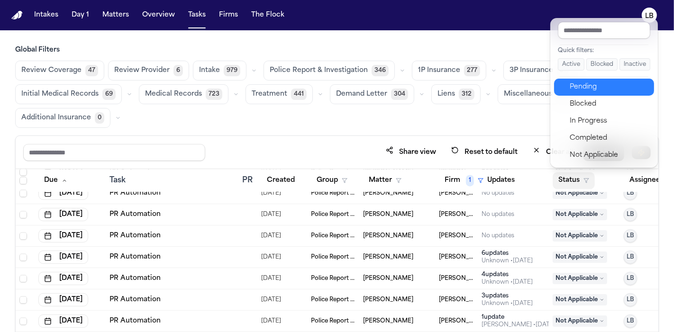
click at [595, 86] on div "Pending" at bounding box center [609, 87] width 79 height 11
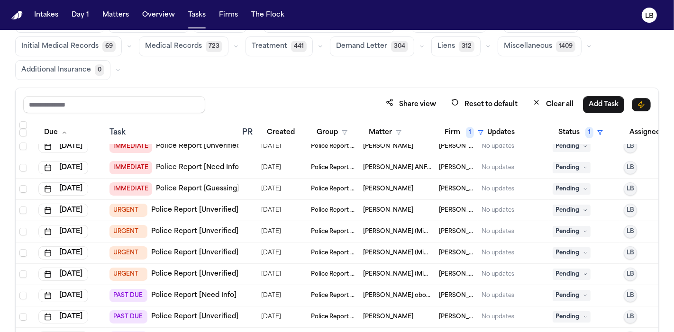
scroll to position [79, 0]
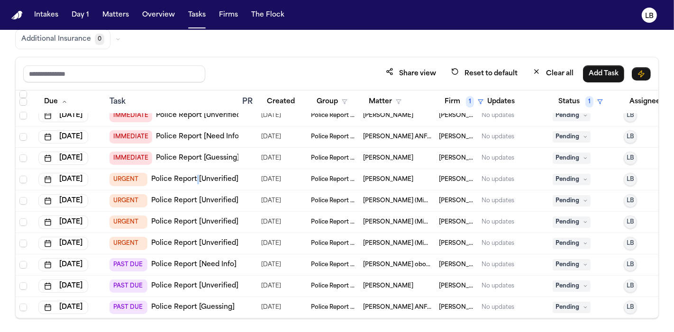
click at [197, 173] on div "URGENT Police Report [Unverified]" at bounding box center [174, 179] width 129 height 13
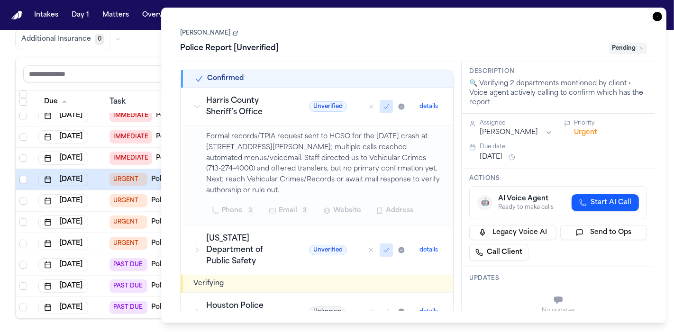
click at [229, 36] on link "[PERSON_NAME]" at bounding box center [210, 33] width 58 height 8
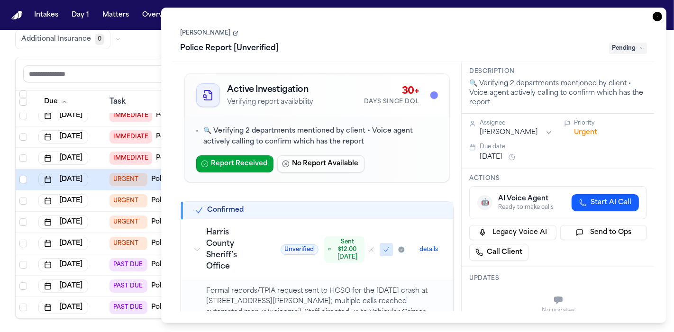
click at [195, 33] on link "[PERSON_NAME]" at bounding box center [210, 33] width 58 height 8
click at [654, 21] on div "Christopher Jones Police Report [Unverified] Pending" at bounding box center [414, 40] width 482 height 43
click at [654, 13] on icon "button" at bounding box center [657, 16] width 9 height 9
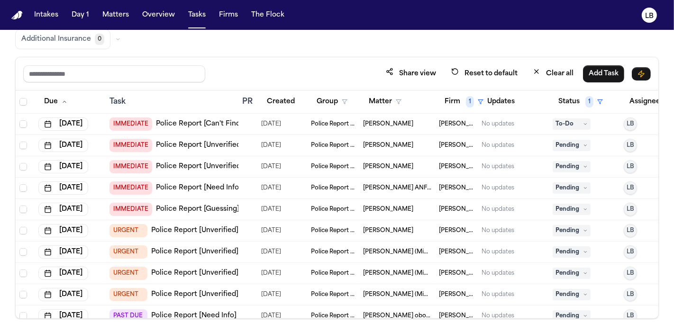
click at [380, 120] on span "[PERSON_NAME]" at bounding box center [388, 124] width 50 height 8
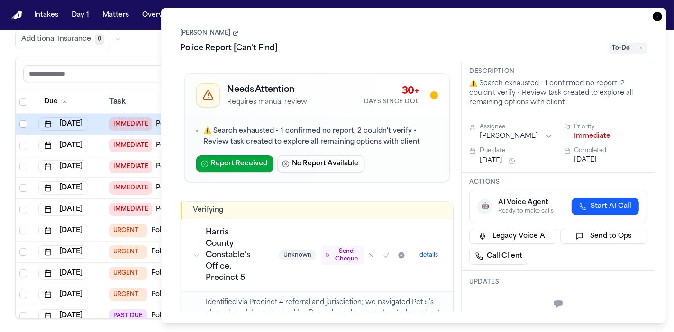
click at [207, 33] on link "[PERSON_NAME]" at bounding box center [210, 33] width 58 height 8
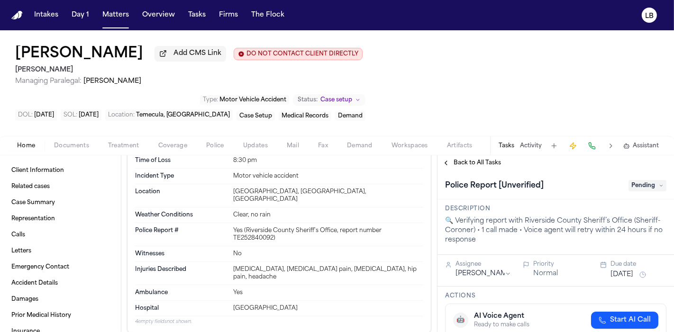
scroll to position [632, 0]
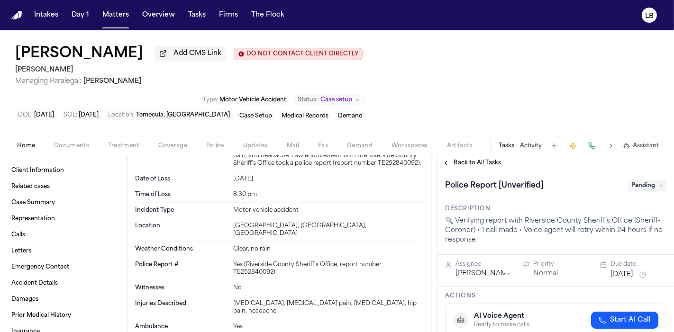
click at [252, 261] on div "Yes (Riverside County Sheriff's Office, report number TE252840092)" at bounding box center [328, 268] width 190 height 15
copy div "TE252840092"
click at [248, 261] on div "Yes (Riverside County Sheriff's Office, report number TE252840092)" at bounding box center [328, 268] width 190 height 15
click at [249, 261] on div "Yes (Riverside County Sheriff's Office, report number TE252840092)" at bounding box center [328, 268] width 190 height 15
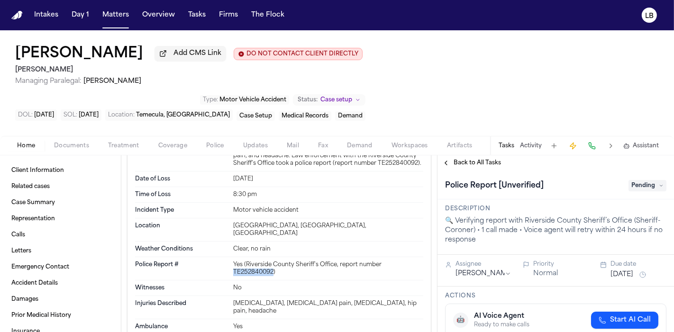
copy div "TE252840092"
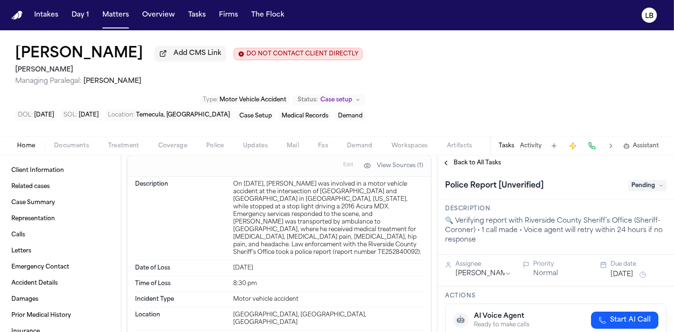
scroll to position [527, 0]
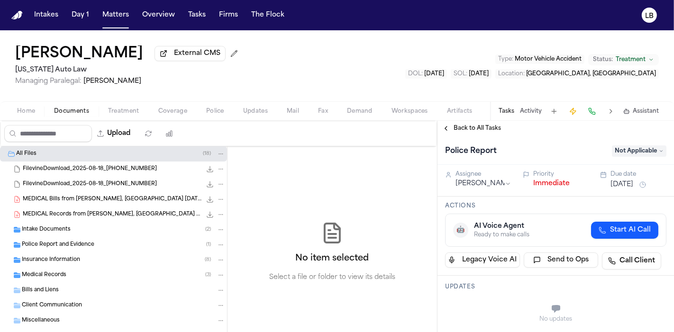
click at [99, 245] on div "Police Report and Evidence ( 1 )" at bounding box center [123, 245] width 203 height 9
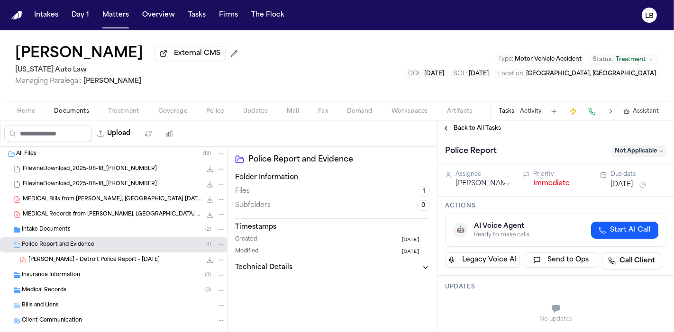
click at [105, 263] on span "[PERSON_NAME] - Detroit Police Report - [DATE]" at bounding box center [93, 261] width 131 height 8
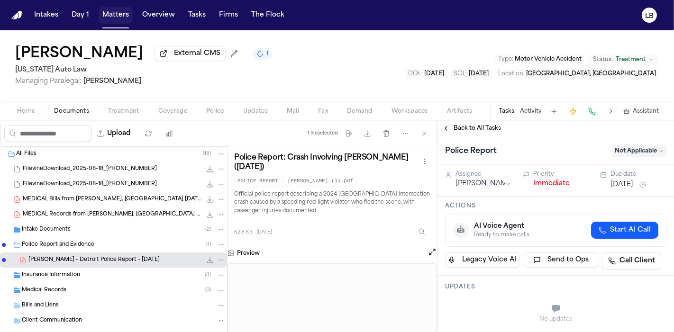
click at [115, 18] on button "Matters" at bounding box center [116, 15] width 34 height 17
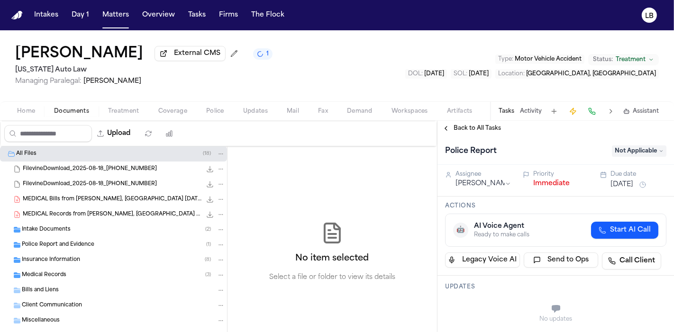
click at [193, 24] on nav "Intakes Day 1 Matters Overview Tasks Firms The Flock LB" at bounding box center [337, 15] width 674 height 30
click at [195, 16] on button "Tasks" at bounding box center [196, 15] width 25 height 17
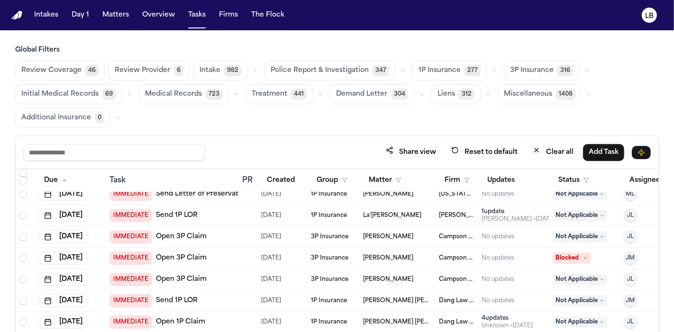
scroll to position [158, 0]
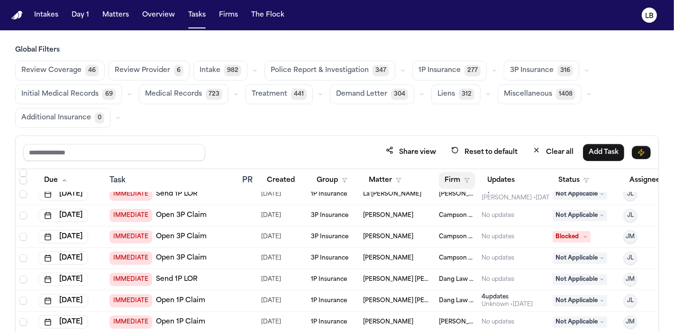
click at [467, 173] on button "Firm" at bounding box center [457, 180] width 37 height 17
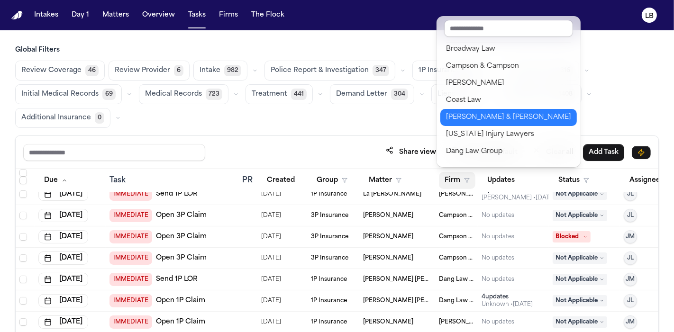
click at [496, 120] on div "Collins & Collins" at bounding box center [508, 117] width 125 height 11
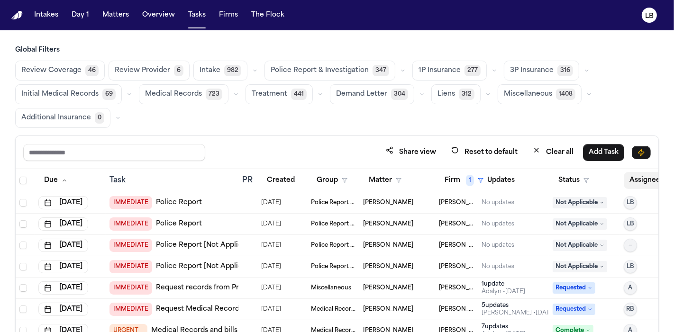
click at [642, 181] on button "Assignee" at bounding box center [650, 180] width 52 height 17
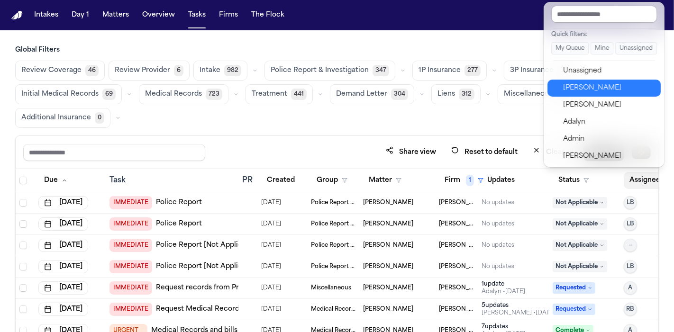
click at [630, 88] on div "[PERSON_NAME]" at bounding box center [609, 88] width 92 height 11
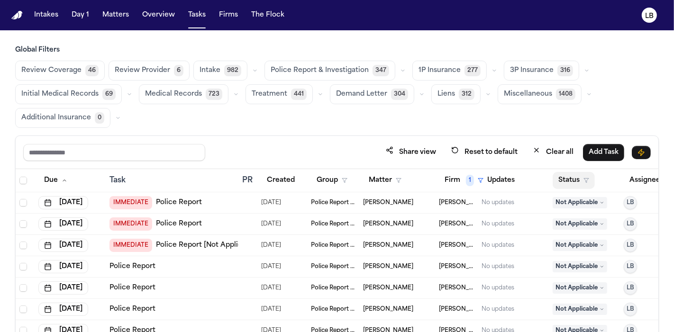
click at [589, 186] on button "Status" at bounding box center [574, 180] width 42 height 17
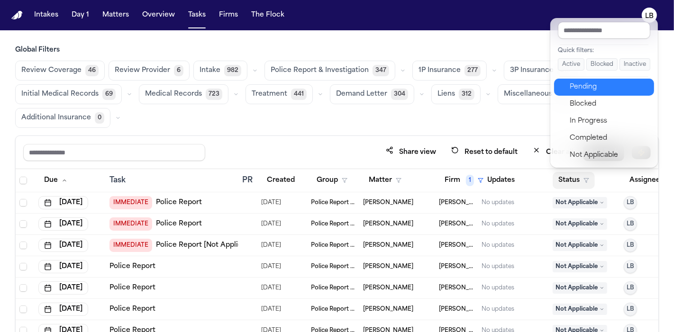
click at [597, 83] on div "Pending" at bounding box center [609, 87] width 79 height 11
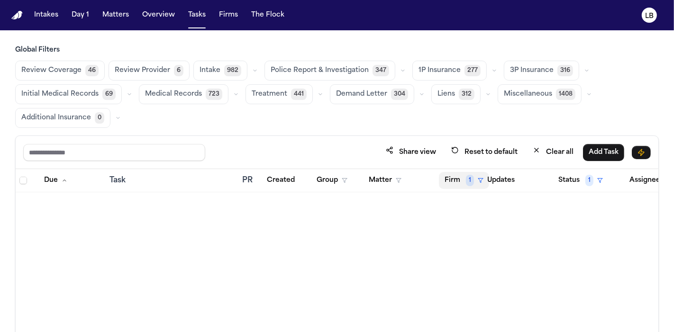
click at [456, 182] on button "Firm 1" at bounding box center [464, 180] width 50 height 17
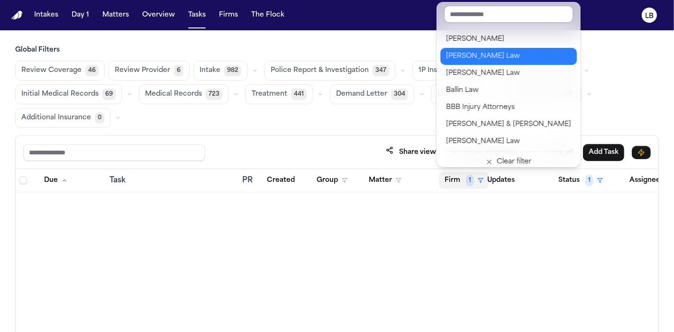
click at [486, 58] on div "Angell Law" at bounding box center [508, 56] width 125 height 11
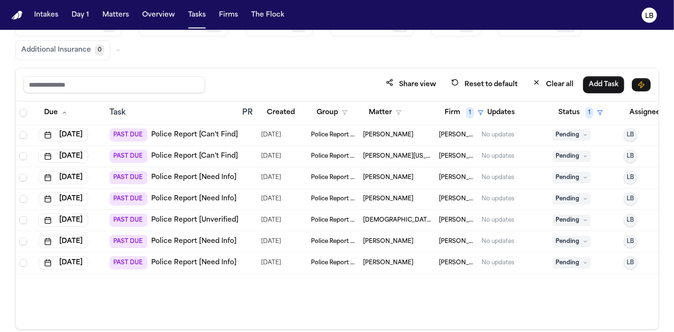
scroll to position [79, 0]
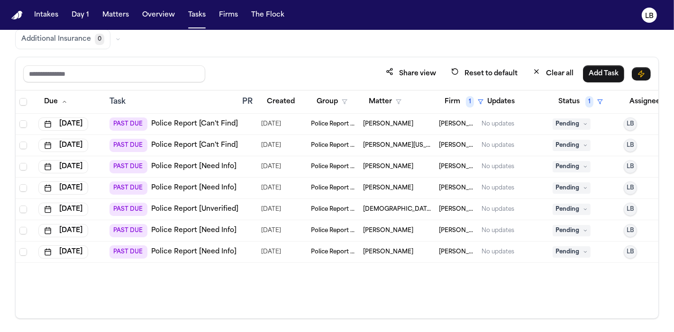
click at [301, 247] on div "10/10/2025" at bounding box center [282, 252] width 42 height 13
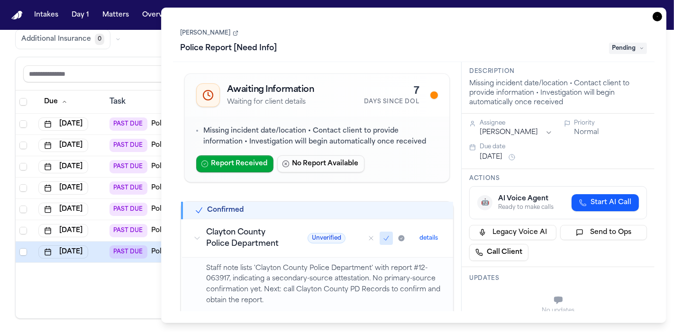
click at [211, 29] on link "Christian Simon" at bounding box center [210, 33] width 58 height 8
click at [655, 16] on icon "button" at bounding box center [657, 16] width 9 height 9
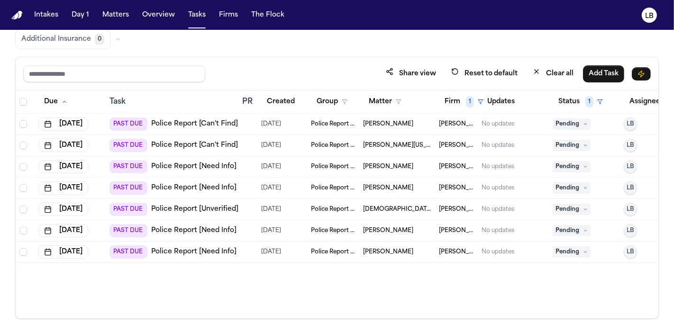
click at [225, 209] on link "Police Report [Unverified]" at bounding box center [194, 209] width 87 height 9
click at [212, 162] on link "Police Report [Need Info]" at bounding box center [193, 166] width 85 height 9
click at [106, 16] on button "Matters" at bounding box center [116, 15] width 34 height 17
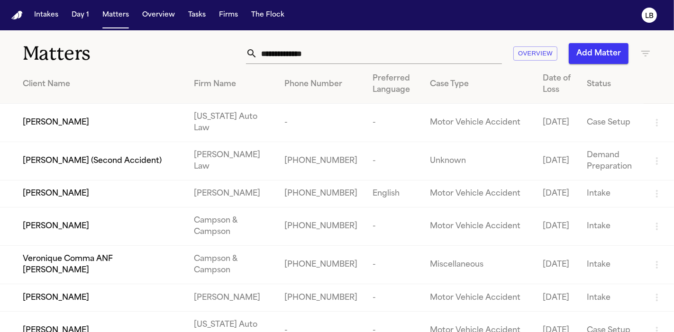
click at [331, 50] on input "text" at bounding box center [380, 53] width 245 height 21
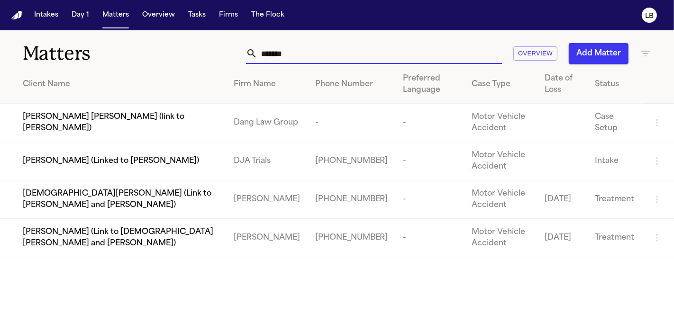
type input "********"
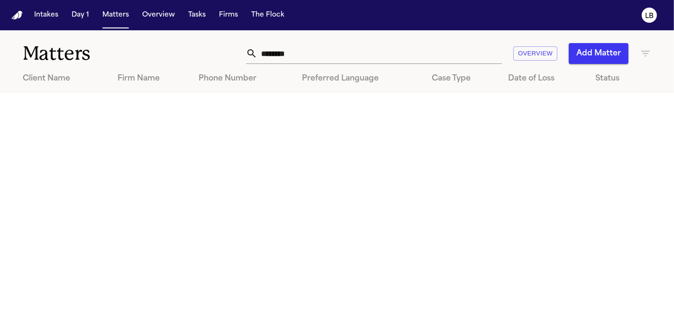
click at [303, 52] on input "********" at bounding box center [380, 53] width 245 height 21
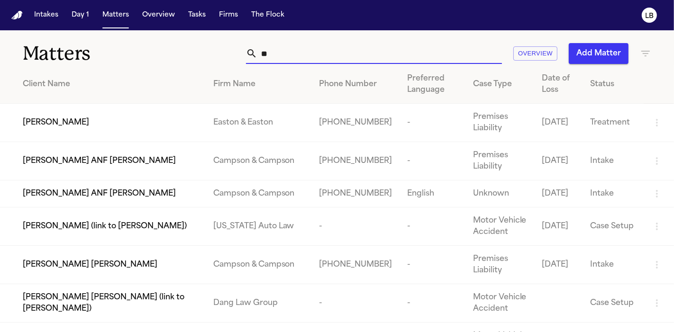
type input "*"
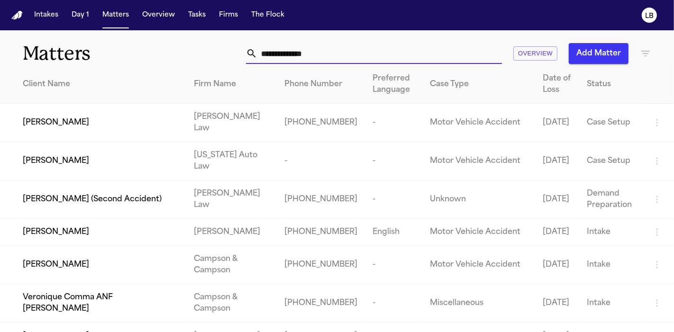
drag, startPoint x: 303, startPoint y: 52, endPoint x: 262, endPoint y: 51, distance: 40.8
click at [262, 51] on input "text" at bounding box center [380, 53] width 245 height 21
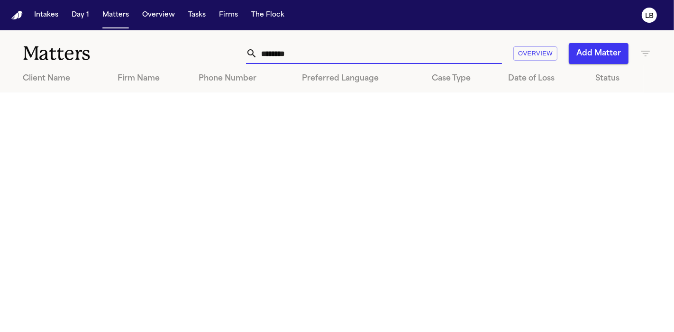
type input "********"
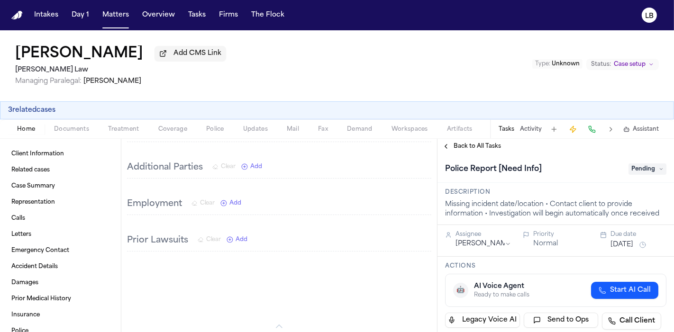
scroll to position [949, 0]
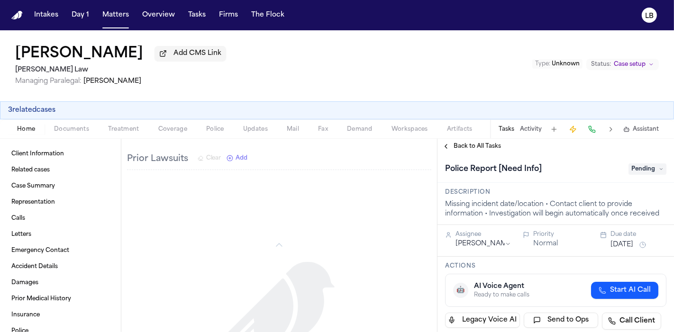
click at [89, 126] on button "Documents" at bounding box center [72, 129] width 54 height 11
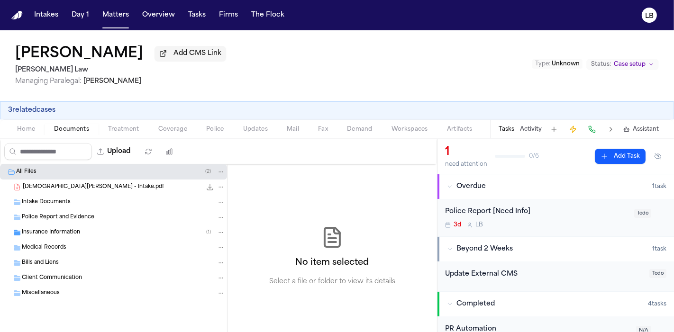
click at [74, 202] on div "Intake Documents" at bounding box center [123, 202] width 203 height 9
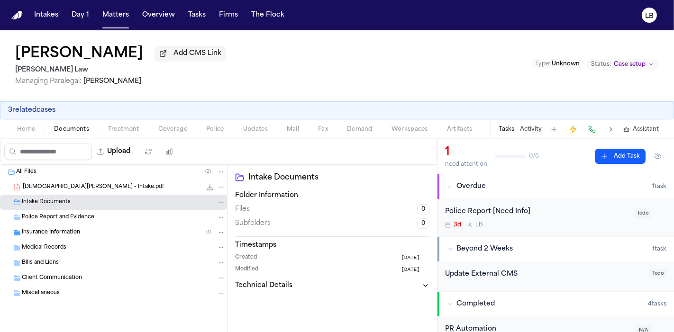
click at [76, 190] on span "[DEMOGRAPHIC_DATA][PERSON_NAME] - Intake.pdf" at bounding box center [93, 188] width 141 height 8
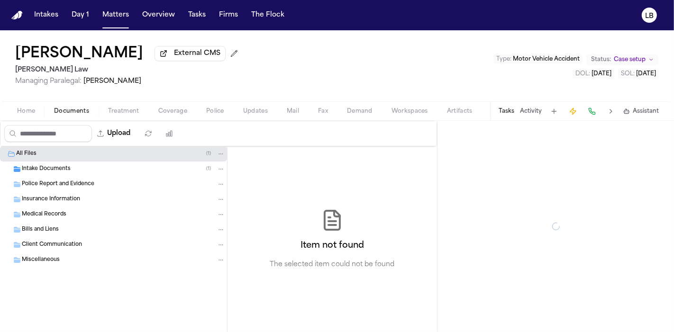
click at [73, 115] on button "Documents" at bounding box center [72, 111] width 54 height 11
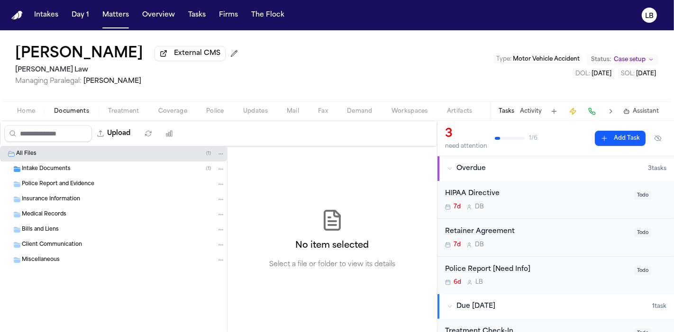
click at [54, 171] on span "Intake Documents" at bounding box center [46, 170] width 49 height 8
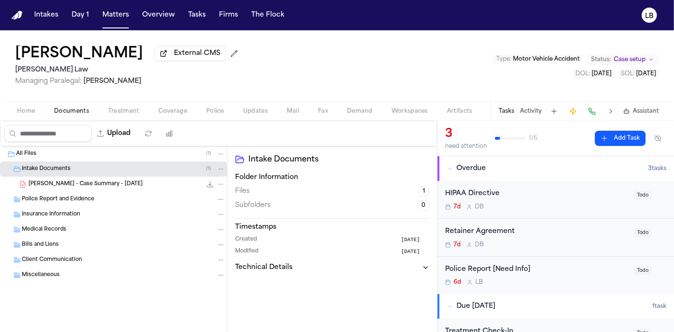
click at [122, 184] on div "[PERSON_NAME] - Case Summary - [DATE] 130.3 KB • PDF" at bounding box center [126, 184] width 197 height 9
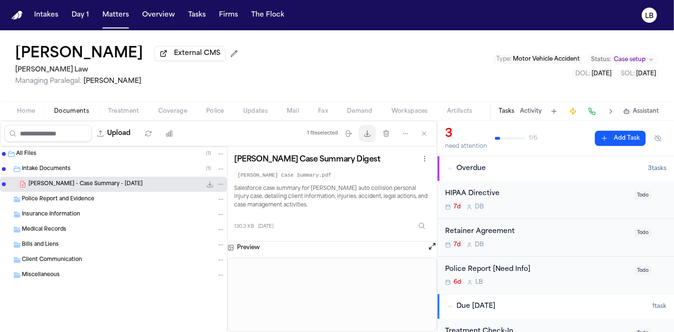
click at [374, 129] on button "Download files" at bounding box center [367, 133] width 17 height 17
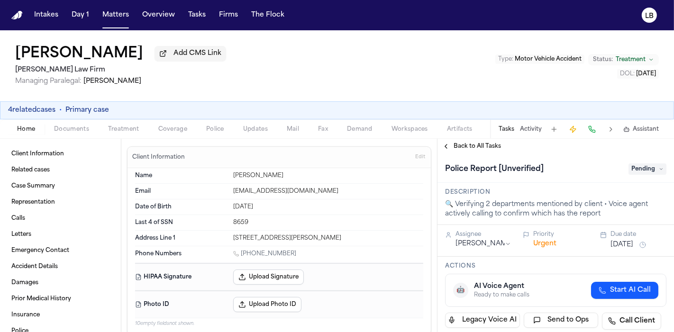
click at [37, 110] on button "4 related cases" at bounding box center [31, 110] width 47 height 9
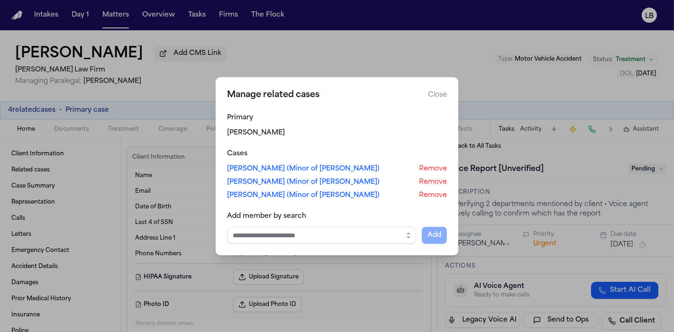
click at [442, 94] on button "Close" at bounding box center [437, 95] width 19 height 9
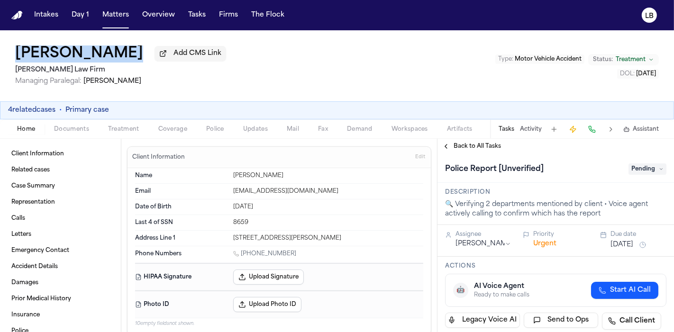
drag, startPoint x: 1, startPoint y: 49, endPoint x: 153, endPoint y: 57, distance: 152.0
click at [153, 57] on div "[PERSON_NAME] Add CMS Link [PERSON_NAME] Law Firm Managing Paralegal: [PERSON_N…" at bounding box center [337, 65] width 674 height 71
copy div "[PERSON_NAME]"
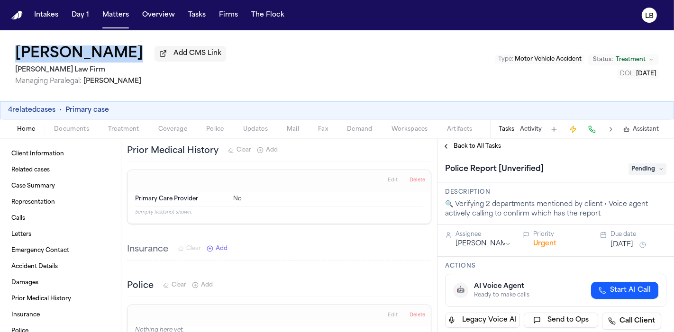
scroll to position [2846, 0]
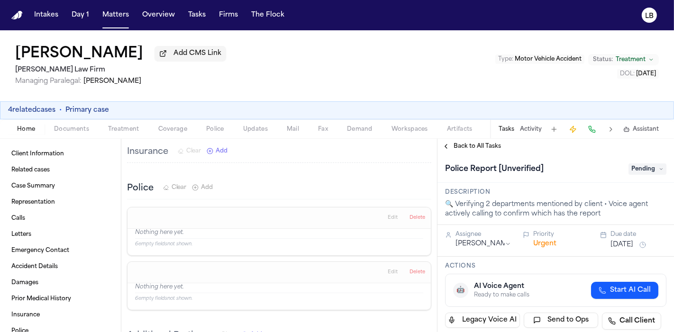
click at [62, 135] on div "Home Documents Treatment Coverage Police Updates Mail Fax Demand Workspaces Art…" at bounding box center [337, 129] width 674 height 19
click at [64, 127] on span "Documents" at bounding box center [71, 130] width 35 height 8
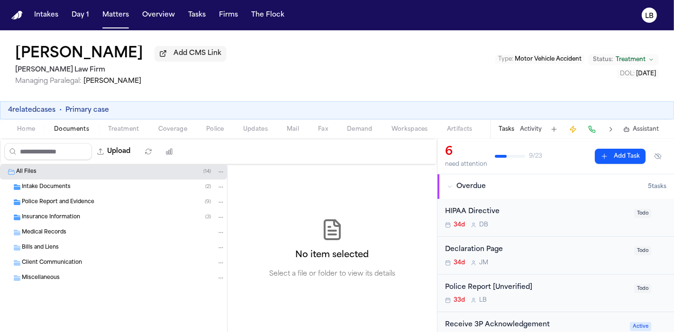
click at [67, 195] on div "Police Report and Evidence ( 9 )" at bounding box center [113, 202] width 227 height 15
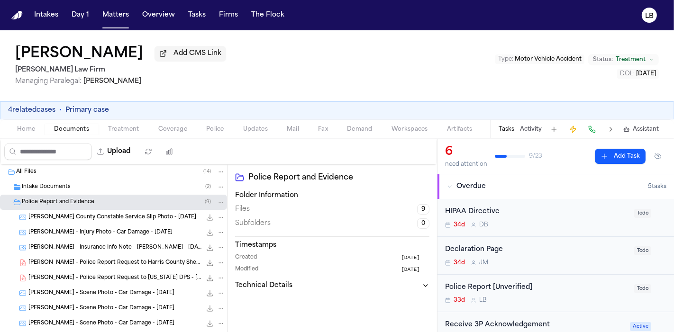
click at [139, 224] on div "[PERSON_NAME] County Constable Service Slip Photo - [DATE] 140.2 KB • JPG" at bounding box center [113, 217] width 227 height 15
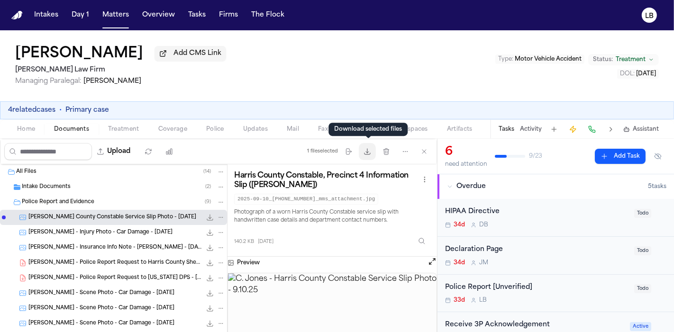
click at [369, 157] on button "Download files" at bounding box center [367, 151] width 17 height 17
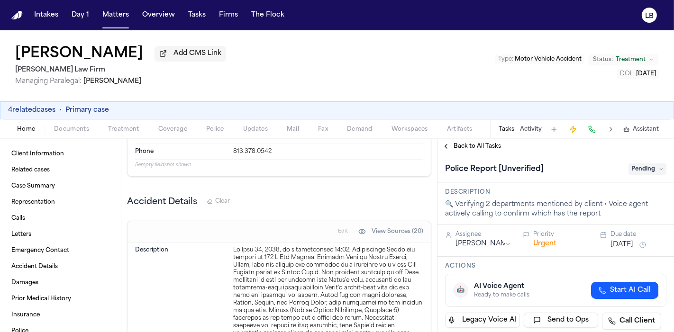
scroll to position [2213, 0]
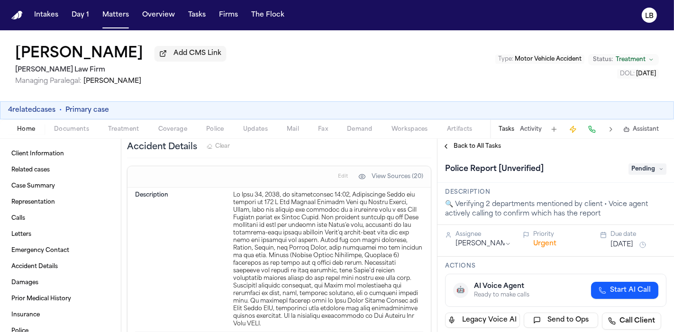
click at [317, 218] on div at bounding box center [328, 260] width 190 height 137
copy div "[PERSON_NAME]"
drag, startPoint x: 286, startPoint y: 218, endPoint x: 323, endPoint y: 219, distance: 37.5
click at [323, 219] on div at bounding box center [328, 260] width 190 height 137
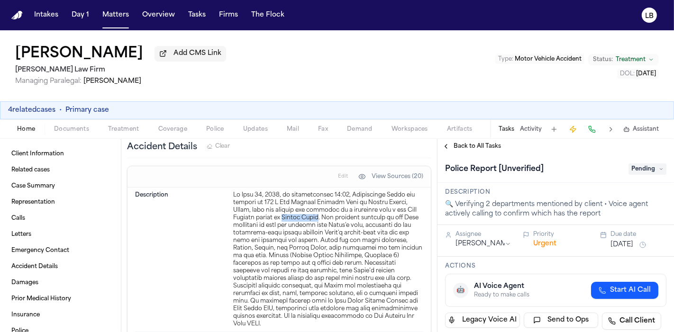
copy div "[PERSON_NAME]"
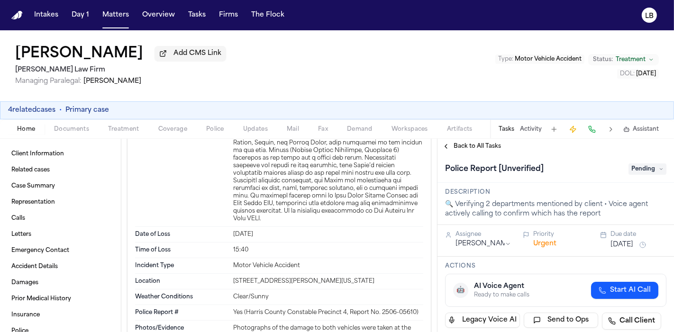
scroll to position [2371, 0]
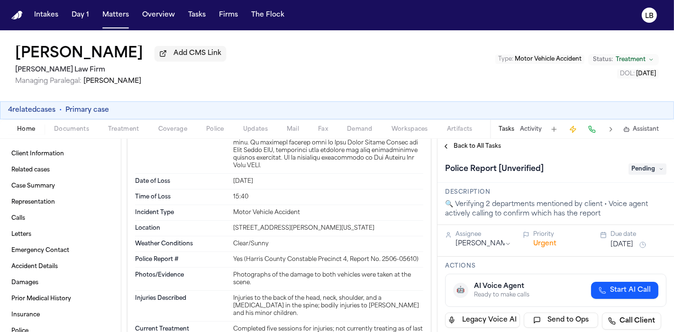
click at [249, 178] on div "[DATE]" at bounding box center [328, 182] width 190 height 8
click at [250, 178] on div "[DATE]" at bounding box center [328, 182] width 190 height 8
click at [254, 185] on div "[DATE]" at bounding box center [328, 182] width 190 height 8
click at [256, 183] on div "[DATE]" at bounding box center [328, 182] width 190 height 8
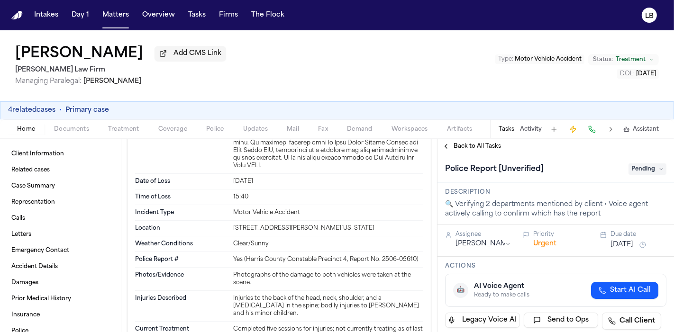
click at [256, 183] on div "[DATE]" at bounding box center [328, 182] width 190 height 8
copy div "[DATE]"
click at [240, 230] on div "[STREET_ADDRESS][PERSON_NAME][US_STATE]" at bounding box center [328, 229] width 190 height 8
click at [241, 230] on div "[STREET_ADDRESS][PERSON_NAME][US_STATE]" at bounding box center [328, 229] width 190 height 8
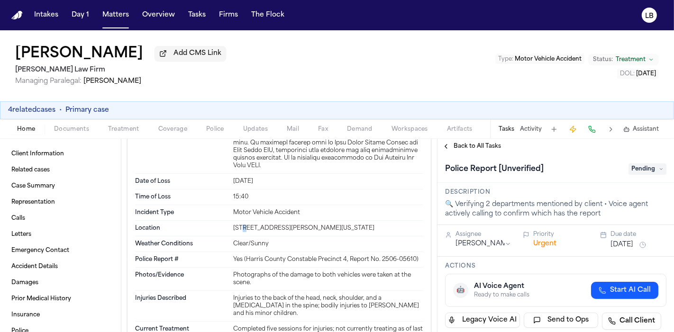
click at [241, 230] on div "[STREET_ADDRESS][PERSON_NAME][US_STATE]" at bounding box center [328, 229] width 190 height 8
copy div "[STREET_ADDRESS][PERSON_NAME][US_STATE]"
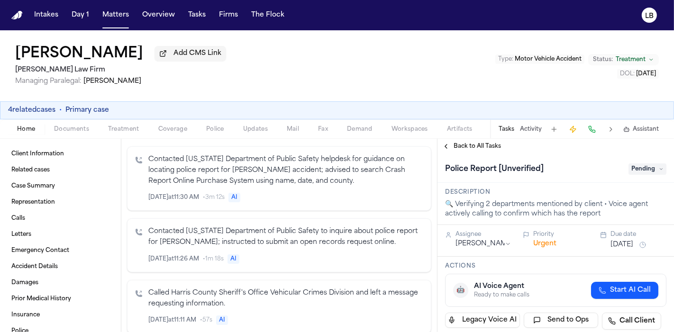
scroll to position [0, 0]
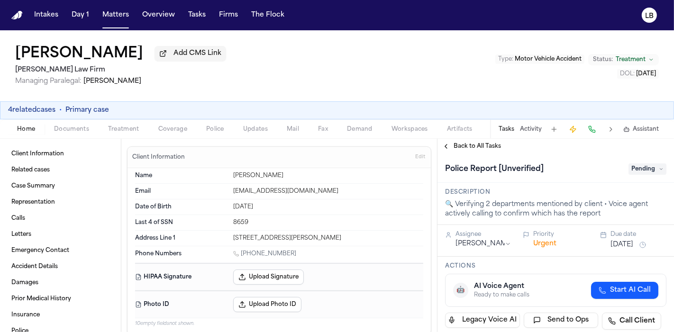
click at [252, 206] on div "[DATE]" at bounding box center [328, 207] width 190 height 8
drag, startPoint x: 231, startPoint y: 204, endPoint x: 296, endPoint y: 203, distance: 65.5
click at [296, 203] on div "[DATE]" at bounding box center [328, 207] width 190 height 8
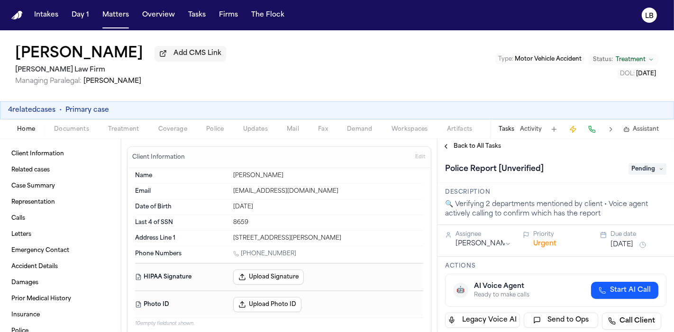
copy div "[DATE]"
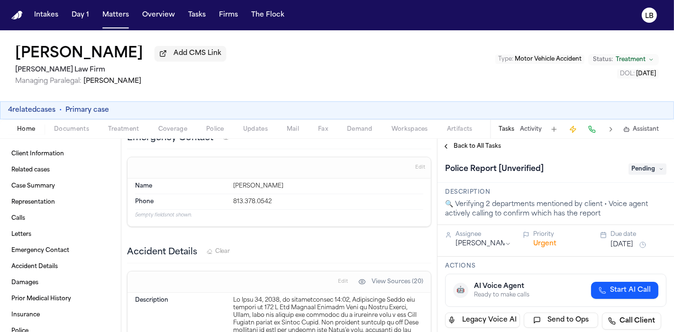
scroll to position [2371, 0]
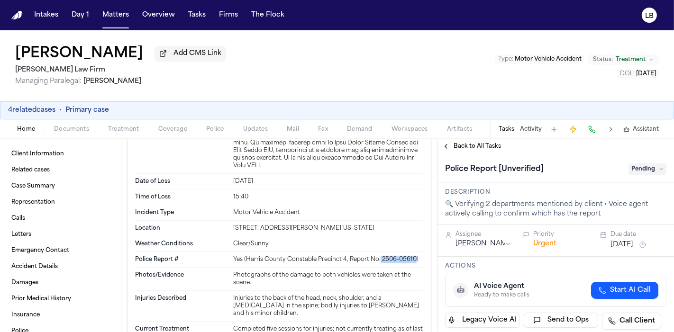
drag, startPoint x: 377, startPoint y: 258, endPoint x: 410, endPoint y: 260, distance: 33.3
click at [410, 260] on div "Yes (Harris County Constable Precinct 4, Report No. 2506-05610)" at bounding box center [328, 260] width 190 height 8
copy div "2506-05610"
click at [525, 118] on div "4 related cases • Primary case" at bounding box center [337, 110] width 674 height 18
click at [527, 124] on div "Tasks Activity Assistant" at bounding box center [578, 129] width 176 height 18
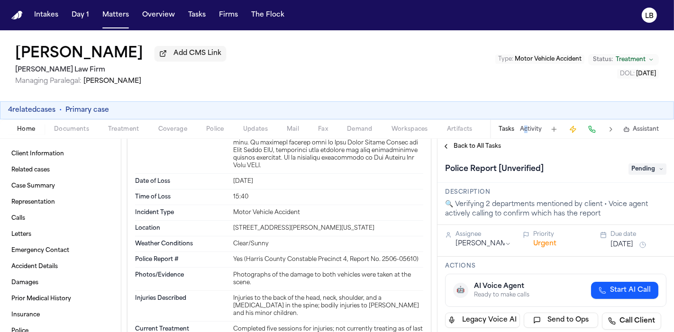
click at [531, 129] on button "Activity" at bounding box center [531, 130] width 22 height 8
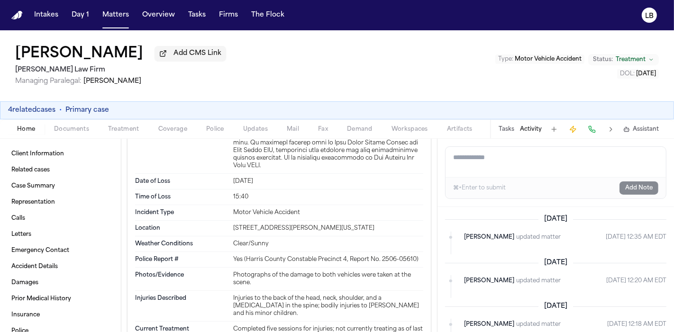
click at [522, 159] on textarea "Add a note to this matter" at bounding box center [556, 162] width 221 height 30
type textarea "*"
click at [526, 165] on textarea "*" at bounding box center [556, 162] width 221 height 30
paste textarea "**********"
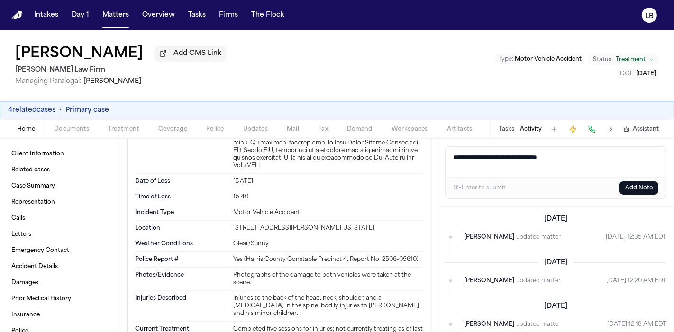
paste textarea "**********"
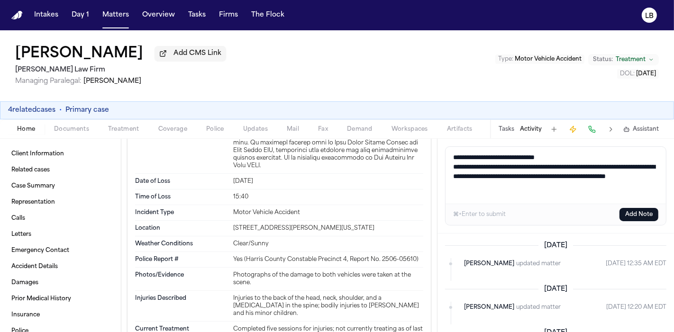
type textarea "**********"
click at [639, 213] on button "Add Note" at bounding box center [639, 214] width 39 height 13
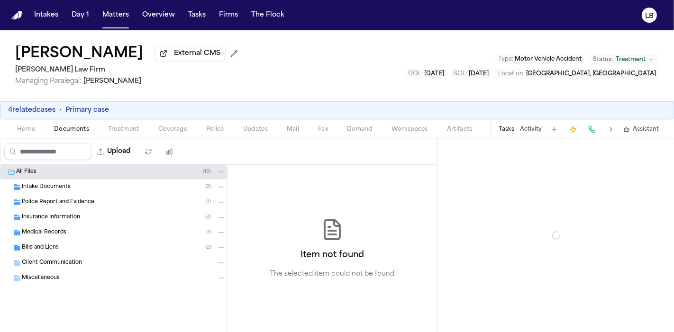
click at [59, 131] on span "Documents" at bounding box center [71, 130] width 35 height 8
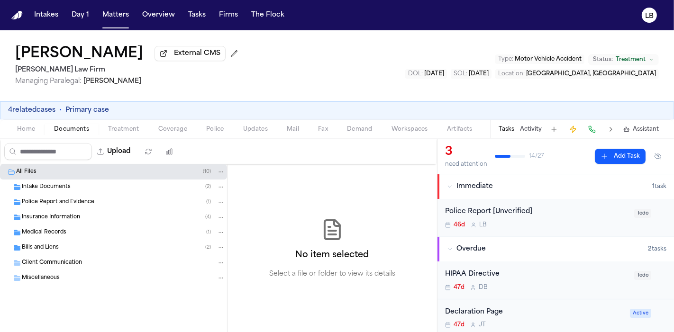
click at [61, 202] on span "Police Report and Evidence" at bounding box center [58, 203] width 73 height 8
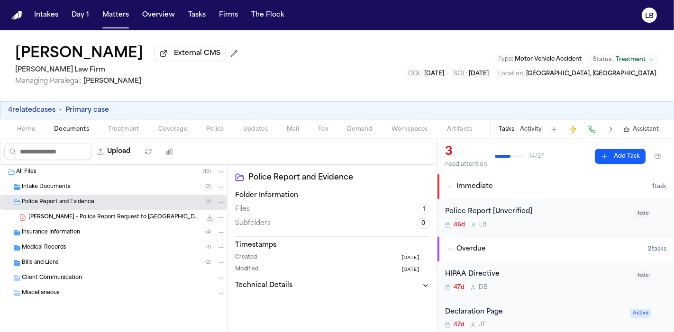
click at [64, 190] on div "Intake Documents ( 2 )" at bounding box center [123, 187] width 203 height 9
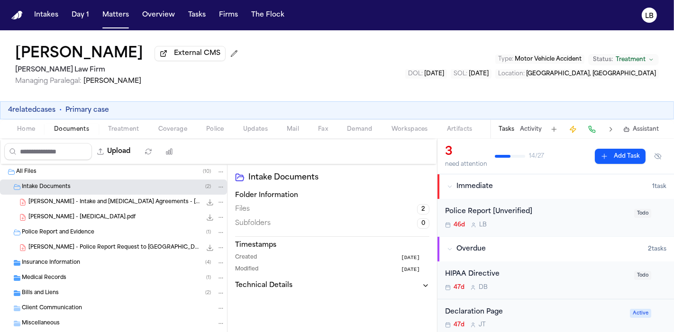
click at [32, 132] on span "Home" at bounding box center [26, 130] width 18 height 8
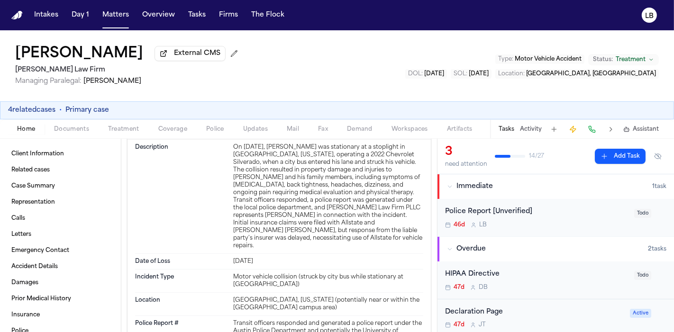
scroll to position [2266, 0]
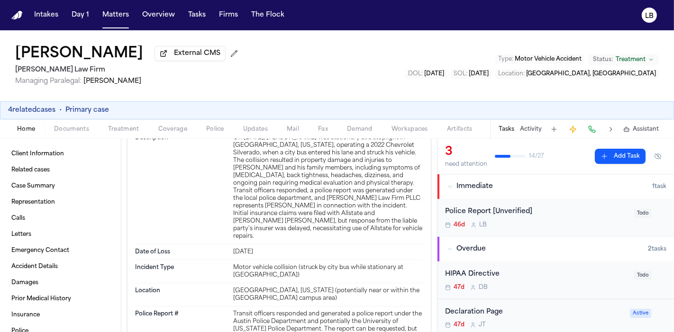
drag, startPoint x: 229, startPoint y: 315, endPoint x: 277, endPoint y: 314, distance: 47.9
copy div "Joseph Figueroa"
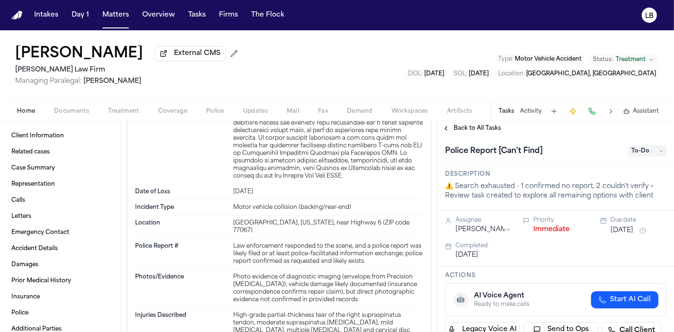
scroll to position [2160, 0]
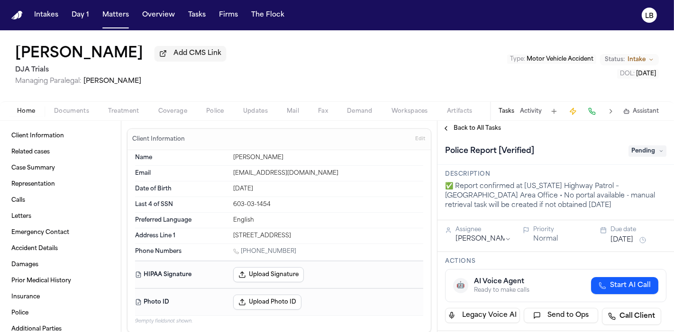
scroll to position [1424, 0]
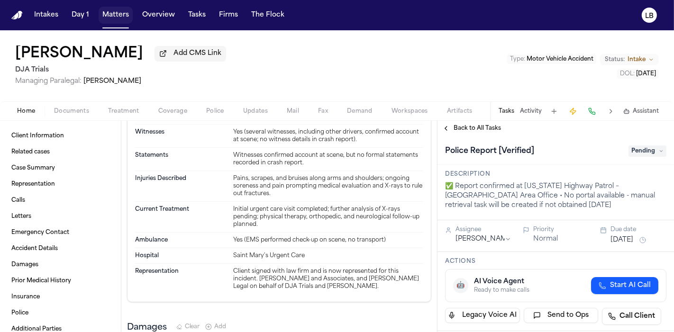
click at [105, 13] on button "Matters" at bounding box center [116, 15] width 34 height 17
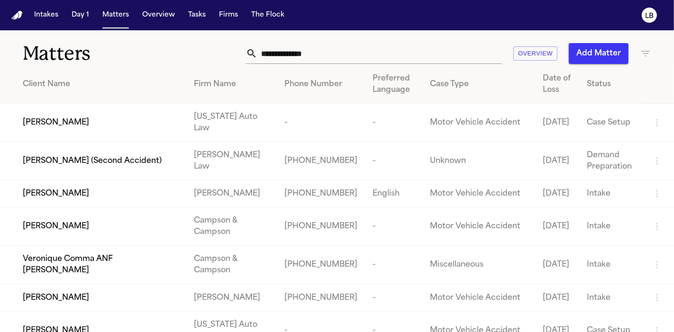
click at [406, 46] on input "text" at bounding box center [380, 53] width 245 height 21
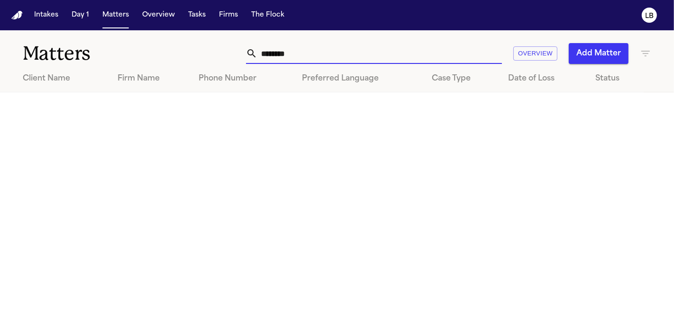
type input "********"
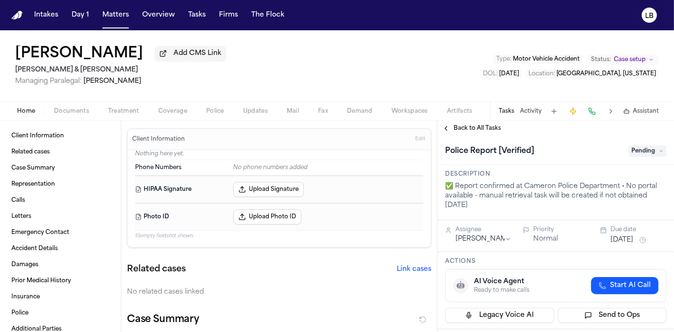
click at [637, 149] on span "Pending" at bounding box center [648, 151] width 38 height 11
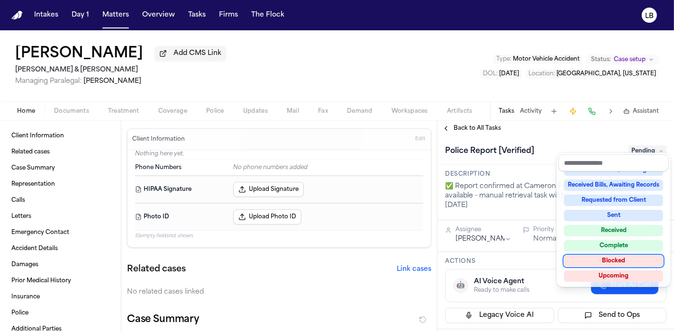
scroll to position [53, 0]
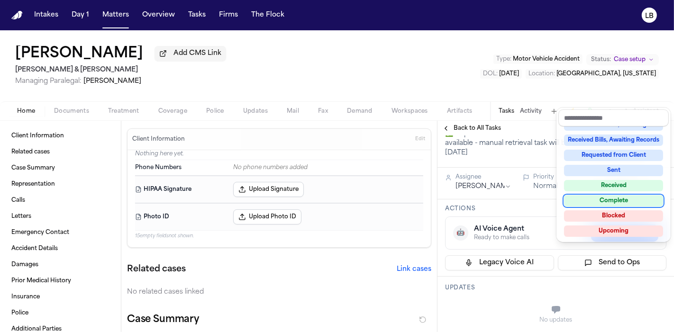
click at [628, 196] on div "Complete" at bounding box center [613, 200] width 99 height 11
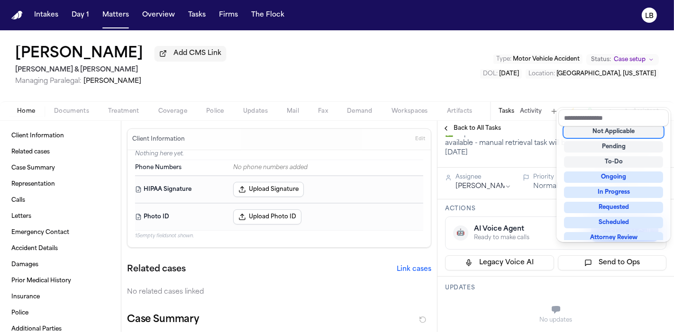
scroll to position [4, 0]
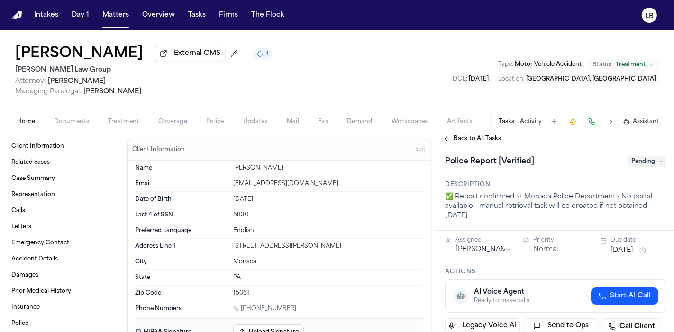
click at [68, 120] on span "Documents" at bounding box center [71, 122] width 35 height 8
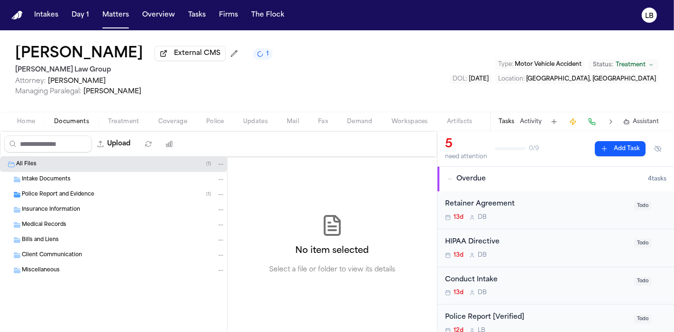
click at [93, 187] on div "Police Report and Evidence ( 1 )" at bounding box center [113, 194] width 227 height 15
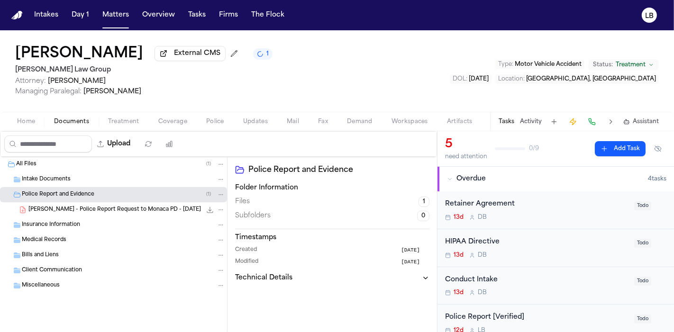
click at [114, 212] on span "[PERSON_NAME] - Police Report Request to Monaca PD - [DATE]" at bounding box center [114, 210] width 173 height 8
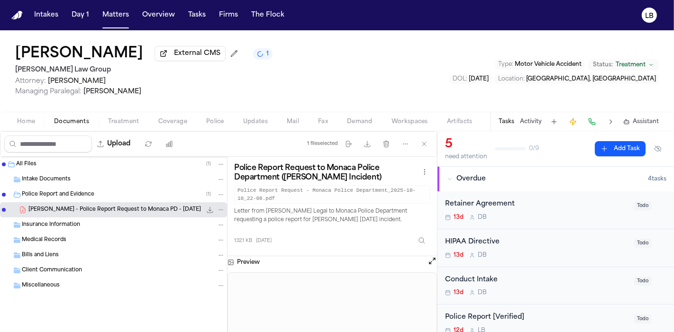
click at [35, 119] on span "Home" at bounding box center [26, 122] width 18 height 8
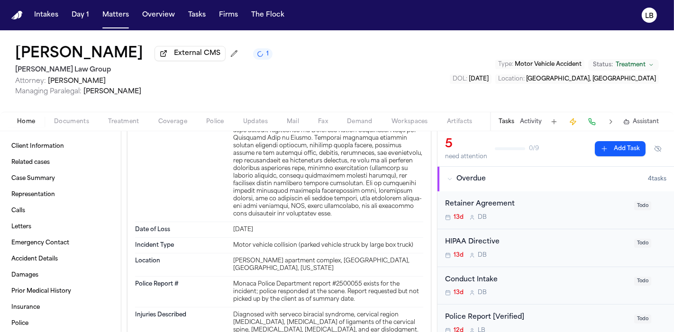
scroll to position [949, 0]
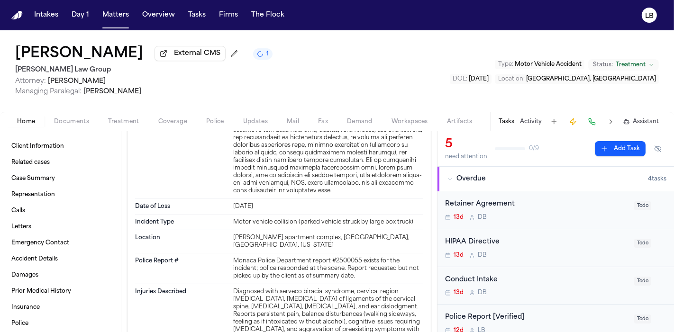
click at [345, 258] on div "Monaca Police Department report #2500055 exists for the incident; police respon…" at bounding box center [328, 269] width 190 height 23
copy div "2500055"
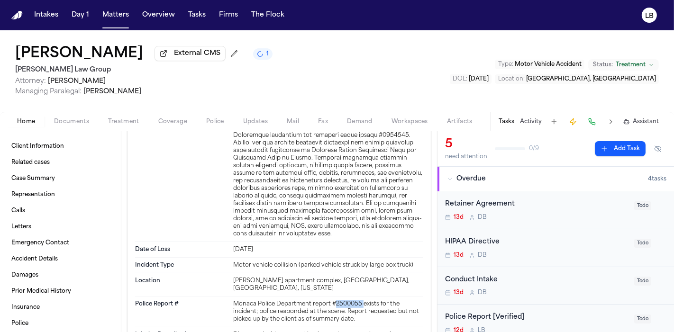
scroll to position [895, 0]
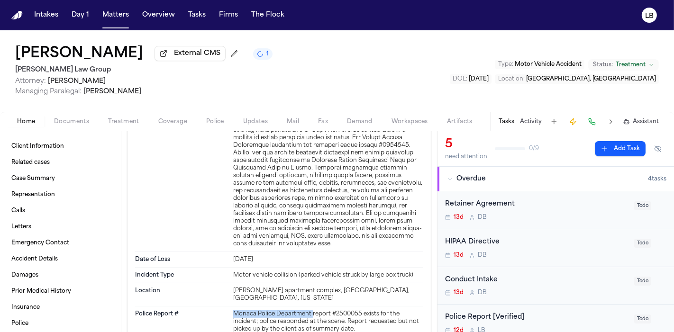
drag, startPoint x: 231, startPoint y: 296, endPoint x: 310, endPoint y: 300, distance: 78.8
click at [310, 311] on div "Monaca Police Department report #2500055 exists for the incident; police respon…" at bounding box center [328, 322] width 190 height 23
copy div "Monaca Police Department"
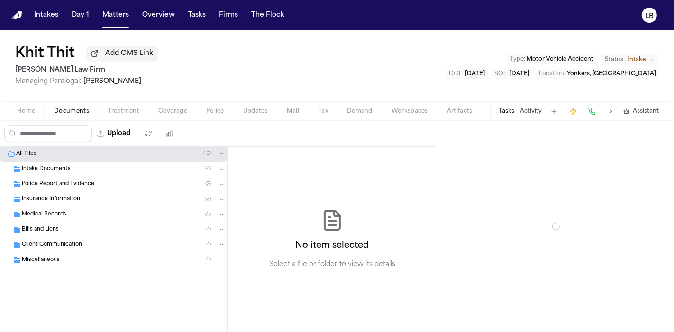
click at [76, 108] on span "Documents" at bounding box center [71, 112] width 35 height 8
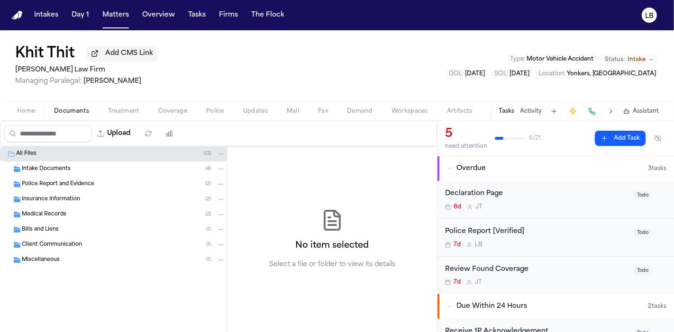
click at [85, 181] on span "Police Report and Evidence" at bounding box center [58, 185] width 73 height 8
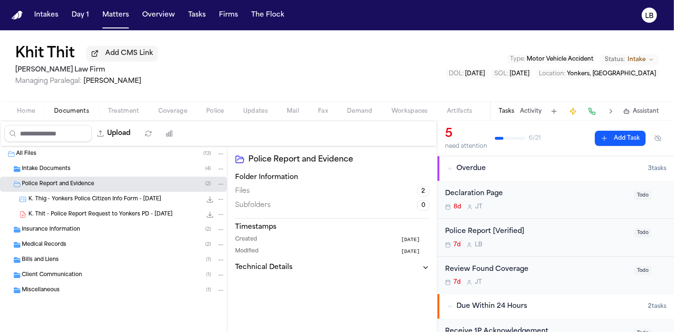
click at [94, 201] on span "K. Thig - Yonkers Police Citizen Info Form - [DATE]" at bounding box center [94, 200] width 133 height 8
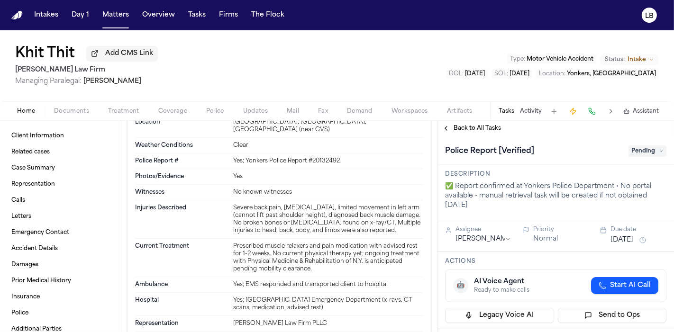
scroll to position [949, 0]
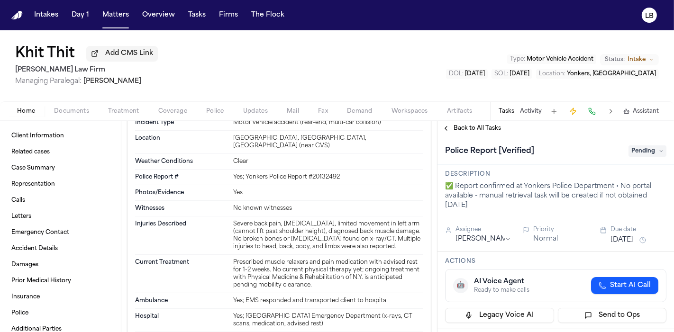
click at [328, 174] on div "Yes; Yonkers Police Report #20132492" at bounding box center [328, 178] width 190 height 8
copy div "20132492"
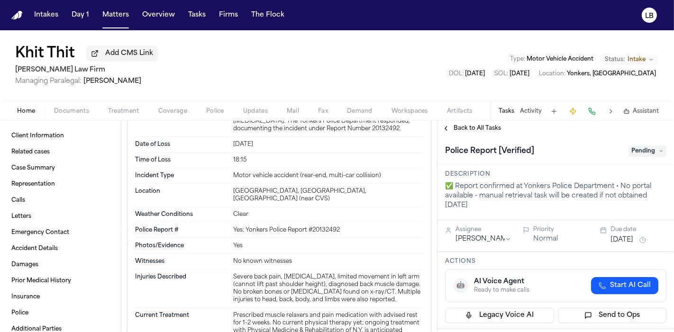
scroll to position [949, 0]
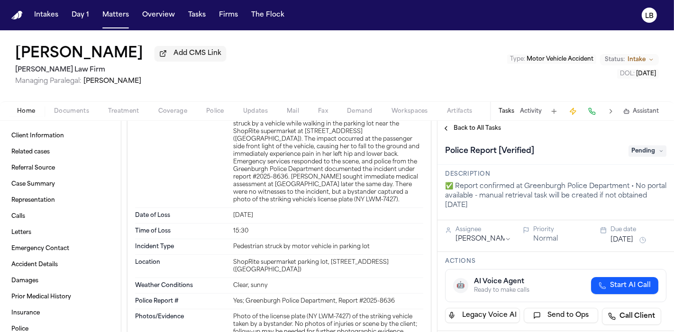
scroll to position [1317, 0]
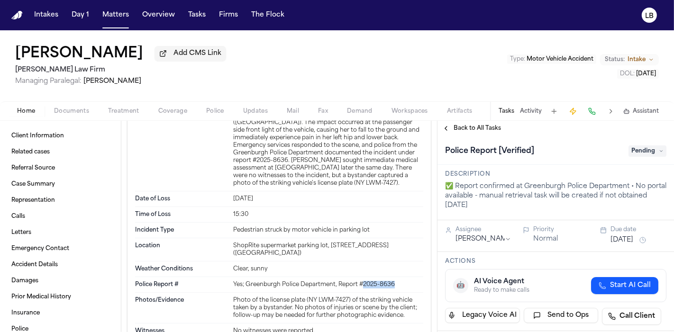
drag, startPoint x: 359, startPoint y: 277, endPoint x: 395, endPoint y: 276, distance: 35.6
click at [395, 281] on div "Yes; Greenburgh Police Department, Report #2025-8636" at bounding box center [328, 285] width 190 height 8
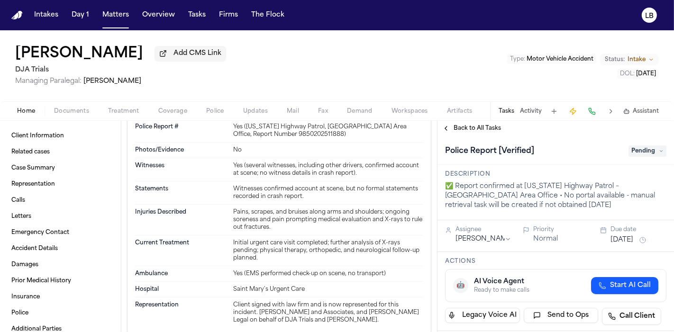
scroll to position [1423, 0]
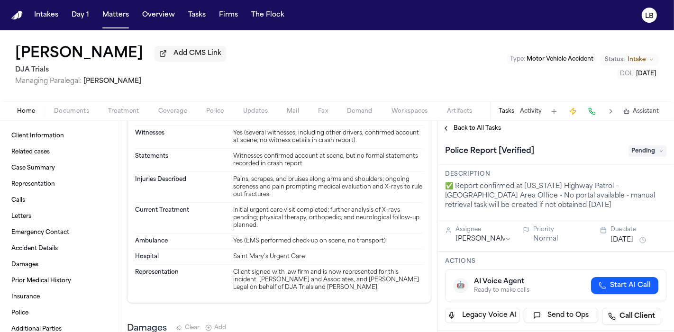
click at [67, 106] on button "Documents" at bounding box center [72, 111] width 54 height 11
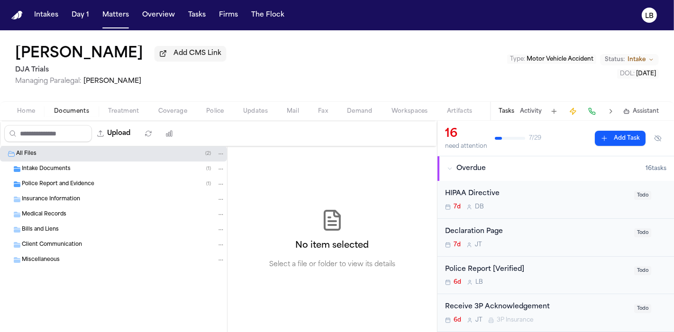
click at [53, 169] on span "Intake Documents" at bounding box center [46, 170] width 49 height 8
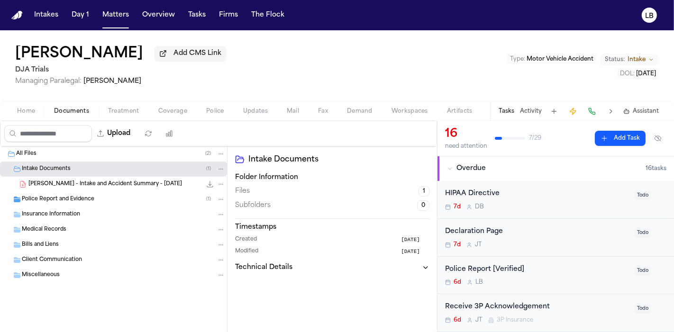
click at [64, 186] on span "C. Castera - Intake and Accident Summary - 10.7.25" at bounding box center [105, 185] width 154 height 8
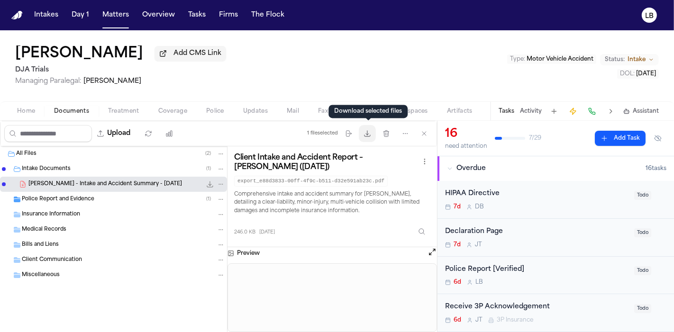
click at [371, 136] on icon "button" at bounding box center [368, 134] width 8 height 8
click at [61, 201] on span "Police Report and Evidence" at bounding box center [58, 200] width 73 height 8
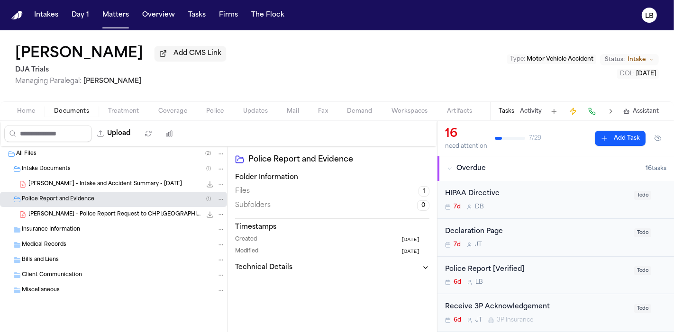
click at [113, 208] on div "C. Castera - Police Report Request to CHP Victorville - 10.10.25 180.3 KB • PDF" at bounding box center [113, 214] width 227 height 15
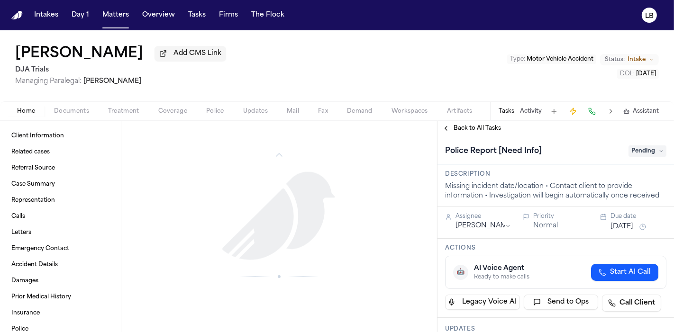
scroll to position [949, 0]
click at [72, 113] on span "Documents" at bounding box center [71, 112] width 35 height 8
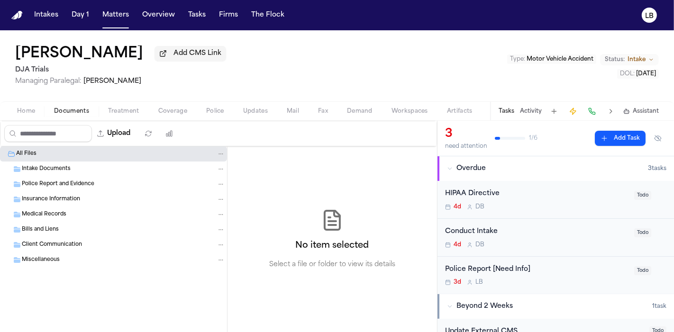
click at [27, 114] on span "Home" at bounding box center [26, 112] width 18 height 8
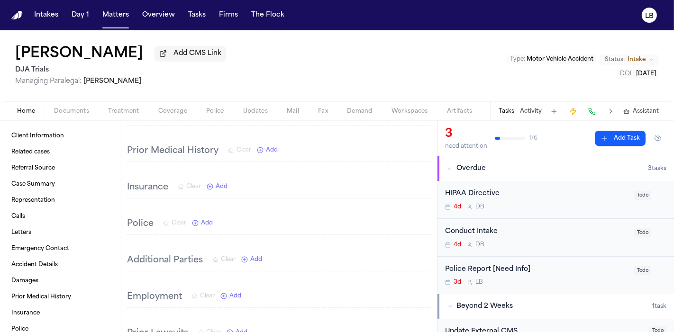
scroll to position [685, 0]
drag, startPoint x: 0, startPoint y: 55, endPoint x: 123, endPoint y: 52, distance: 123.3
click at [131, 53] on div "Luis Hernandez Add CMS Link DJA Trials Managing Paralegal: Michelle Landazabal …" at bounding box center [337, 65] width 674 height 71
copy div "Luis Hernandez"
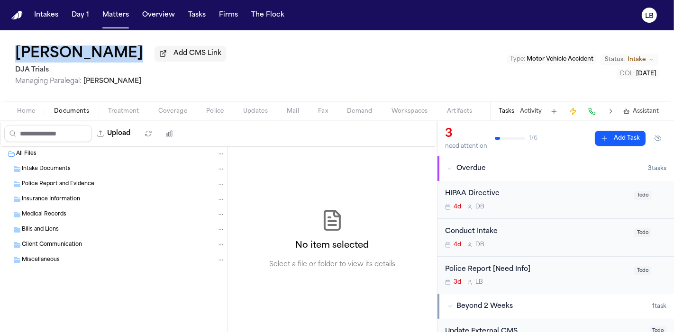
click at [50, 109] on button "Documents" at bounding box center [72, 111] width 54 height 11
click at [52, 167] on span "Intake Documents" at bounding box center [46, 170] width 49 height 8
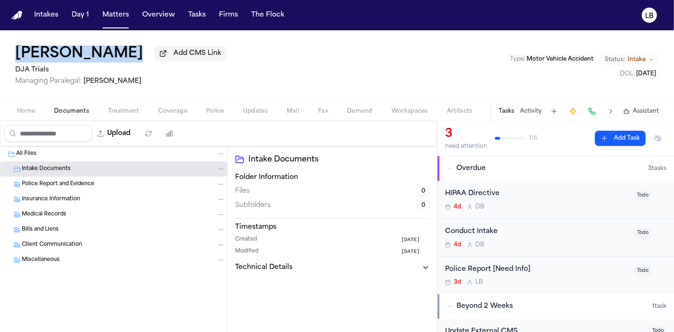
click at [41, 111] on button "Home" at bounding box center [26, 111] width 37 height 11
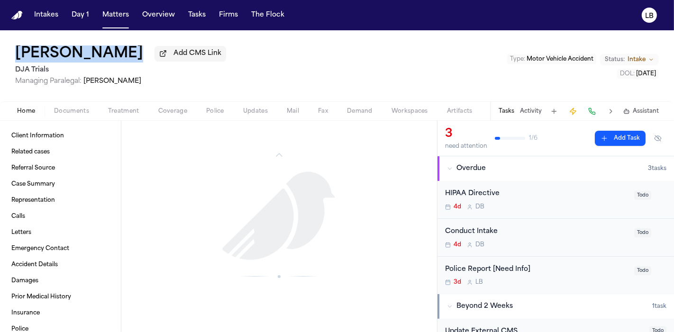
scroll to position [738, 0]
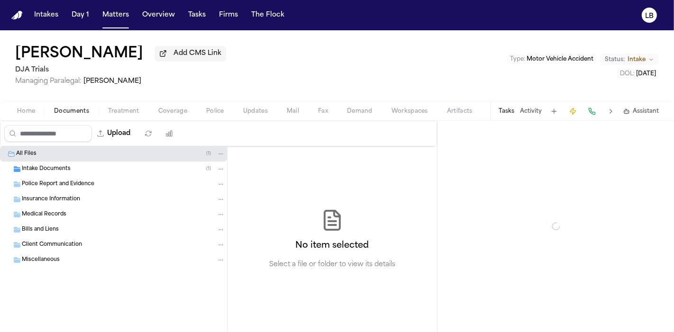
click at [74, 107] on button "Documents" at bounding box center [72, 111] width 54 height 11
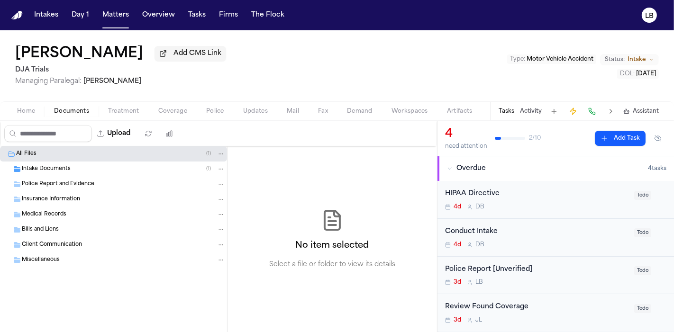
click at [61, 165] on div "Intake Documents ( 1 )" at bounding box center [123, 169] width 203 height 9
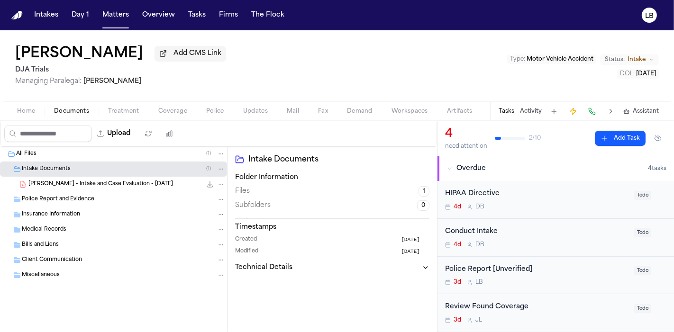
click at [90, 181] on span "J. Bernal - Intake and Case Evaluation - 10.10.25" at bounding box center [100, 185] width 145 height 8
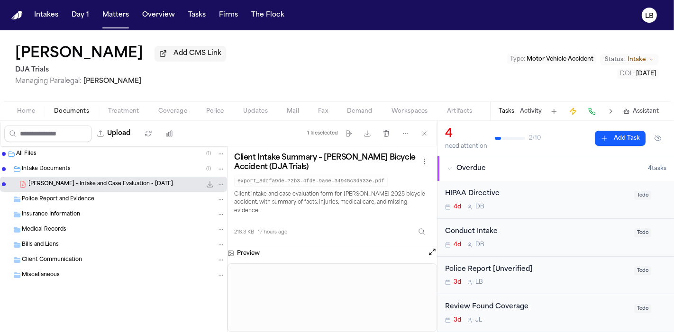
drag, startPoint x: 61, startPoint y: 49, endPoint x: 112, endPoint y: 56, distance: 52.2
click at [112, 57] on div "Javier Bernal Add CMS Link" at bounding box center [120, 54] width 211 height 17
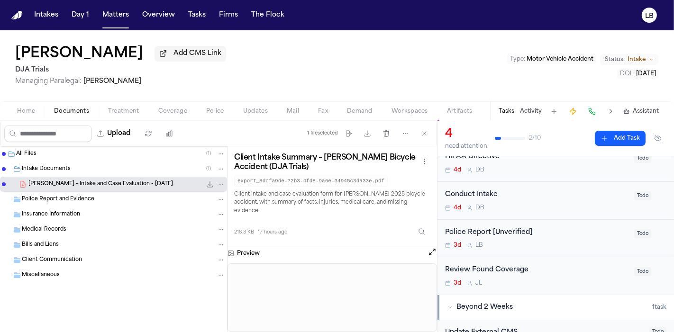
scroll to position [105, 0]
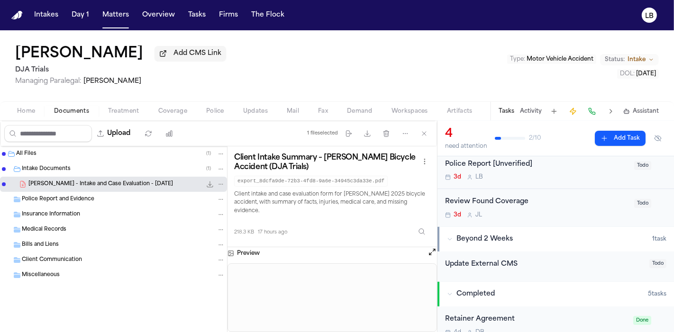
click at [33, 108] on span "Home" at bounding box center [26, 112] width 18 height 8
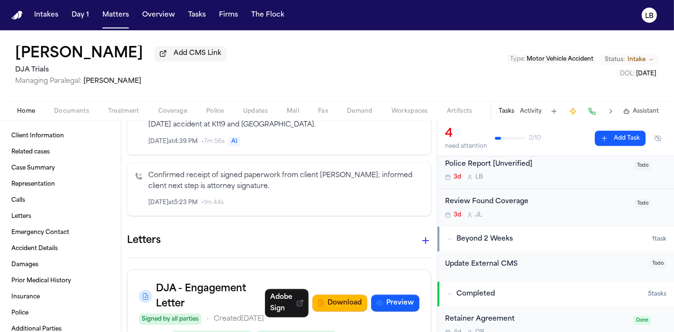
scroll to position [685, 0]
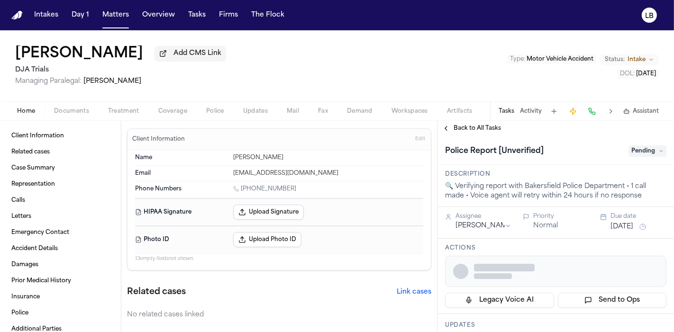
click at [76, 111] on span "Documents" at bounding box center [71, 112] width 35 height 8
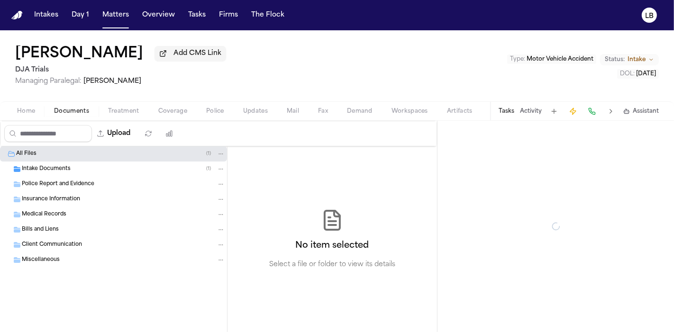
click at [97, 182] on div "Police Report and Evidence" at bounding box center [123, 184] width 203 height 9
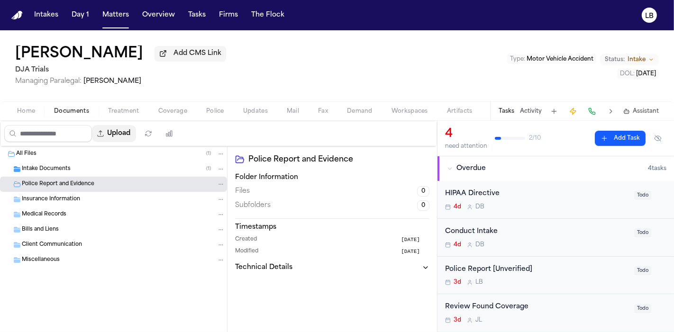
click at [136, 134] on button "Upload" at bounding box center [114, 133] width 44 height 17
select select "**********"
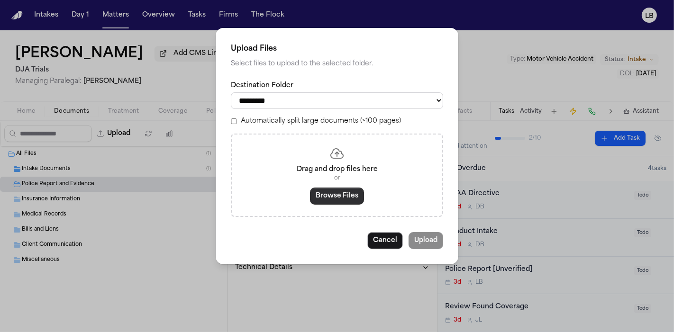
click at [346, 193] on button "Browse Files" at bounding box center [337, 196] width 54 height 17
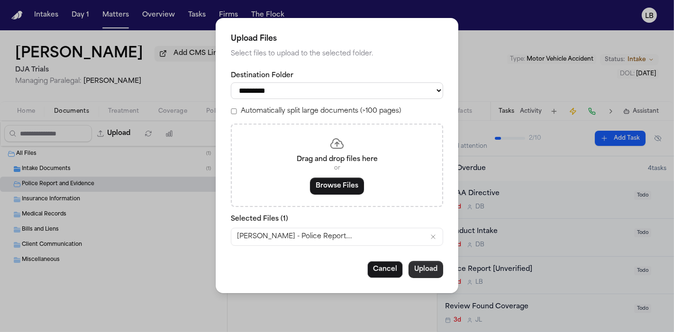
click at [433, 274] on button "Upload" at bounding box center [426, 269] width 35 height 17
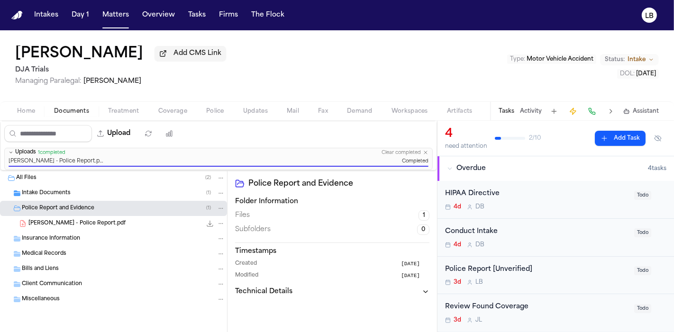
click at [524, 111] on button "Activity" at bounding box center [531, 112] width 22 height 8
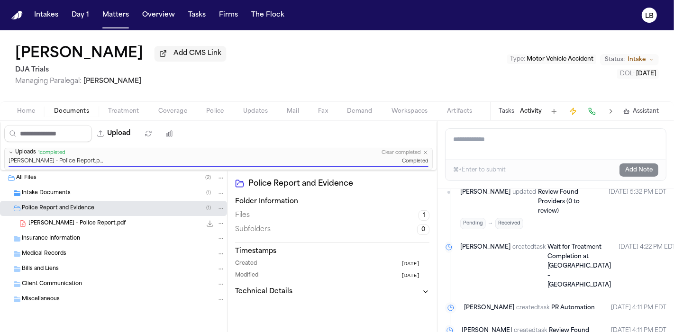
scroll to position [158, 0]
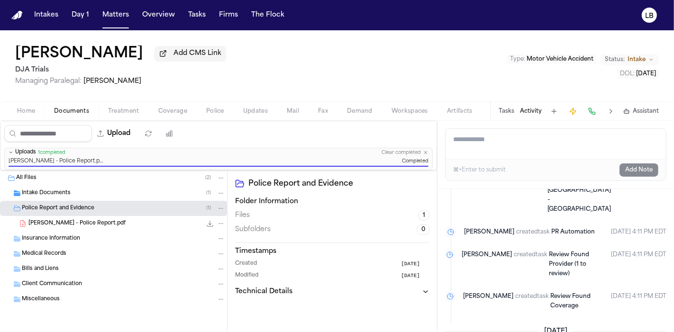
click at [503, 113] on button "Tasks" at bounding box center [507, 112] width 16 height 8
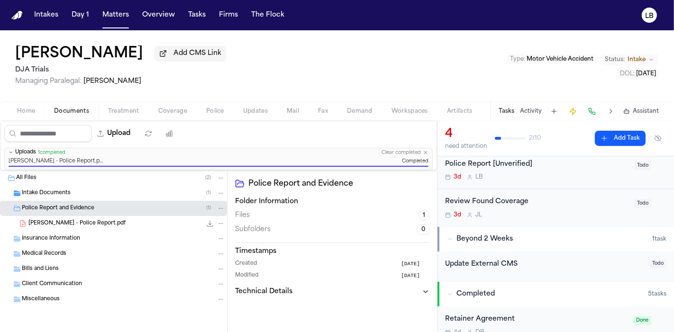
scroll to position [53, 0]
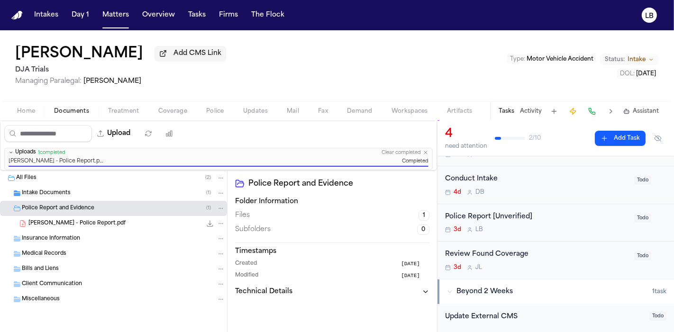
click at [618, 224] on div "Police Report [Unverified] 3d L B" at bounding box center [537, 223] width 184 height 22
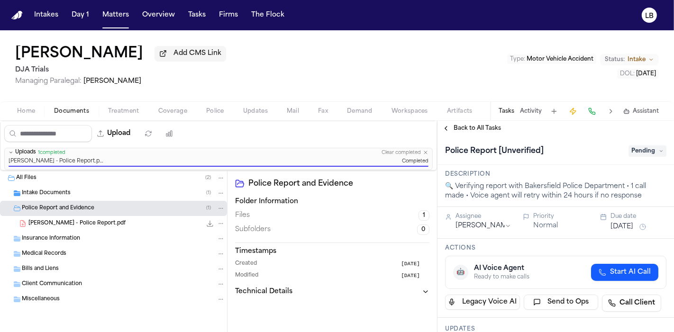
click at [643, 151] on span "Pending" at bounding box center [648, 151] width 38 height 11
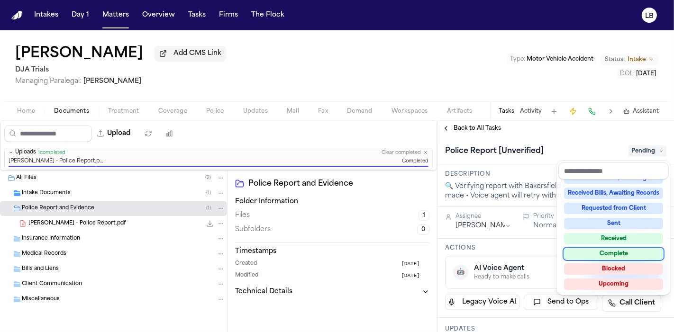
click at [626, 255] on div "Complete" at bounding box center [613, 254] width 99 height 11
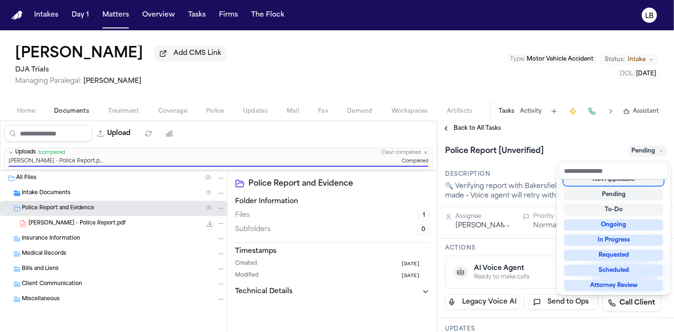
scroll to position [4, 0]
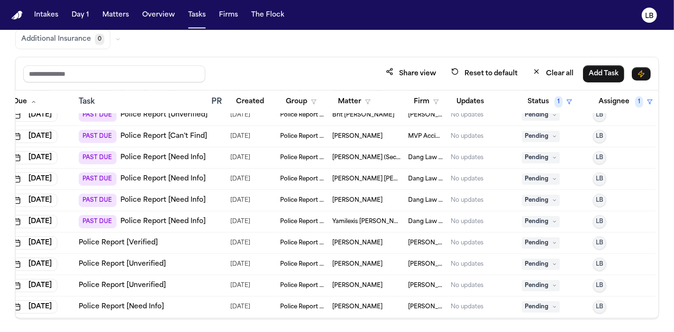
scroll to position [5543, 37]
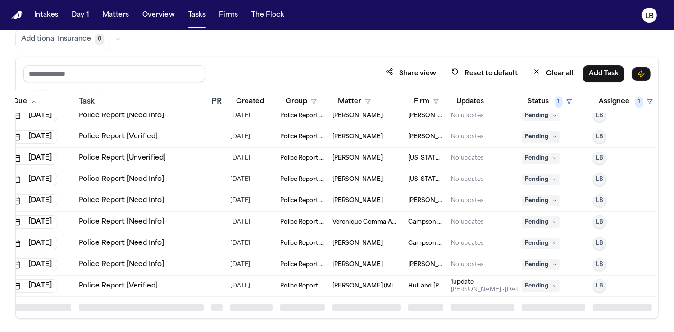
click at [354, 283] on span "Zoie Bree Queneau (Minor)" at bounding box center [366, 287] width 68 height 8
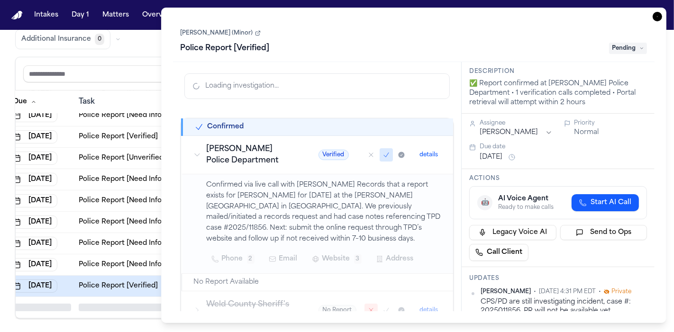
click at [396, 14] on icon "button" at bounding box center [657, 16] width 9 height 9
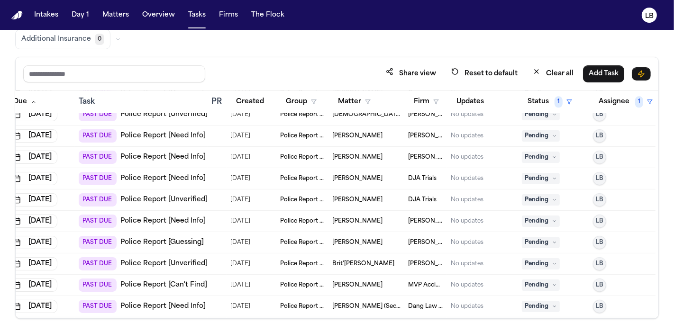
scroll to position [5122, 37]
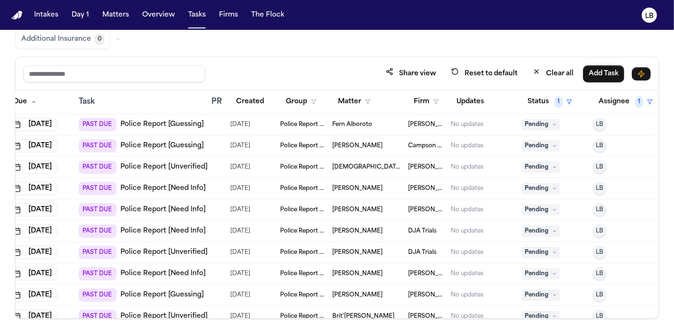
click at [353, 213] on td "Christian Simon" at bounding box center [367, 210] width 76 height 21
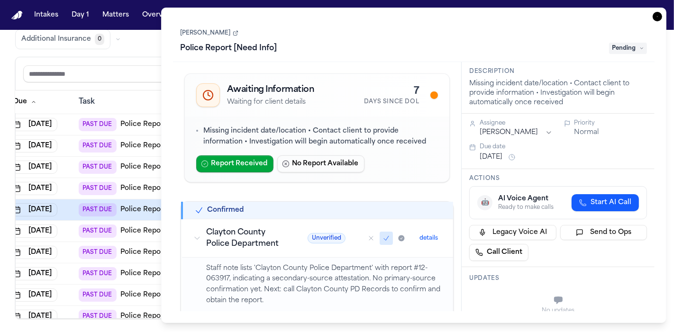
click at [396, 15] on icon "button" at bounding box center [657, 16] width 9 height 9
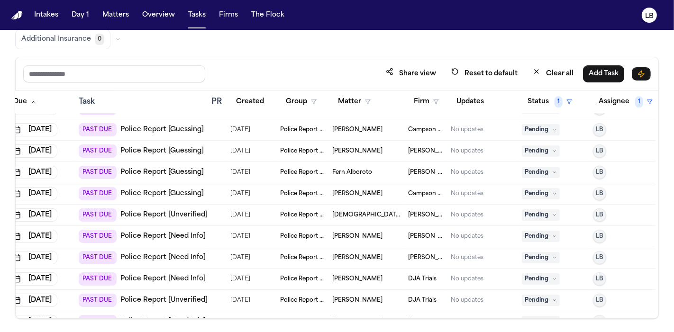
scroll to position [5069, 37]
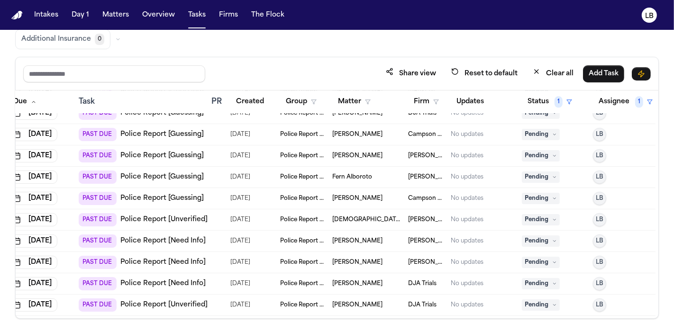
click at [175, 176] on link "Police Report [Guessing]" at bounding box center [161, 177] width 83 height 9
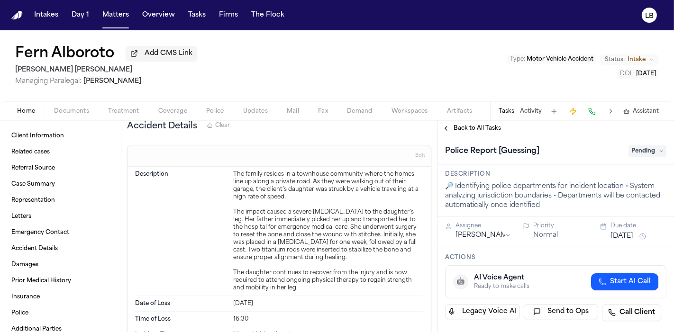
scroll to position [543, 0]
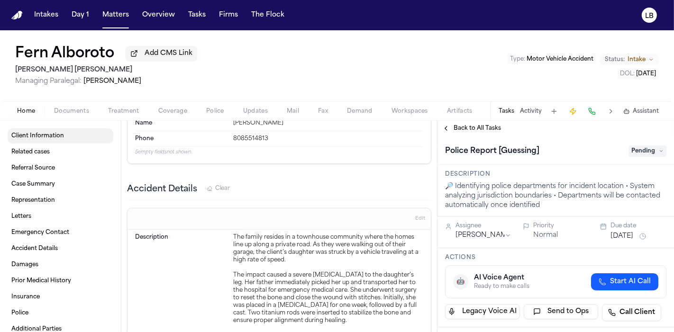
click at [64, 135] on link "Client Information" at bounding box center [61, 136] width 106 height 15
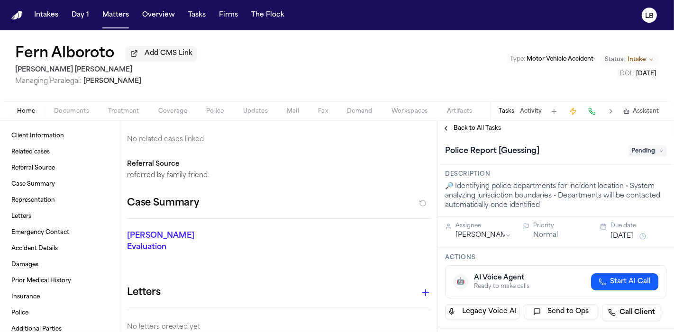
scroll to position [82, 0]
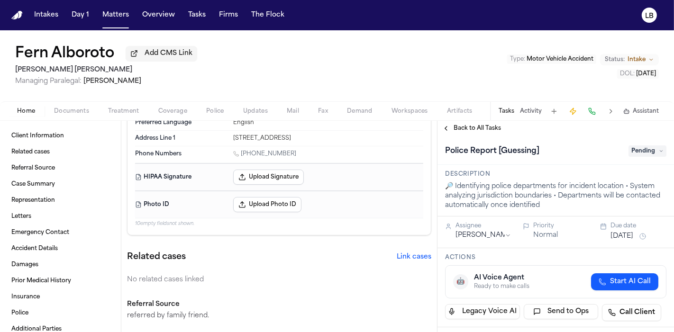
click at [73, 108] on span "Documents" at bounding box center [71, 112] width 35 height 8
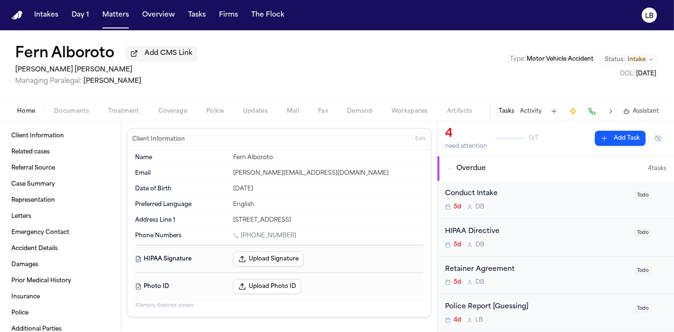
click at [28, 110] on span "Home" at bounding box center [26, 112] width 18 height 8
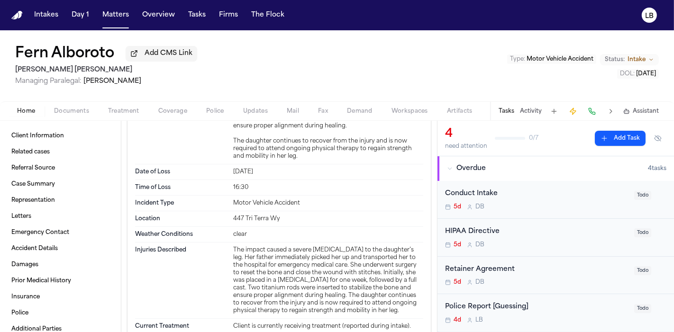
scroll to position [685, 0]
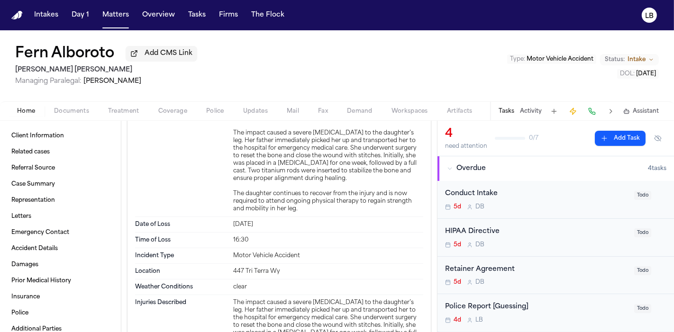
click at [221, 111] on span "Police" at bounding box center [215, 112] width 18 height 8
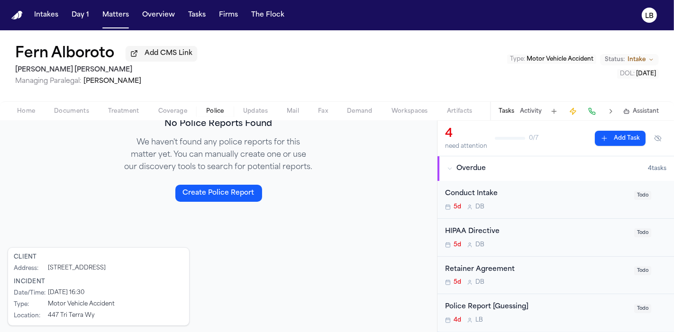
scroll to position [225, 0]
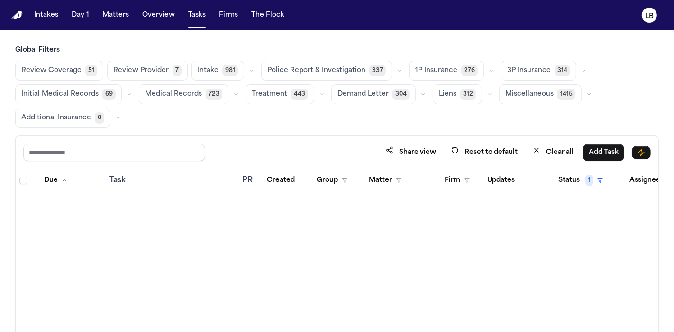
scroll to position [5016, 37]
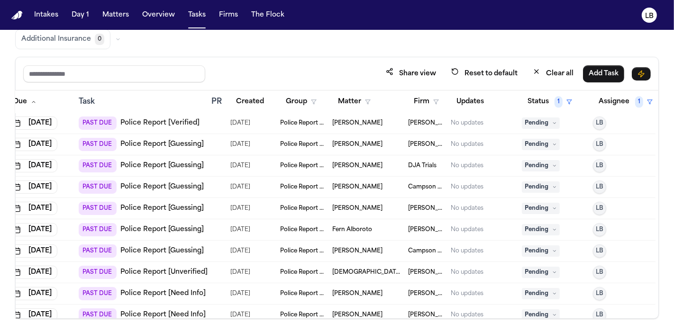
drag, startPoint x: 0, startPoint y: 0, endPoint x: 341, endPoint y: 167, distance: 379.9
click at [341, 167] on span "[PERSON_NAME]" at bounding box center [357, 166] width 50 height 8
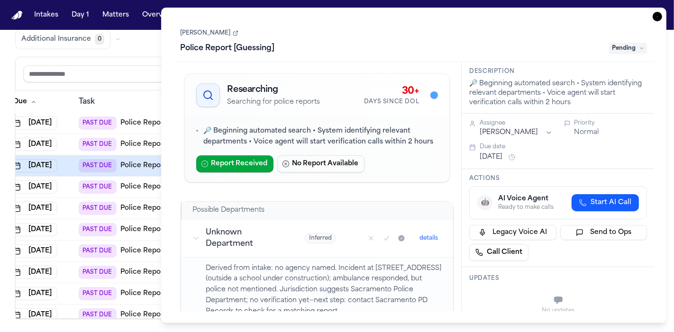
click at [218, 36] on link "Antonesha McCoy" at bounding box center [210, 33] width 58 height 8
click at [656, 16] on icon "button" at bounding box center [657, 16] width 9 height 9
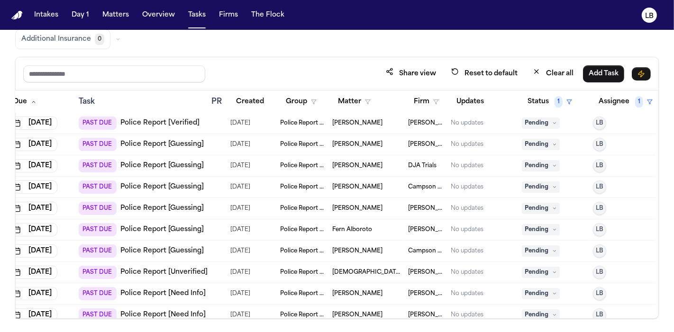
scroll to position [4963, 37]
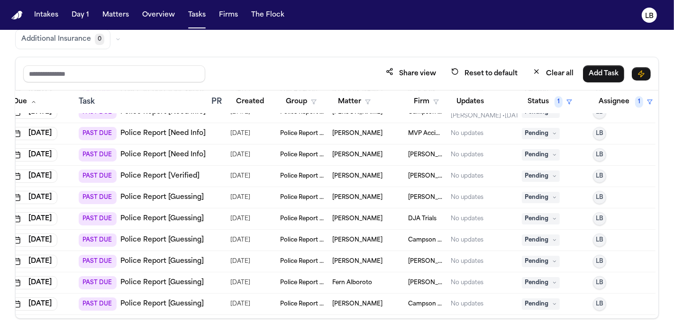
click at [338, 195] on span "Janus Persaud" at bounding box center [357, 198] width 50 height 8
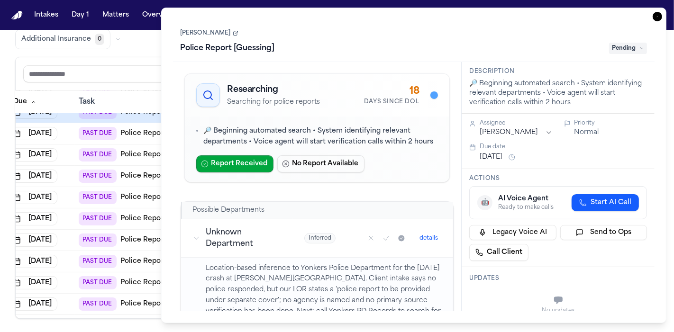
click at [659, 20] on icon "button" at bounding box center [657, 16] width 9 height 9
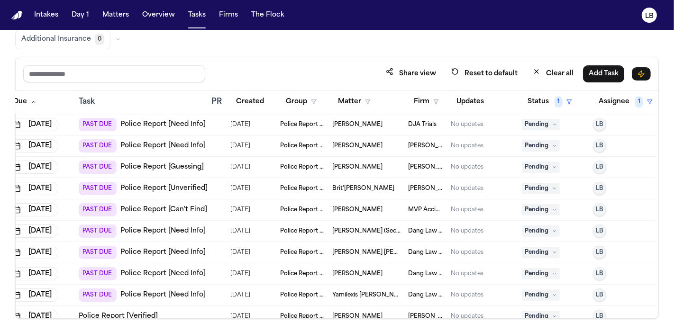
scroll to position [5174, 37]
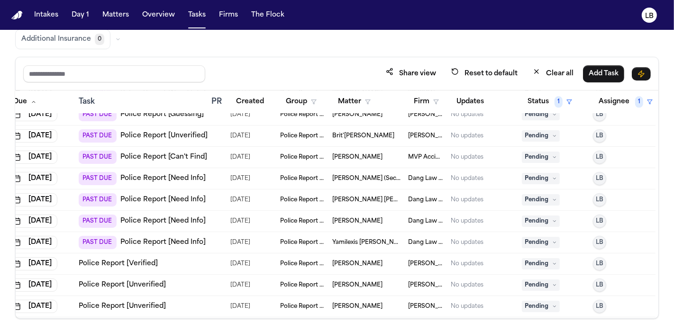
click at [173, 174] on link "Police Report [Need Info]" at bounding box center [162, 178] width 85 height 9
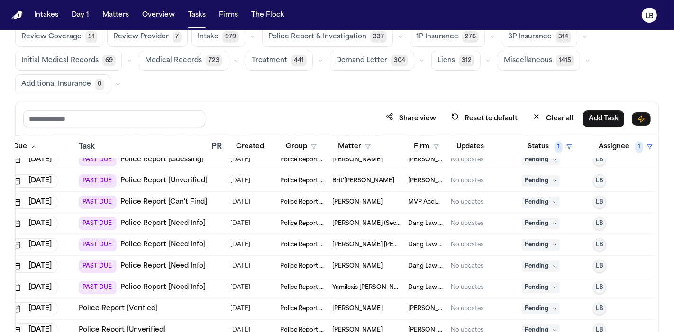
scroll to position [0, 0]
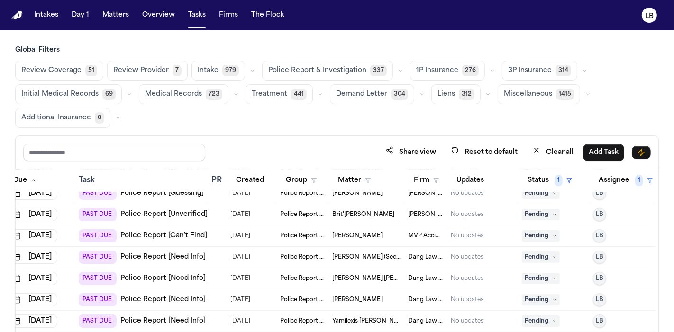
click at [355, 234] on span "Leyla Crespo" at bounding box center [357, 236] width 50 height 8
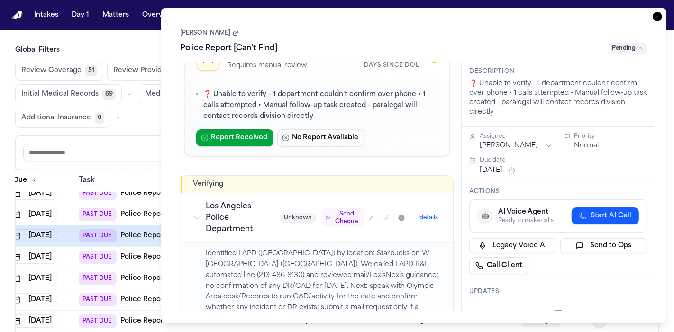
scroll to position [53, 0]
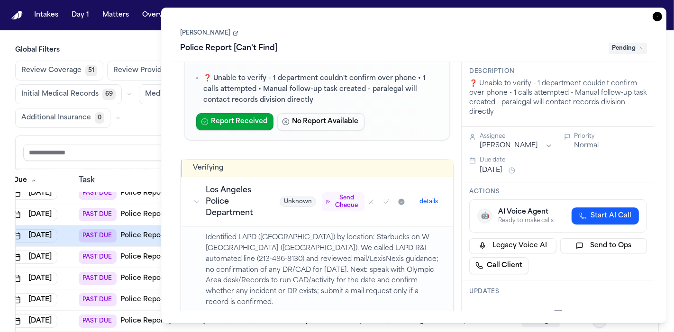
click at [658, 15] on icon "button" at bounding box center [657, 16] width 9 height 9
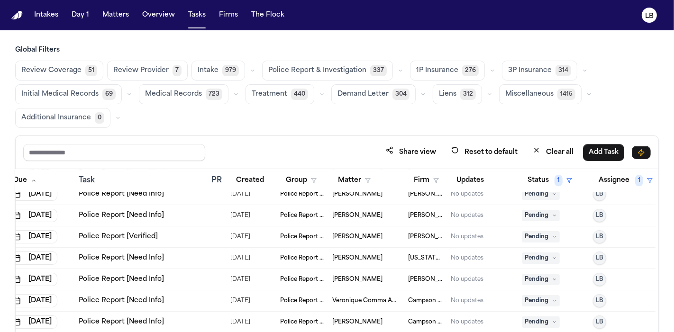
scroll to position [5394, 37]
click at [363, 233] on span "[PERSON_NAME]" at bounding box center [357, 237] width 50 height 8
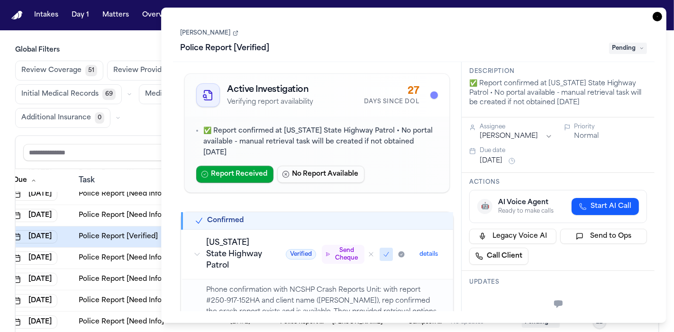
click at [225, 35] on link "[PERSON_NAME]" at bounding box center [210, 33] width 58 height 8
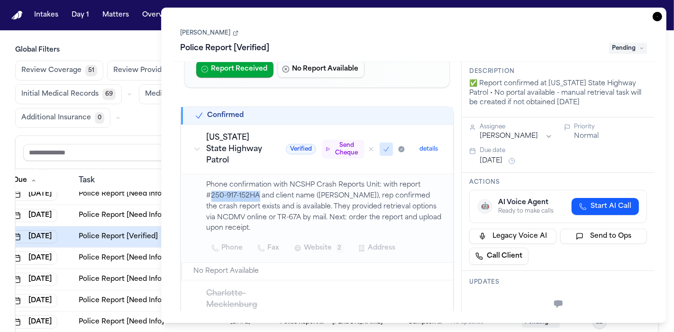
drag, startPoint x: 260, startPoint y: 215, endPoint x: 210, endPoint y: 213, distance: 50.3
click at [210, 213] on p "Phone confirmation with NCSHP Crash Reports Unit: with report #250-917-152HA an…" at bounding box center [325, 207] width 236 height 54
copy p "250-917-152HA"
click at [202, 33] on link "[PERSON_NAME]" at bounding box center [210, 33] width 58 height 8
click at [655, 15] on icon "button" at bounding box center [657, 16] width 9 height 9
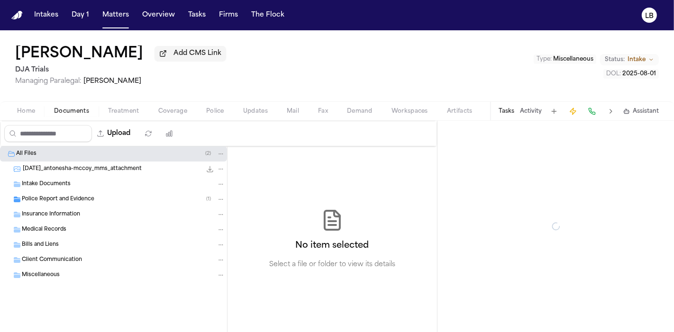
click at [85, 108] on span "Documents" at bounding box center [71, 112] width 35 height 8
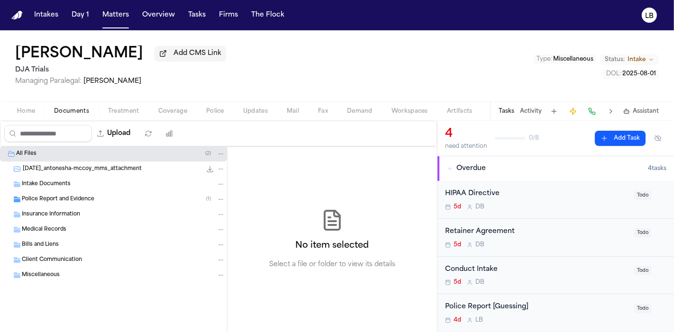
click at [69, 203] on span "Police Report and Evidence" at bounding box center [58, 200] width 73 height 8
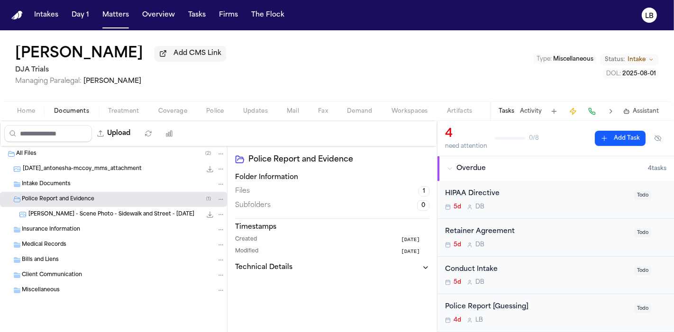
click at [76, 215] on span "A. McCoy - Scene Photo - Sidewalk and Street - 10.9.25" at bounding box center [111, 215] width 166 height 8
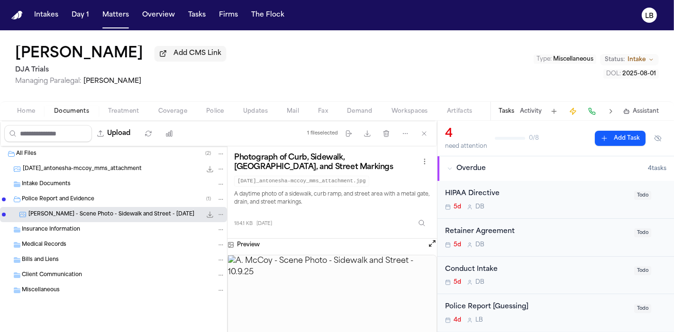
click at [27, 170] on span "2025-10-09_antonesha-mccoy_mms_attachment" at bounding box center [82, 170] width 119 height 8
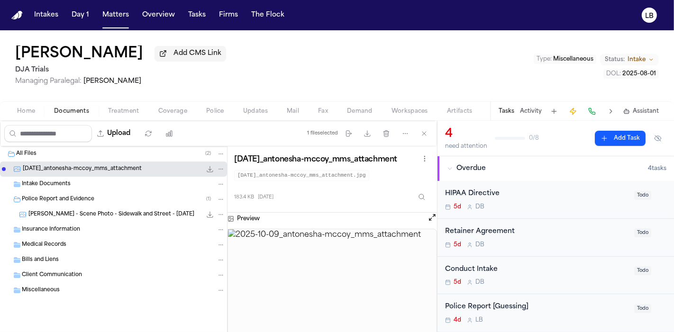
click at [63, 168] on span "2025-10-09_antonesha-mccoy_mms_attachment" at bounding box center [82, 170] width 119 height 8
click at [35, 117] on div "Home Documents Treatment Coverage Police Updates Mail Fax Demand Workspaces Art…" at bounding box center [337, 110] width 674 height 19
click at [31, 111] on span "Home" at bounding box center [26, 112] width 18 height 8
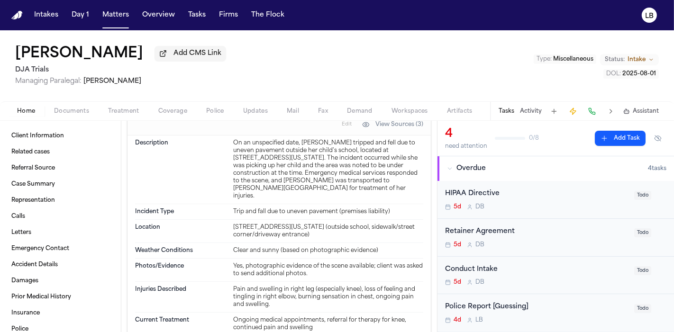
scroll to position [1001, 0]
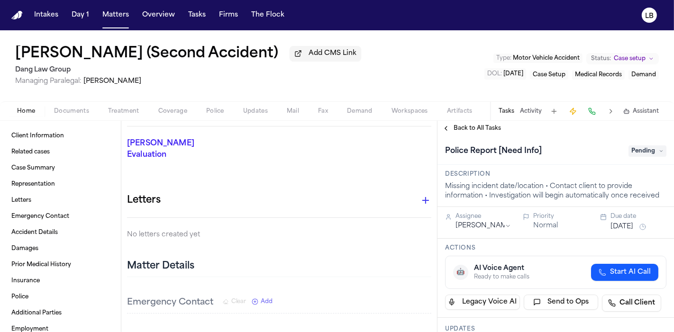
drag, startPoint x: 253, startPoint y: 231, endPoint x: 297, endPoint y: 252, distance: 49.0
click at [297, 256] on div "Matter Details" at bounding box center [279, 266] width 304 height 21
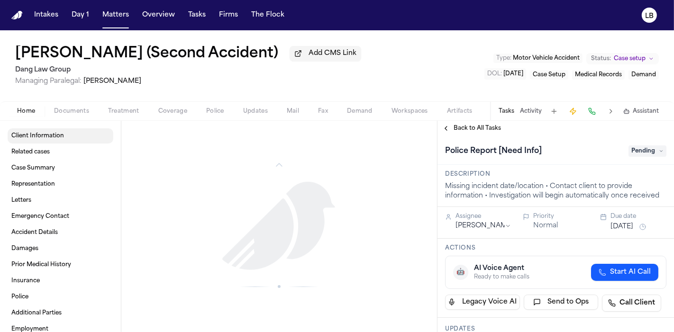
click at [49, 134] on span "Client Information" at bounding box center [37, 136] width 53 height 8
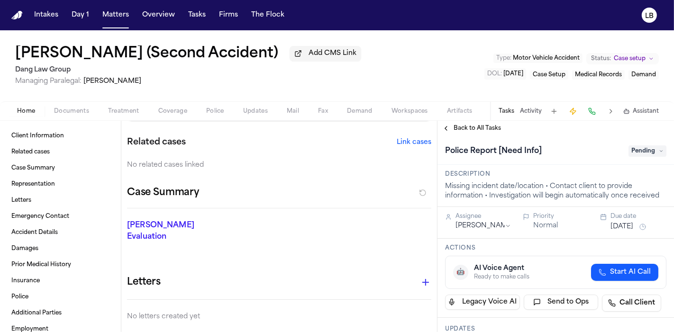
scroll to position [211, 0]
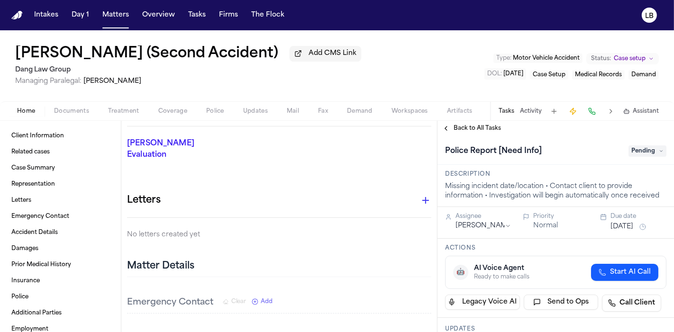
click at [78, 113] on span "Documents" at bounding box center [71, 112] width 35 height 8
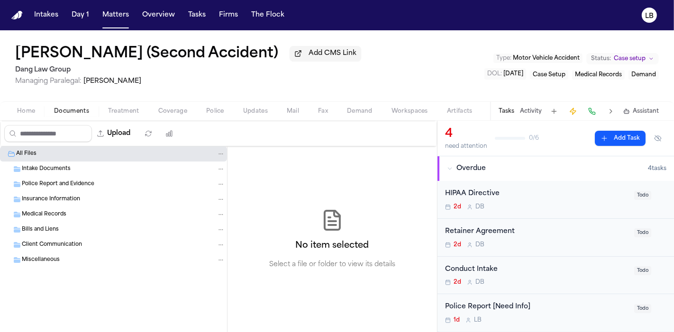
click at [40, 112] on button "Home" at bounding box center [26, 111] width 37 height 11
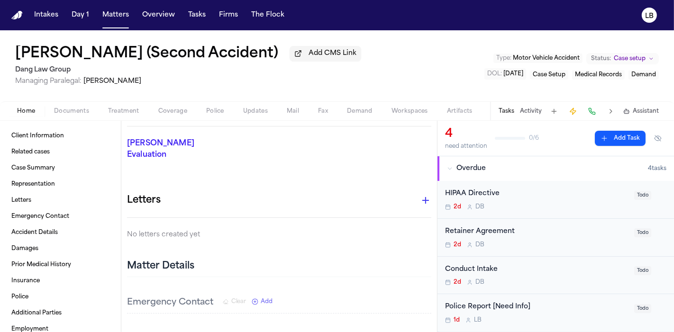
drag, startPoint x: 261, startPoint y: 199, endPoint x: 222, endPoint y: 200, distance: 38.9
click at [222, 200] on div "Letters" at bounding box center [279, 204] width 304 height 27
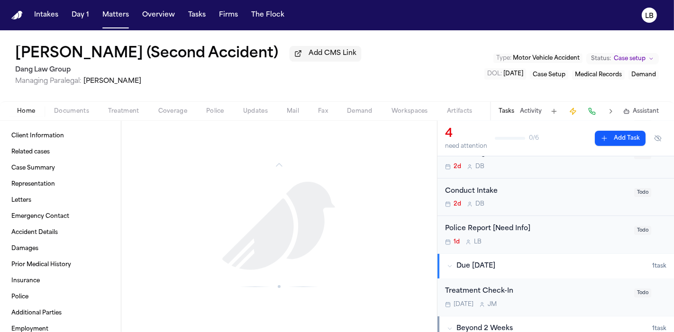
scroll to position [115, 0]
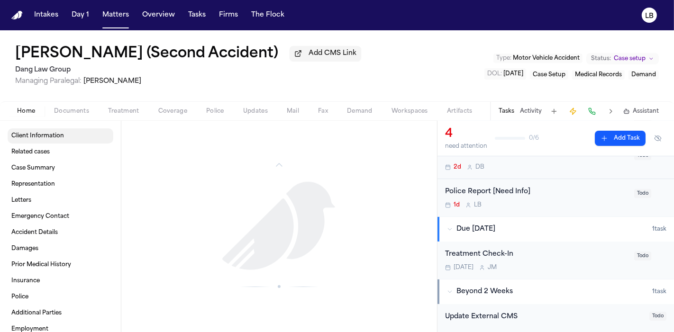
click at [60, 129] on link "Client Information" at bounding box center [61, 136] width 106 height 15
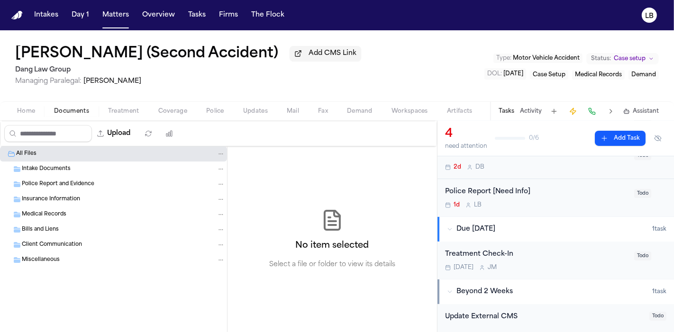
click at [67, 115] on button "Documents" at bounding box center [72, 111] width 54 height 11
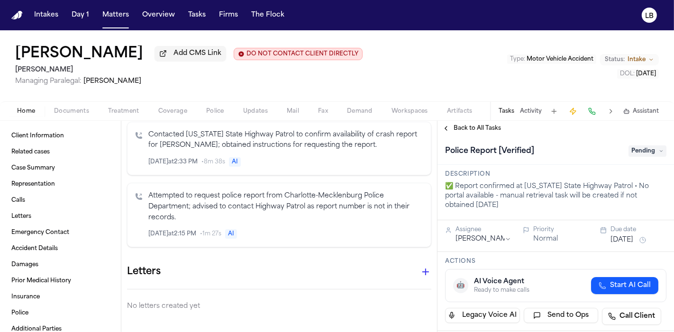
scroll to position [580, 0]
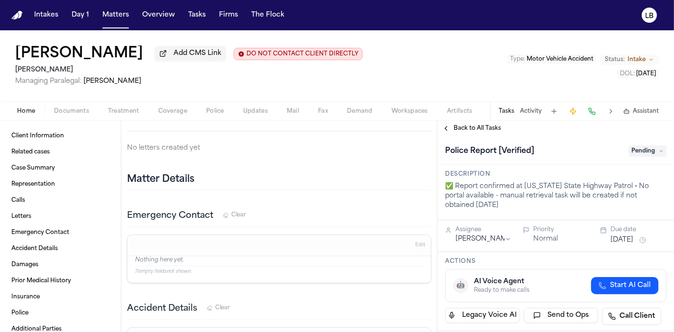
click at [83, 106] on button "Documents" at bounding box center [72, 111] width 54 height 11
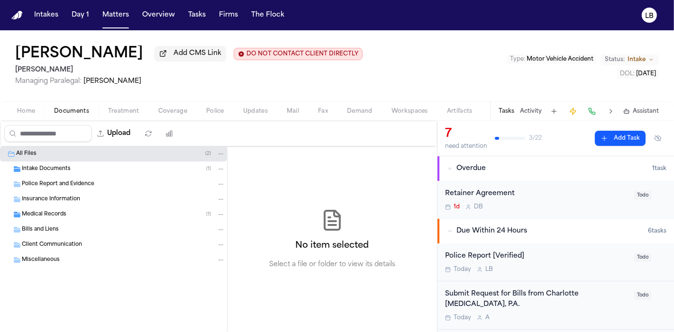
click at [52, 166] on span "Intake Documents" at bounding box center [46, 170] width 49 height 8
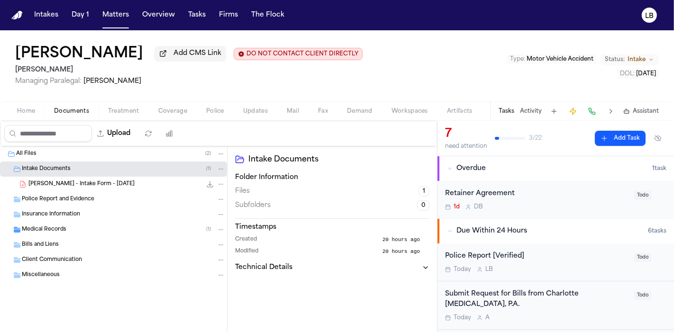
click at [60, 181] on span "T. Primus Jr. - Intake Form - 10.13.25" at bounding box center [81, 185] width 106 height 8
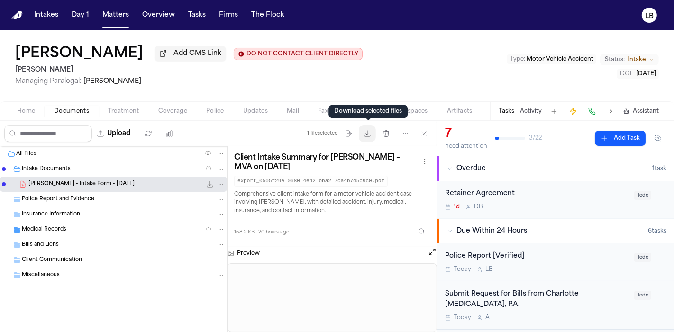
click at [375, 135] on button "Download files" at bounding box center [367, 133] width 17 height 17
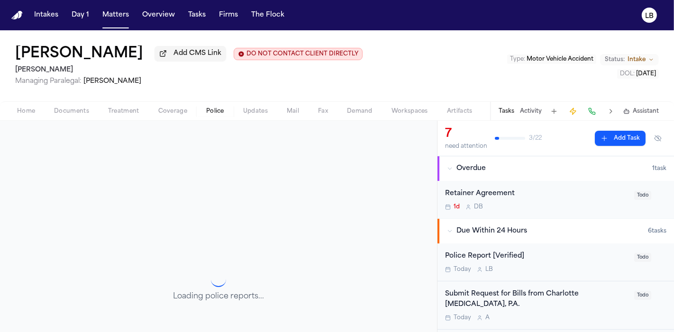
click at [216, 110] on span "Police" at bounding box center [215, 112] width 18 height 8
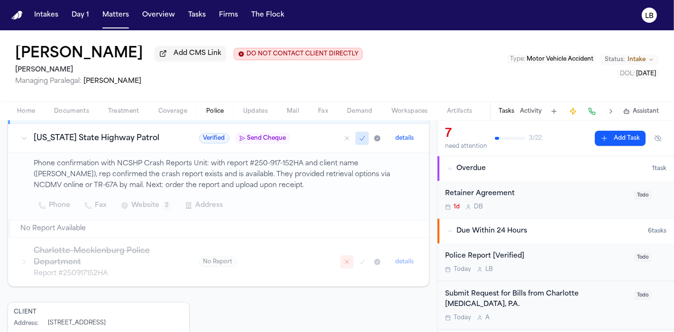
scroll to position [300, 0]
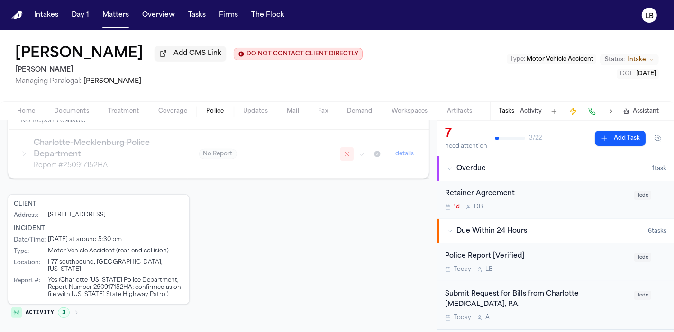
drag, startPoint x: 118, startPoint y: 287, endPoint x: 91, endPoint y: 298, distance: 29.4
click at [91, 298] on div "Yes (Charlotte North Carolina Police Department, Report Number 250917152HA; con…" at bounding box center [116, 287] width 136 height 21
copy div "North Carolina State Highway Patrol"
click at [85, 114] on span "Documents" at bounding box center [71, 112] width 35 height 8
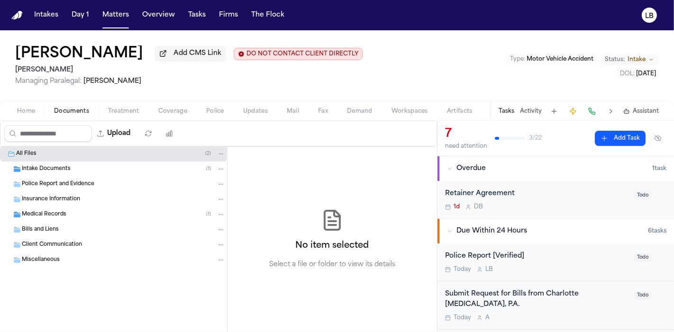
click at [99, 181] on div "Police Report and Evidence" at bounding box center [123, 184] width 203 height 9
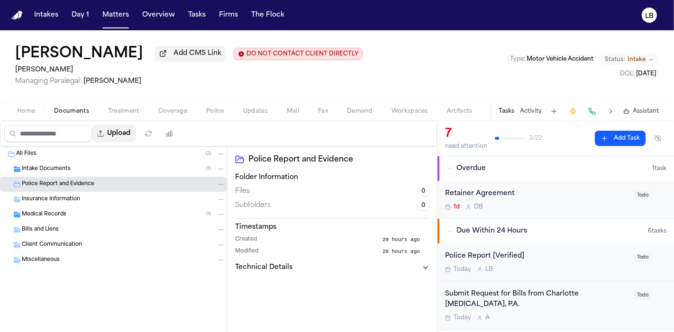
click at [127, 130] on button "Upload" at bounding box center [114, 133] width 44 height 17
select select "**********"
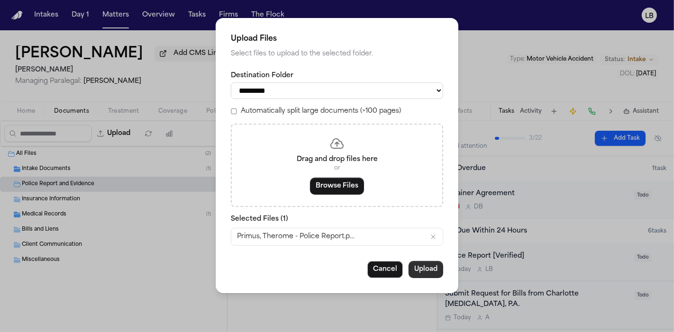
click at [418, 272] on button "Upload" at bounding box center [426, 269] width 35 height 17
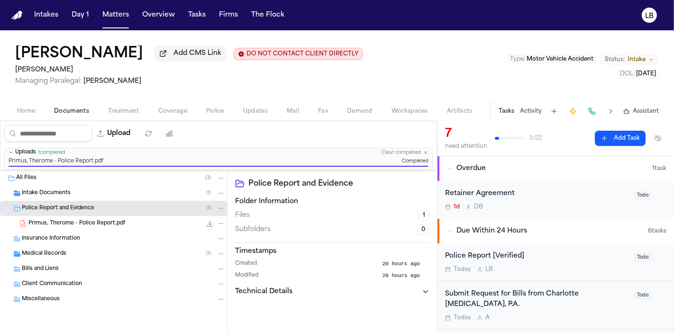
scroll to position [53, 0]
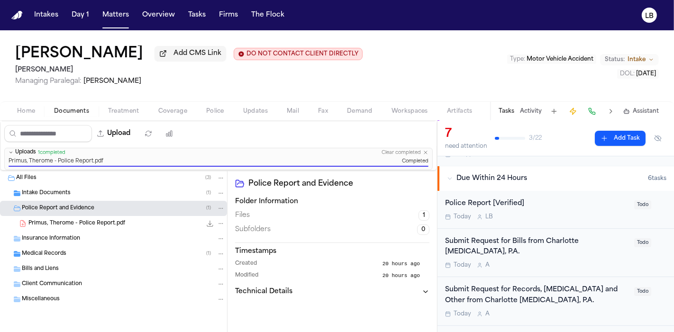
click at [588, 207] on div "Police Report [Verified]" at bounding box center [537, 204] width 184 height 11
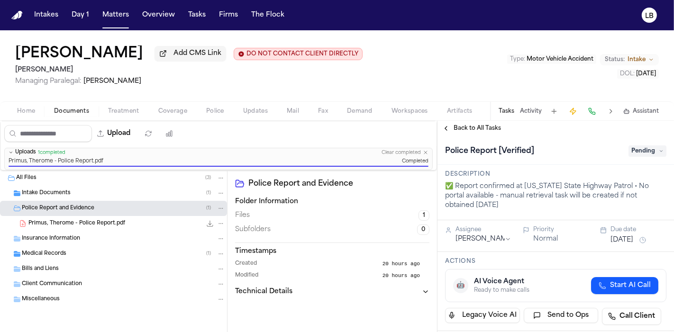
click at [659, 150] on icon at bounding box center [661, 151] width 5 height 5
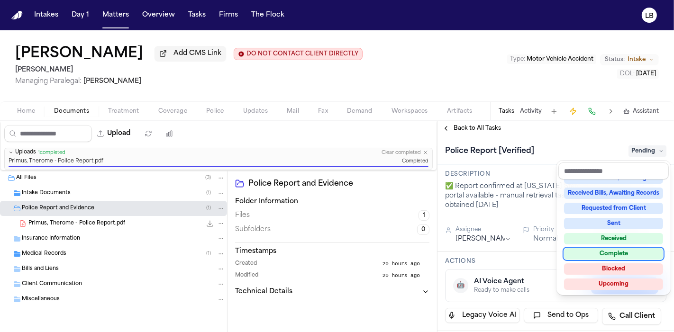
click at [624, 252] on div "Complete" at bounding box center [613, 254] width 99 height 11
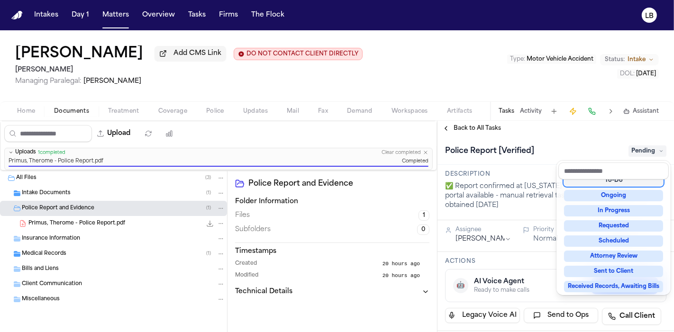
scroll to position [31, 0]
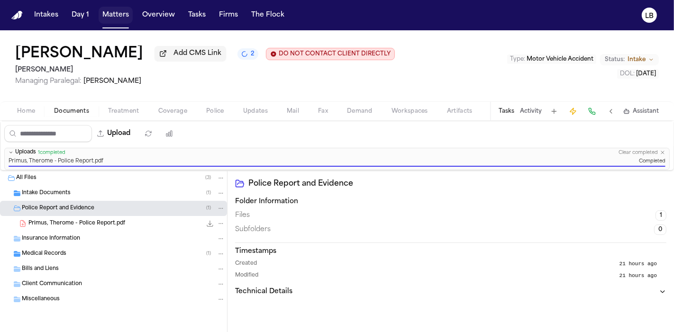
drag, startPoint x: 118, startPoint y: 13, endPoint x: 106, endPoint y: 2, distance: 15.4
click at [118, 13] on button "Matters" at bounding box center [116, 15] width 34 height 17
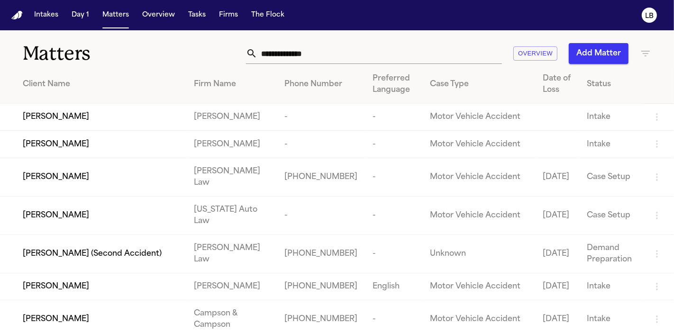
drag, startPoint x: 305, startPoint y: 61, endPoint x: 298, endPoint y: 61, distance: 7.1
click at [304, 61] on input "text" at bounding box center [380, 53] width 245 height 21
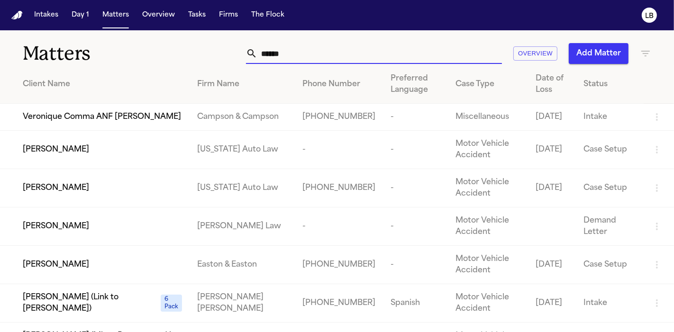
type input "******"
click at [68, 206] on td "[PERSON_NAME]" at bounding box center [95, 188] width 190 height 38
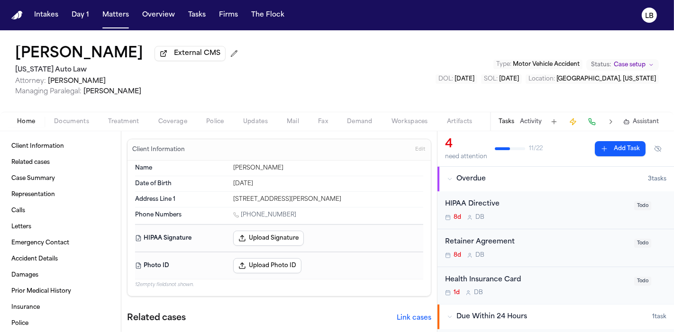
click at [285, 121] on button "Mail" at bounding box center [292, 121] width 31 height 11
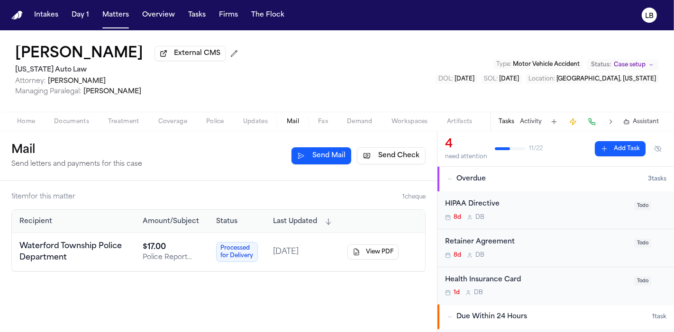
click at [396, 157] on button "Send Check" at bounding box center [391, 155] width 69 height 17
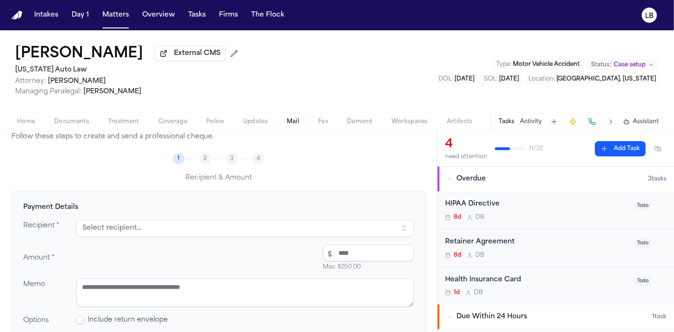
scroll to position [105, 0]
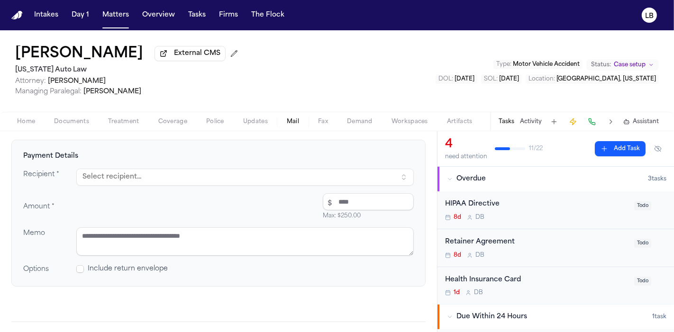
click at [263, 178] on button "Select recipient..." at bounding box center [245, 177] width 338 height 17
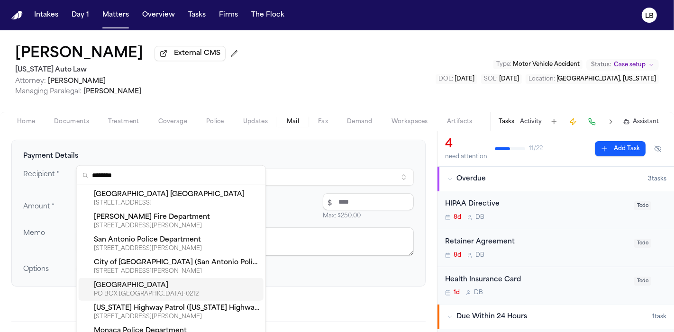
type input "*********"
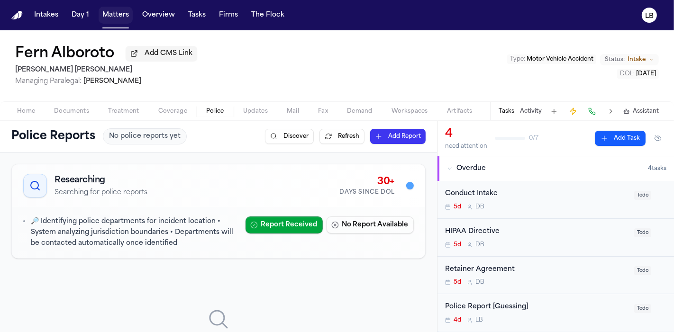
drag, startPoint x: 0, startPoint y: 0, endPoint x: 204, endPoint y: 0, distance: 204.4
click at [109, 15] on button "Matters" at bounding box center [116, 15] width 34 height 17
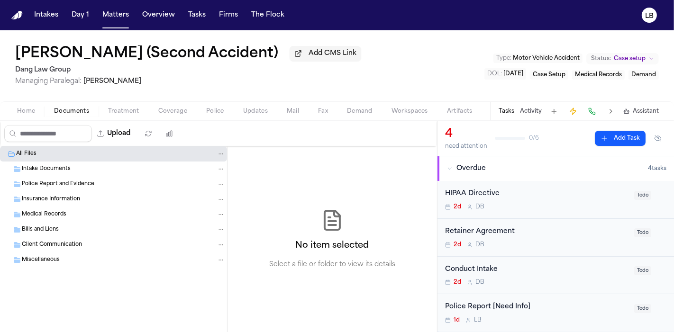
scroll to position [115, 0]
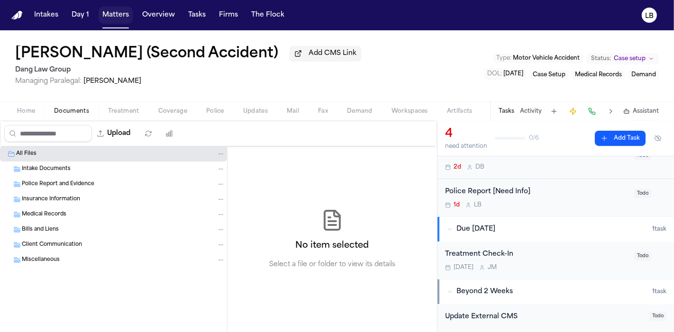
drag, startPoint x: 117, startPoint y: 10, endPoint x: 123, endPoint y: 3, distance: 9.4
click at [117, 10] on button "Matters" at bounding box center [116, 15] width 34 height 17
click at [116, 8] on button "Matters" at bounding box center [116, 15] width 34 height 17
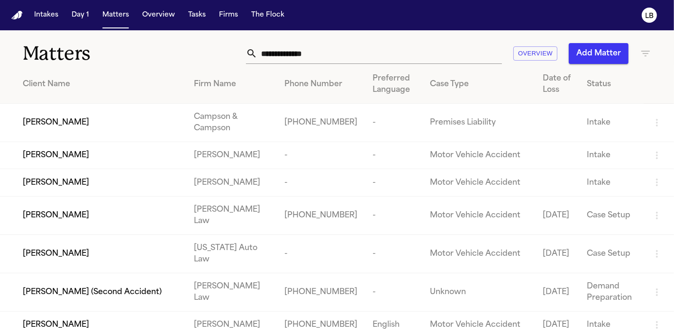
click at [330, 52] on input "text" at bounding box center [380, 53] width 245 height 21
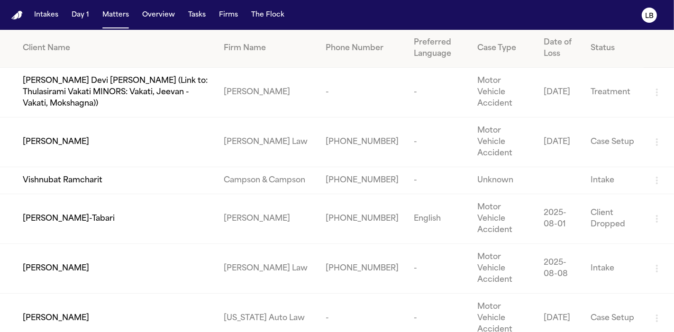
scroll to position [53, 0]
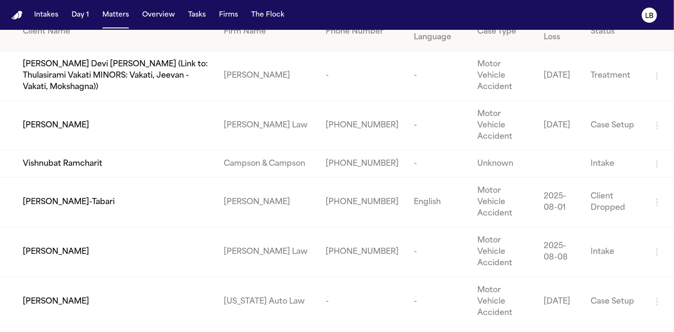
type input "******"
click at [82, 296] on div "[PERSON_NAME]" at bounding box center [116, 301] width 186 height 11
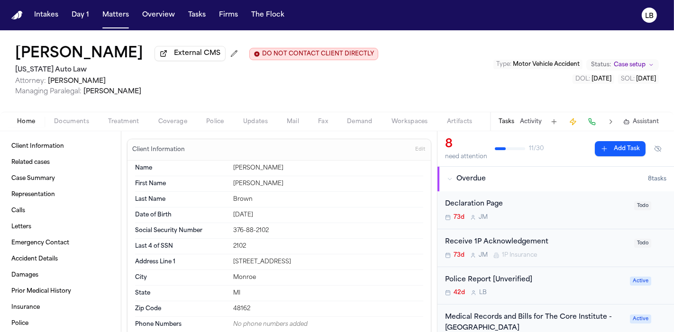
click at [318, 123] on span "Fax" at bounding box center [323, 122] width 10 height 8
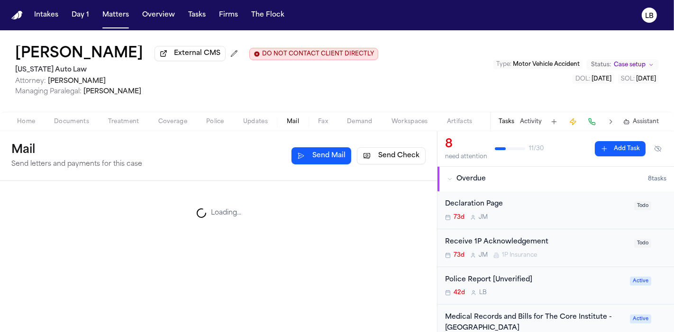
click at [286, 122] on button "Mail" at bounding box center [292, 121] width 31 height 11
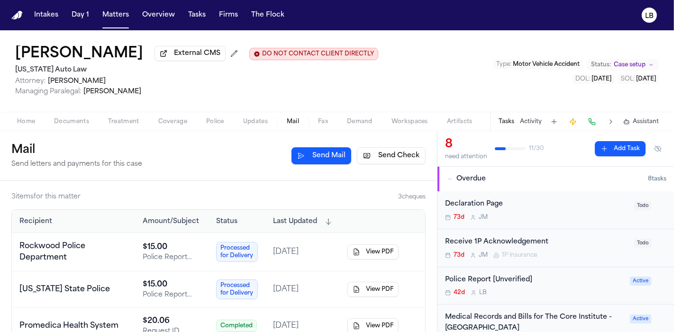
scroll to position [23, 0]
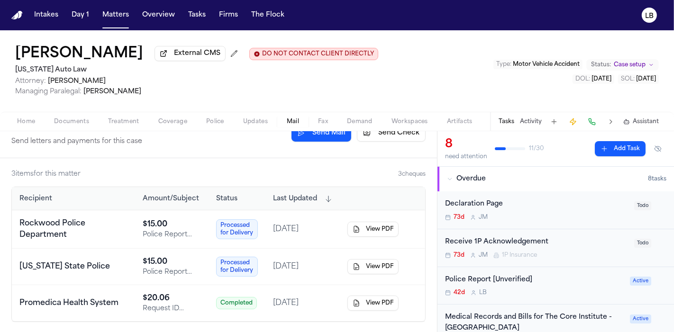
click at [534, 123] on button "Activity" at bounding box center [531, 122] width 22 height 8
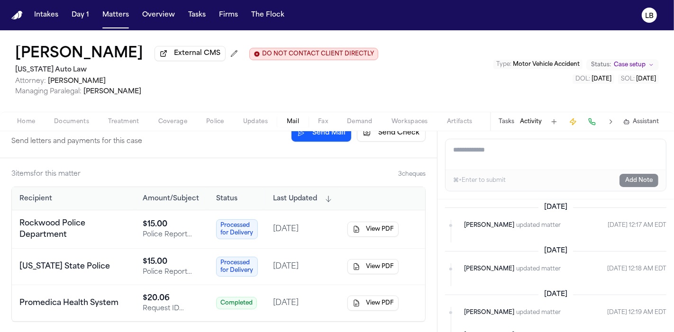
scroll to position [1256, 0]
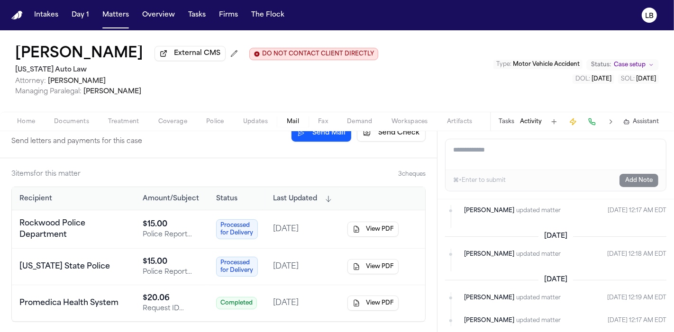
click at [613, 159] on textarea "Add a note to this matter" at bounding box center [556, 154] width 221 height 30
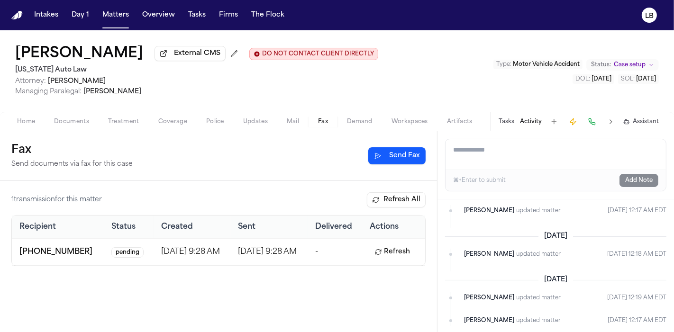
click at [324, 122] on span "Fax" at bounding box center [323, 122] width 10 height 8
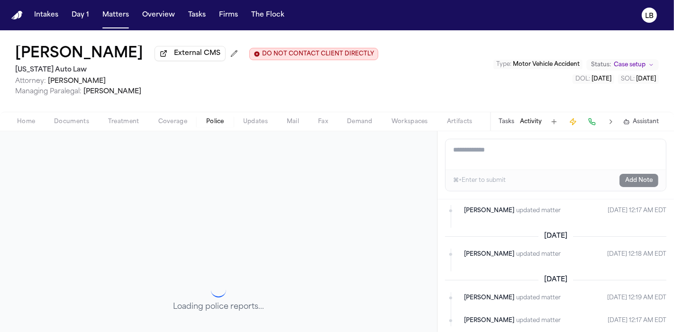
click at [220, 122] on span "Police" at bounding box center [215, 122] width 18 height 8
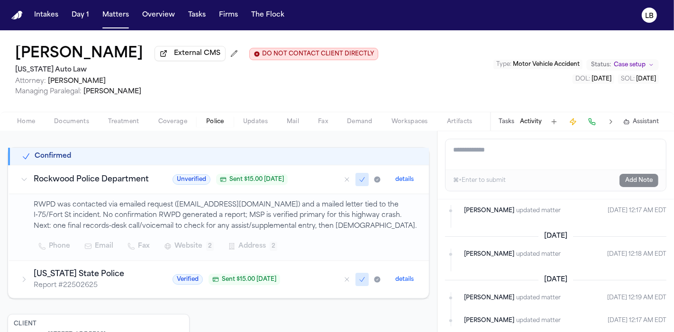
scroll to position [158, 0]
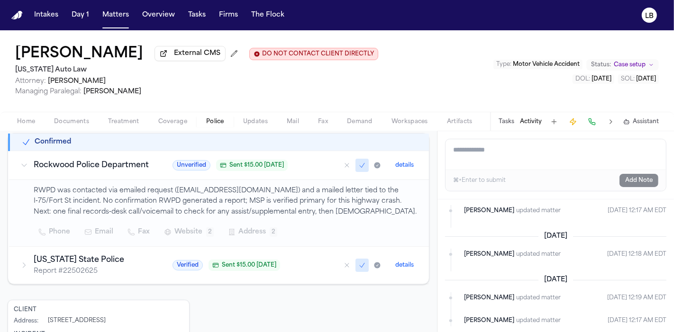
click at [118, 276] on p "Report # 22502625" at bounding box center [92, 271] width 116 height 9
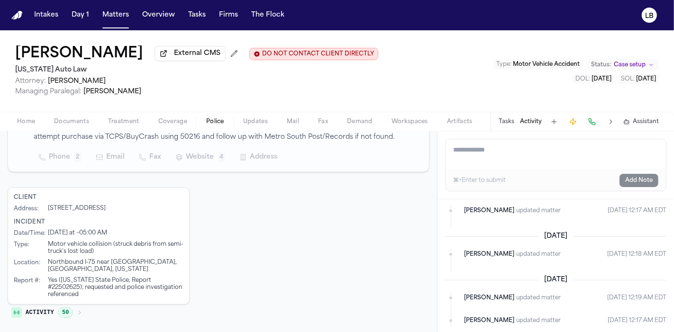
scroll to position [334, 0]
click at [217, 116] on button "Police" at bounding box center [215, 121] width 37 height 11
click at [59, 128] on div "Home Documents Treatment Coverage Police Updates Mail Fax Demand Workspaces Art…" at bounding box center [337, 121] width 674 height 19
click at [70, 120] on span "Documents" at bounding box center [71, 122] width 35 height 8
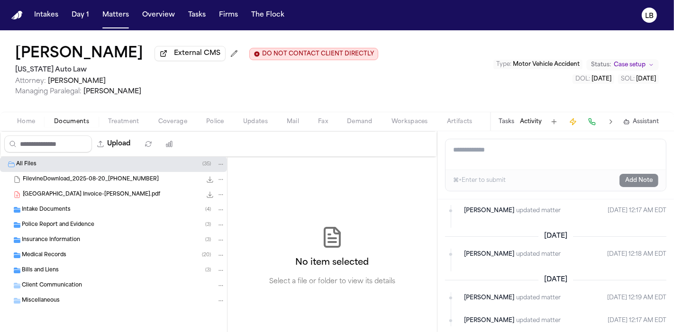
click at [89, 212] on div "Intake Documents ( 4 )" at bounding box center [123, 210] width 203 height 9
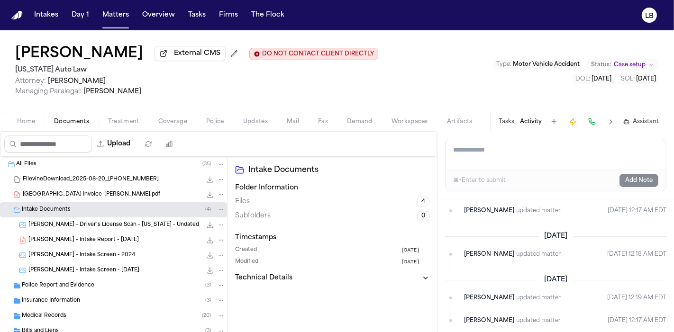
click at [94, 227] on span "S. Brown - Driver's License Scan - Michigan - Undated" at bounding box center [113, 225] width 171 height 8
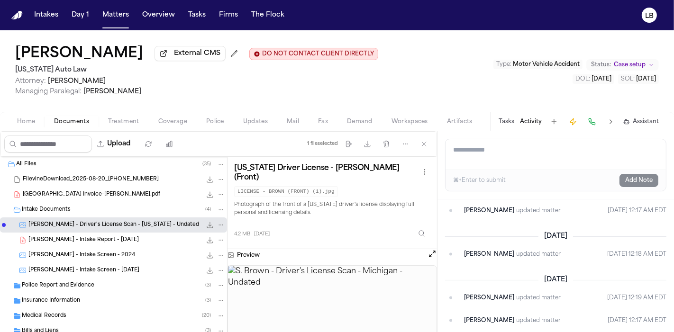
click at [80, 288] on span "Police Report and Evidence" at bounding box center [58, 286] width 73 height 8
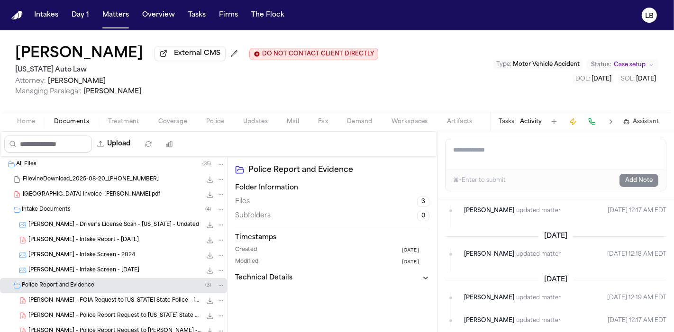
scroll to position [104, 0]
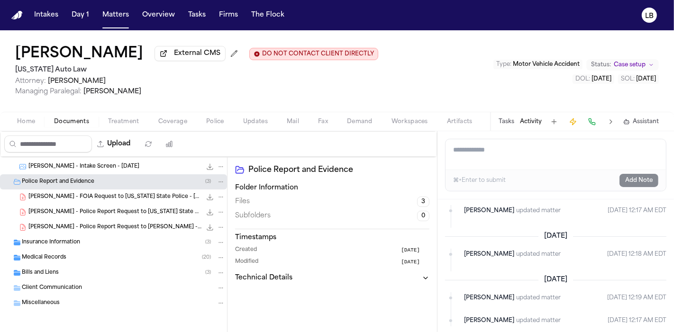
click at [143, 200] on span "S. Brown - FOIA Request to Michigan State Police - 9.23.25" at bounding box center [114, 197] width 173 height 8
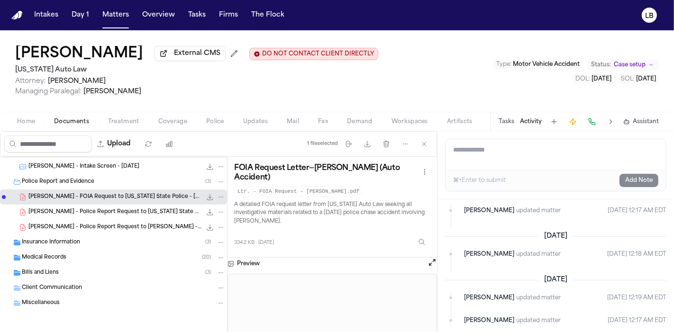
click at [143, 209] on span "S. Brown - Police Report Request to Michigan State Police - 10.10.25" at bounding box center [114, 213] width 173 height 8
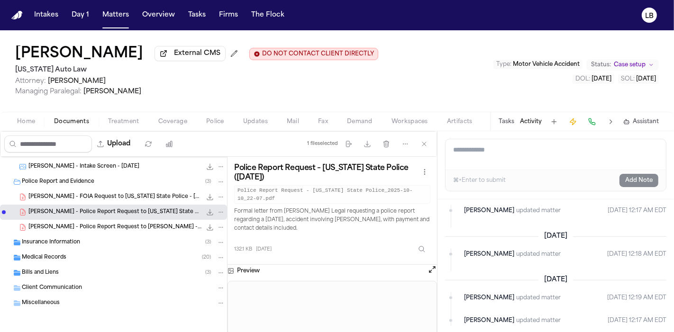
click at [142, 224] on span "S. Brown - Police Report Request to Rockwood PD - 10.10.25" at bounding box center [114, 228] width 173 height 8
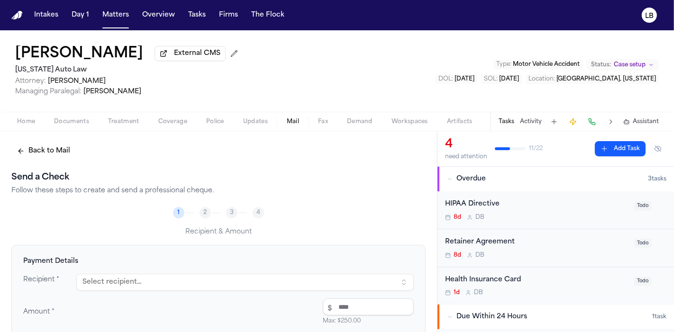
drag, startPoint x: 189, startPoint y: 288, endPoint x: 617, endPoint y: 332, distance: 430.0
click at [189, 288] on button "Select recipient..." at bounding box center [245, 282] width 338 height 17
click at [168, 284] on button "Select recipient..." at bounding box center [245, 282] width 338 height 17
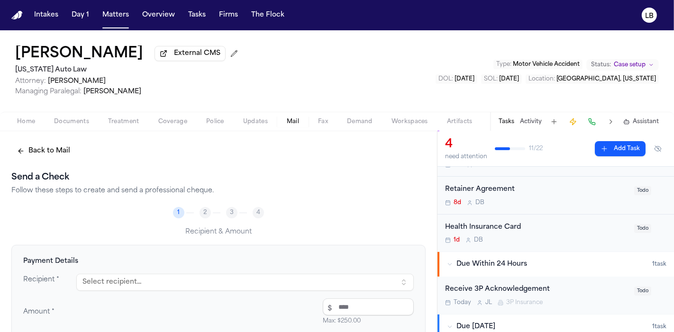
click at [271, 276] on button "Select recipient..." at bounding box center [245, 282] width 338 height 17
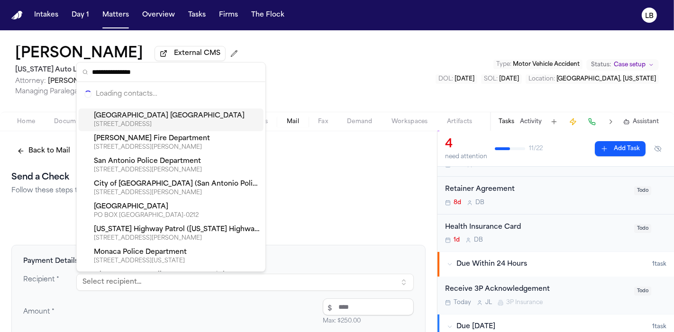
type input "**********"
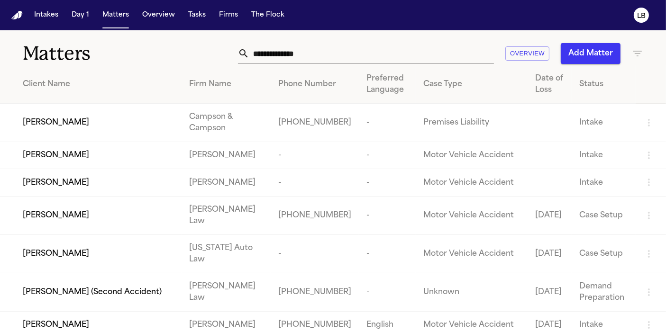
click at [340, 55] on input "text" at bounding box center [371, 53] width 245 height 21
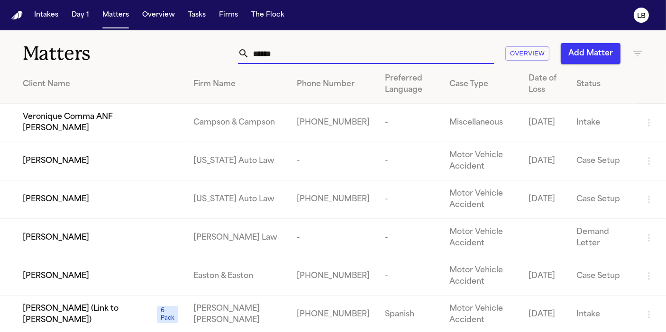
type input "******"
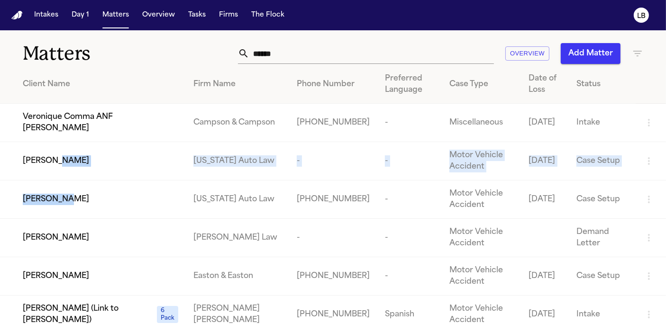
drag, startPoint x: 57, startPoint y: 169, endPoint x: 59, endPoint y: 194, distance: 25.2
click at [59, 194] on span "[PERSON_NAME]" at bounding box center [56, 199] width 66 height 11
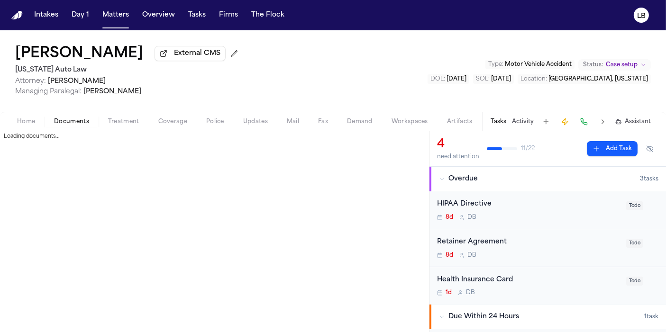
click at [68, 121] on span "Documents" at bounding box center [71, 122] width 35 height 8
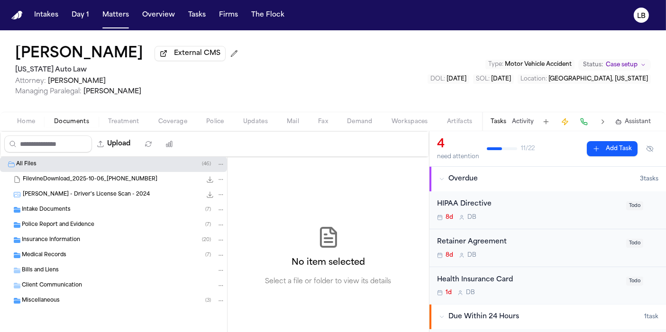
click at [69, 227] on span "Police Report and Evidence" at bounding box center [58, 225] width 73 height 8
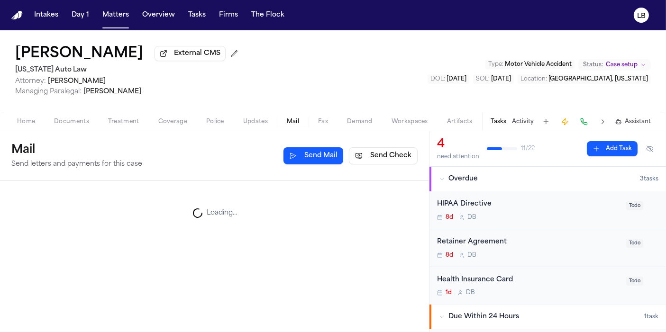
click at [292, 120] on span "Mail" at bounding box center [293, 122] width 12 height 8
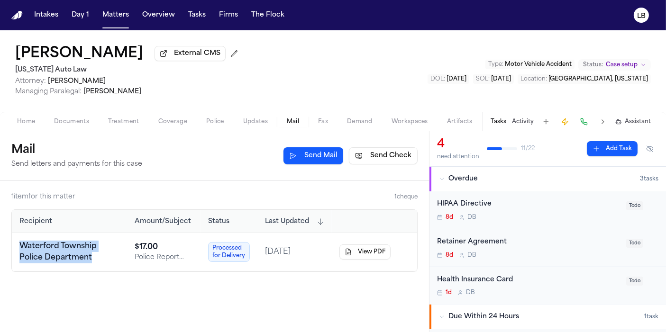
drag, startPoint x: 85, startPoint y: 260, endPoint x: 13, endPoint y: 244, distance: 73.3
click at [13, 244] on td "Waterford Township Police Department" at bounding box center [69, 252] width 115 height 38
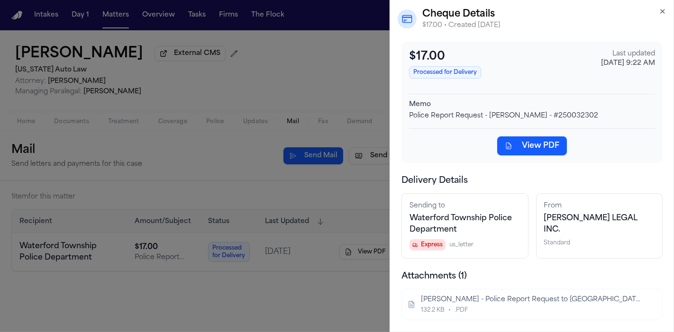
click at [664, 16] on h2 "Cheque Details" at bounding box center [545, 14] width 244 height 13
click at [663, 10] on icon "button" at bounding box center [663, 12] width 8 height 8
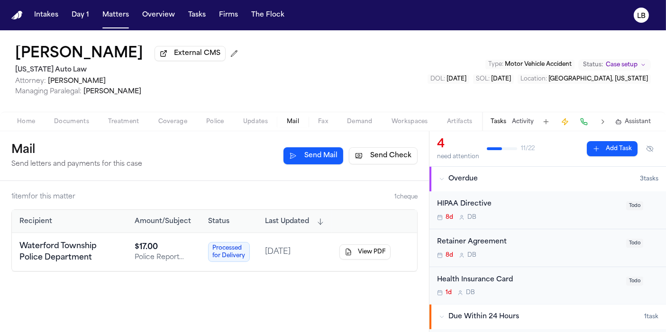
click at [402, 157] on button "Send Check" at bounding box center [383, 155] width 69 height 17
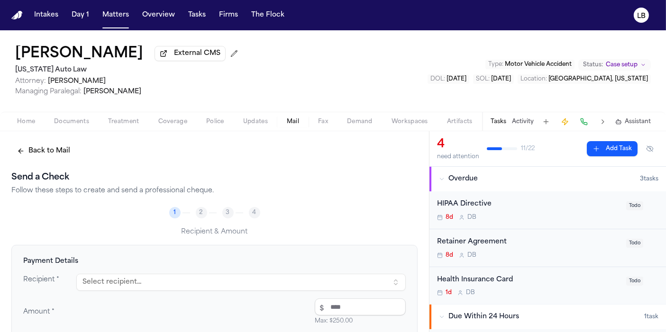
click at [170, 276] on button "Select recipient..." at bounding box center [241, 282] width 330 height 17
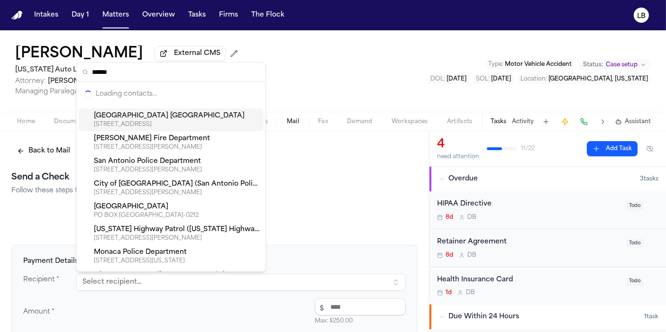
type input "******"
click at [243, 71] on div "****** Loading contacts… Naval Medical Center San Diego 7700 ARLINGTON BLVD STE…" at bounding box center [171, 167] width 189 height 209
click at [177, 72] on input "******" at bounding box center [176, 72] width 168 height 19
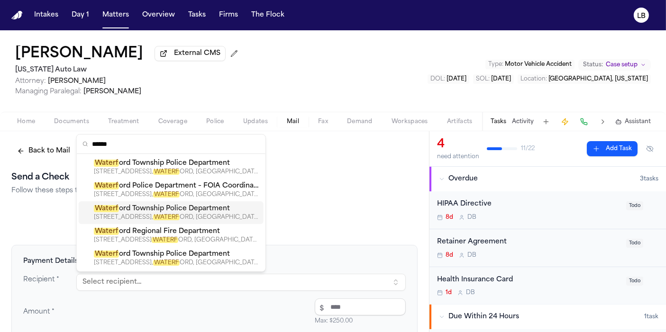
click at [214, 219] on div "[STREET_ADDRESS]" at bounding box center [177, 218] width 166 height 8
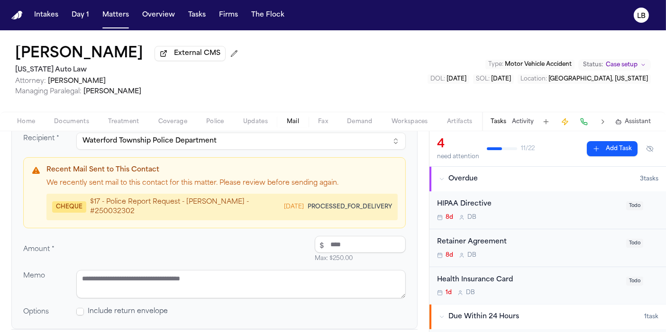
scroll to position [158, 0]
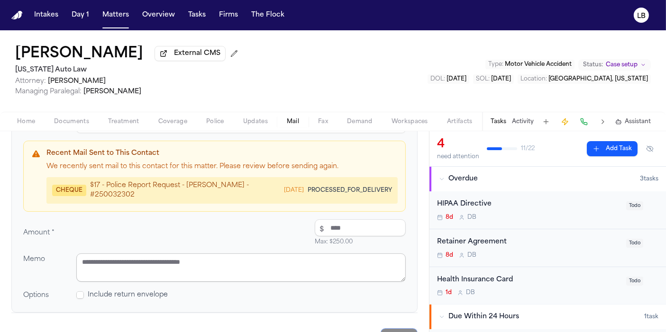
click at [181, 272] on textarea at bounding box center [241, 268] width 330 height 28
type textarea "**********"
click at [346, 224] on input "number" at bounding box center [360, 228] width 91 height 17
type input "*****"
drag, startPoint x: 249, startPoint y: 266, endPoint x: 74, endPoint y: 270, distance: 175.1
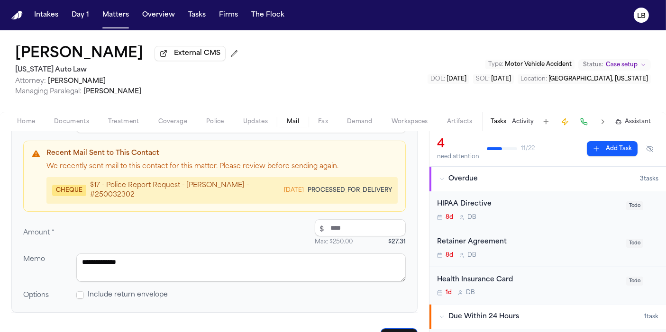
click at [74, 270] on div "**********" at bounding box center [214, 268] width 383 height 28
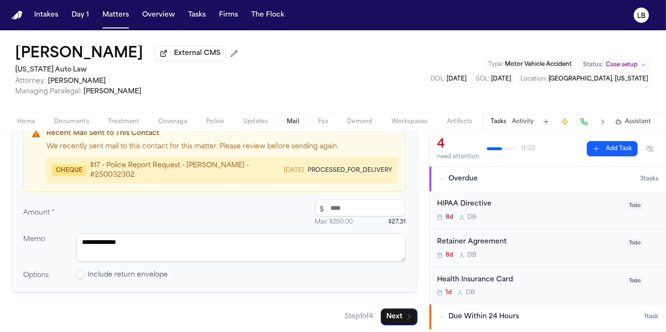
scroll to position [180, 0]
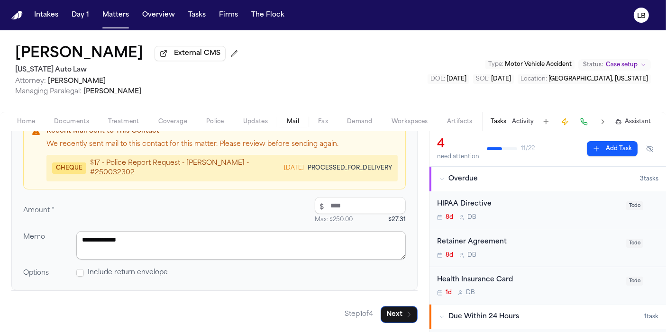
click at [165, 238] on textarea "**********" at bounding box center [241, 245] width 330 height 28
type textarea "**********"
click at [391, 308] on button "Next" at bounding box center [399, 314] width 37 height 17
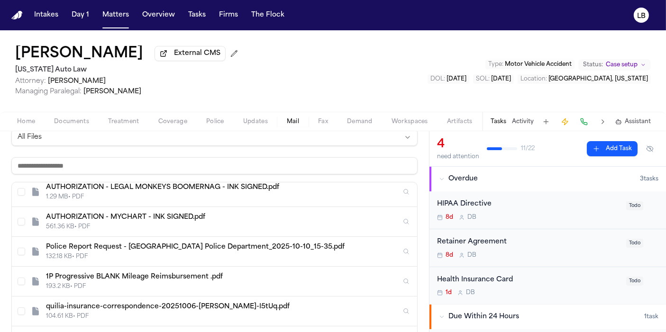
scroll to position [369, 0]
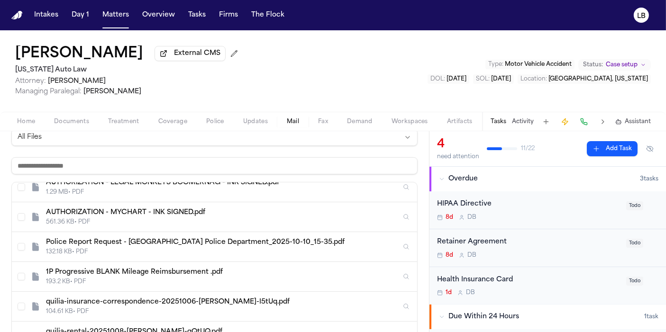
click at [115, 242] on div "Police Report Request - [GEOGRAPHIC_DATA] Police Department_2025-10-10_15-35.pdf" at bounding box center [223, 242] width 355 height 9
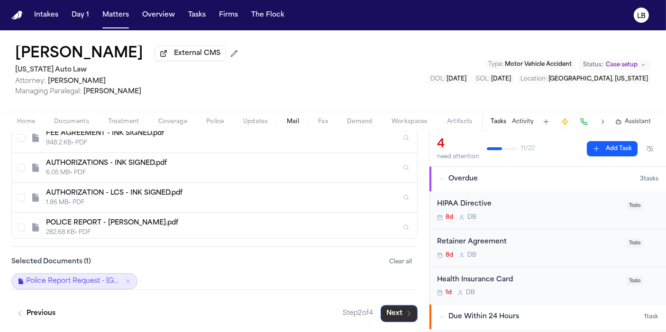
click at [397, 307] on button "Next" at bounding box center [399, 313] width 37 height 17
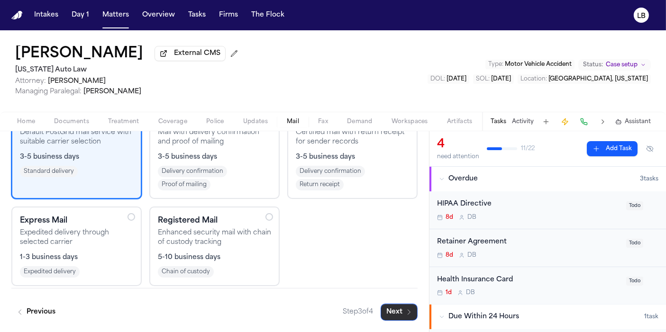
scroll to position [138, 0]
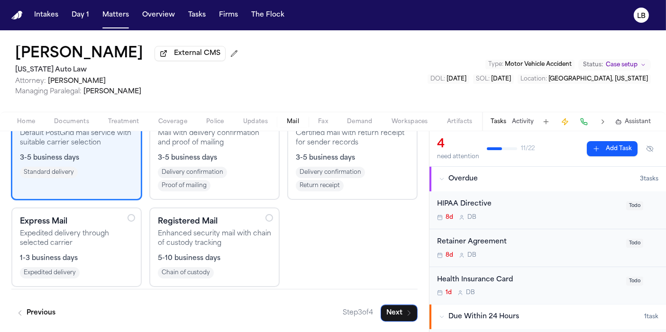
click at [81, 248] on div "Express Mail Expedited delivery through selected carrier 1-3 business days Expe…" at bounding box center [76, 247] width 113 height 63
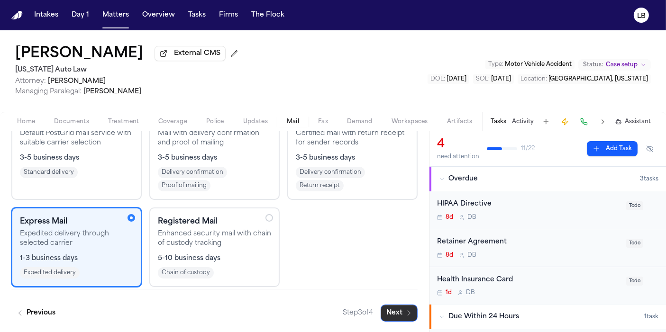
click at [409, 313] on button "Next" at bounding box center [399, 313] width 37 height 17
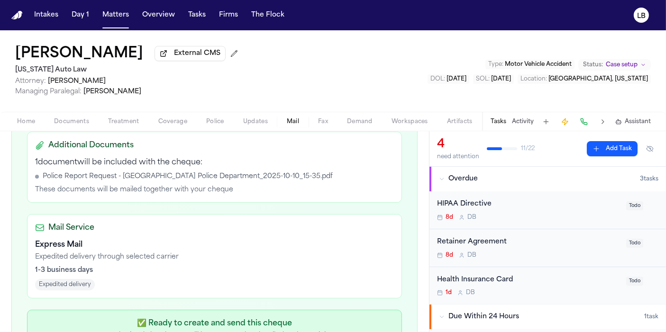
scroll to position [423, 0]
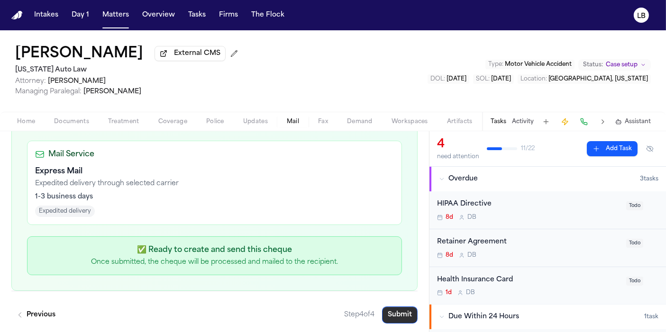
click at [401, 307] on button "Submit" at bounding box center [400, 315] width 36 height 17
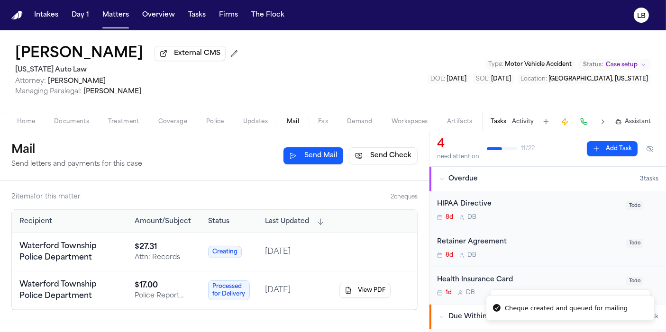
click at [527, 118] on button "Activity" at bounding box center [523, 122] width 22 height 8
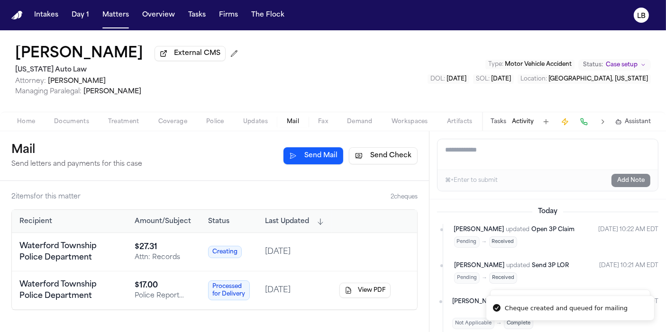
click at [501, 157] on textarea "Add a note to this matter" at bounding box center [548, 154] width 221 height 30
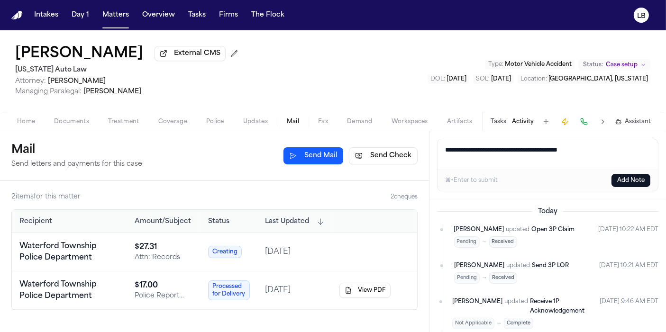
type textarea "**********"
click at [623, 179] on button "Add Note" at bounding box center [631, 180] width 39 height 13
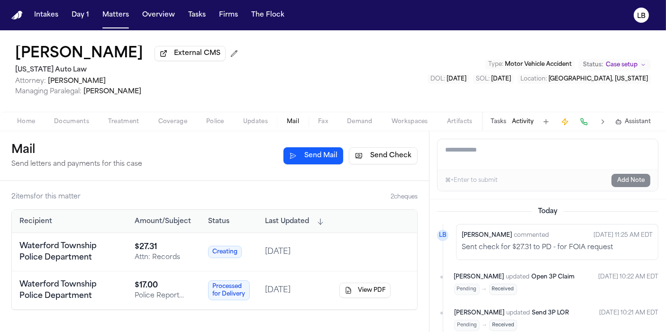
click at [0, 108] on div "[PERSON_NAME] External CMS [US_STATE] Auto Law Attorney: [PERSON_NAME] Managing…" at bounding box center [333, 71] width 666 height 82
